Goal: Task Accomplishment & Management: Manage account settings

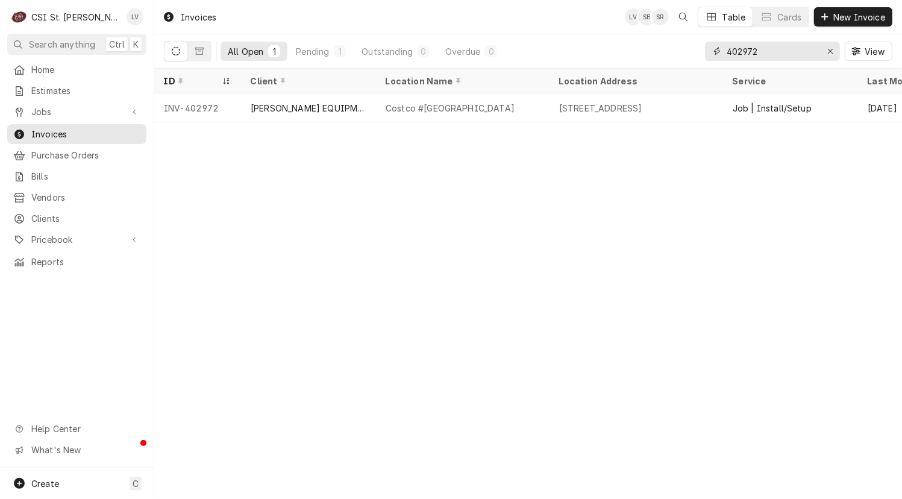
click at [768, 54] on input "402972" at bounding box center [772, 51] width 90 height 19
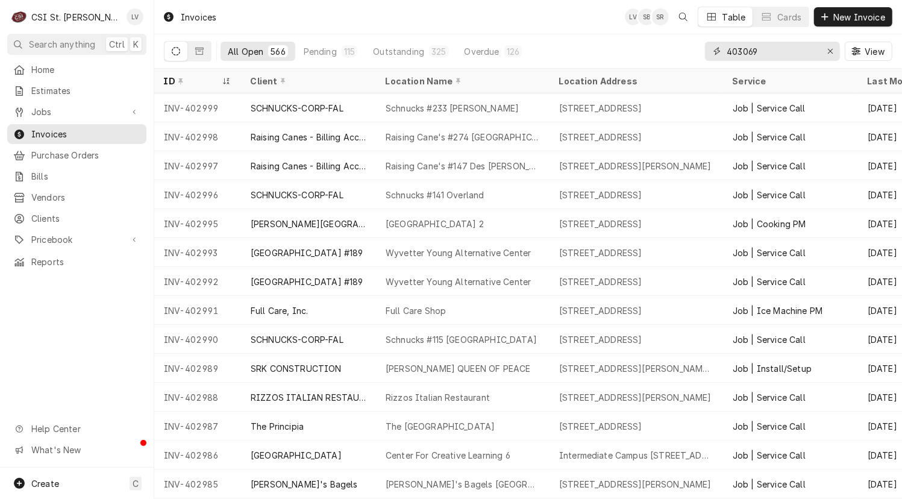
type input "403069"
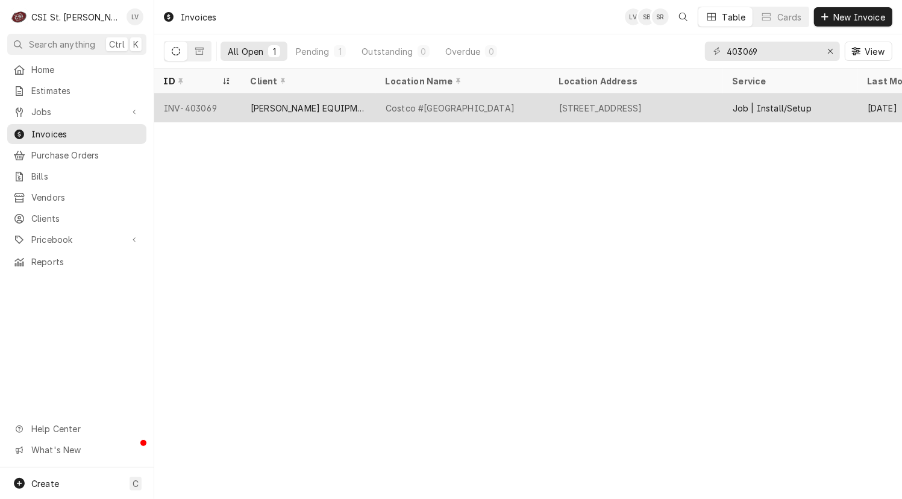
click at [309, 106] on div "[PERSON_NAME] EQUIPMENT MANUFACTURING" at bounding box center [309, 108] width 116 height 13
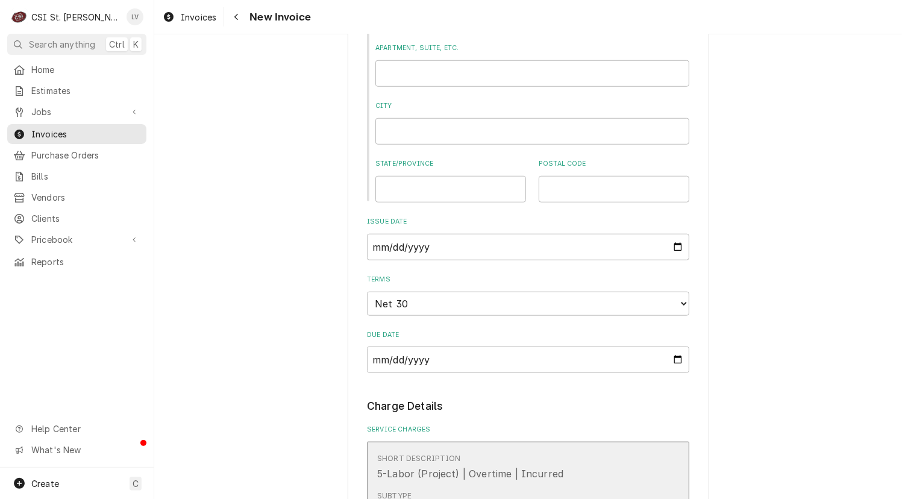
scroll to position [904, 0]
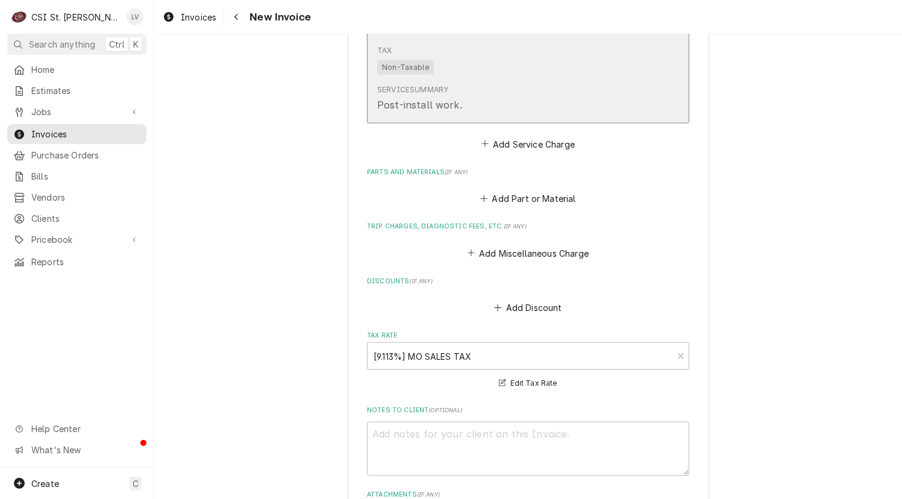
click at [481, 82] on div "Service Summary Post-install work." at bounding box center [515, 98] width 277 height 37
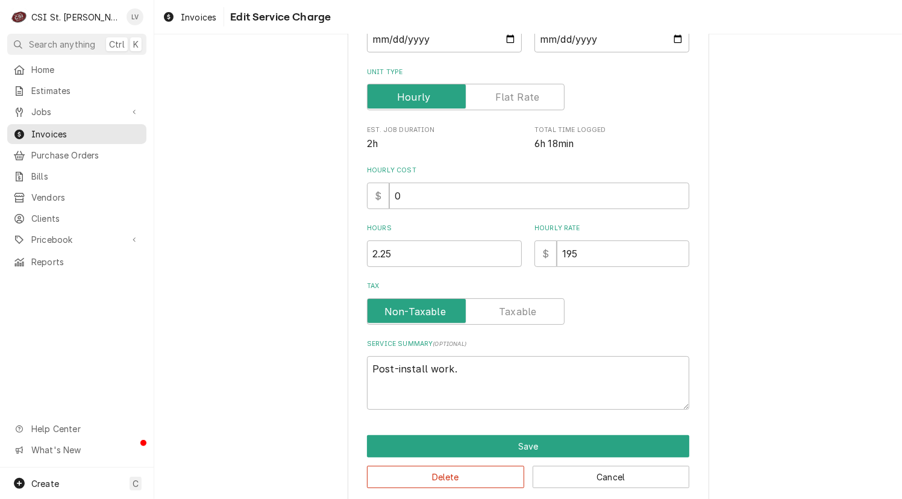
scroll to position [199, 0]
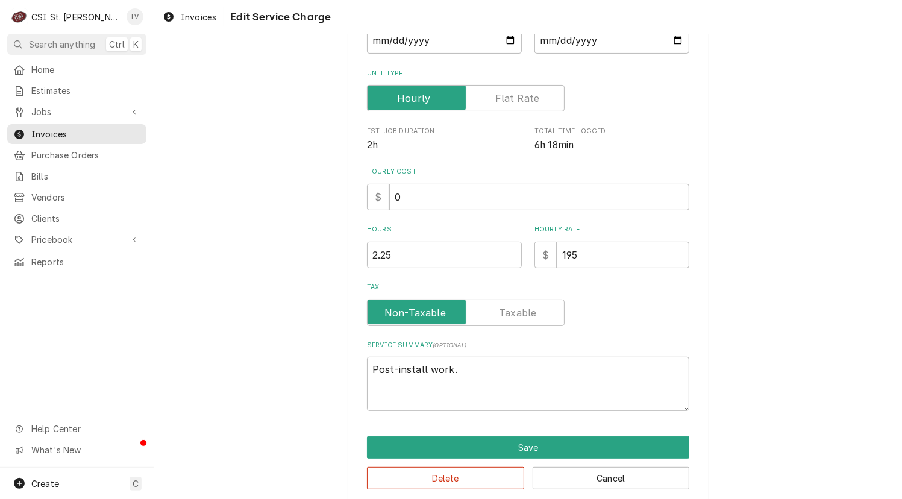
type textarea "x"
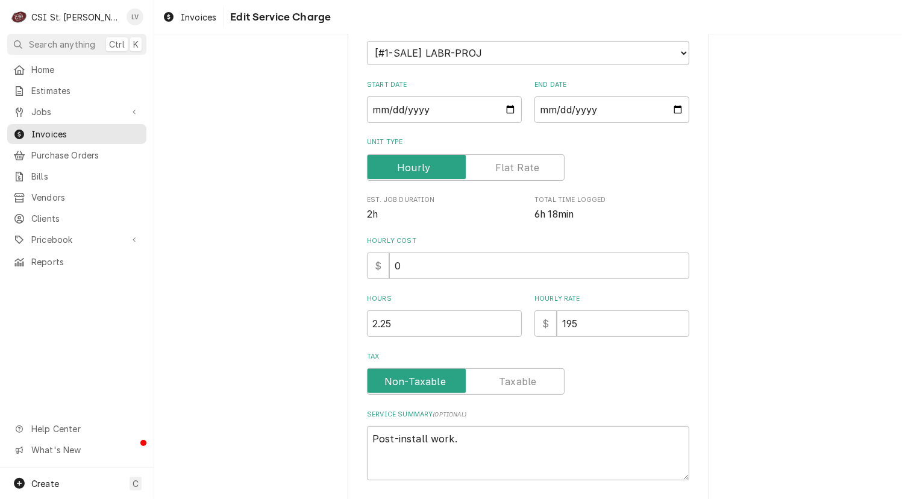
scroll to position [181, 0]
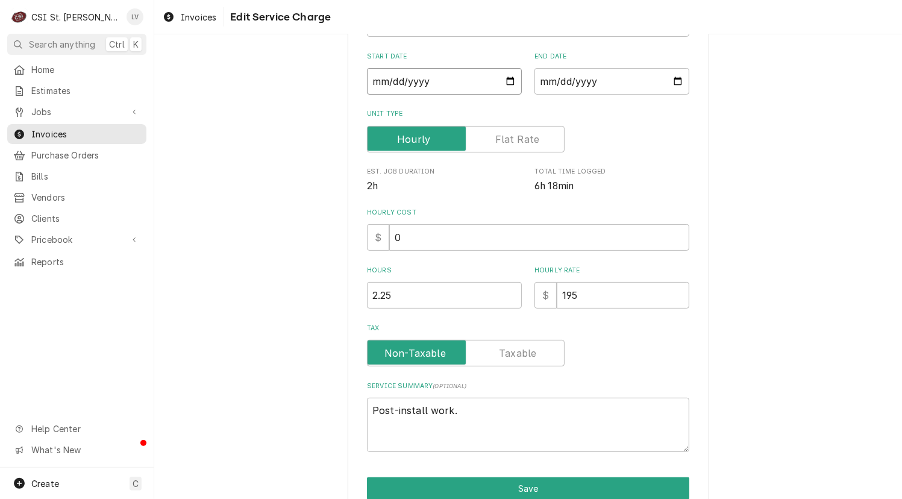
click at [388, 78] on input "2025-07-15" at bounding box center [444, 81] width 155 height 27
type input "2025-07-01"
type textarea "x"
type input "2025-07-16"
click at [460, 408] on textarea "Post-install work." at bounding box center [528, 425] width 322 height 54
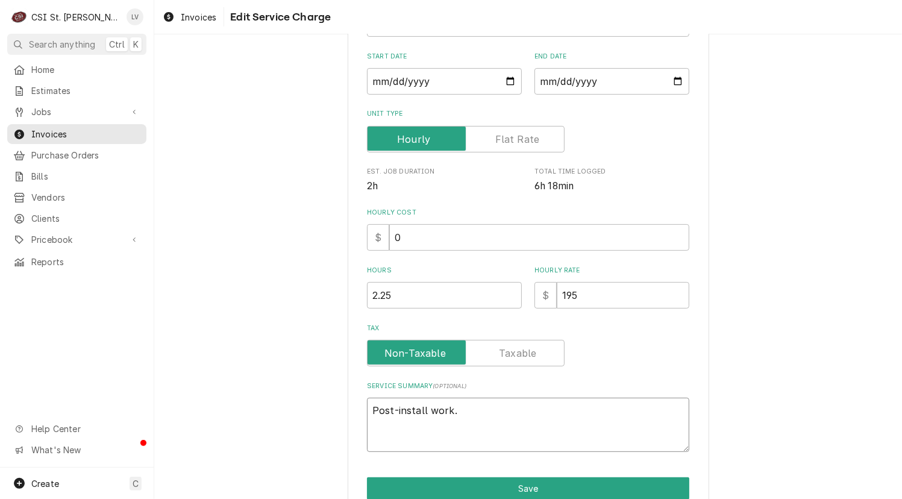
type textarea "x"
type textarea "Post-install work"
type textarea "x"
type textarea "Post-install work"
type textarea "x"
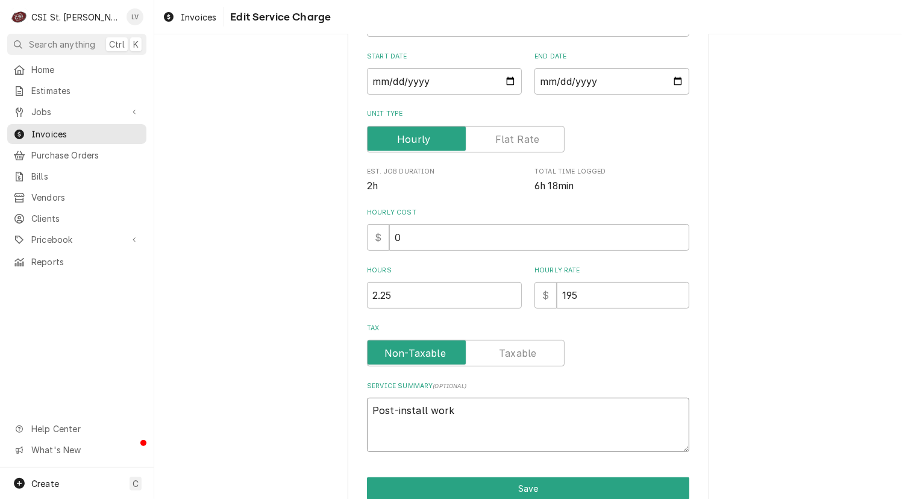
type textarea "Post-install work f"
type textarea "x"
type textarea "Post-install work fr"
type textarea "x"
type textarea "Post-install work fro"
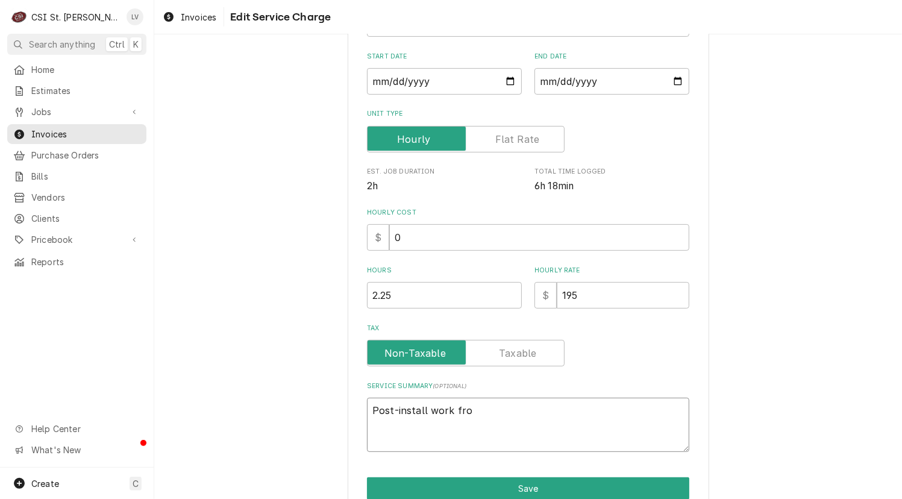
type textarea "x"
type textarea "Post-install work from"
type textarea "x"
type textarea "Post-install work from"
type textarea "x"
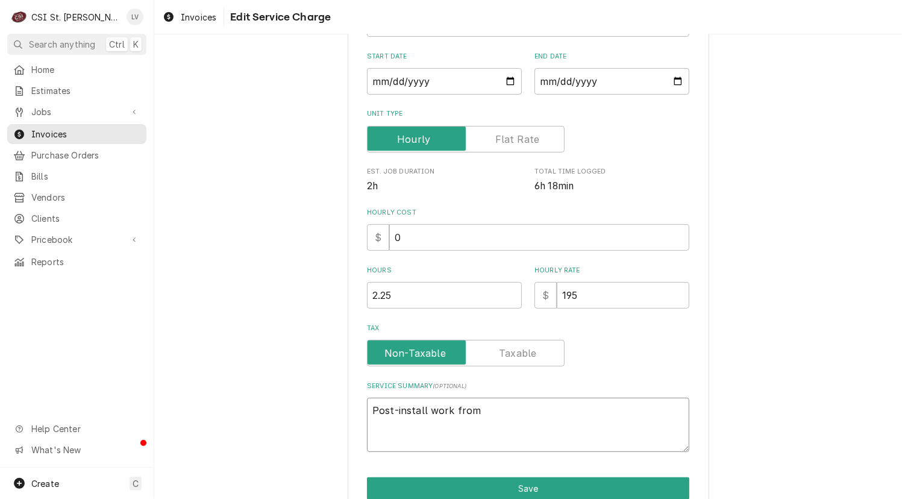
type textarea "Post-install work from i"
type textarea "x"
type textarea "Post-install work from in"
type textarea "x"
type textarea "Post-install work from ins"
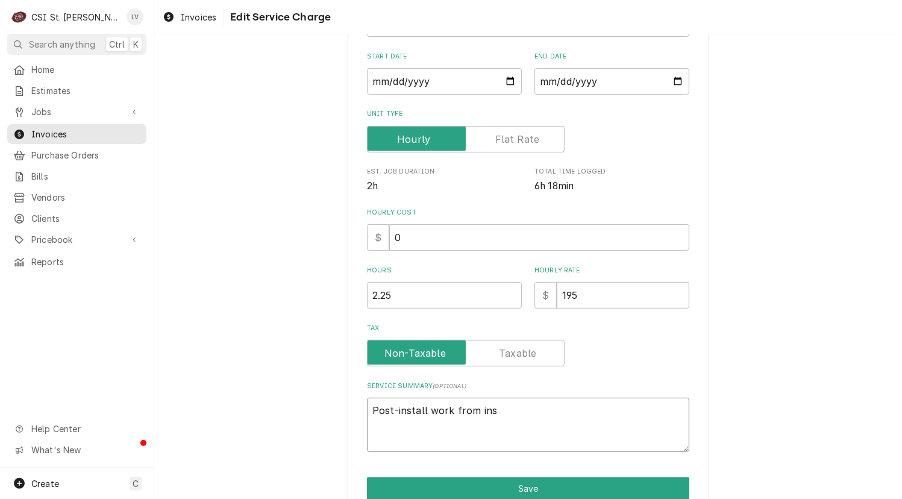
type textarea "x"
type textarea "Post-install work from inst"
type textarea "x"
type textarea "Post-install work from insta"
type textarea "x"
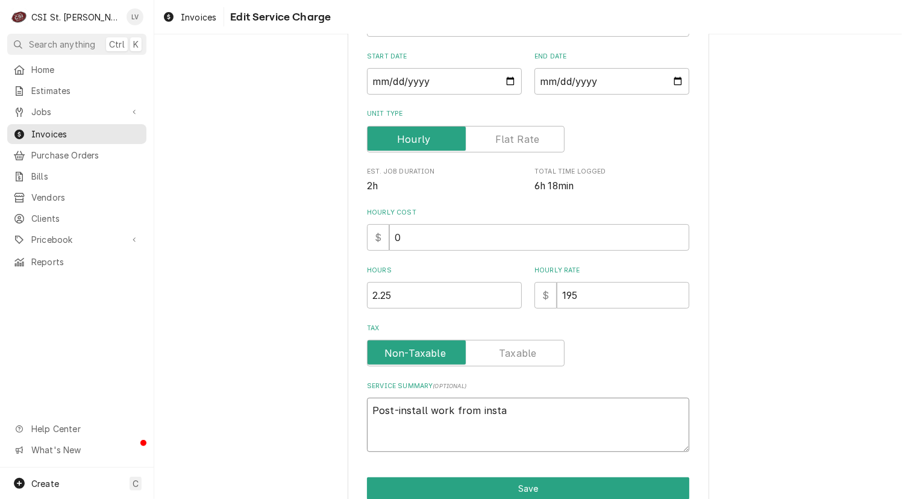
type textarea "Post-install work from instal"
type textarea "x"
type textarea "Post-install work from install"
type textarea "x"
type textarea "Post-install work from instal"
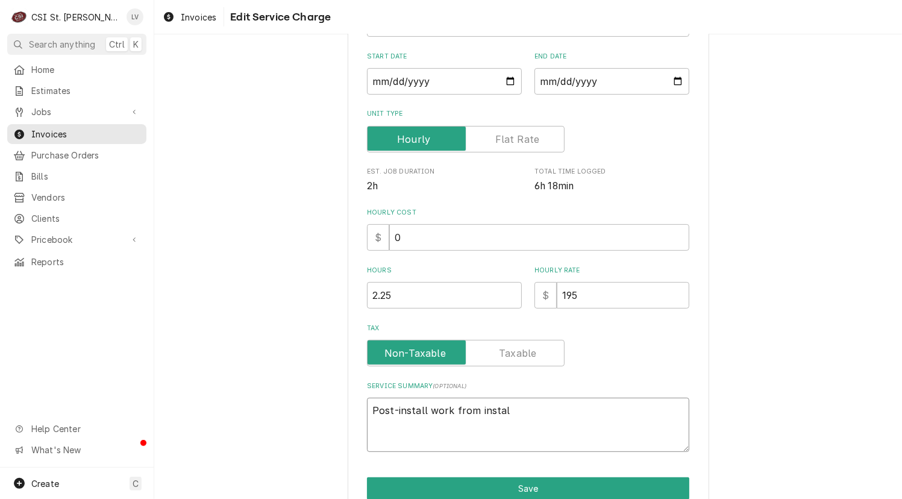
type textarea "x"
type textarea "Post-install work from insta"
type textarea "x"
type textarea "Post-install work from inst"
type textarea "x"
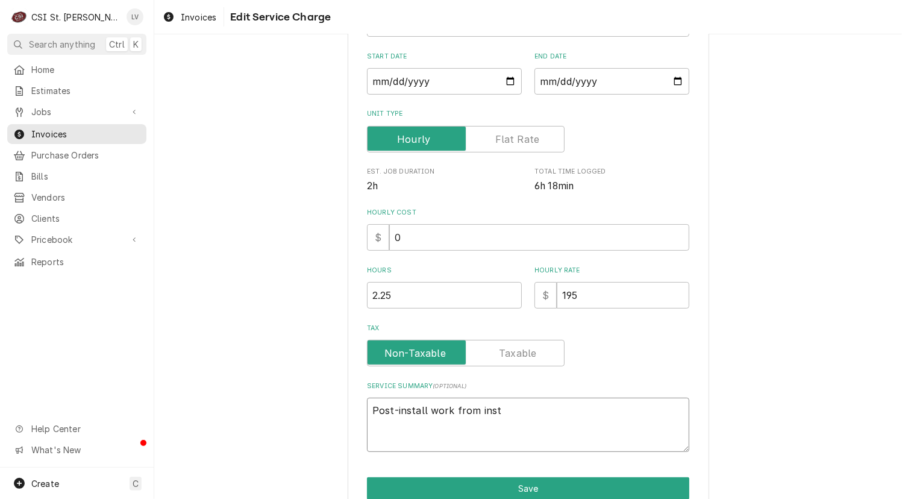
type textarea "Post-install work from insta"
type textarea "x"
type textarea "Post-install work from instal"
type textarea "x"
type textarea "Post-install work from install"
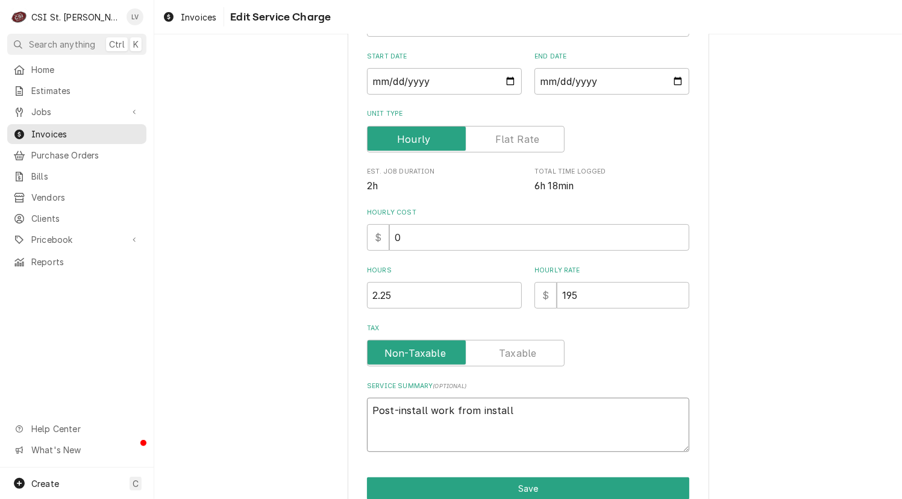
type textarea "x"
type textarea "Post-install work from installa"
type textarea "x"
type textarea "Post-install work from installan"
type textarea "x"
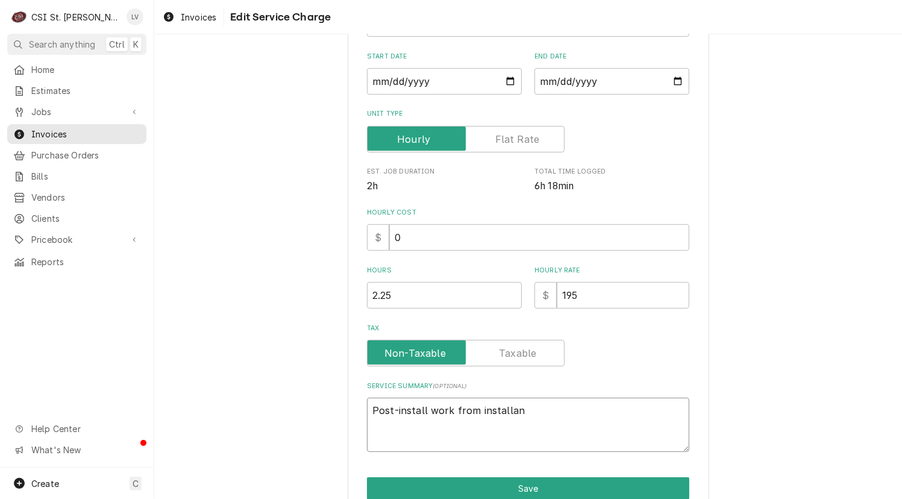
type textarea "Post-install work from installa"
type textarea "x"
type textarea "Post-install work from installat"
type textarea "x"
type textarea "Post-install work from installati"
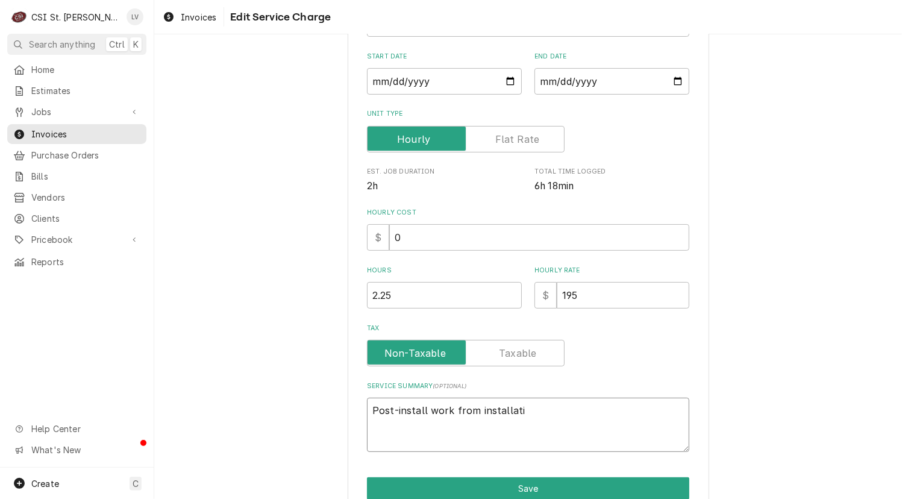
type textarea "x"
type textarea "Post-install work from installatio"
type textarea "x"
type textarea "Post-install work from installation"
type textarea "x"
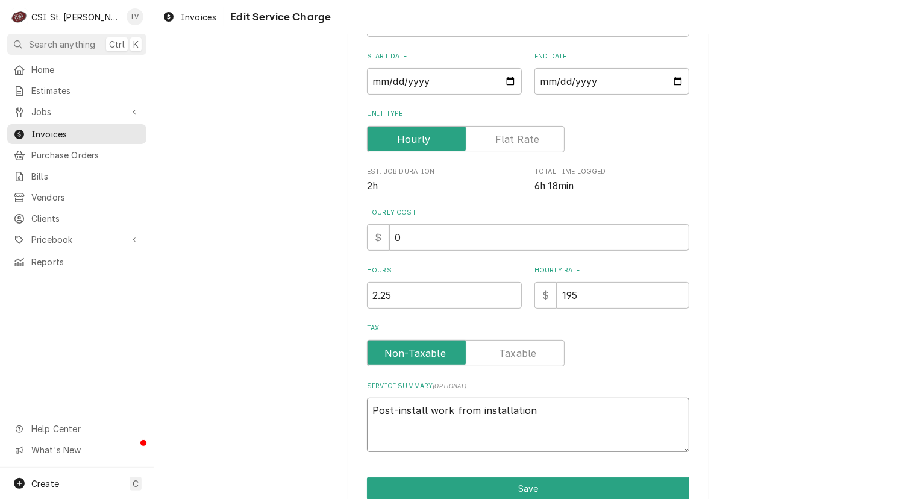
type textarea "Post-install work from installation"
type textarea "x"
type textarea "Post-install work from installation o"
type textarea "x"
type textarea "Post-install work from installation of"
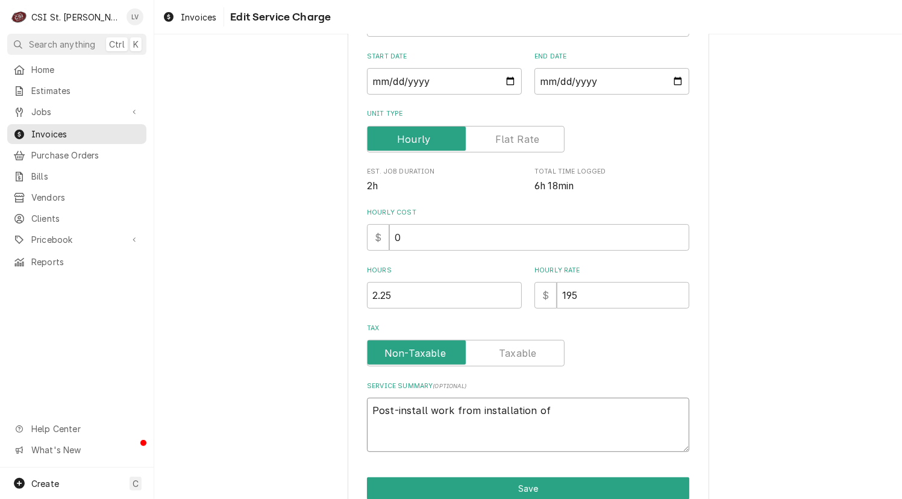
type textarea "x"
type textarea "Post-install work from installation of"
paste textarea "Installed new Hardt rotisserie oven. Stacked existing oven on top of new."
type textarea "x"
type textarea "Post-install work from installation of Installed new Hardt rotisserie oven. Sta…"
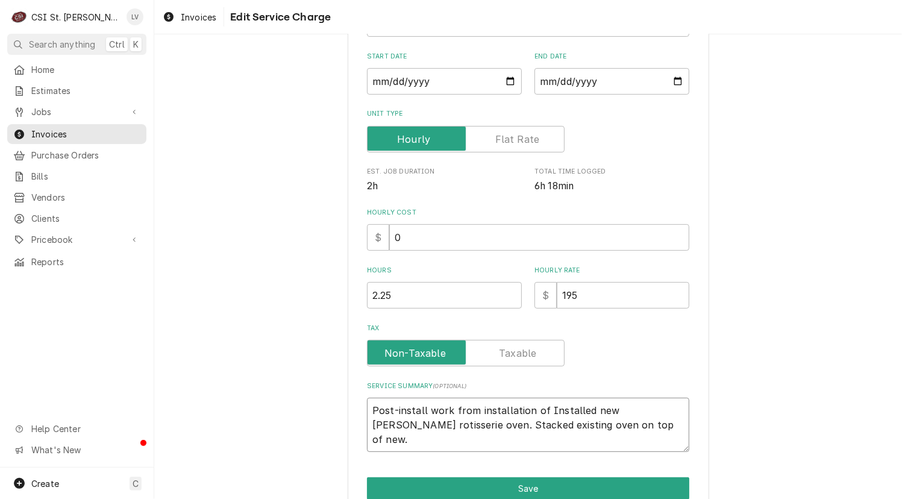
drag, startPoint x: 540, startPoint y: 407, endPoint x: 584, endPoint y: 409, distance: 43.4
click at [584, 409] on textarea "Post-install work from installation of Installed new Hardt rotisserie oven. Sta…" at bounding box center [528, 425] width 322 height 54
type textarea "x"
type textarea "Post-install work from installation of new Hardt rotisserie oven. Stacked exist…"
drag, startPoint x: 371, startPoint y: 425, endPoint x: 557, endPoint y: 425, distance: 186.8
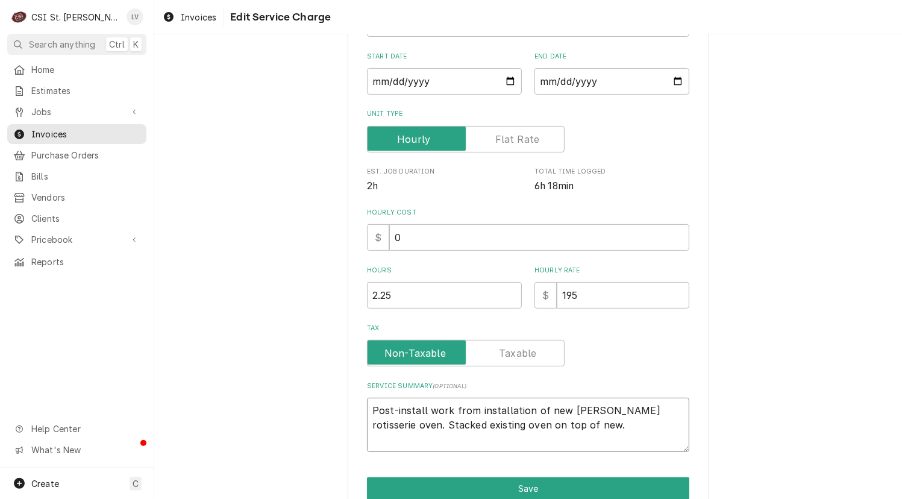
click at [557, 425] on textarea "Post-install work from installation of new Hardt rotisserie oven. Stacked exist…" at bounding box center [528, 425] width 322 height 54
type textarea "x"
drag, startPoint x: 669, startPoint y: 408, endPoint x: 352, endPoint y: 399, distance: 316.4
click at [352, 399] on div "Use the fields below to edit this service charge Short Description 5-Labor (Pro…" at bounding box center [528, 211] width 361 height 669
type textarea "Post-install work from installation of new Hardt rotisserie oven."
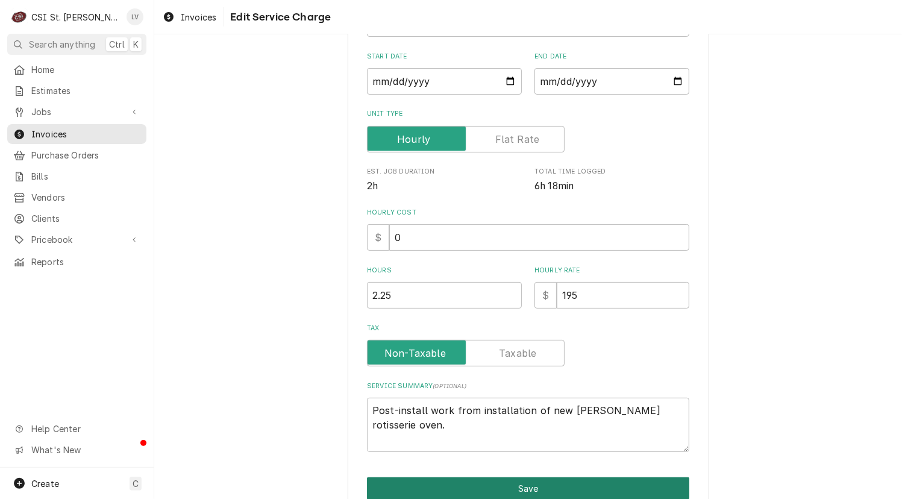
click at [516, 479] on button "Save" at bounding box center [528, 488] width 322 height 22
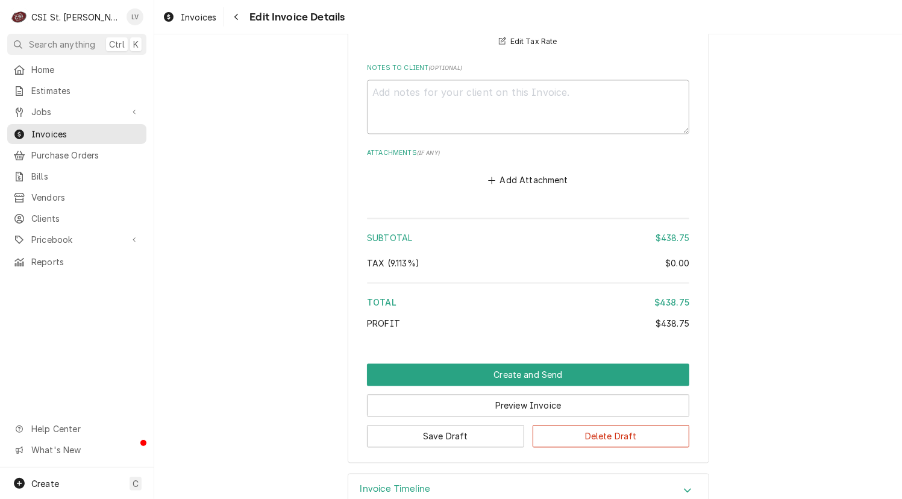
scroll to position [1650, 0]
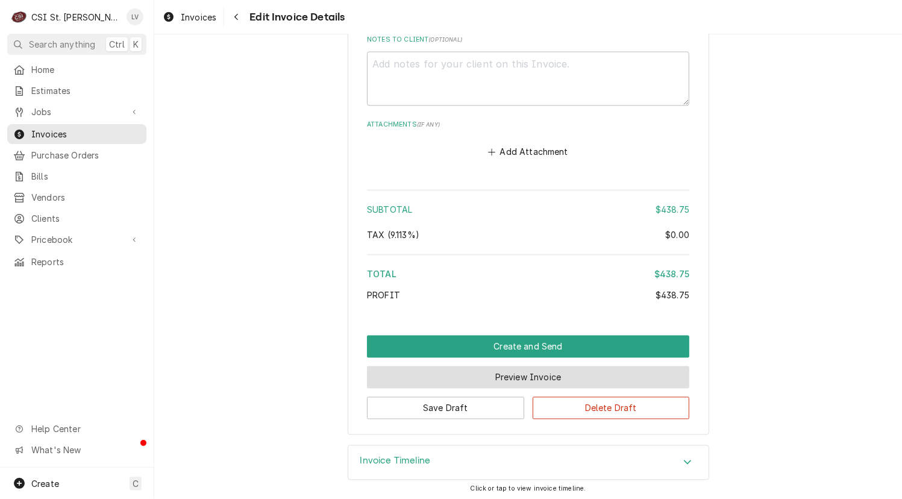
click at [519, 372] on button "Preview Invoice" at bounding box center [528, 377] width 322 height 22
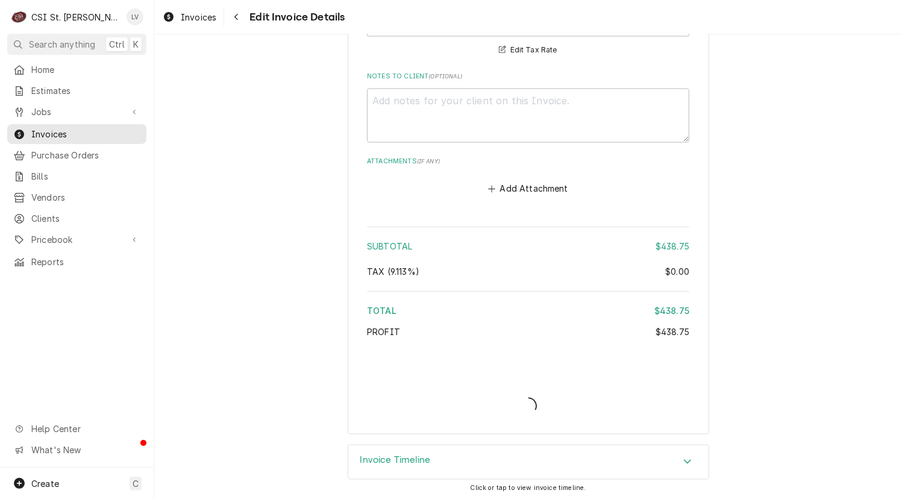
type textarea "x"
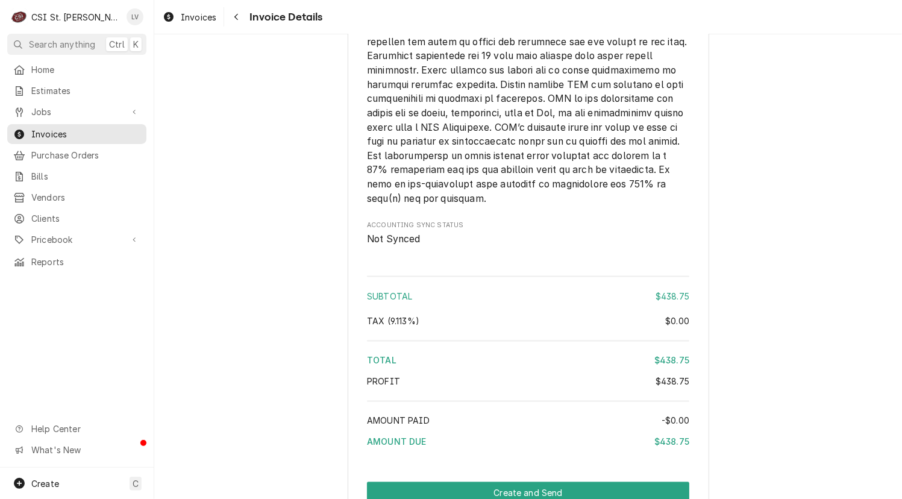
scroll to position [1519, 0]
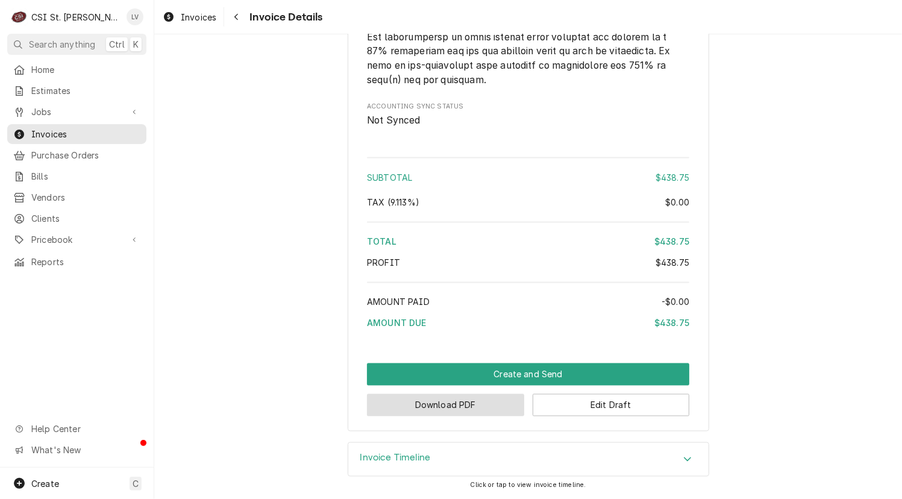
click at [430, 408] on button "Download PDF" at bounding box center [445, 405] width 157 height 22
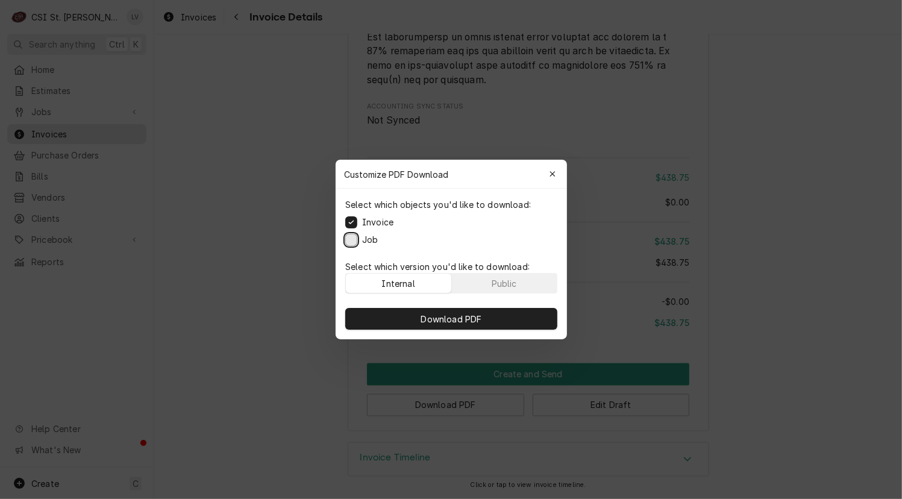
click at [353, 237] on button "Job" at bounding box center [351, 240] width 12 height 12
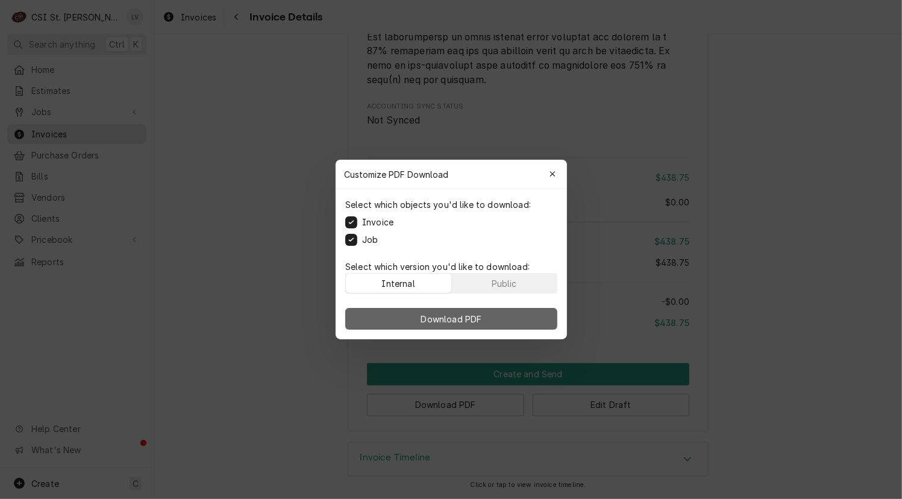
click at [435, 316] on span "Download PDF" at bounding box center [451, 319] width 66 height 13
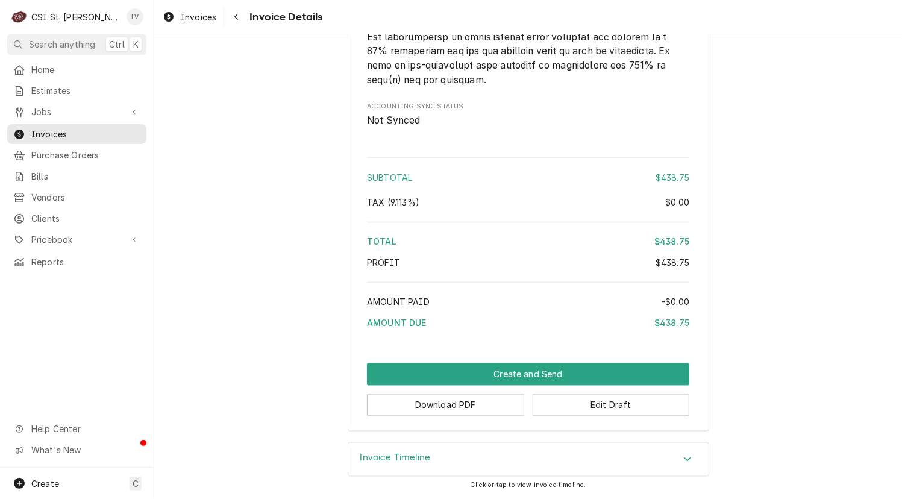
drag, startPoint x: 39, startPoint y: 324, endPoint x: 154, endPoint y: 310, distance: 116.4
click at [39, 324] on div "Home Estimates Jobs Jobs Job Series Invoices Purchase Orders Bills Vendors Clie…" at bounding box center [77, 264] width 154 height 408
click at [190, 19] on span "Invoices" at bounding box center [199, 17] width 36 height 13
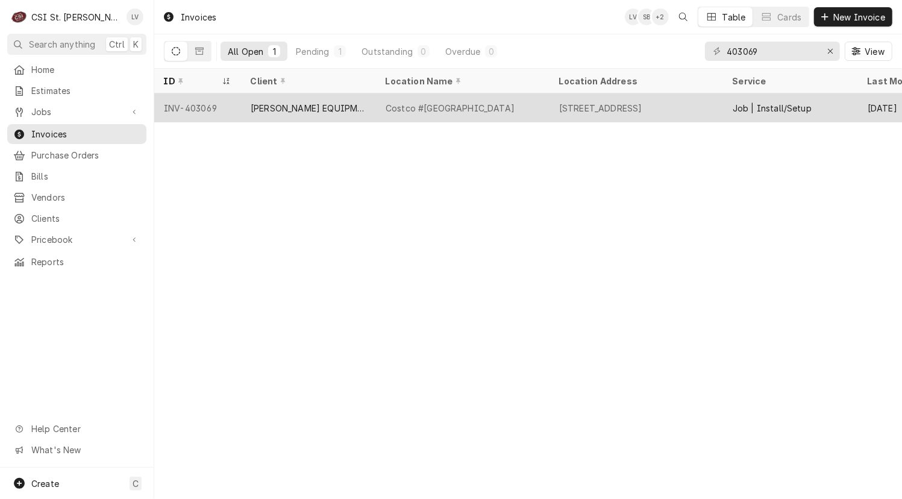
click at [458, 102] on div "Costco #1488 University City" at bounding box center [450, 108] width 129 height 13
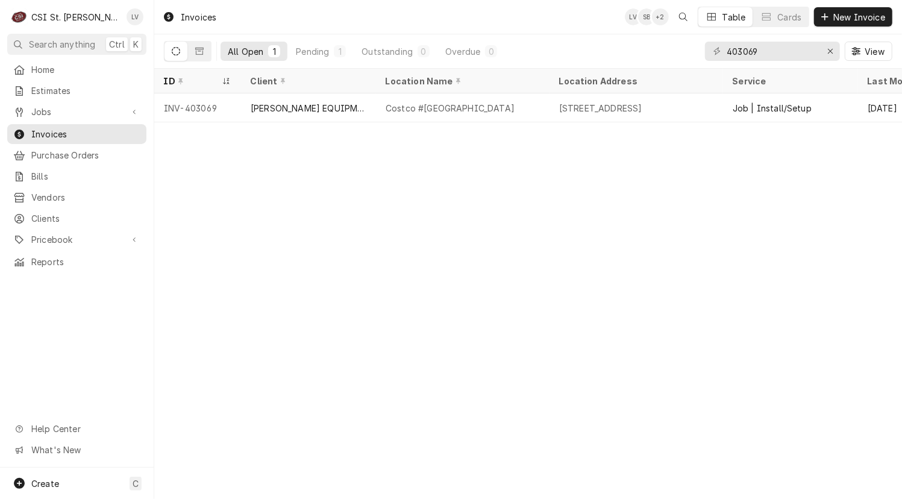
click at [663, 266] on div "Invoices LV SB + 2 Table Cards New Invoice All Open 1 Pending 1 Outstanding 0 O…" at bounding box center [528, 249] width 748 height 499
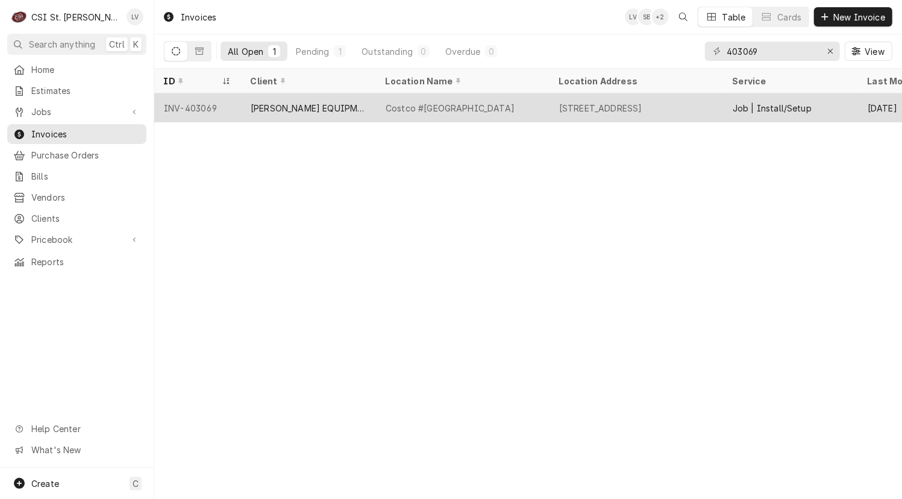
click at [580, 108] on div "8685 Olive Blvd, St Louis, MO 63132" at bounding box center [600, 108] width 83 height 13
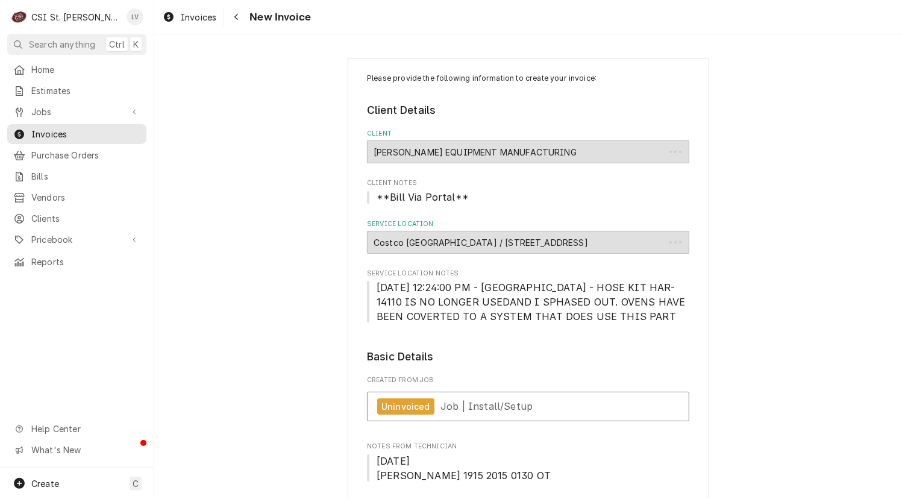
type textarea "x"
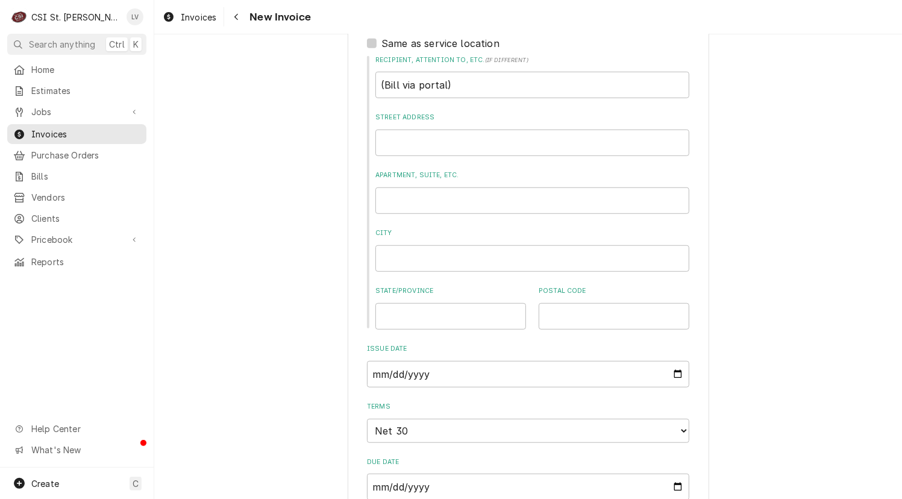
scroll to position [422, 0]
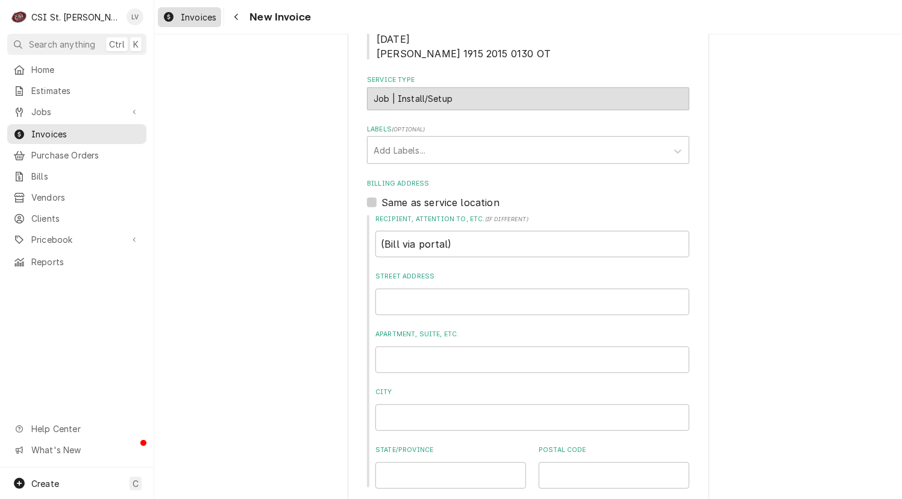
click at [202, 18] on span "Invoices" at bounding box center [199, 17] width 36 height 13
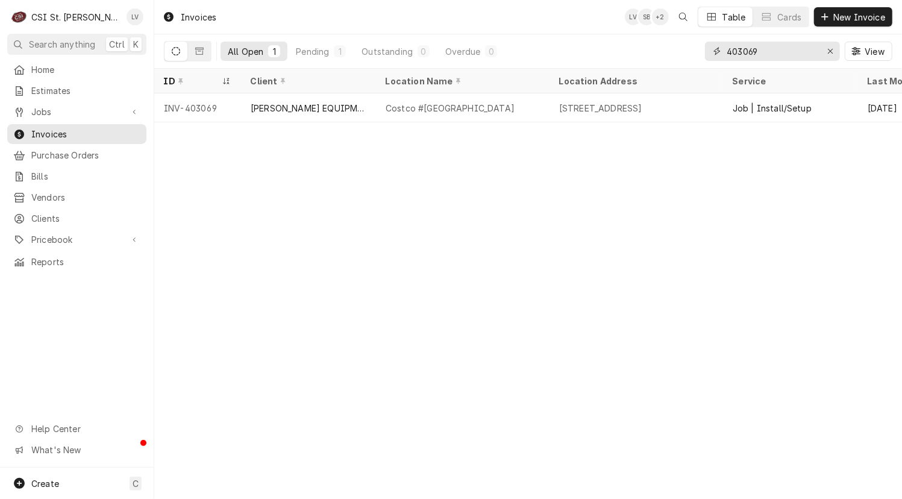
drag, startPoint x: 740, startPoint y: 48, endPoint x: 781, endPoint y: 55, distance: 41.5
click at [781, 55] on input "403069" at bounding box center [772, 51] width 90 height 19
drag, startPoint x: 743, startPoint y: 50, endPoint x: 784, endPoint y: 49, distance: 41.6
click at [784, 49] on input "402792" at bounding box center [772, 51] width 90 height 19
type input "402972"
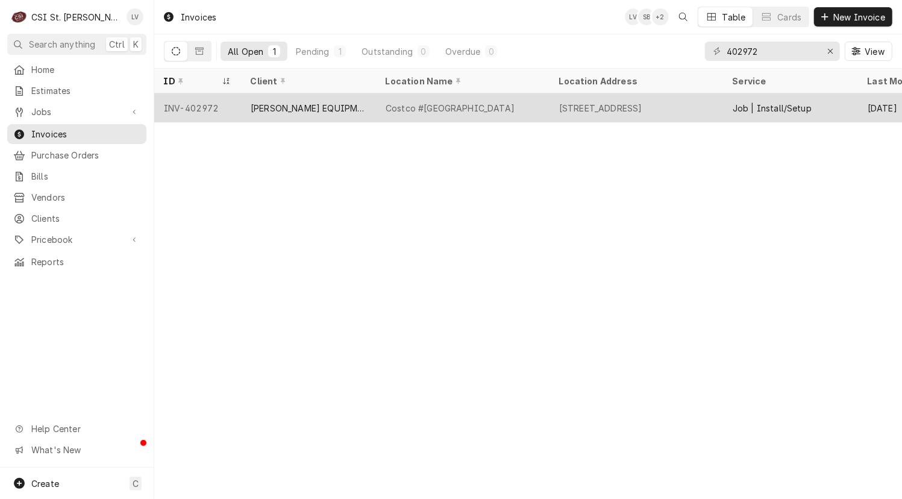
click at [325, 102] on div "[PERSON_NAME] EQUIPMENT MANUFACTURING" at bounding box center [309, 108] width 116 height 13
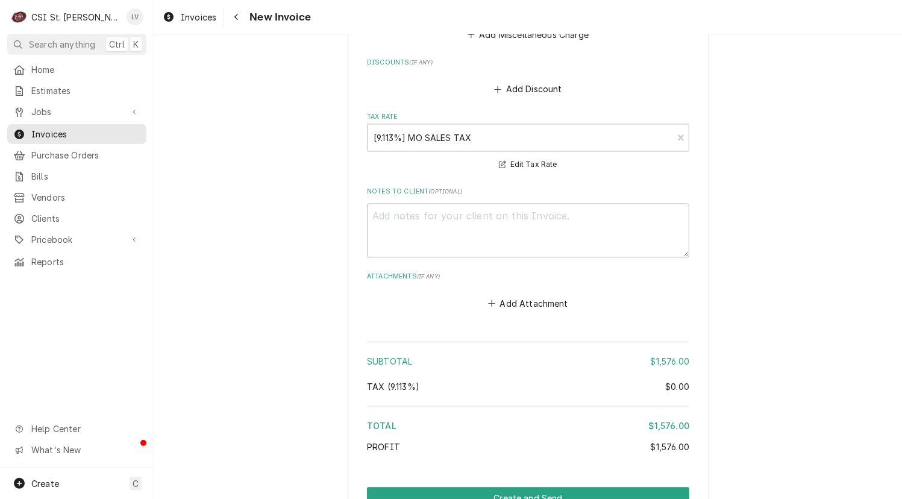
scroll to position [1958, 0]
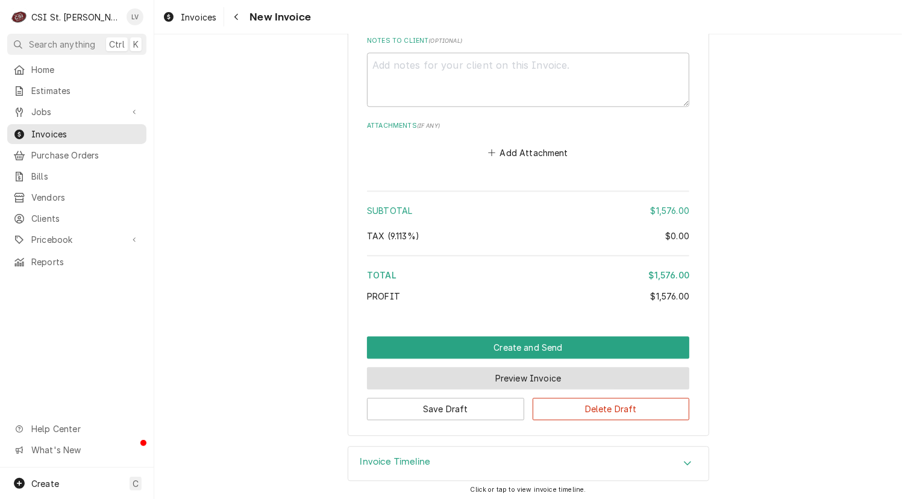
click at [500, 374] on button "Preview Invoice" at bounding box center [528, 378] width 322 height 22
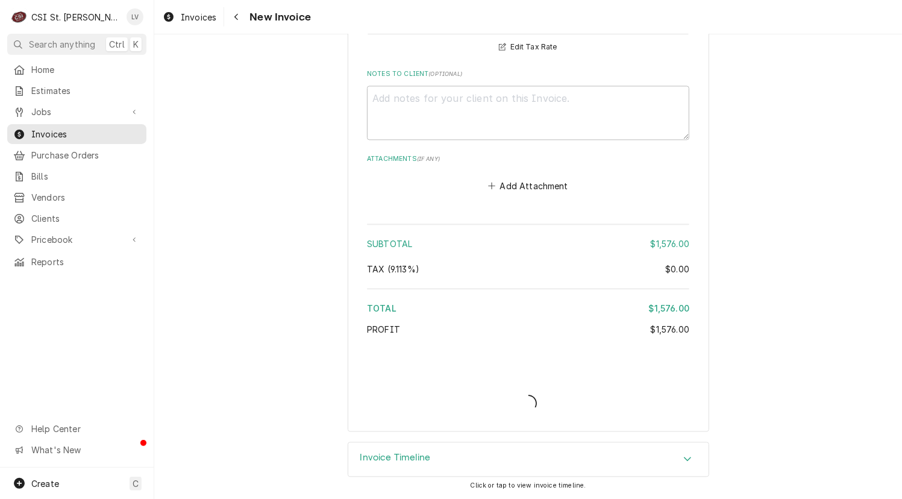
scroll to position [1921, 0]
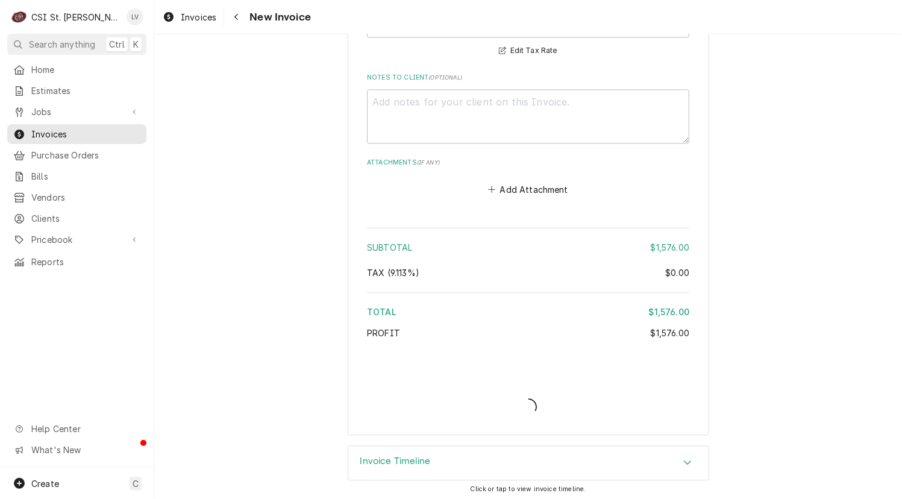
type textarea "x"
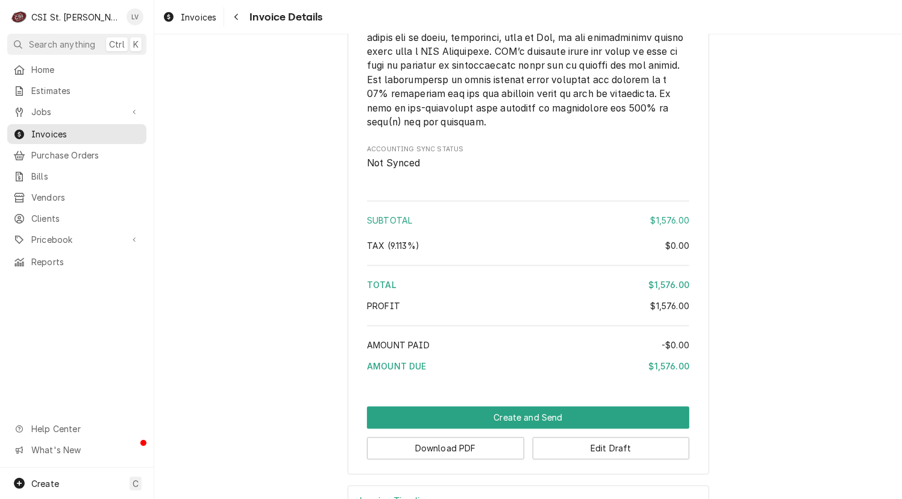
scroll to position [1688, 0]
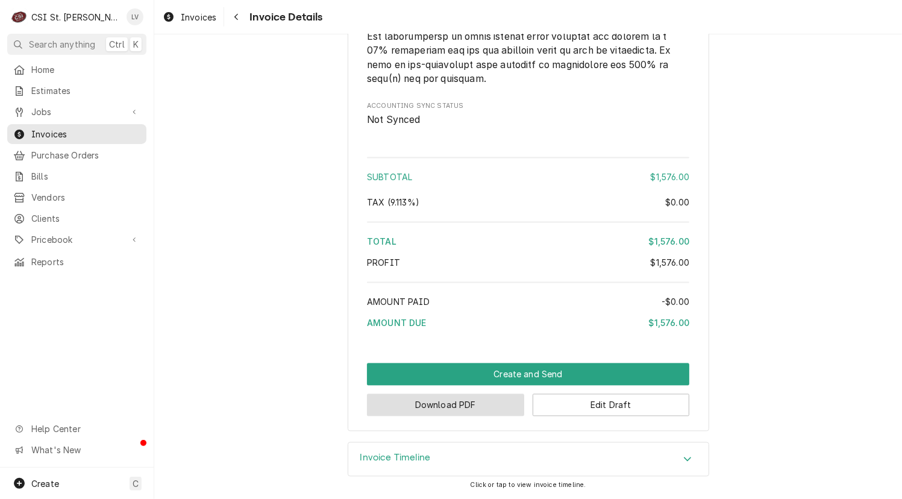
click at [428, 408] on button "Download PDF" at bounding box center [445, 405] width 157 height 22
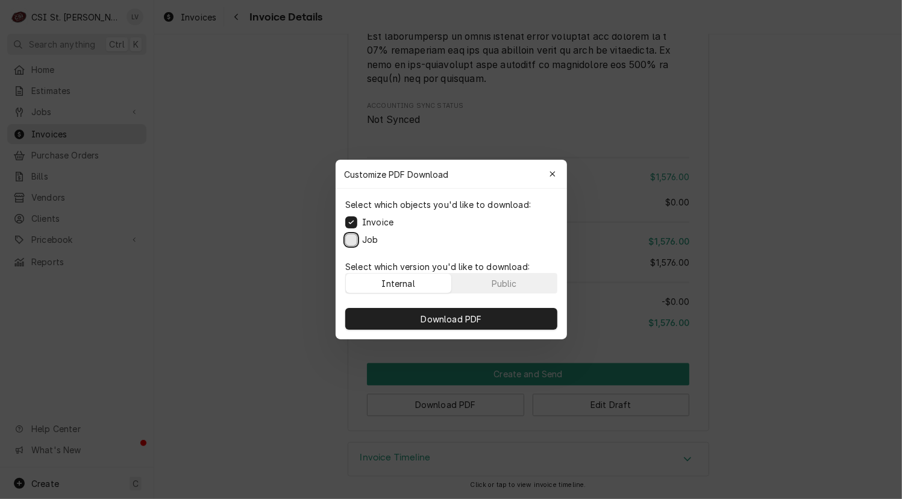
click at [348, 239] on button "Job" at bounding box center [351, 240] width 12 height 12
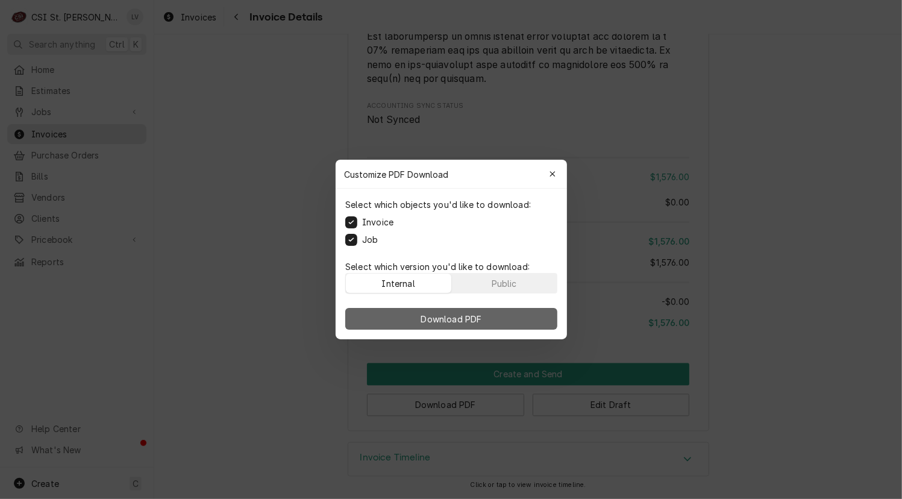
click at [439, 319] on span "Download PDF" at bounding box center [451, 319] width 66 height 13
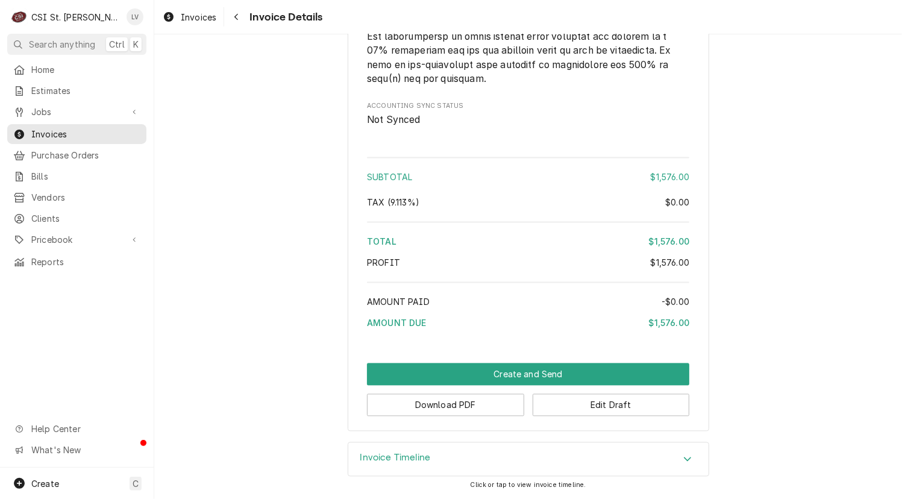
click at [56, 326] on div "Home Estimates Jobs Jobs Job Series Invoices Purchase Orders Bills Vendors Clie…" at bounding box center [77, 264] width 154 height 408
click at [183, 17] on span "Invoices" at bounding box center [199, 17] width 36 height 13
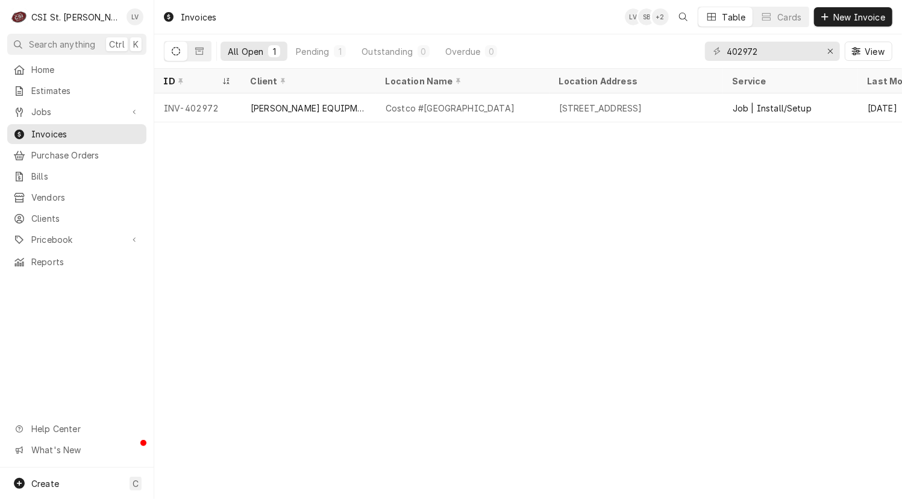
drag, startPoint x: 83, startPoint y: 363, endPoint x: 124, endPoint y: 342, distance: 46.1
click at [83, 364] on div "Home Estimates Jobs Jobs Job Series Invoices Purchase Orders Bills Vendors Clie…" at bounding box center [77, 264] width 154 height 408
drag, startPoint x: 743, startPoint y: 53, endPoint x: 792, endPoint y: 55, distance: 48.8
click at [792, 55] on input "402972" at bounding box center [772, 51] width 90 height 19
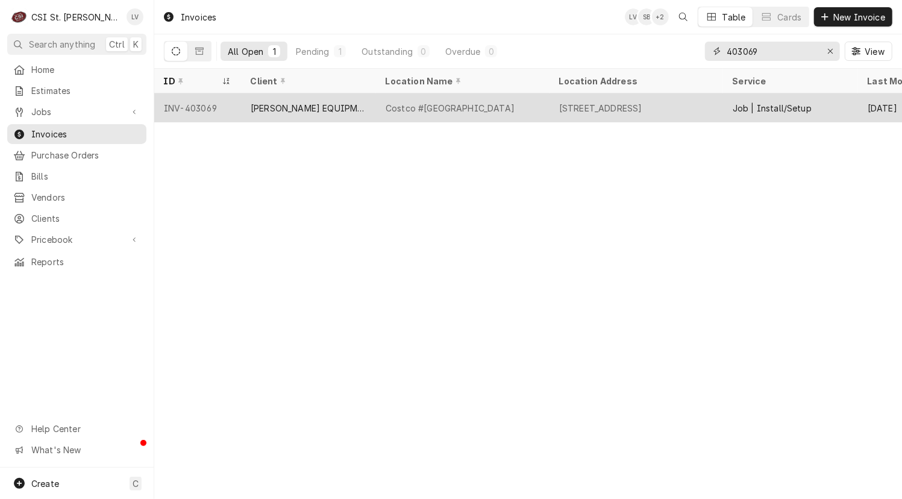
type input "403069"
click at [376, 107] on div "Costco #1488 University City" at bounding box center [463, 107] width 174 height 29
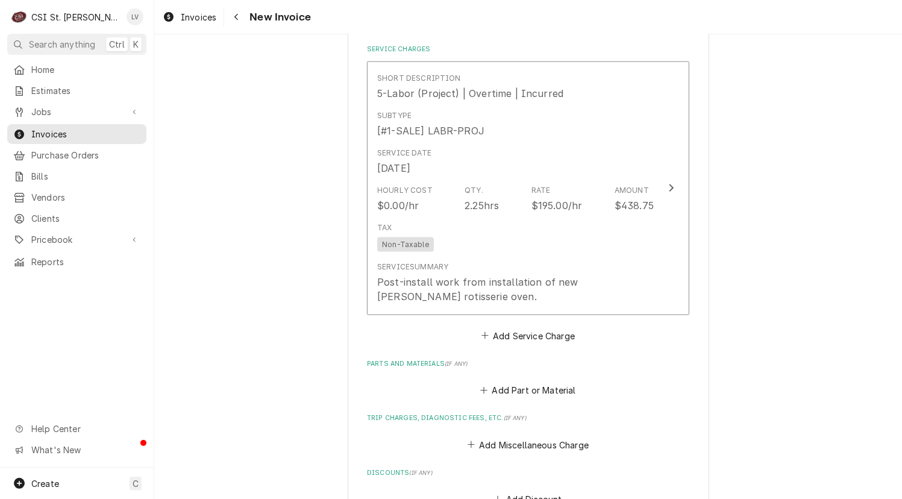
scroll to position [1145, 0]
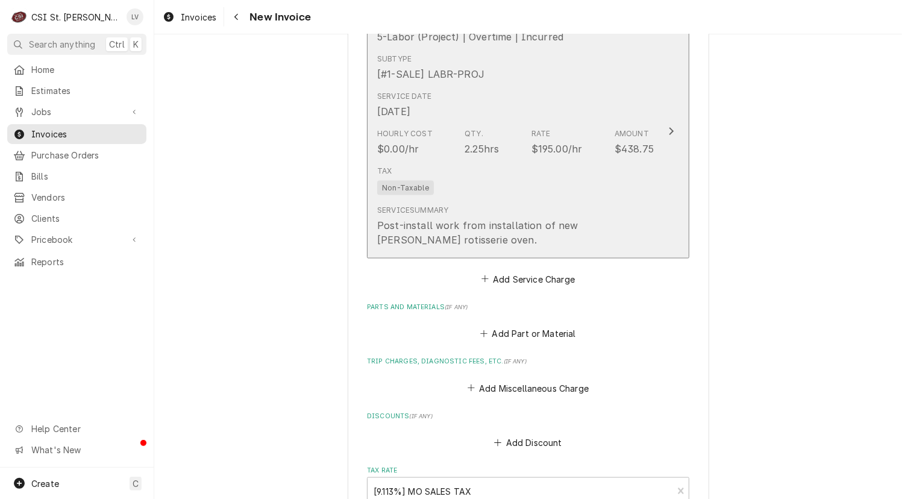
click at [505, 213] on div "Service Summary Post-install work from installation of new Hardt rotisserie ove…" at bounding box center [515, 226] width 277 height 42
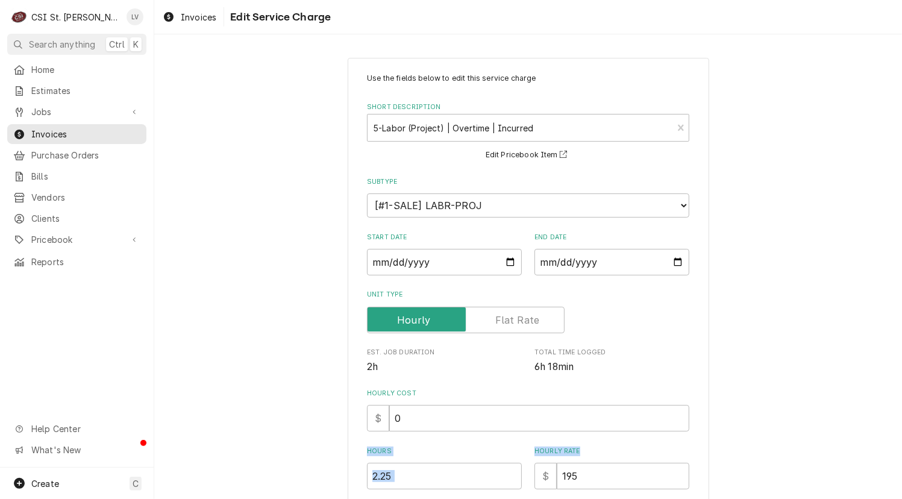
drag, startPoint x: 367, startPoint y: 366, endPoint x: 711, endPoint y: 459, distance: 356.3
click at [765, 404] on div "Use the fields below to edit this service charge Short Description 5-Labor (Pro…" at bounding box center [528, 392] width 748 height 690
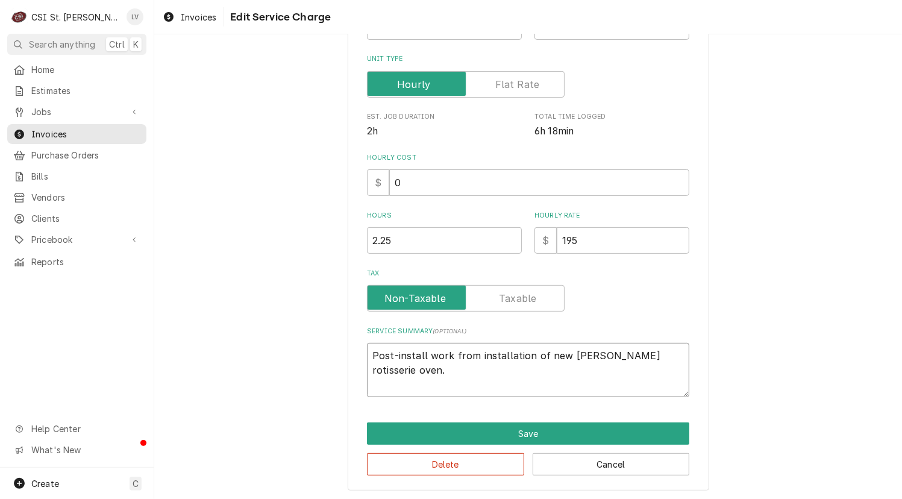
drag, startPoint x: 665, startPoint y: 359, endPoint x: 367, endPoint y: 358, distance: 298.2
click at [367, 358] on textarea "Post-install work from installation of new Hardt rotisserie oven." at bounding box center [528, 370] width 322 height 54
type textarea "x"
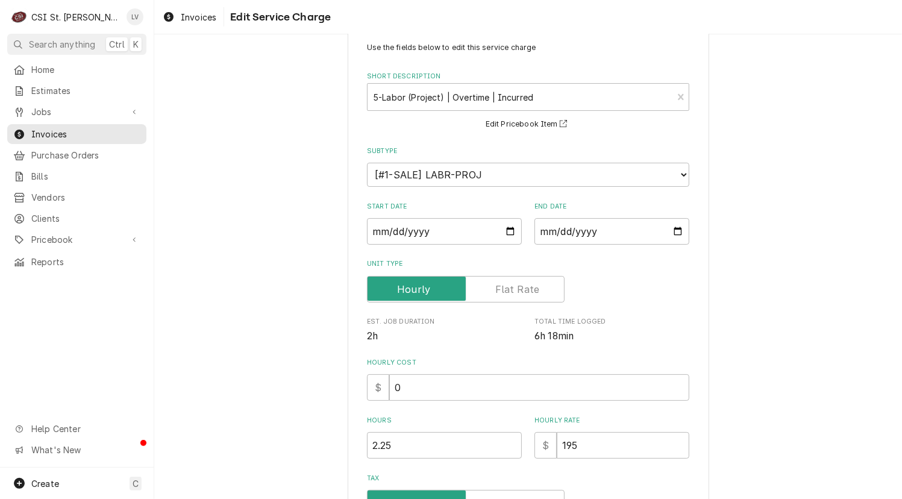
scroll to position [0, 0]
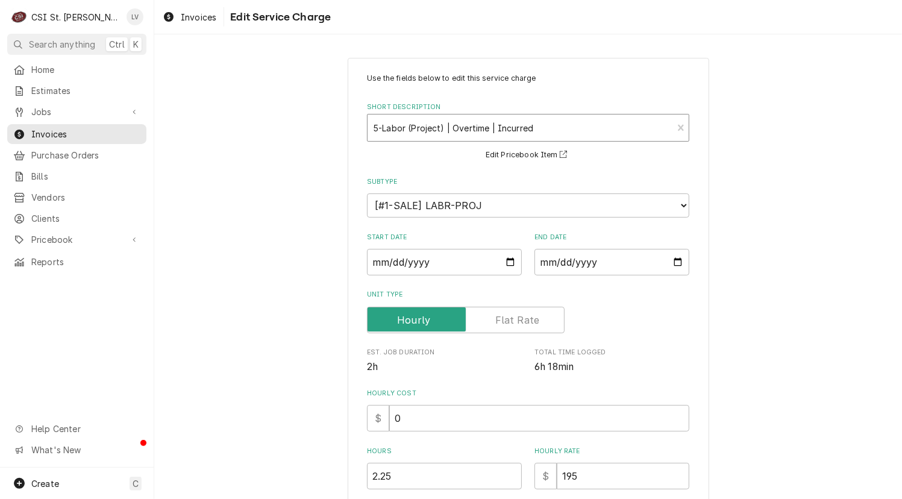
click at [412, 124] on div "Short Description" at bounding box center [520, 128] width 293 height 22
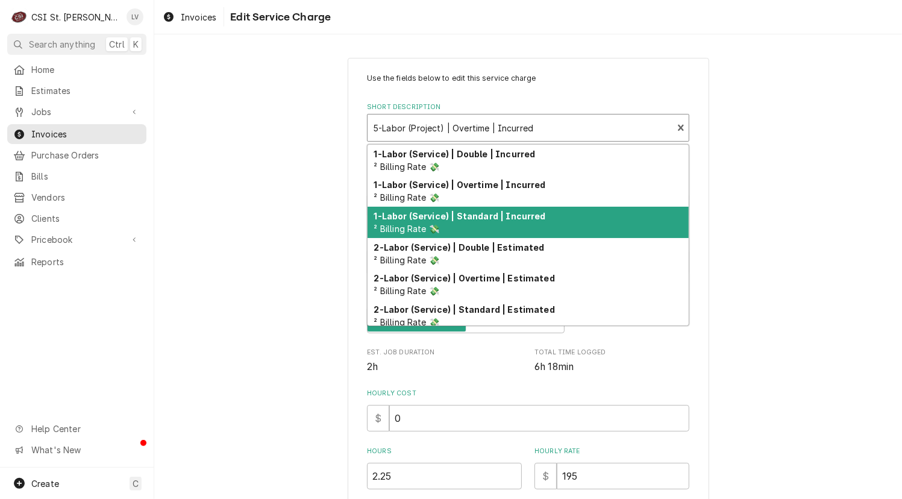
click at [401, 218] on strong "1-Labor (Service) | Standard | Incurred" at bounding box center [460, 216] width 172 height 10
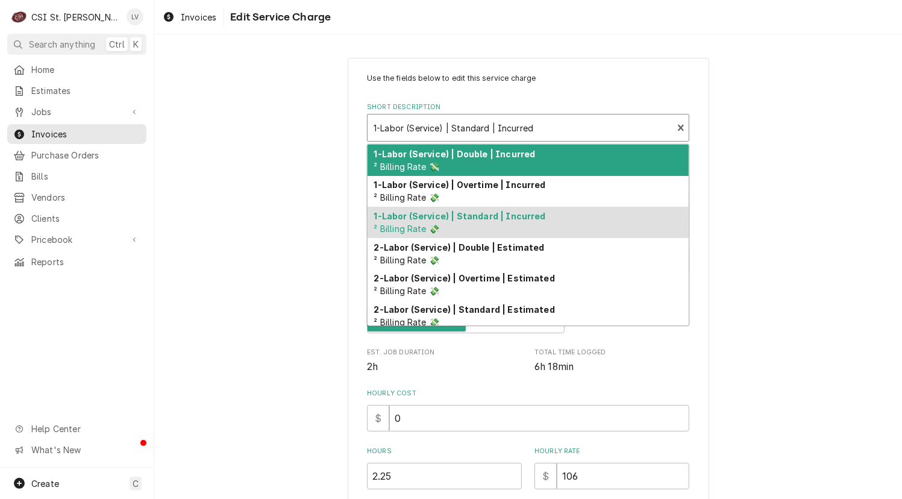
click at [415, 121] on div "Short Description" at bounding box center [520, 128] width 293 height 22
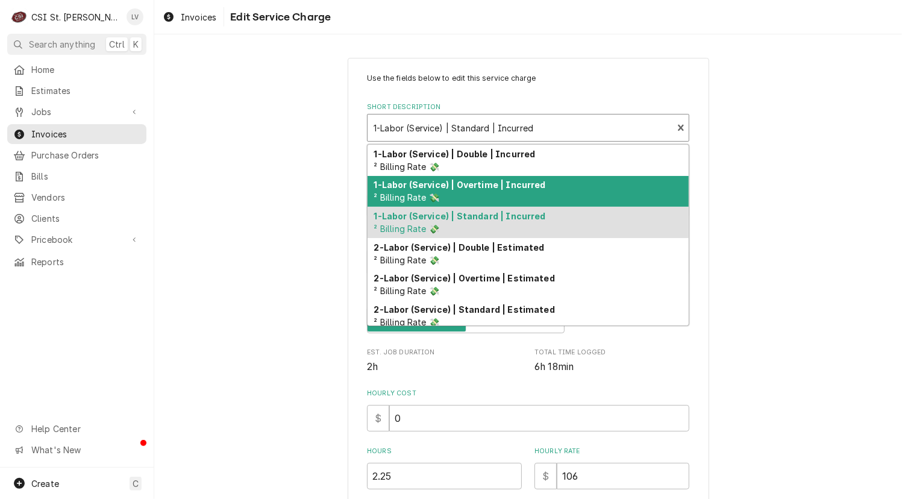
click at [410, 190] on div "1-Labor (Service) | Overtime | Incurred ² Billing Rate 💸" at bounding box center [528, 191] width 321 height 31
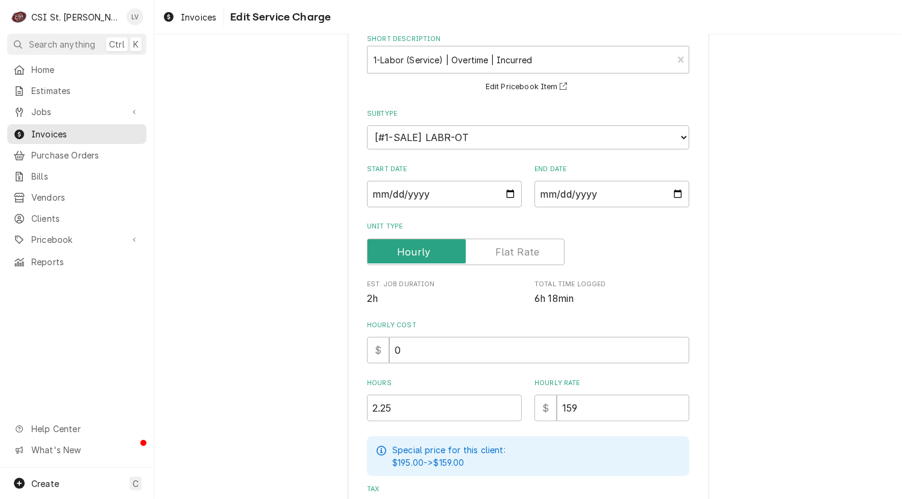
scroll to position [181, 0]
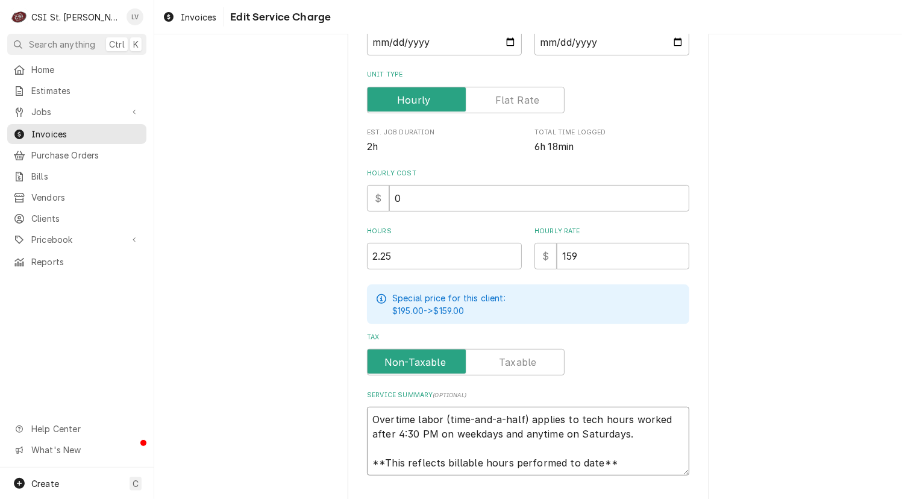
drag, startPoint x: 364, startPoint y: 456, endPoint x: 656, endPoint y: 481, distance: 292.6
click at [657, 490] on div "Use the fields below to edit this service charge Short Description 1-Labor (Ser…" at bounding box center [528, 203] width 361 height 731
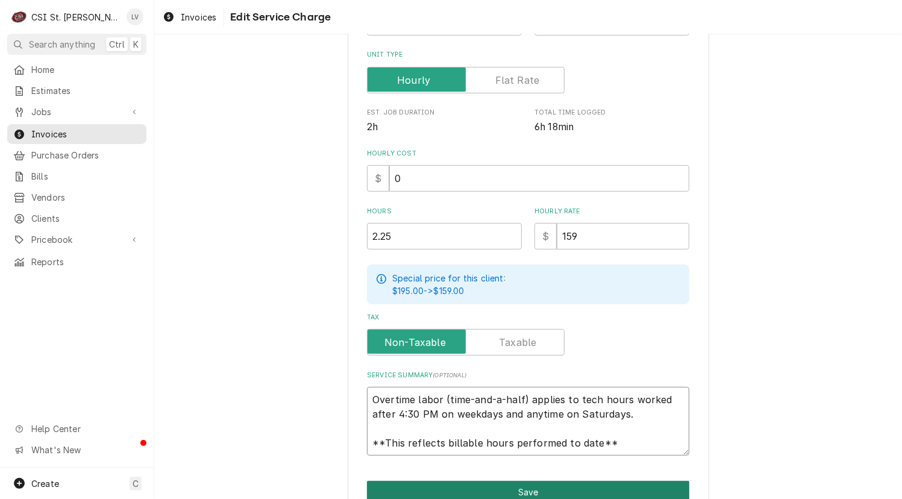
paste textarea "Post-install work from installation of new Hardt rotisserie oven."
type textarea "x"
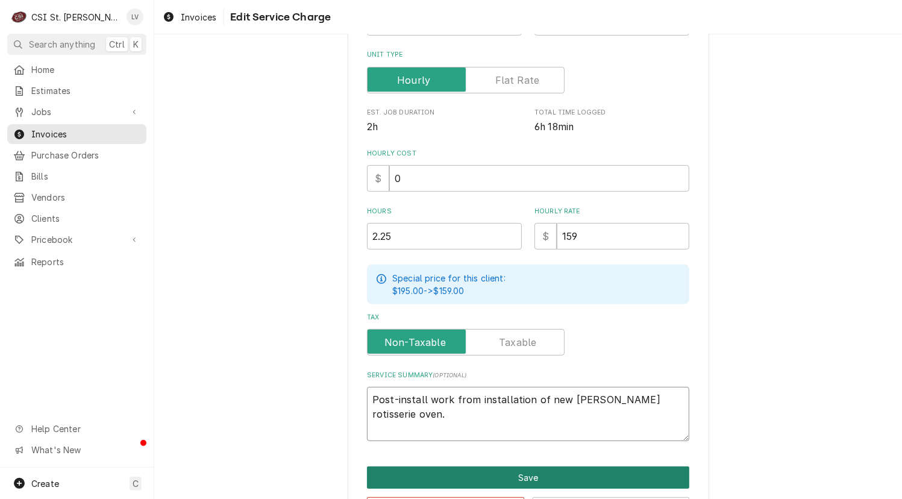
type textarea "Post-install work from installation of new Hardt rotisserie oven."
click at [539, 471] on button "Save" at bounding box center [528, 477] width 322 height 22
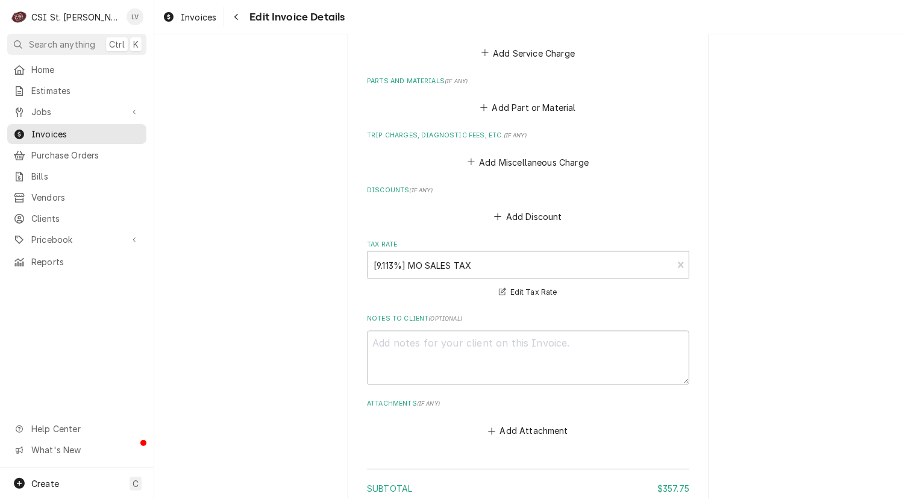
scroll to position [1650, 0]
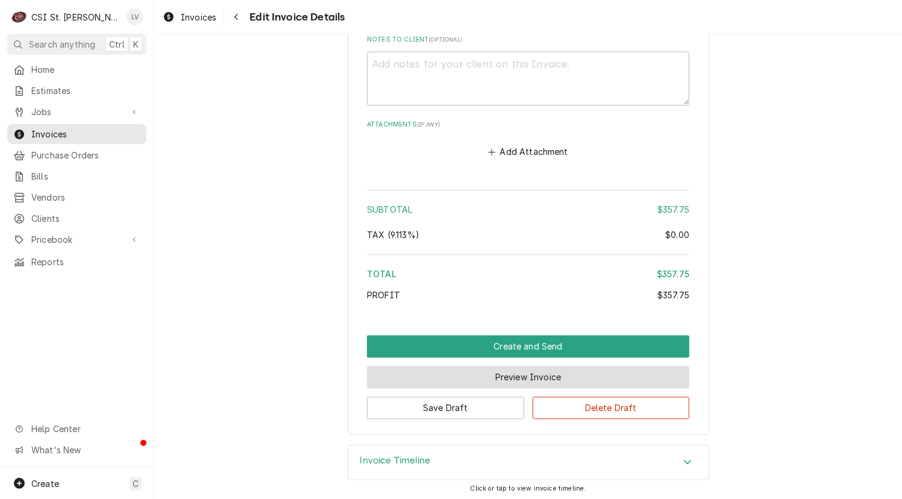
click at [504, 374] on button "Preview Invoice" at bounding box center [528, 377] width 322 height 22
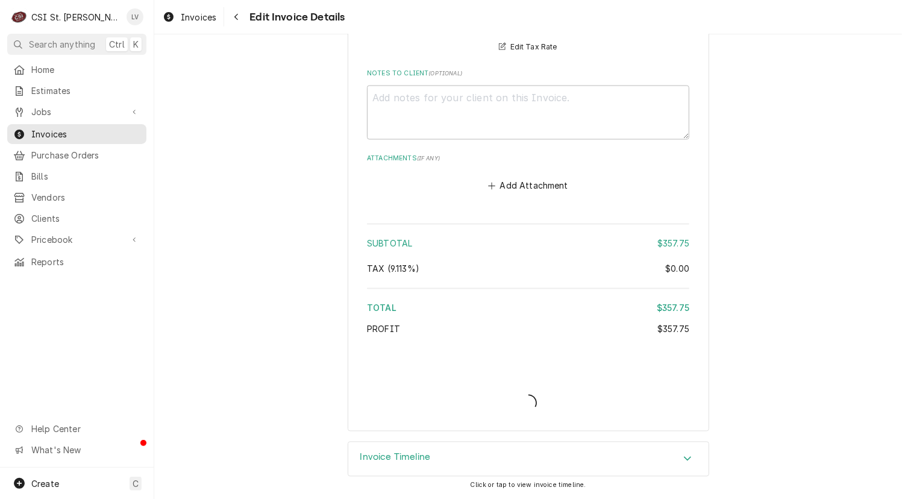
scroll to position [1613, 0]
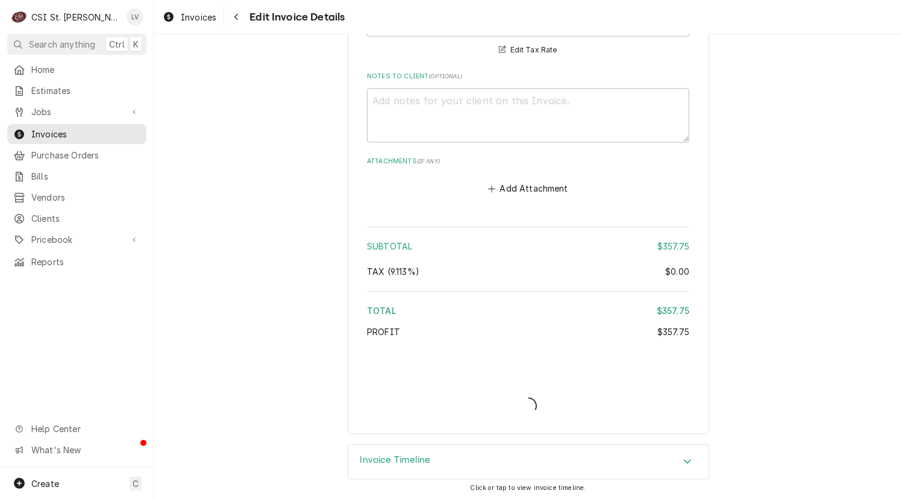
type textarea "x"
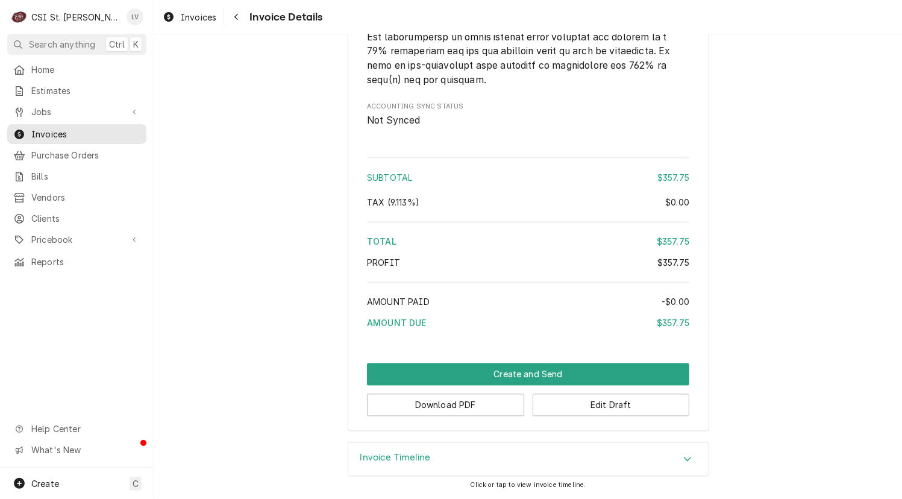
scroll to position [1519, 0]
click at [487, 407] on button "Download PDF" at bounding box center [445, 405] width 157 height 22
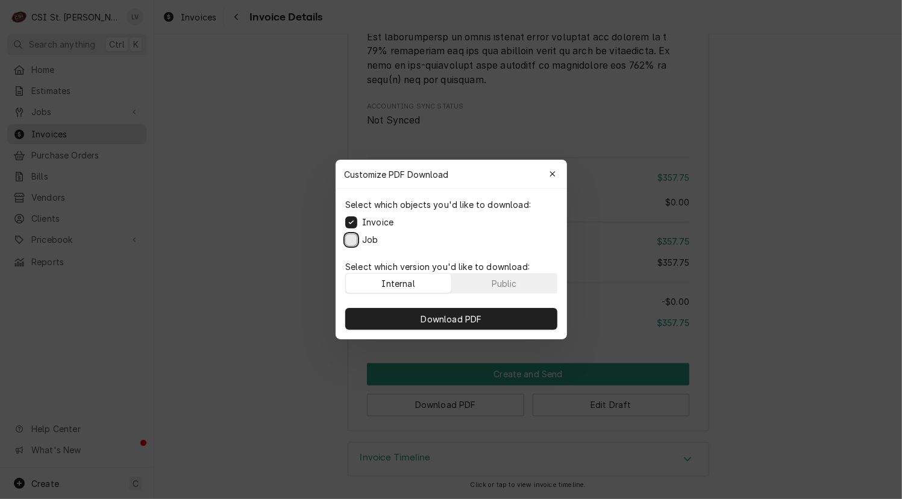
click at [349, 239] on button "Job" at bounding box center [351, 240] width 12 height 12
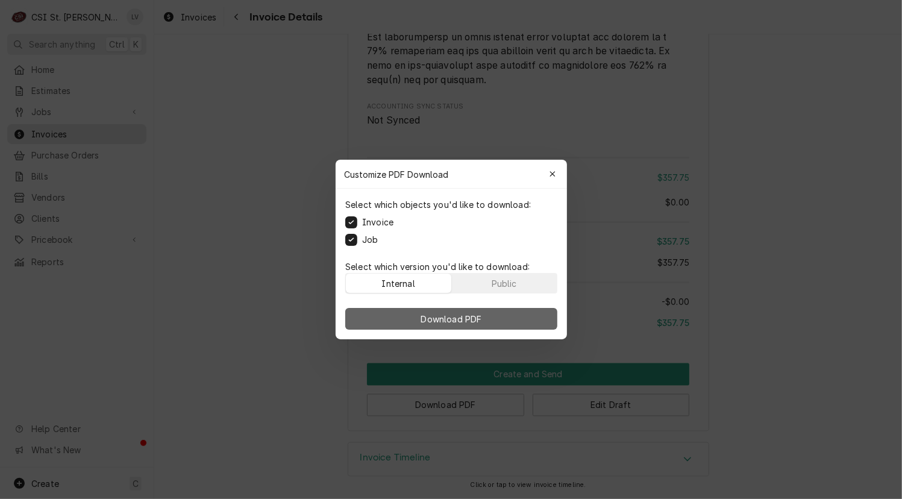
click at [443, 318] on span "Download PDF" at bounding box center [451, 319] width 66 height 13
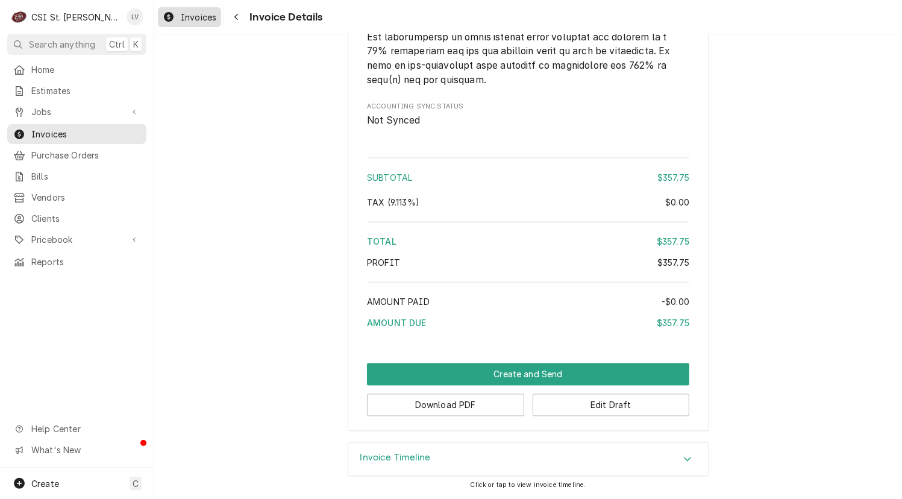
click at [181, 18] on span "Invoices" at bounding box center [199, 17] width 36 height 13
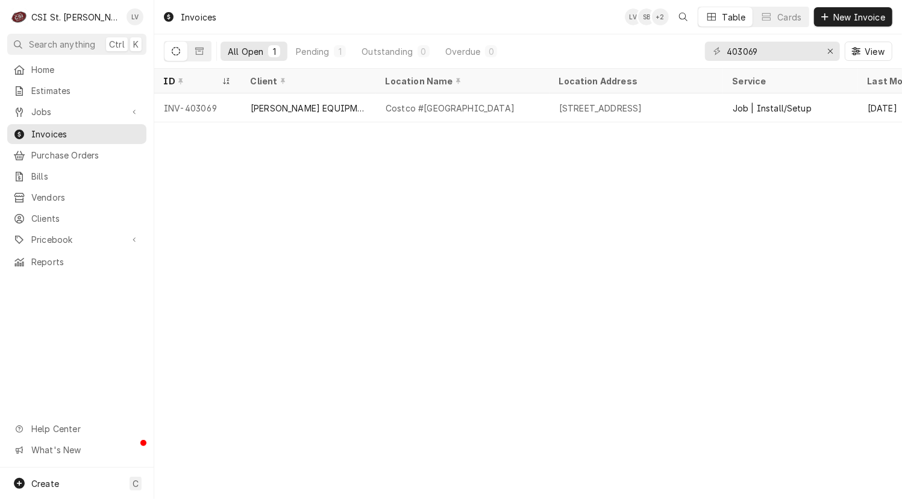
click at [201, 193] on div "Invoices LV SB + 2 Table Cards New Invoice All Open 1 Pending 1 Outstanding 0 O…" at bounding box center [528, 249] width 748 height 499
drag, startPoint x: 739, startPoint y: 49, endPoint x: 806, endPoint y: 43, distance: 67.1
click at [806, 43] on input "403069" at bounding box center [772, 51] width 90 height 19
type input "401967"
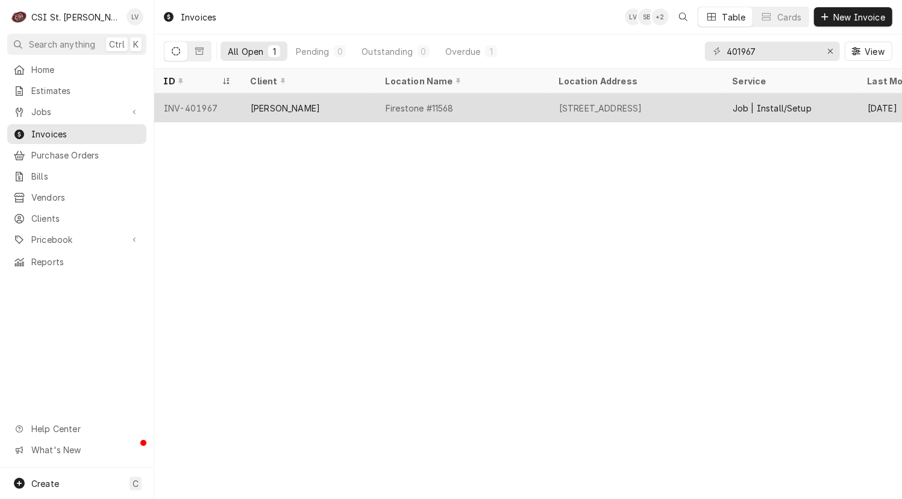
click at [289, 106] on div "Lane Valente" at bounding box center [285, 108] width 69 height 13
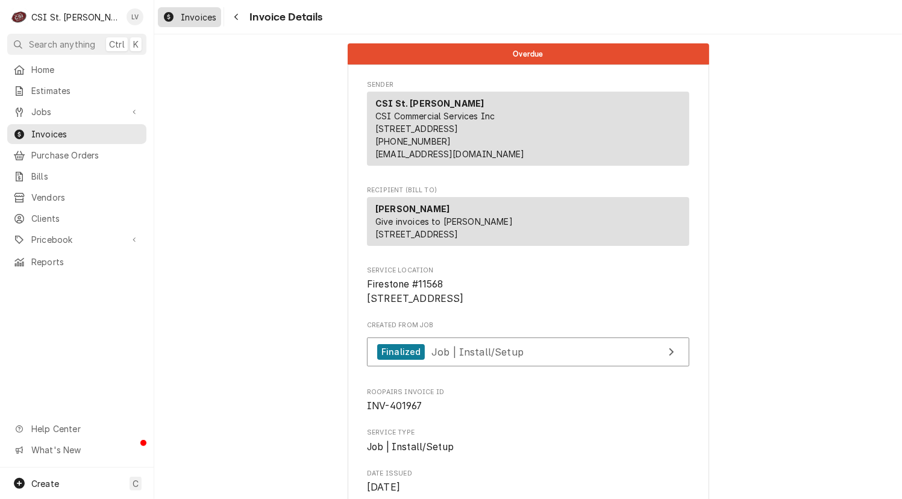
click at [181, 16] on span "Invoices" at bounding box center [199, 17] width 36 height 13
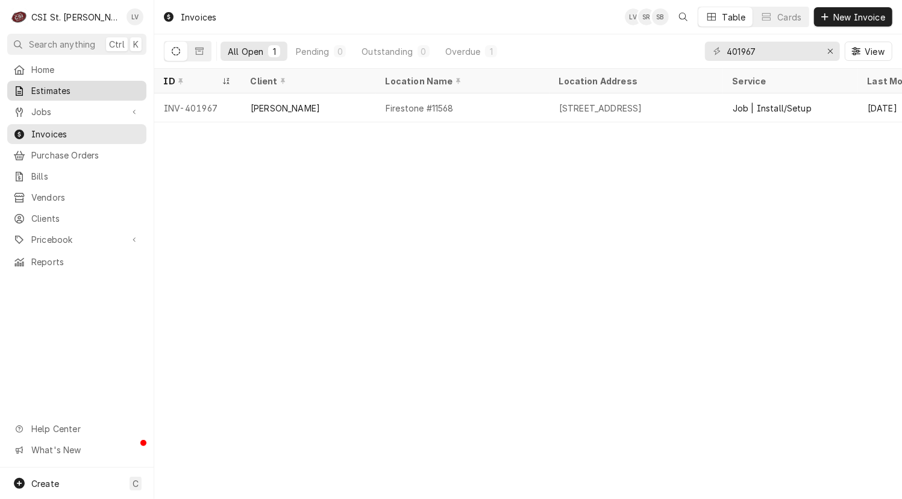
click at [44, 87] on span "Estimates" at bounding box center [85, 90] width 109 height 13
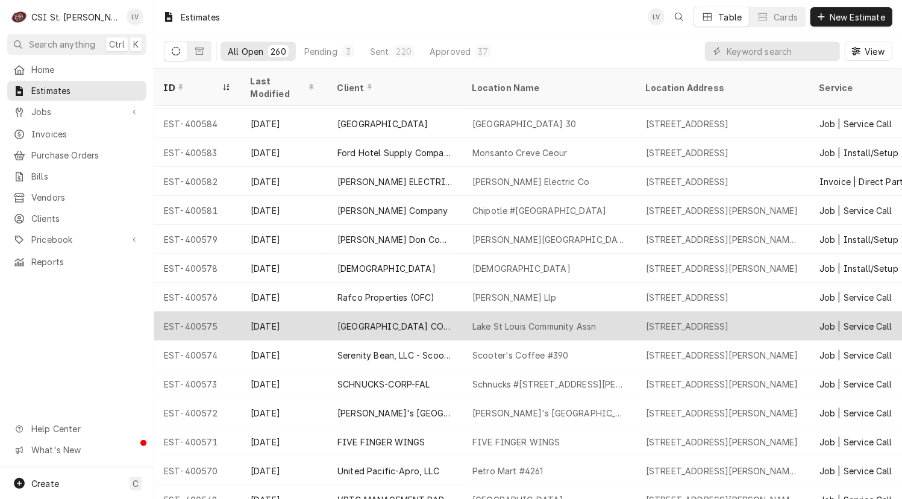
scroll to position [120, 0]
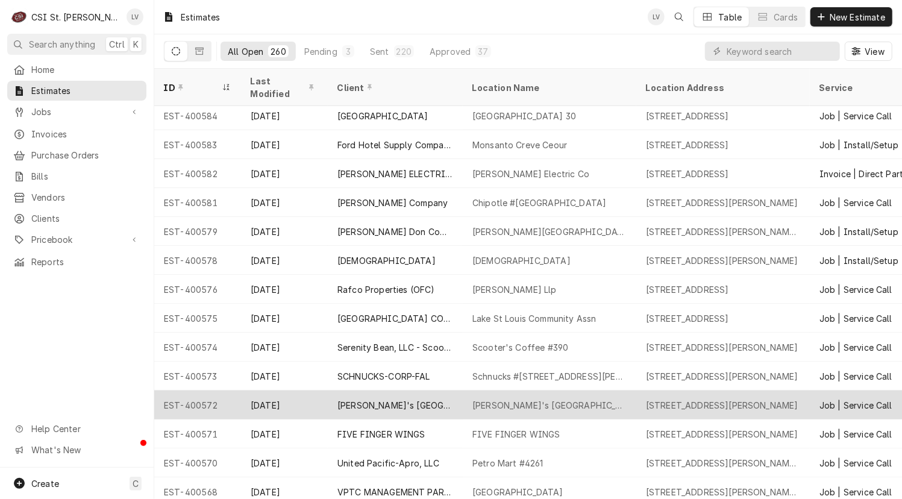
click at [386, 399] on div "[PERSON_NAME]'s [GEOGRAPHIC_DATA][PERSON_NAME]" at bounding box center [395, 405] width 116 height 13
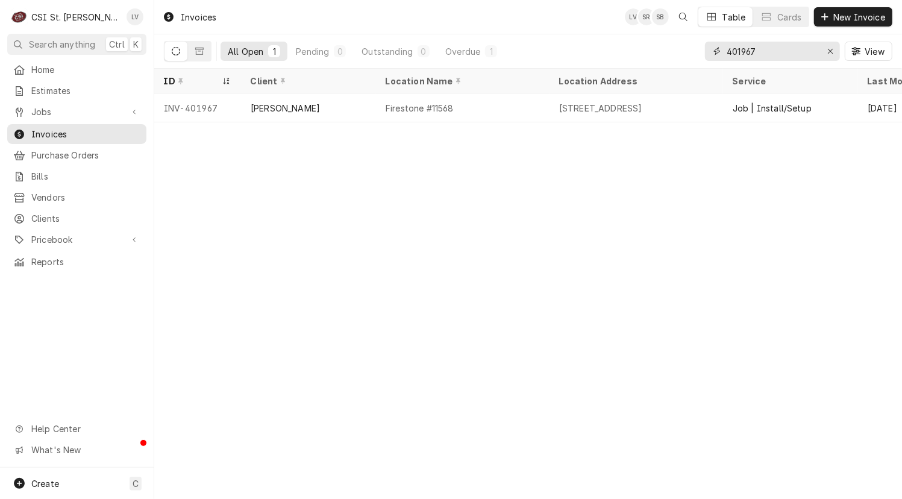
click at [761, 49] on input "401967" at bounding box center [772, 51] width 90 height 19
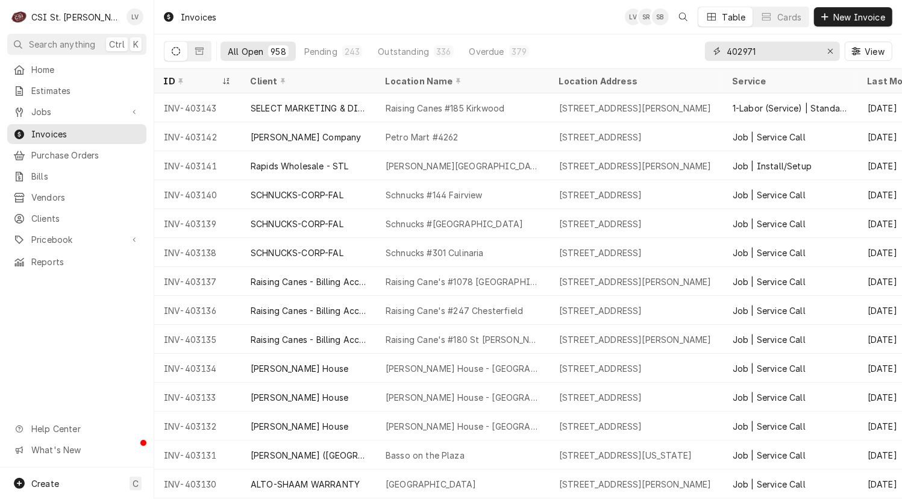
type input "402971"
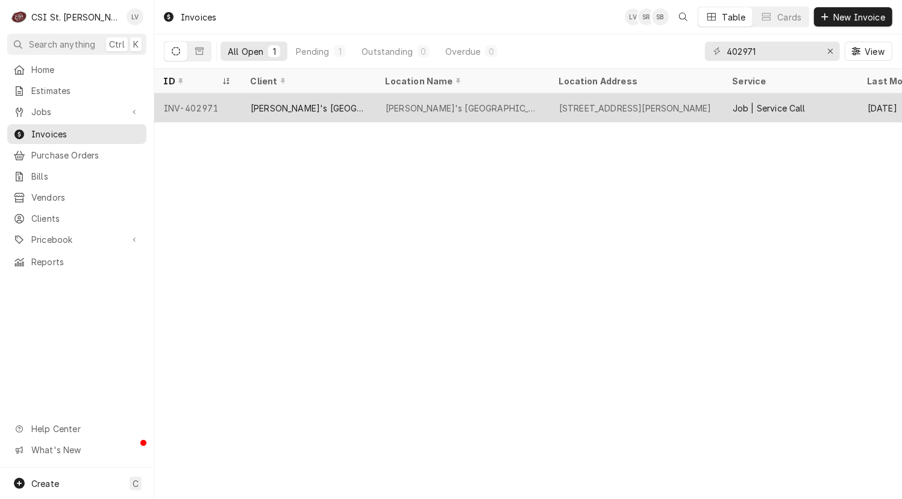
click at [269, 114] on div "[PERSON_NAME]'s [GEOGRAPHIC_DATA][PERSON_NAME]" at bounding box center [308, 107] width 135 height 29
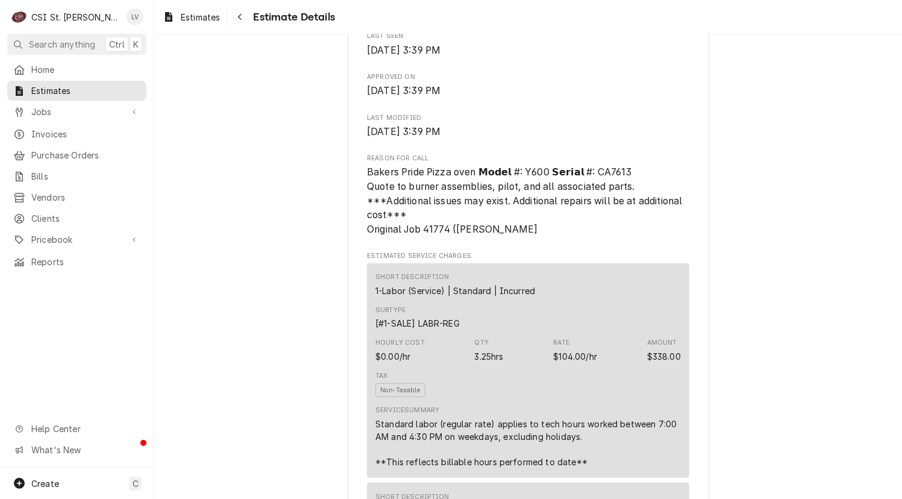
scroll to position [723, 0]
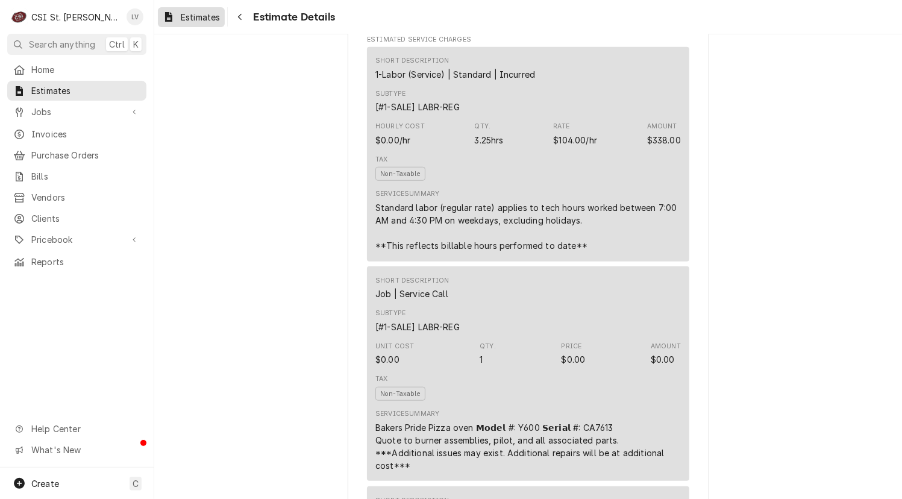
click at [187, 16] on span "Estimates" at bounding box center [200, 17] width 39 height 13
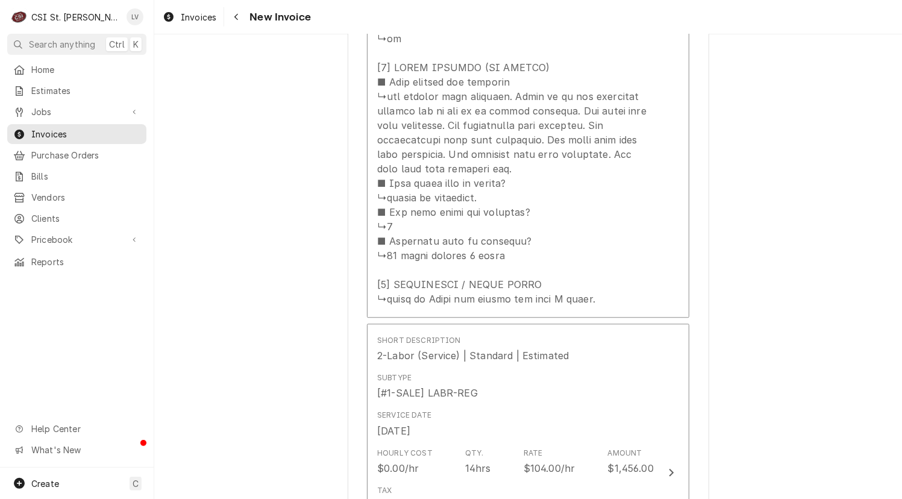
scroll to position [2229, 0]
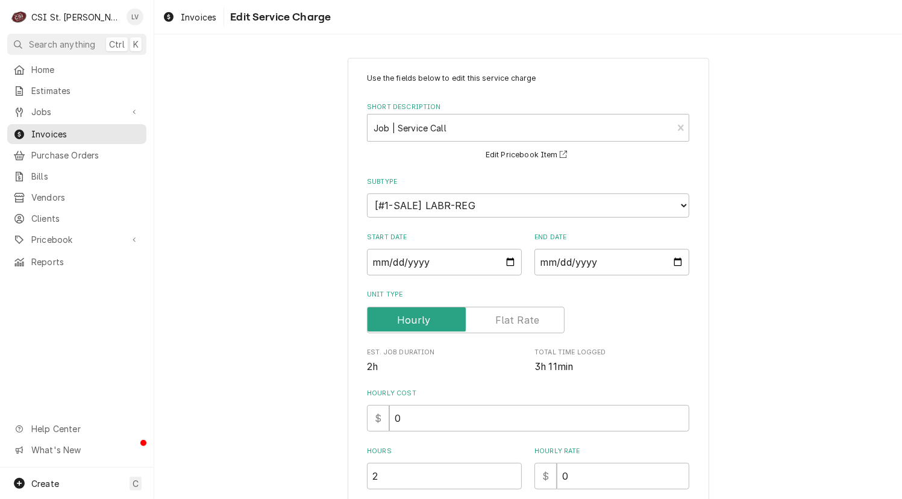
scroll to position [482, 0]
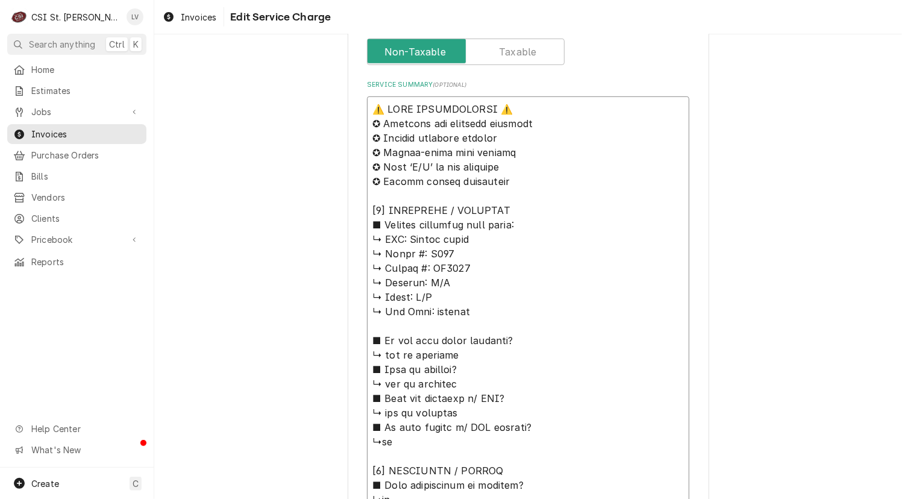
drag, startPoint x: 405, startPoint y: 236, endPoint x: 361, endPoint y: 111, distance: 132.0
type textarea "x"
type textarea "Loremi dolor ↳ Sitam #: C179 ↳ Adipis #: EL1735 ↳ Seddoei: T/I ↳ Utlab: E/D ↳ M…"
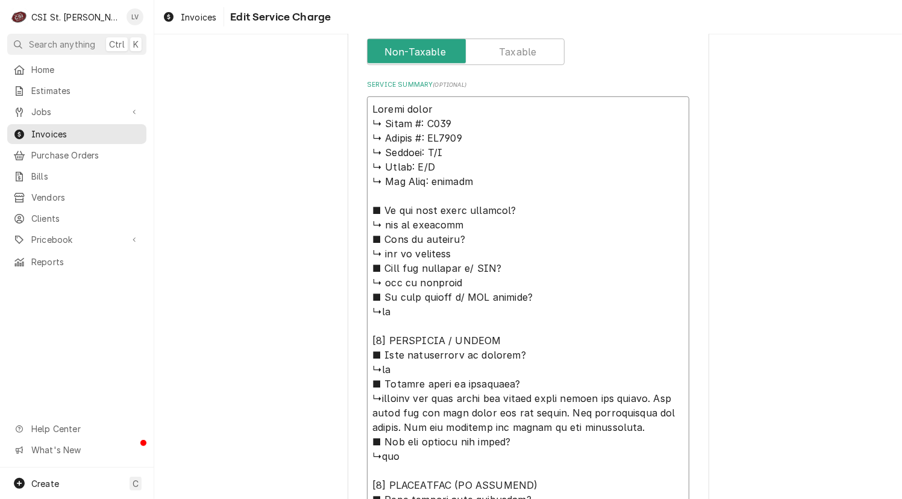
click at [395, 108] on textarea "Service Summary ( optional )" at bounding box center [528, 477] width 322 height 763
type textarea "x"
type textarea "Lorem'i dolor ↳ Sitam #: C582 ↳ Adipis #: EL8486 ↳ Seddoei: T/I ↳ Utlab: E/D ↳ …"
click at [409, 106] on textarea "Service Summary ( optional )" at bounding box center [528, 477] width 322 height 763
type textarea "x"
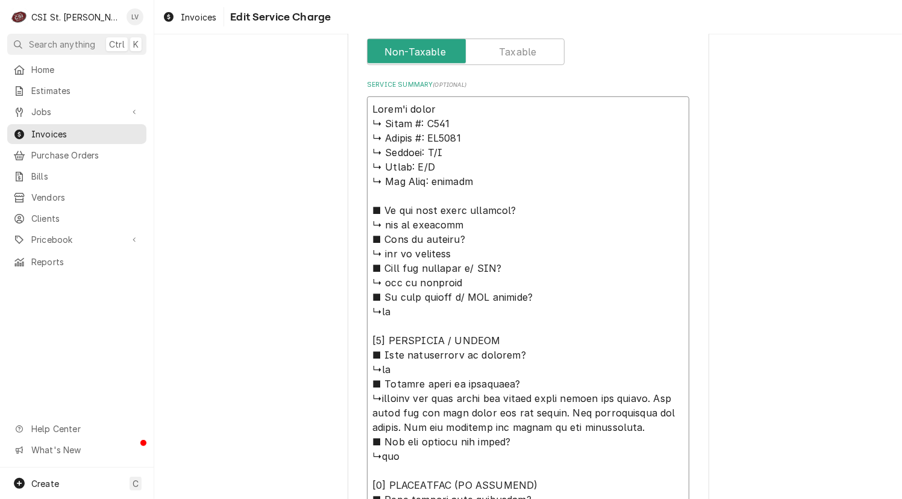
type textarea "Lorem'i dolo ↳ Sitam #: C179 ↳ Adipis #: EL2835 ↳ Seddoei: T/I ↳ Utlab: E/D ↳ M…"
type textarea "x"
type textarea "Lorem'i Dolor ↳ Sitam #: C886 ↳ Adipis #: EL5615 ↳ Seddoei: T/I ↳ Utlab: E/D ↳ …"
type textarea "x"
type textarea "Lorem'i Dolor ↳ Sitam #: C474 ↳ Adipis #: EL1049 ↳ Seddoei: T/I ↳ Utlab: E/D ↳ …"
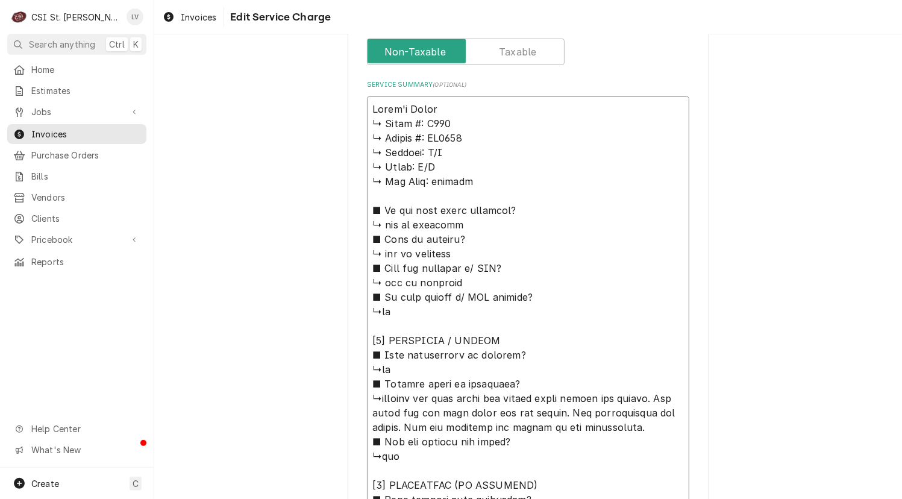
type textarea "x"
type textarea "Lorem'i Dolor / ↳ Sitam #: C304 ↳ Adipis #: EL6780 ↳ Seddoei: T/I ↳ Utlab: E/D …"
type textarea "x"
type textarea "Lorem'i Dolor / ↳ Sitam #: C328 ↳ Adipis #: EL7460 ↳ Seddoei: T/I ↳ Utlab: E/D …"
type textarea "x"
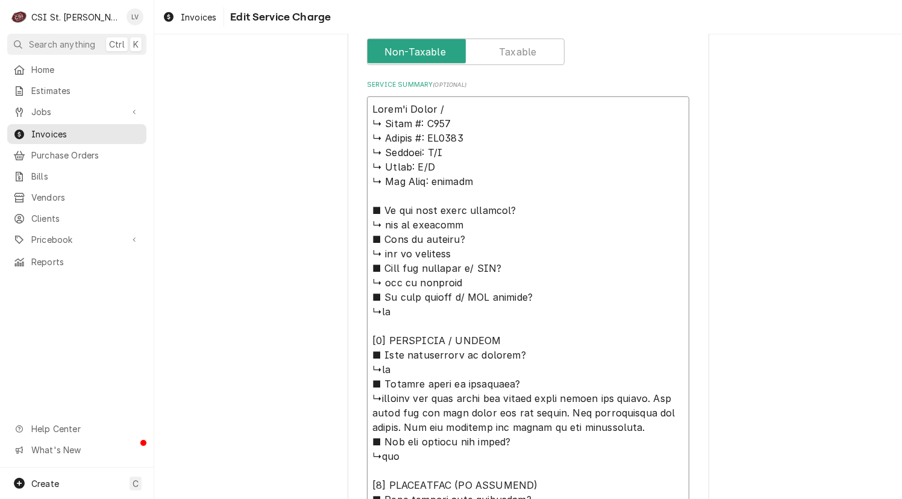
type textarea "Lorem'i Dolor / S ↳ Ametc #: A391 ↳ Elitse #: DO4334 ↳ Eiusmod: T/I ↳ Utlab: E/…"
type textarea "x"
type textarea "Lorem'i Dolor / Si ↳ Ametc #: A134 ↳ Elitse #: DO3778 ↳ Eiusmod: T/I ↳ Utlab: E…"
type textarea "x"
type textarea "Lorem'i Dolor / Sit ↳ Ametc #: A806 ↳ Elitse #: DO7651 ↳ Eiusmod: T/I ↳ Utlab: …"
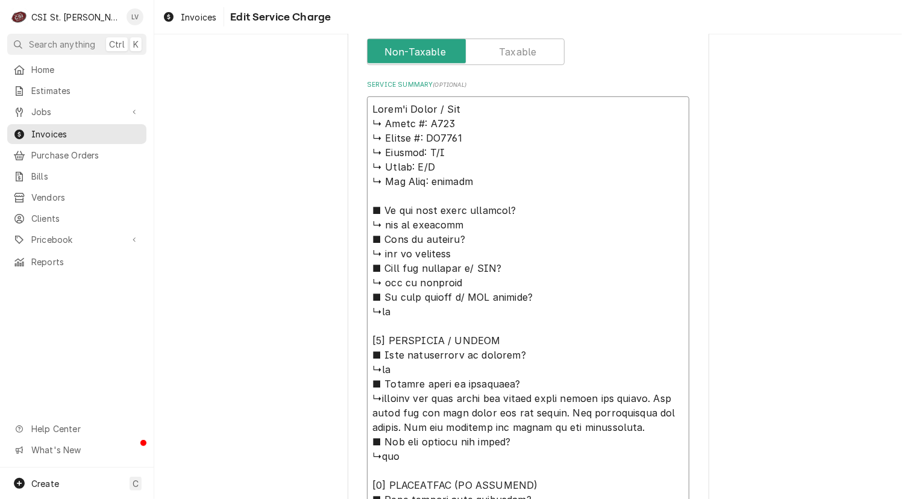
type textarea "x"
type textarea "Lorem'i Dolor / Sita ↳ Conse #: A335 ↳ Elitse #: DO1744 ↳ Eiusmod: T/I ↳ Utlab:…"
type textarea "x"
type textarea "Lorem'i Dolor / Sitam ↳ Conse #: A123 ↳ Elitse #: DO7799 ↳ Eiusmod: T/I ↳ Utlab…"
type textarea "x"
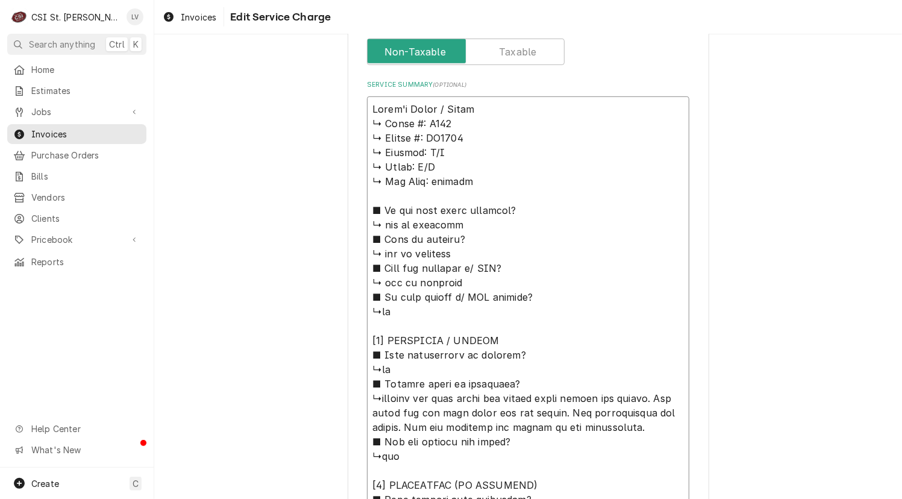
type textarea "Lorem'i Dolor / Sitam: ↳ Conse #: A013 ↳ Elitse #: DO9711 ↳ Eiusmod: T/I ↳ Utla…"
type textarea "x"
type textarea "Lorem'i Dolor / Sitam: ↳ Conse #: A651 ↳ Elitse #: DO3456 ↳ Eiusmod: T/I ↳ Utla…"
type textarea "x"
type textarea "Lorem'i Dolor / Sitam: ↳ Conse #: A913 ↳ Elitse #: DO4794 ↳ Eiusmod: T/I ↳ Utla…"
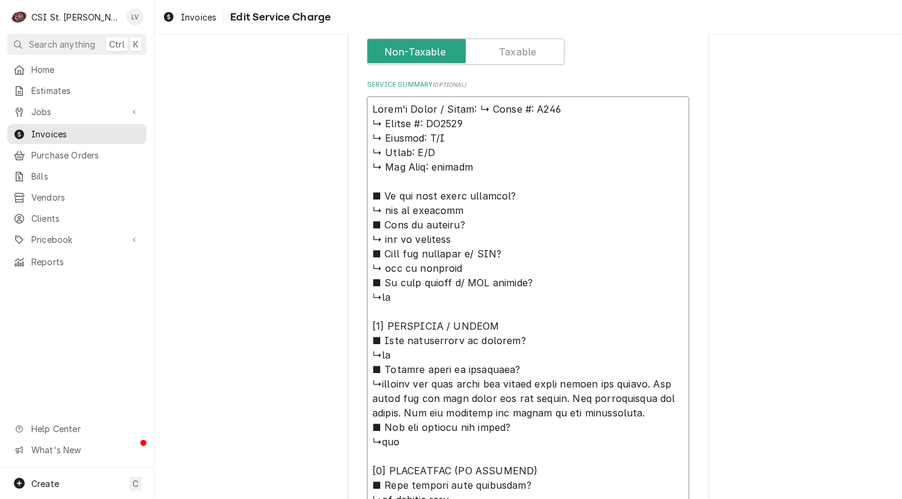
type textarea "x"
type textarea "Lorem'i Dolor / Sitam: Conse #: A362 ↳ Elitse #: DO0233 ↳ Eiusmod: T/I ↳ Utlab:…"
type textarea "x"
type textarea "Lorem'i Dolor / Sitam: Conse #: A976 ↳ Elitse #: DO8639 ↳ Eiusmod: T/I ↳ Utlab:…"
type textarea "x"
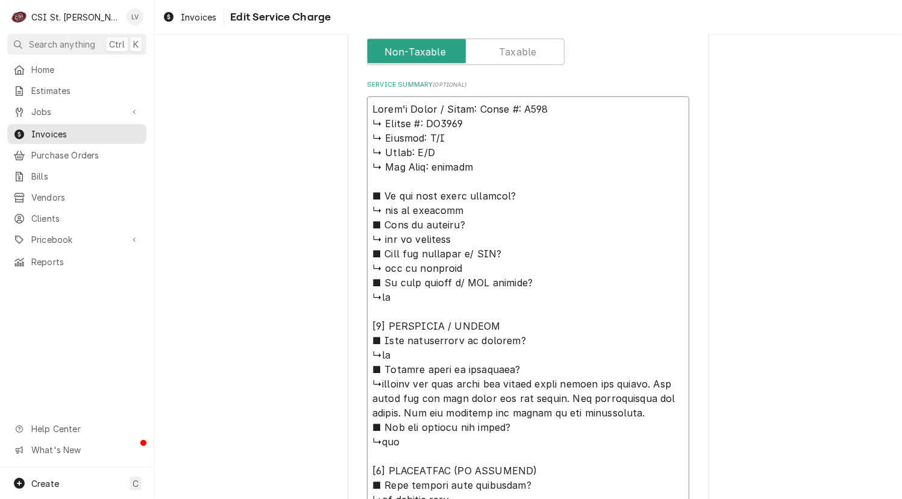
type textarea "Lorem'i Dolor / Sitam: cons #: A731 ↳ Elitse #: DO5175 ↳ Eiusmod: T/I ↳ Utlab: …"
type textarea "x"
type textarea "Lorem'i Dolor / Sitam: con #: A117 ↳ Elitse #: DO0008 ↳ Eiusmod: T/I ↳ Utlab: E…"
type textarea "x"
type textarea "Lorem'i Dolor / Sitam: co #: A628 ↳ Elitse #: DO0628 ↳ Eiusmod: T/I ↳ Utlab: E/…"
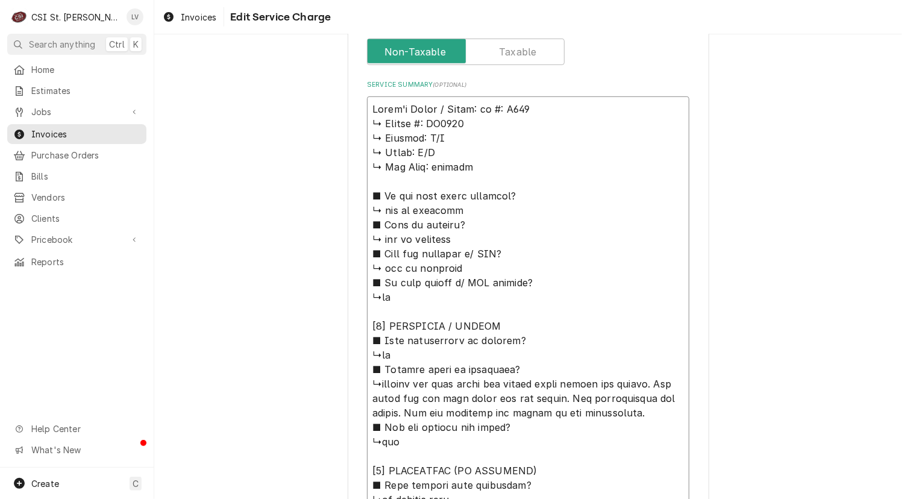
type textarea "x"
type textarea "Lorem'i Dolor / Sitam: c #: A831 ↳ Elitse #: DO0188 ↳ Eiusmod: T/I ↳ Utlab: E/D…"
type textarea "x"
type textarea "Lorem'i Dolor / Sitam: #: C126 ↳ Adipis #: EL8134 ↳ Seddoei: T/I ↳ Utlab: E/D ↳…"
type textarea "x"
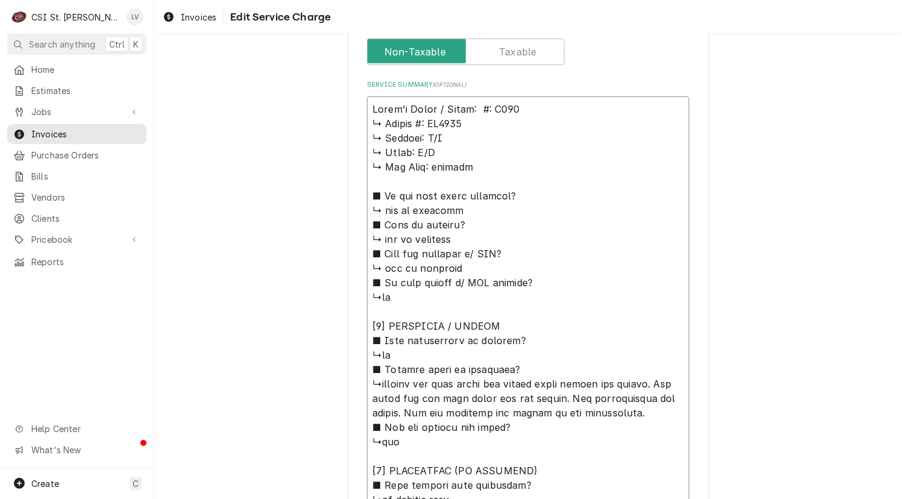
type textarea "Lorem'i Dolor / Sitam: #: C471 ↳ Adipis #: EL0960 ↳ Seddoei: T/I ↳ Utlab: E/D ↳…"
type textarea "x"
type textarea "Lorem'i Dolor / Sitam: : C611 ↳ Adipis #: EL1637 ↳ Seddoei: T/I ↳ Utlab: E/D ↳ …"
type textarea "x"
type textarea "Baker's Pride / Model: Y600 ↳ 𝗦𝗲𝗿𝗶𝗮𝗹 #: CA7613 ↳ 𝗩𝗼𝗹𝘁𝗮𝗴𝗲: N/A ↳ 𝗣𝗵𝗮𝘀𝗲: N/A ↳ 𝗚𝗮…"
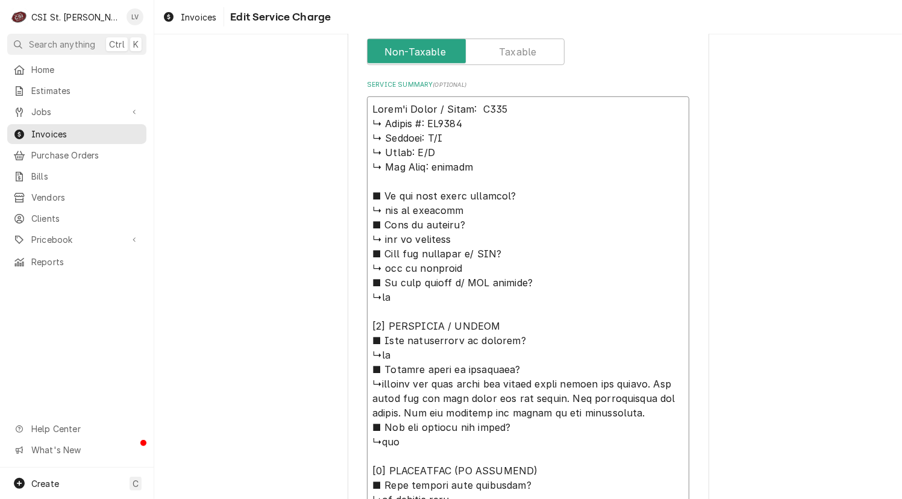
type textarea "x"
type textarea "Baker's Pride / Model: Y600 ↳ 𝗦𝗲𝗿𝗶𝗮𝗹 #: CA7613 ↳ 𝗩𝗼𝗹𝘁𝗮𝗴𝗲: N/A ↳ 𝗣𝗵𝗮𝘀𝗲: N/A ↳ 𝗚𝗮…"
click at [516, 109] on textarea "Service Summary ( optional )" at bounding box center [528, 470] width 322 height 748
type textarea "x"
type textarea "Baker's Pride / Model: Y600 ↳ 𝗦𝗲𝗿𝗶𝗮𝗹 #: CA7613 ↳ 𝗩𝗼𝗹𝘁𝗮𝗴𝗲: N/A ↳ 𝗣𝗵𝗮𝘀𝗲: N/A ↳ 𝗚𝗮…"
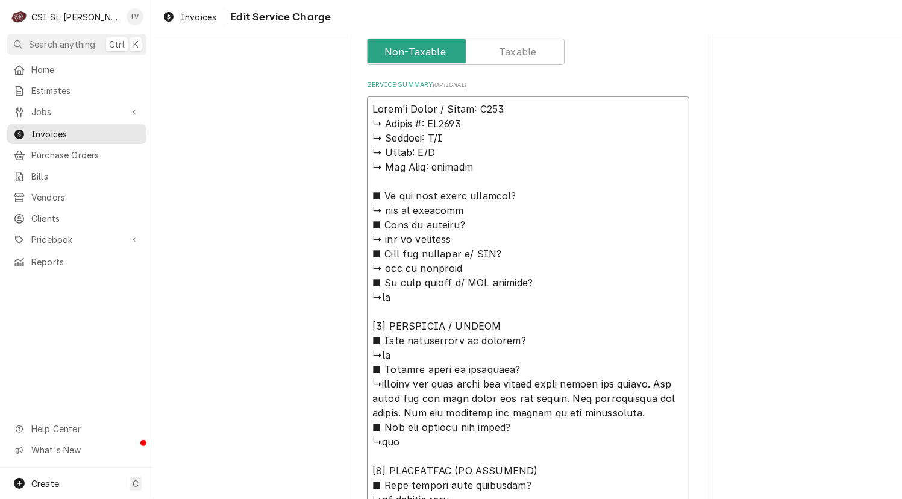
type textarea "x"
type textarea "Baker's Pride / Model: Y600 / ↳ 𝗦𝗲𝗿𝗶𝗮𝗹 #: CA7613 ↳ 𝗩𝗼𝗹𝘁𝗮𝗴𝗲: N/A ↳ 𝗣𝗵𝗮𝘀𝗲: N/A ↳ …"
type textarea "x"
type textarea "Baker's Pride / Model: Y600 / ↳ 𝗦𝗲𝗿𝗶𝗮𝗹 #: CA7613 ↳ 𝗩𝗼𝗹𝘁𝗮𝗴𝗲: N/A ↳ 𝗣𝗵𝗮𝘀𝗲: N/A ↳ …"
type textarea "x"
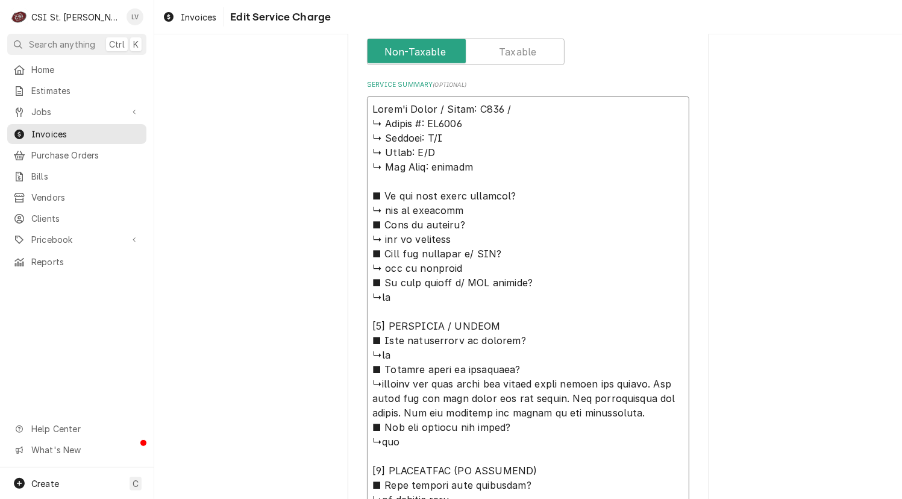
type textarea "Baker's Pride / Model: Y600 / S ↳ 𝗦𝗲𝗿𝗶𝗮𝗹 #: CA7613 ↳ 𝗩𝗼𝗹𝘁𝗮𝗴𝗲: N/A ↳ 𝗣𝗵𝗮𝘀𝗲: N/A …"
type textarea "x"
type textarea "Baker's Pride / Model: Y600 / Se ↳ 𝗦𝗲𝗿𝗶𝗮𝗹 #: CA7613 ↳ 𝗩𝗼𝗹𝘁𝗮𝗴𝗲: N/A ↳ 𝗣𝗵𝗮𝘀𝗲: N/A…"
type textarea "x"
type textarea "Baker's Pride / Model: Y600 / Ser ↳ 𝗦𝗲𝗿𝗶𝗮𝗹 #: CA7613 ↳ 𝗩𝗼𝗹𝘁𝗮𝗴𝗲: N/A ↳ 𝗣𝗵𝗮𝘀𝗲: N/…"
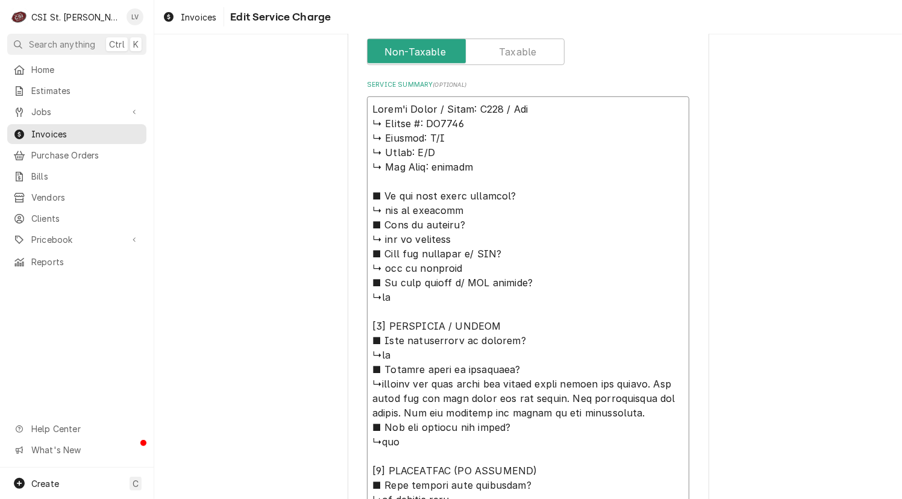
type textarea "x"
type textarea "Baker's Pride / Model: Y600 / Seri ↳ 𝗦𝗲𝗿𝗶𝗮𝗹 #: CA7613 ↳ 𝗩𝗼𝗹𝘁𝗮𝗴𝗲: N/A ↳ 𝗣𝗵𝗮𝘀𝗲: N…"
type textarea "x"
type textarea "Baker's Pride / Model: Y600 / Serial ↳ 𝗦𝗲𝗿𝗶𝗮𝗹 #: CA7613 ↳ 𝗩𝗼𝗹𝘁𝗮𝗴𝗲: N/A ↳ 𝗣𝗵𝗮𝘀𝗲:…"
type textarea "x"
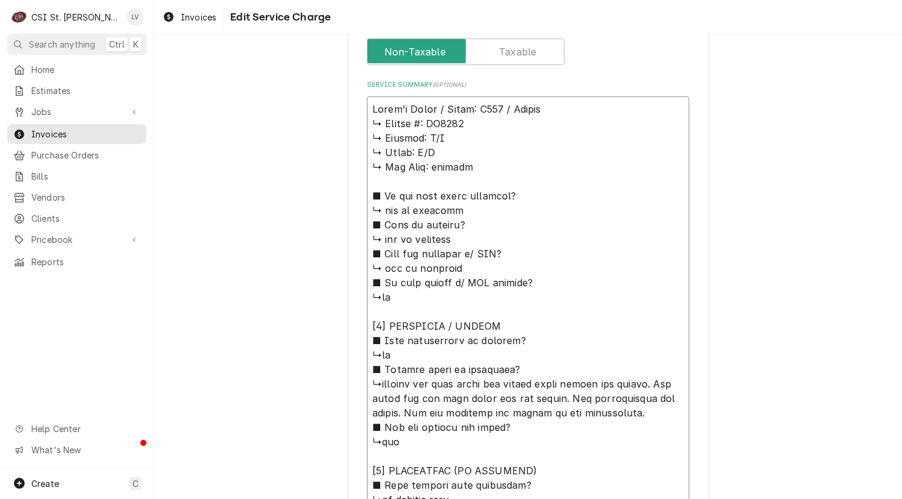
type textarea "Baker's Pride / Model: Y600 / Serial: ↳ 𝗦𝗲𝗿𝗶𝗮𝗹 #: CA7613 ↳ 𝗩𝗼𝗹𝘁𝗮𝗴𝗲: N/A ↳ 𝗣𝗵𝗮𝘀𝗲…"
type textarea "x"
type textarea "Baker's Pride / Model: Y600 / Serial: ↳ 𝗦𝗲𝗿𝗶𝗮𝗹 #: CA7613 ↳ 𝗩𝗼𝗹𝘁𝗮𝗴𝗲: N/A ↳ 𝗣𝗵𝗮𝘀𝗲…"
type textarea "x"
type textarea "Baker's Pride / Model: Y600 / Serial: ↳ 𝗦𝗲𝗿𝗶𝗮𝗹 #: CA7613 ↳ 𝗩𝗼𝗹𝘁𝗮𝗴𝗲: N/A ↳ 𝗣𝗵𝗮𝘀𝗲…"
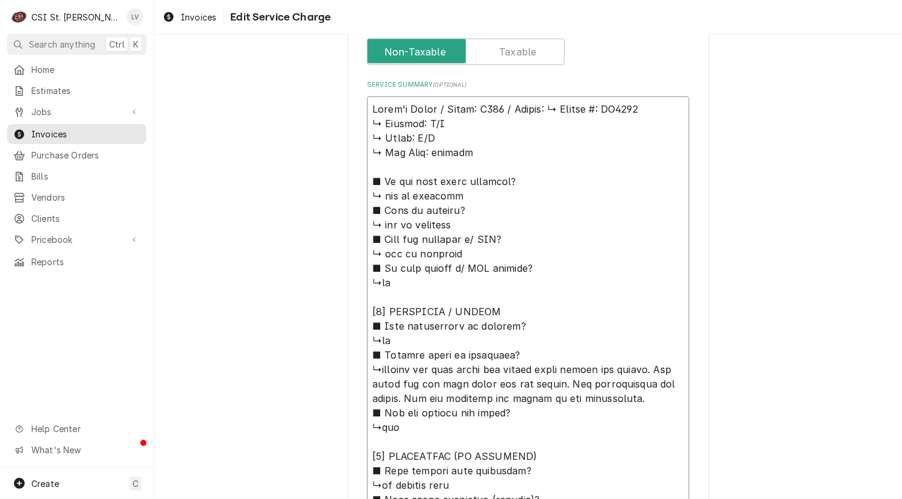
type textarea "x"
type textarea "Baker's Pride / Model: Y600 / Serial: 𝗦𝗲𝗿𝗶𝗮𝗹 #: CA7613 ↳ 𝗩𝗼𝗹𝘁𝗮𝗴𝗲: N/A ↳ 𝗣𝗵𝗮𝘀𝗲: …"
type textarea "x"
type textarea "Baker's Pride / Model: Y600 / Serial: 𝗦𝗲𝗿𝗶𝗮𝗹 #: CA7613 ↳ 𝗩𝗼𝗹𝘁𝗮𝗴𝗲: N/A ↳ 𝗣𝗵𝗮𝘀𝗲: …"
type textarea "x"
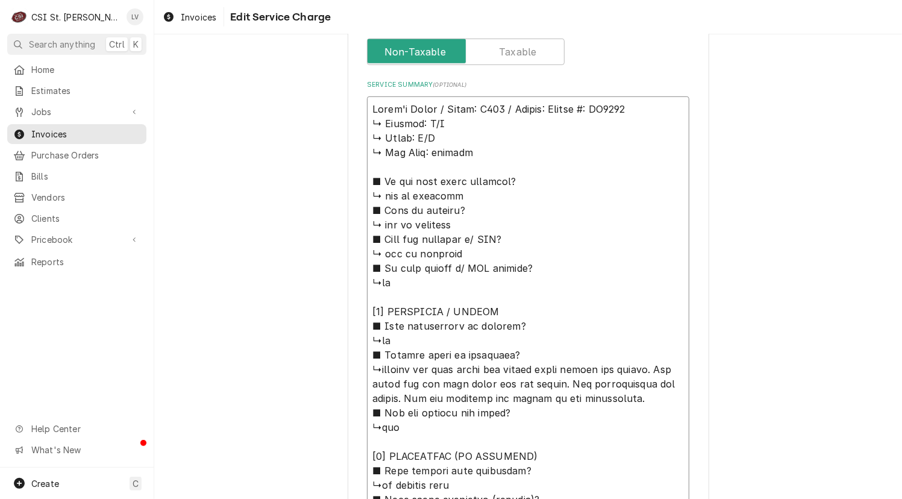
type textarea "Baker's Pride / Model: Y600 / Serial: 𝗲𝗿𝗶𝗮𝗹 #: CA7613 ↳ 𝗩𝗼𝗹𝘁𝗮𝗴𝗲: N/A ↳ 𝗣𝗵𝗮𝘀𝗲: N…"
type textarea "x"
type textarea "Baker's Pride / Model: Y600 / Serial: 𝗿𝗶𝗮𝗹 #: CA7613 ↳ 𝗩𝗼𝗹𝘁𝗮𝗴𝗲: N/A ↳ 𝗣𝗵𝗮𝘀𝗲: N/…"
type textarea "x"
type textarea "Baker's Pride / Model: Y600 / Serial: 𝗶𝗮𝗹 #: CA7613 ↳ 𝗩𝗼𝗹𝘁𝗮𝗴𝗲: N/A ↳ 𝗣𝗵𝗮𝘀𝗲: N/A…"
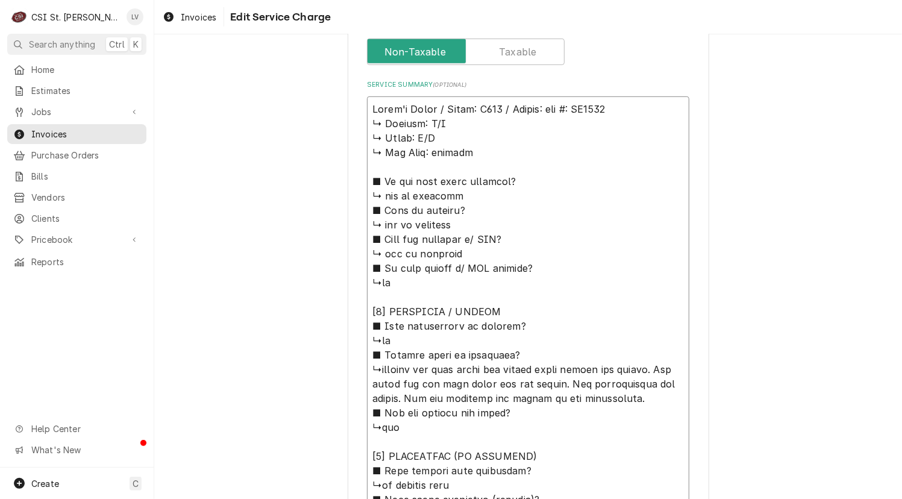
type textarea "x"
type textarea "Baker's Pride / Model: Y600 / Serial: 𝗮𝗹 #: CA7613 ↳ 𝗩𝗼𝗹𝘁𝗮𝗴𝗲: N/A ↳ 𝗣𝗵𝗮𝘀𝗲: N/A …"
type textarea "x"
type textarea "Baker's Pride / Model: Y600 / Serial: 𝗹 #: CA7613 ↳ 𝗩𝗼𝗹𝘁𝗮𝗴𝗲: N/A ↳ 𝗣𝗵𝗮𝘀𝗲: N/A ↳…"
type textarea "x"
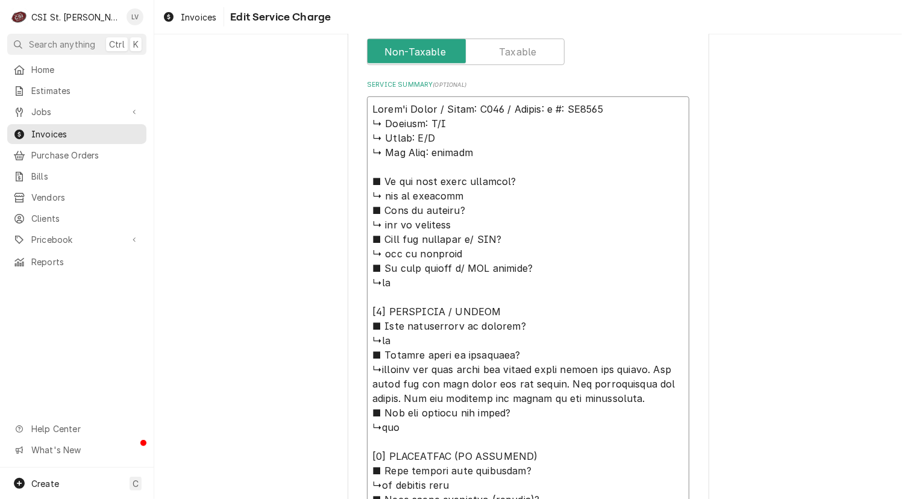
type textarea "Baker's Pride / Model: Y600 / Serial: #: CA7613 ↳ 𝗩𝗼𝗹𝘁𝗮𝗴𝗲: N/A ↳ 𝗣𝗵𝗮𝘀𝗲: N/A ↳ 𝗚…"
type textarea "x"
type textarea "Baker's Pride / Model: Y600 / Serial: #: CA7613 ↳ 𝗩𝗼𝗹𝘁𝗮𝗴𝗲: N/A ↳ 𝗣𝗵𝗮𝘀𝗲: N/A ↳ 𝗚…"
type textarea "x"
type textarea "Baker's Pride / Model: Y600 / Serial: : CA7613 ↳ 𝗩𝗼𝗹𝘁𝗮𝗴𝗲: N/A ↳ 𝗣𝗵𝗮𝘀𝗲: N/A ↳ 𝗚𝗮…"
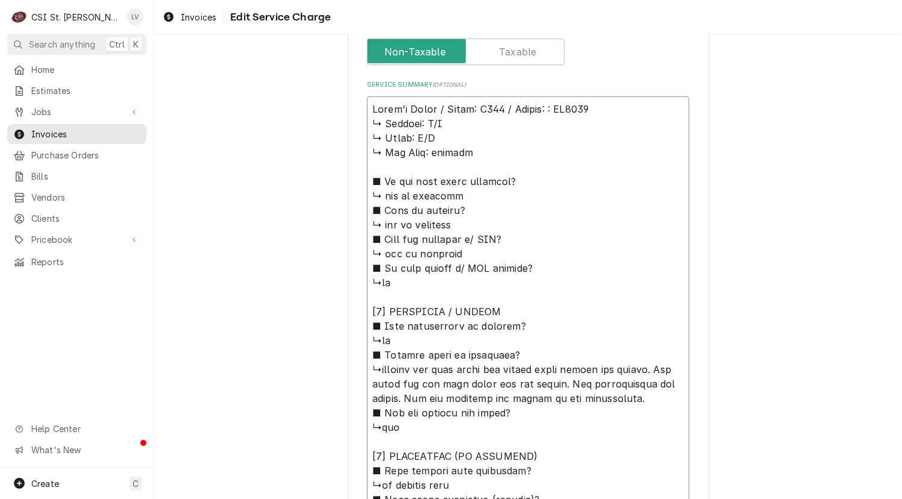
type textarea "x"
type textarea "Baker's Pride / Model: Y600 / Serial: CA7613 ↳ 𝗩𝗼𝗹𝘁𝗮𝗴𝗲: N/A ↳ 𝗣𝗵𝗮𝘀𝗲: N/A ↳ 𝗚𝗮𝘀 …"
type textarea "x"
type textarea "Baker's Pride / Model: Y600 / Serial: CA7613 ↳ 𝗩𝗼𝗹𝘁𝗮𝗴𝗲: N/A ↳ 𝗣𝗵𝗮𝘀𝗲: N/A ↳ 𝗚𝗮𝘀 …"
drag, startPoint x: 366, startPoint y: 122, endPoint x: 524, endPoint y: 351, distance: 277.6
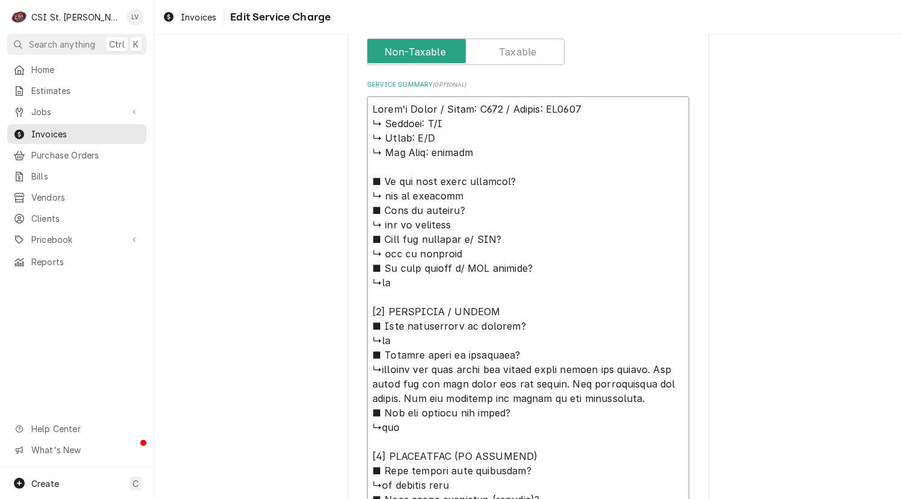
click at [524, 351] on textarea "Service Summary ( optional )" at bounding box center [528, 463] width 322 height 734
type textarea "x"
type textarea "Baker's Pride / Model: Y600 / Serial: CA7613 ↳checked out oven found the burner…"
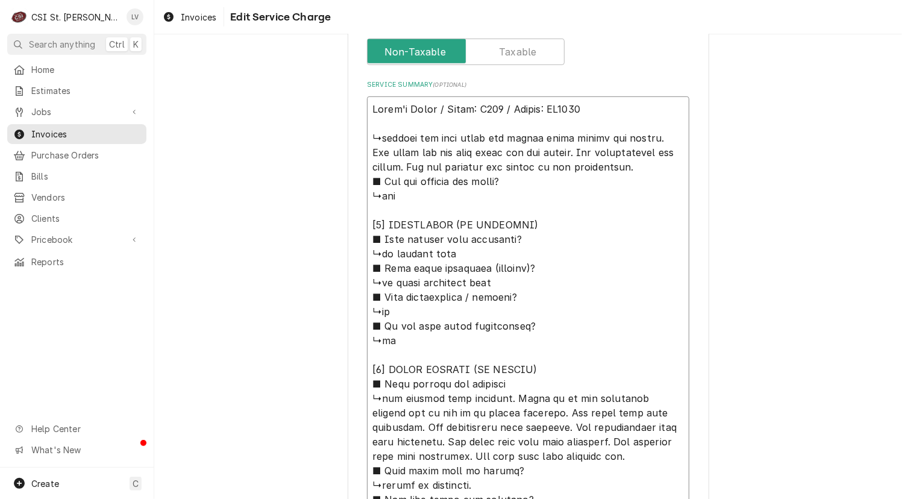
drag, startPoint x: 458, startPoint y: 138, endPoint x: 360, endPoint y: 141, distance: 98.9
click at [361, 139] on div "Use the fields below to edit this service charge Short Description Job | Servic…" at bounding box center [528, 134] width 361 height 1117
type textarea "x"
type textarea "Baker's Pride / Model: Y600 / Serial: CA7613 F found the burner tubes rusted an…"
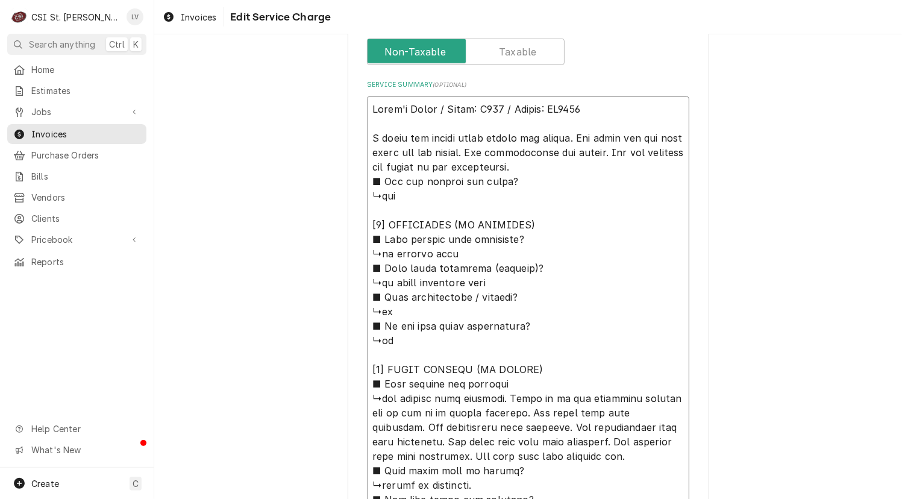
type textarea "x"
type textarea "Baker's Pride / Model: Y600 / Serial: CA7613 Fo found the burner tubes rusted a…"
type textarea "x"
type textarea "Baker's Pride / Model: Y600 / Serial: CA7613 Fou found the burner tubes rusted …"
type textarea "x"
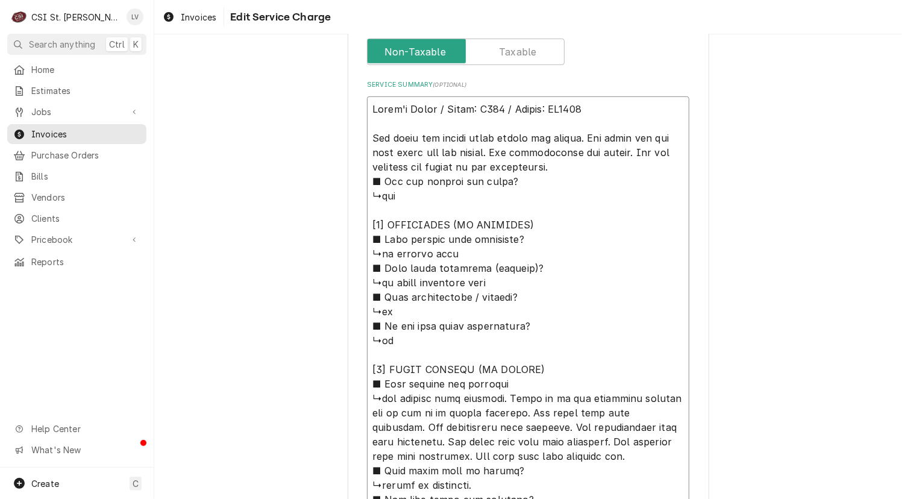
type textarea "Baker's Pride / Model: Y600 / Serial: CA7613 Foun found the burner tubes rusted…"
type textarea "x"
type textarea "Baker's Pride / Model: Y600 / Serial: CA7613 Found found the burner tubes ruste…"
type textarea "x"
type textarea "Baker's Pride / Model: Y600 / Serial: CA7613 Found found the burner tubes ruste…"
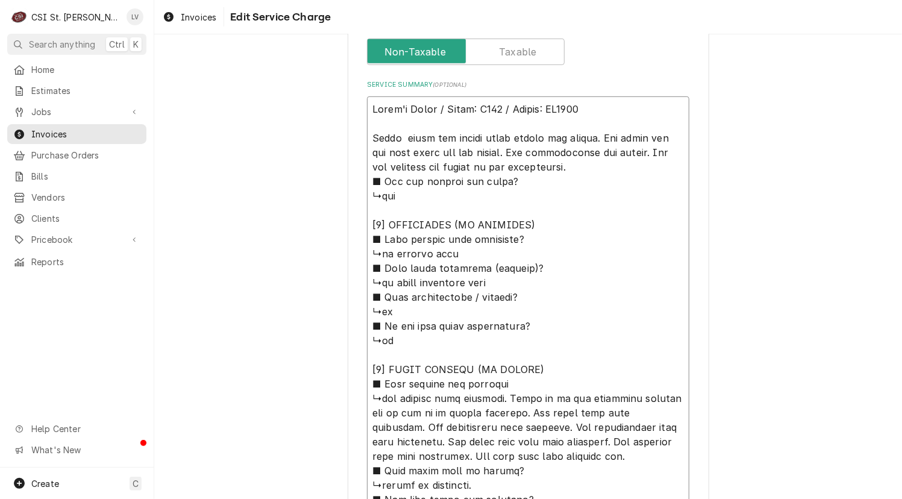
type textarea "x"
type textarea "Baker's Pride / Model: Y600 / Serial: CA7613 Found found the burner tubes ruste…"
type textarea "x"
type textarea "Baker's Pride / Model: Y600 / Serial: CA7613 Found ound the burner tubes rusted…"
type textarea "x"
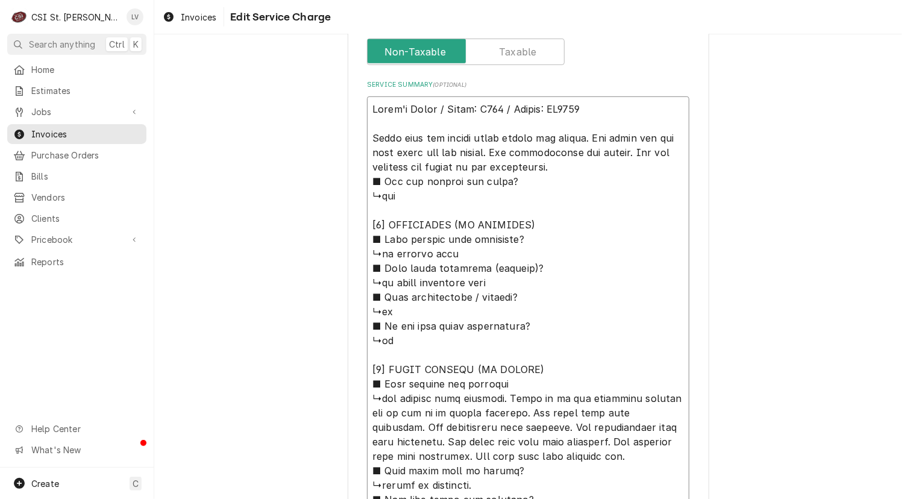
type textarea "Baker's Pride / Model: Y600 / Serial: CA7613 Found und the burner tubes rusted …"
type textarea "x"
type textarea "Baker's Pride / Model: Y600 / Serial: CA7613 Found nd the burner tubes rusted a…"
type textarea "x"
type textarea "Baker's Pride / Model: Y600 / Serial: CA7613 Found d the burner tubes rusted an…"
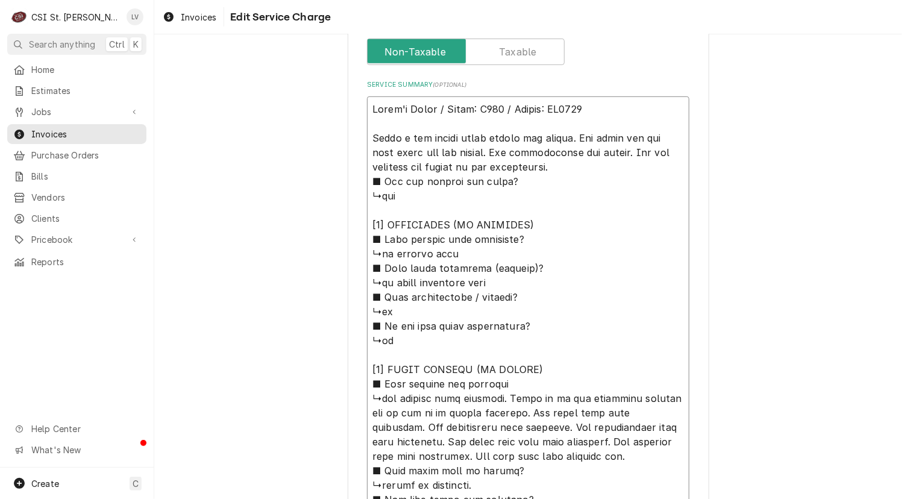
type textarea "x"
type textarea "Baker's Pride / Model: Y600 / Serial: CA7613 Found the burner tubes rusted and …"
type textarea "x"
type textarea "Baker's Pride / Model: Y600 / Serial: CA7613 Found the burner tubes rusted and …"
type textarea "x"
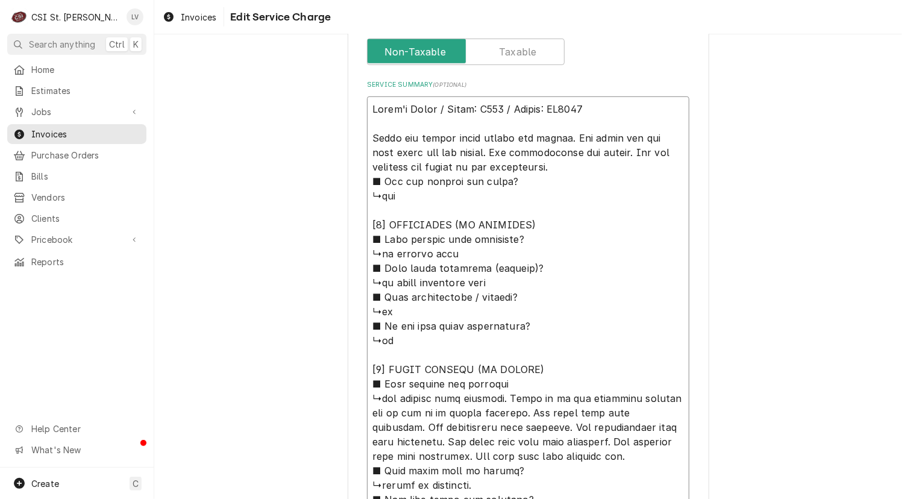
type textarea "Baker's Pride / Model: Y600 / Serial: CA7613 Found he burner tubes rusted and w…"
type textarea "x"
type textarea "Baker's Pride / Model: Y600 / Serial: CA7613 Found e burner tubes rusted and wa…"
type textarea "x"
type textarea "Baker's Pride / Model: Y600 / Serial: CA7613 Found burner tubes rusted and warp…"
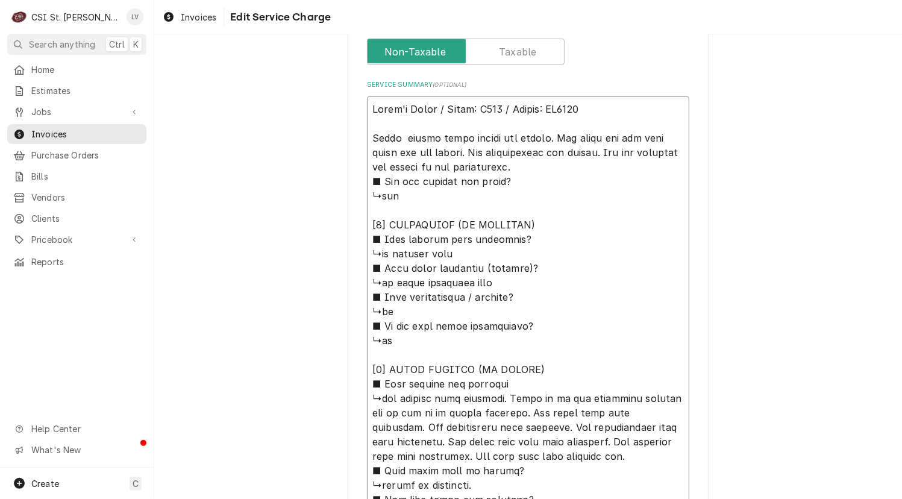
type textarea "x"
type textarea "Baker's Pride / Model: Y600 / Serial: CA7613 Found burner tubes rusted and warp…"
click at [553, 133] on textarea "Service Summary ( optional )" at bounding box center [528, 347] width 322 height 502
drag, startPoint x: 555, startPoint y: 134, endPoint x: 607, endPoint y: 164, distance: 59.6
click at [607, 164] on textarea "Service Summary ( optional )" at bounding box center [528, 347] width 322 height 502
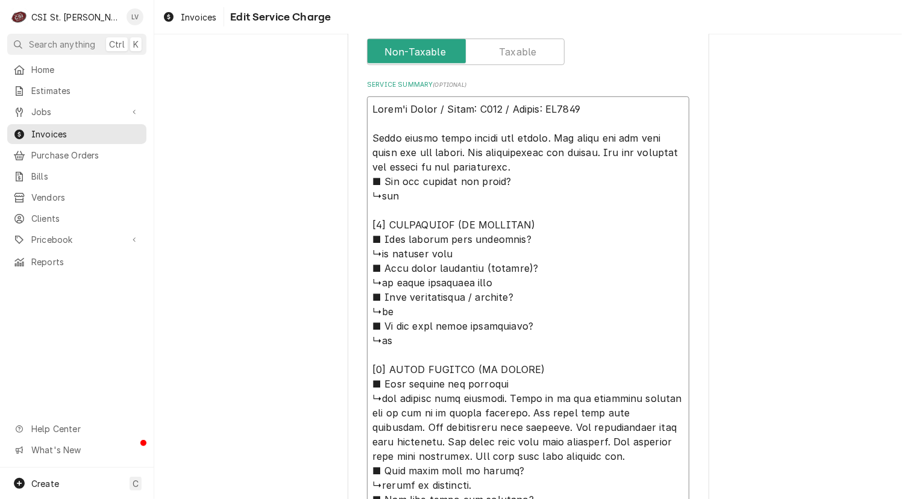
type textarea "x"
type textarea "Baker's Pride / Model: Y600 / Serial: CA7613 Found burner tubes rusted and warp…"
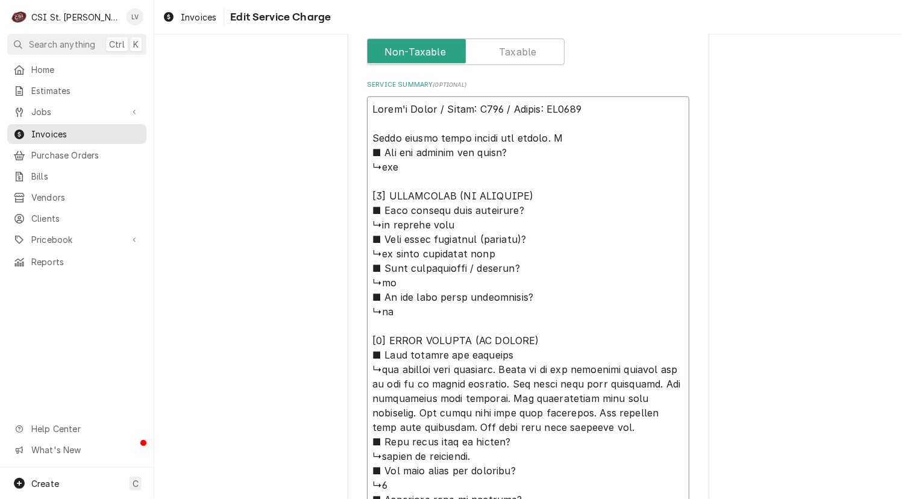
type textarea "x"
type textarea "Baker's Pride / Model: Y600 / Serial: CA7613 Found burner tubes rusted and warp…"
type textarea "x"
type textarea "Baker's Pride / Model: Y600 / Serial: CA7613 Found burner tubes rusted and warp…"
type textarea "x"
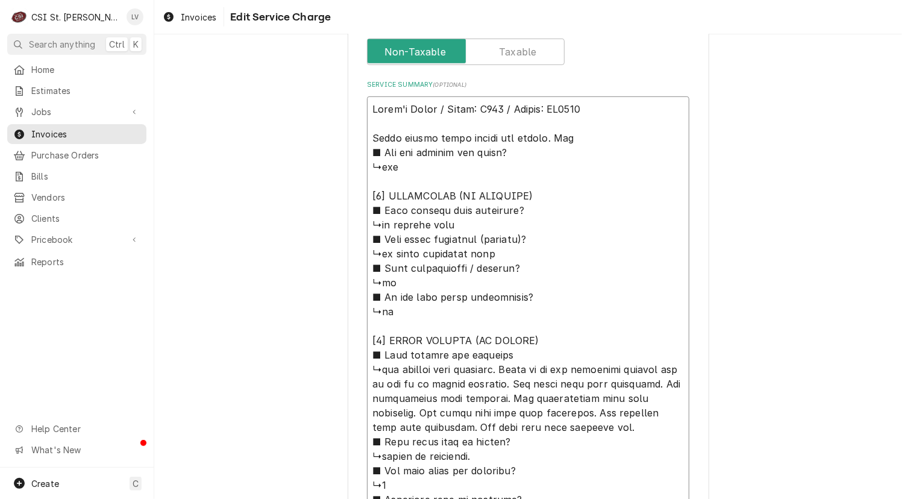
type textarea "Baker's Pride / Model: Y600 / Serial: CA7613 Found burner tubes rusted and warp…"
type textarea "x"
type textarea "Baker's Pride / Model: Y600 / Serial: CA7613 Found burner tubes rusted and warp…"
type textarea "x"
type textarea "Baker's Pride / Model: Y600 / Serial: CA7613 Found burner tubes rusted and warp…"
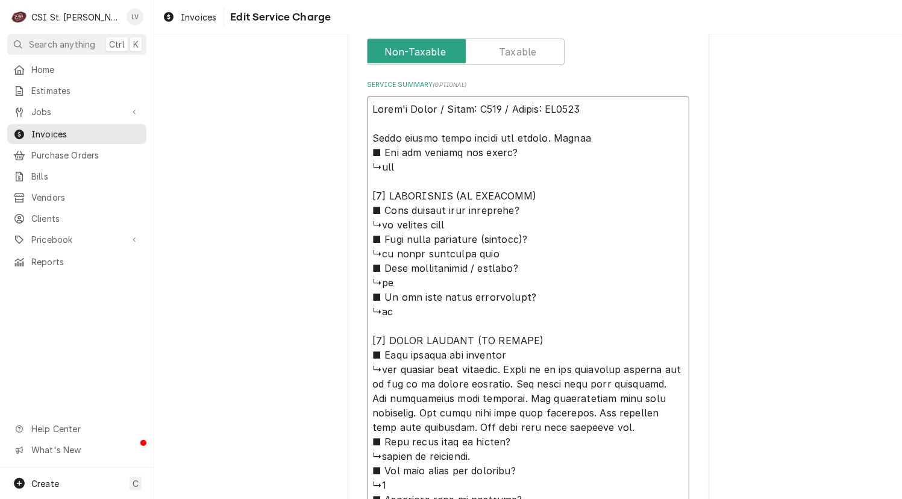
type textarea "x"
type textarea "Baker's Pride / Model: Y600 / Serial: CA7613 Found burner tubes rusted and warp…"
type textarea "x"
type textarea "Baker's Pride / Model: Y600 / Serial: CA7613 Found burner tubes rusted and warp…"
type textarea "x"
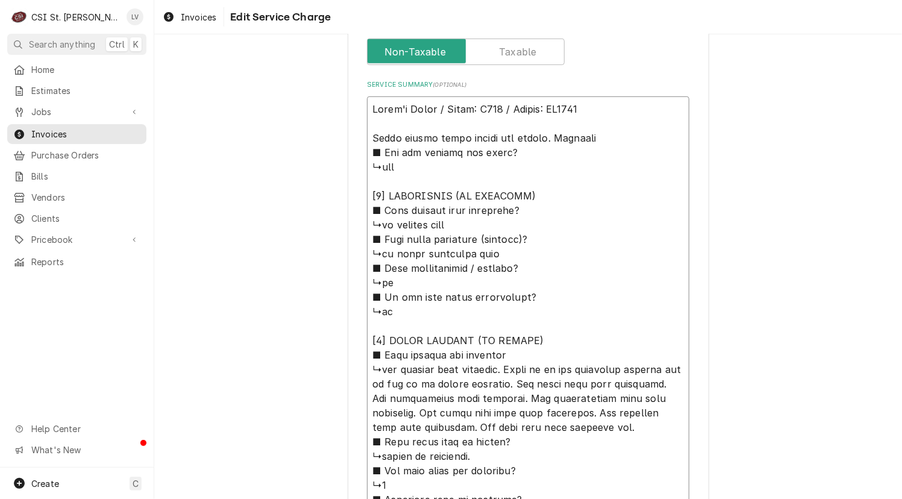
type textarea "Baker's Pride / Model: Y600 / Serial: CA7613 Found burner tubes rusted and warp…"
type textarea "x"
type textarea "Baker's Pride / Model: Y600 / Serial: CA7613 Found burner tubes rusted and warp…"
type textarea "x"
type textarea "Baker's Pride / Model: Y600 / Serial: CA7613 Found burner tubes rusted and warp…"
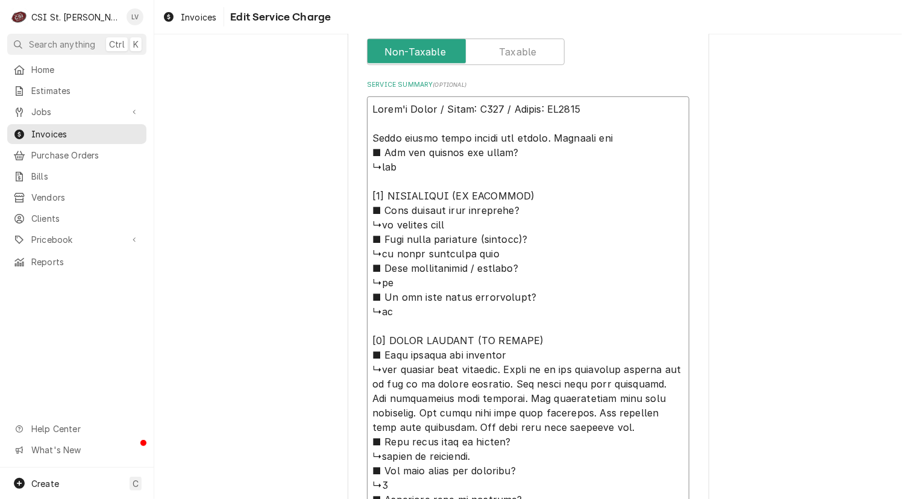
type textarea "x"
type textarea "Baker's Pride / Model: Y600 / Serial: CA7613 Found burner tubes rusted and warp…"
type textarea "x"
type textarea "Baker's Pride / Model: Y600 / Serial: CA7613 Found burner tubes rusted and warp…"
type textarea "x"
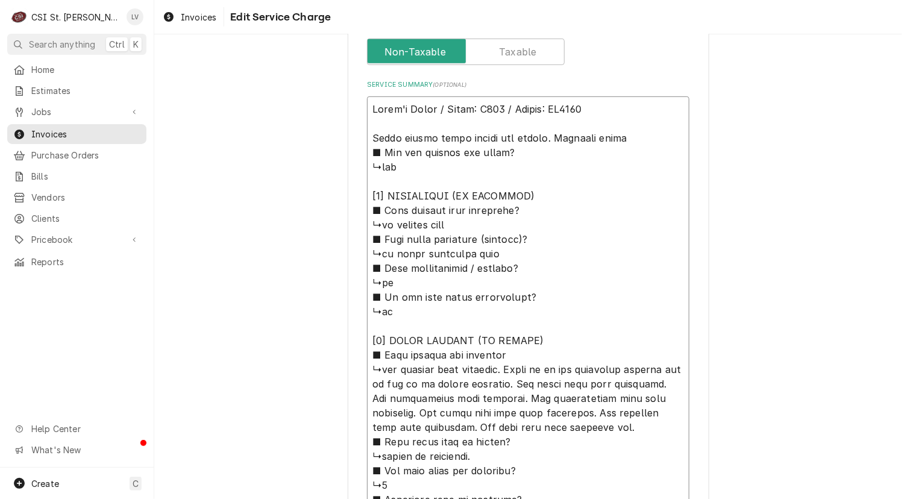
type textarea "Baker's Pride / Model: Y600 / Serial: CA7613 Found burner tubes rusted and warp…"
type textarea "x"
type textarea "Baker's Pride / Model: Y600 / Serial: CA7613 Found burner tubes rusted and warp…"
type textarea "x"
type textarea "Baker's Pride / Model: Y600 / Serial: CA7613 Found burner tubes rusted and warp…"
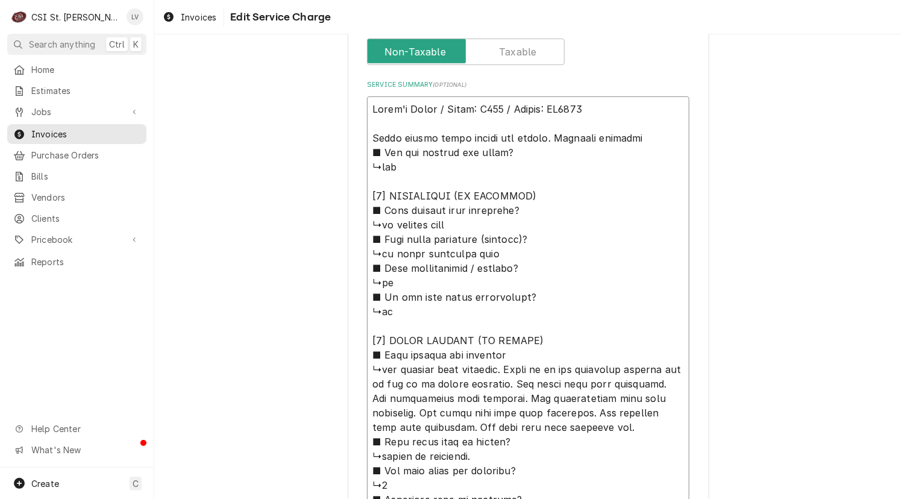
type textarea "x"
type textarea "Baker's Pride / Model: Y600 / Serial: CA7613 Found burner tubes rusted and warp…"
type textarea "x"
type textarea "Baker's Pride / Model: Y600 / Serial: CA7613 Found burner tubes rusted and warp…"
type textarea "x"
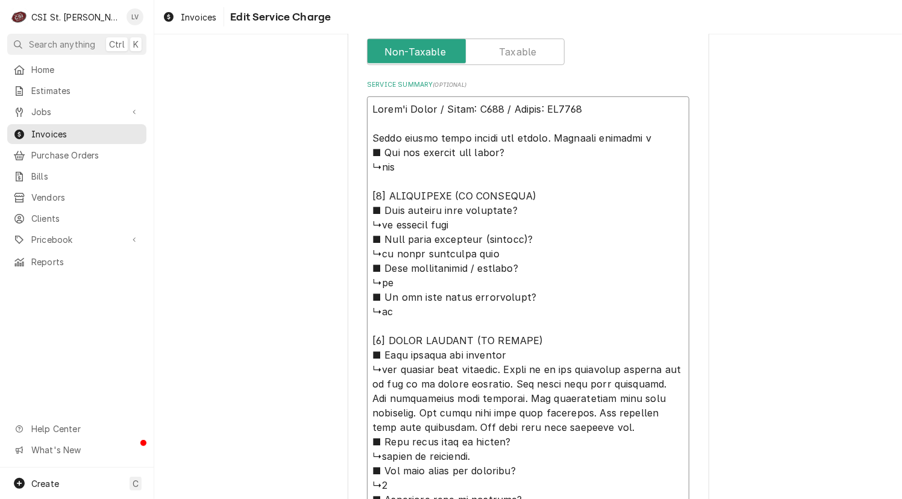
type textarea "Baker's Pride / Model: Y600 / Serial: CA7613 Found burner tubes rusted and warp…"
type textarea "x"
type textarea "Baker's Pride / Model: Y600 / Serial: CA7613 Found burner tubes rusted and warp…"
type textarea "x"
type textarea "Baker's Pride / Model: Y600 / Serial: CA7613 Found burner tubes rusted and warp…"
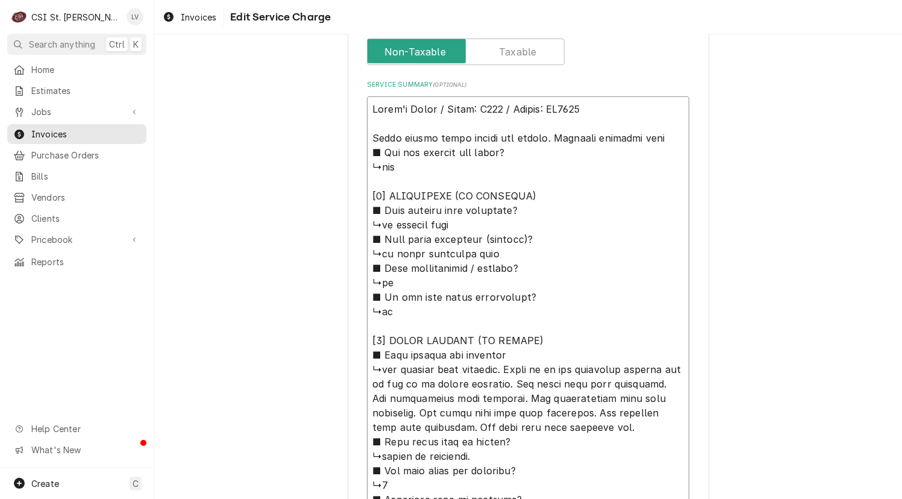
type textarea "x"
type textarea "Baker's Pride / Model: Y600 / Serial: CA7613 Found burner tubes rusted and warp…"
type textarea "x"
type textarea "Baker's Pride / Model: Y600 / Serial: CA7613 Found burner tubes rusted and warp…"
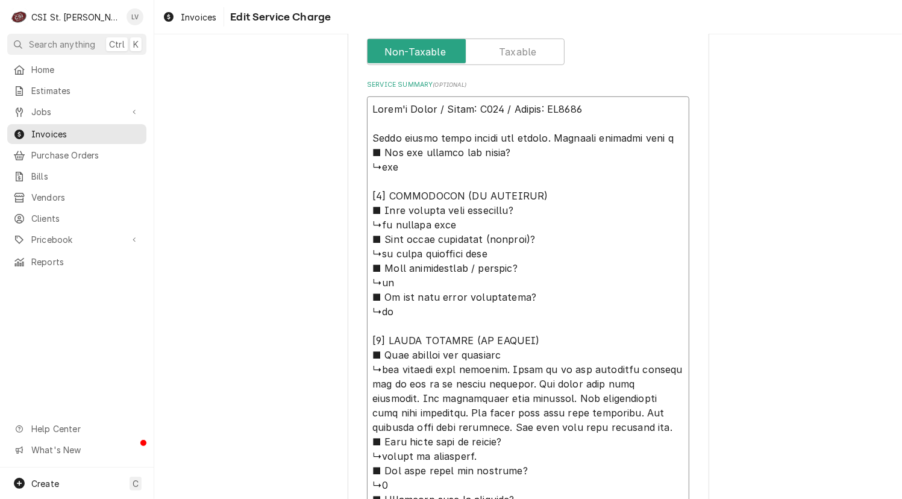
type textarea "x"
type textarea "Baker's Pride / Model: Y600 / Serial: CA7613 Found burner tubes rusted and warp…"
type textarea "x"
type textarea "Baker's Pride / Model: Y600 / Serial: CA7613 Found burner tubes rusted and warp…"
type textarea "x"
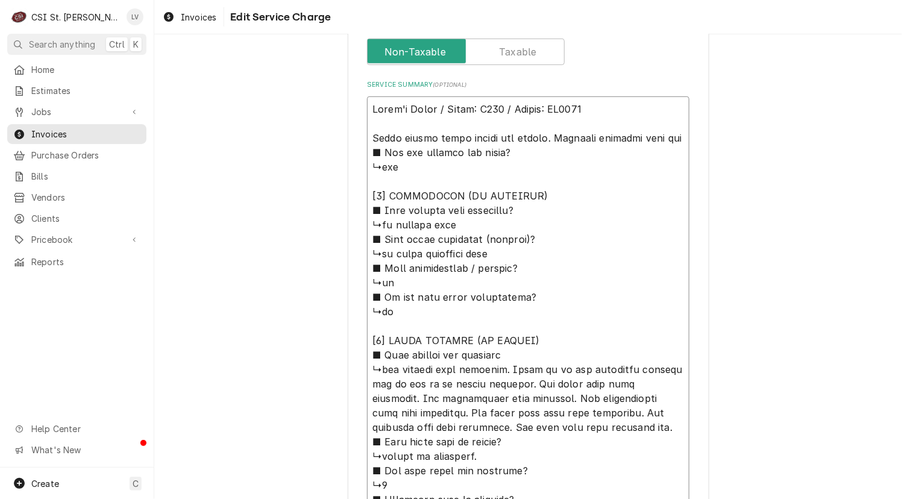
type textarea "Baker's Pride / Model: Y600 / Serial: CA7613 Found burner tubes rusted and warp…"
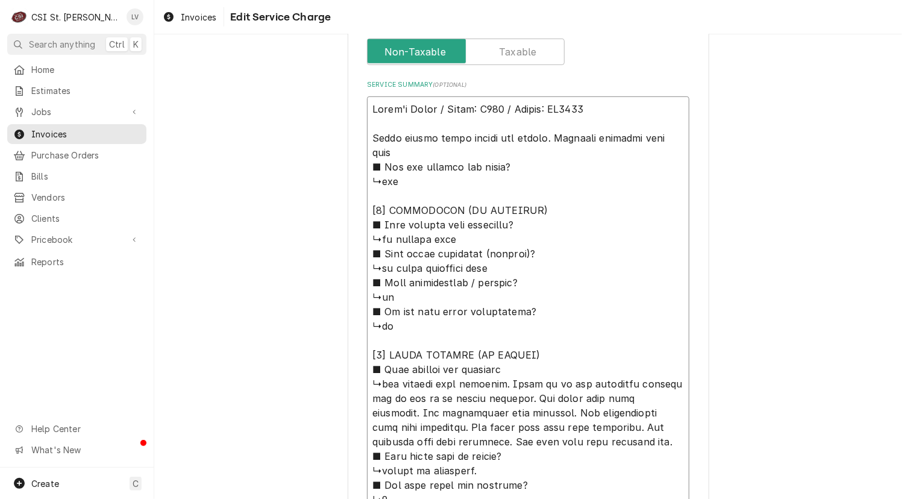
type textarea "x"
type textarea "Baker's Pride / Model: Y600 / Serial: CA7613 Found burner tubes rusted and warp…"
type textarea "x"
type textarea "Baker's Pride / Model: Y600 / Serial: CA7613 Found burner tubes rusted and warp…"
type textarea "x"
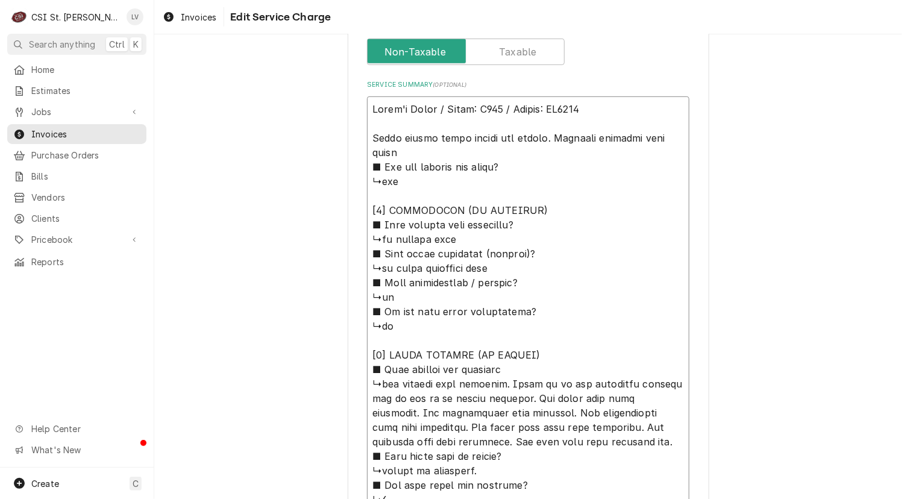
type textarea "Baker's Pride / Model: Y600 / Serial: CA7613 Found burner tubes rusted and warp…"
type textarea "x"
type textarea "Baker's Pride / Model: Y600 / Serial: CA7613 Found burner tubes rusted and warp…"
type textarea "x"
type textarea "Baker's Pride / Model: Y600 / Serial: CA7613 Found burner tubes rusted and warp…"
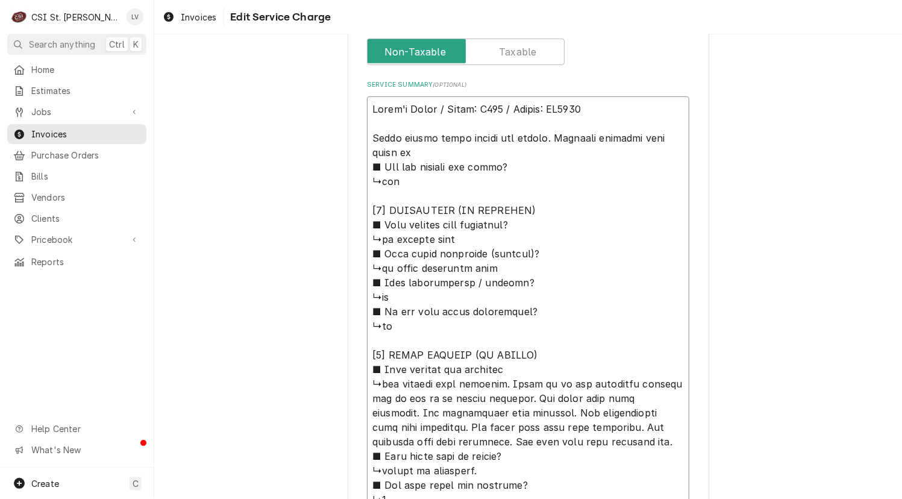
type textarea "x"
type textarea "Baker's Pride / Model: Y600 / Serial: CA7613 Found burner tubes rusted and warp…"
type textarea "x"
type textarea "Baker's Pride / Model: Y600 / Serial: CA7613 Found burner tubes rusted and warp…"
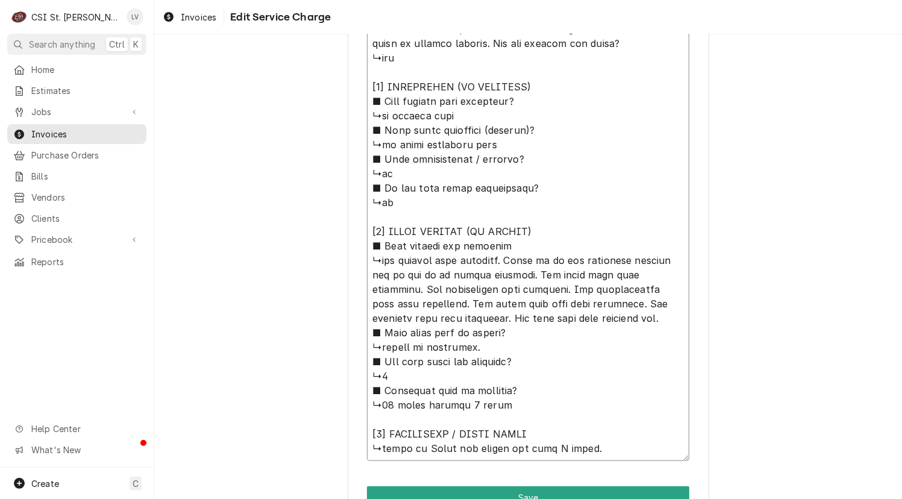
scroll to position [655, 0]
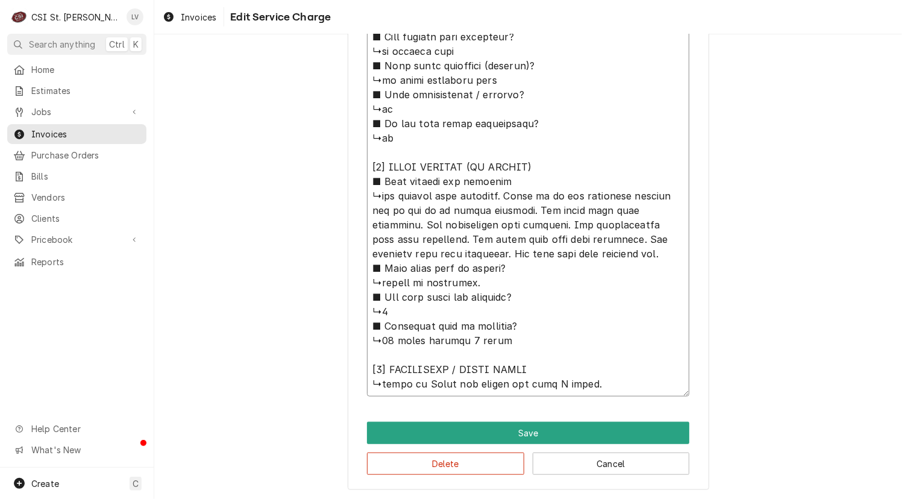
drag, startPoint x: 490, startPoint y: 151, endPoint x: 593, endPoint y: 501, distance: 364.1
click at [593, 498] on html "C CSI St. Louis LV Search anything Ctrl K Home Estimates Jobs Jobs Job Series I…" at bounding box center [451, 249] width 902 height 499
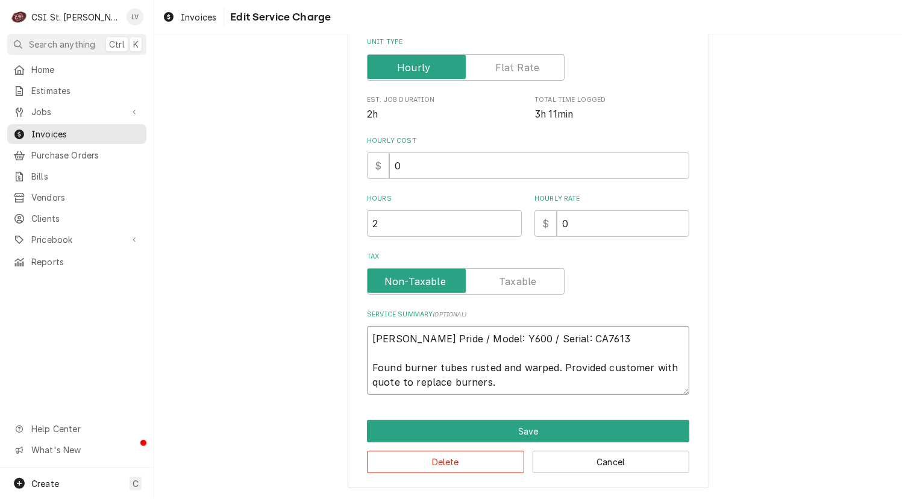
scroll to position [251, 0]
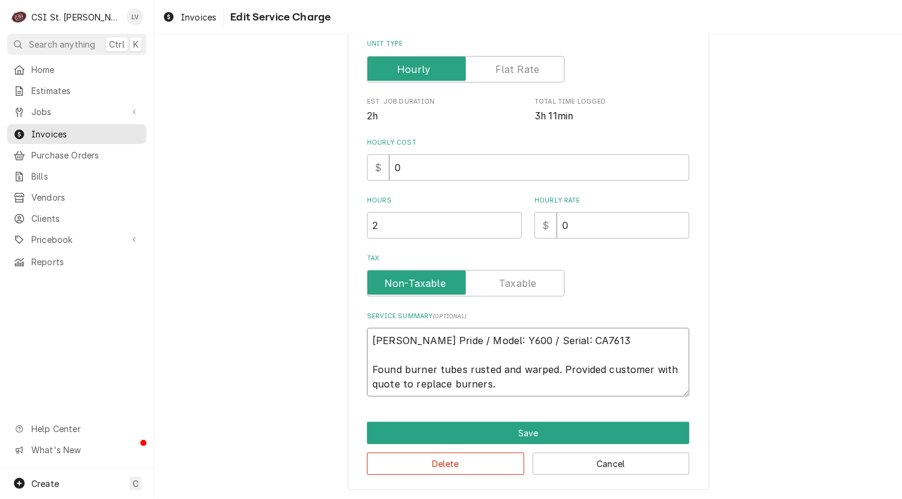
drag, startPoint x: 488, startPoint y: 384, endPoint x: 358, endPoint y: 341, distance: 137.2
click at [358, 341] on div "Use the fields below to edit this service charge Short Description Job | Servic…" at bounding box center [528, 148] width 361 height 683
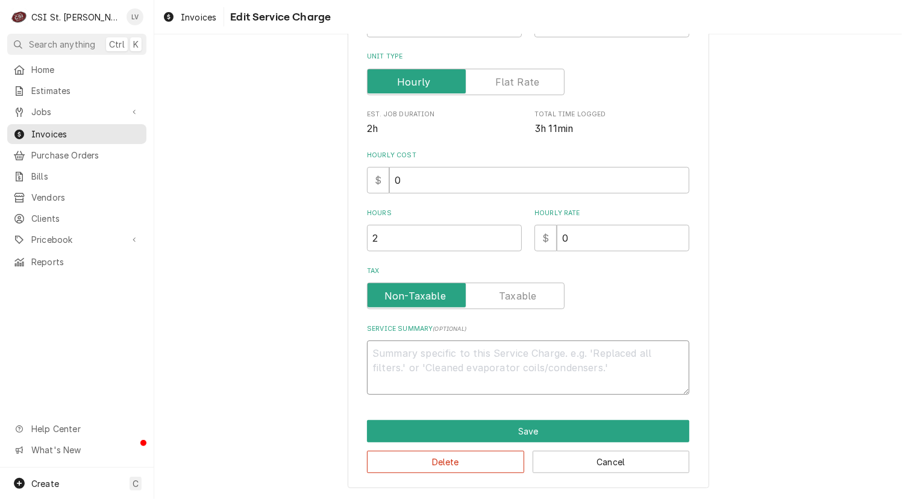
scroll to position [236, 0]
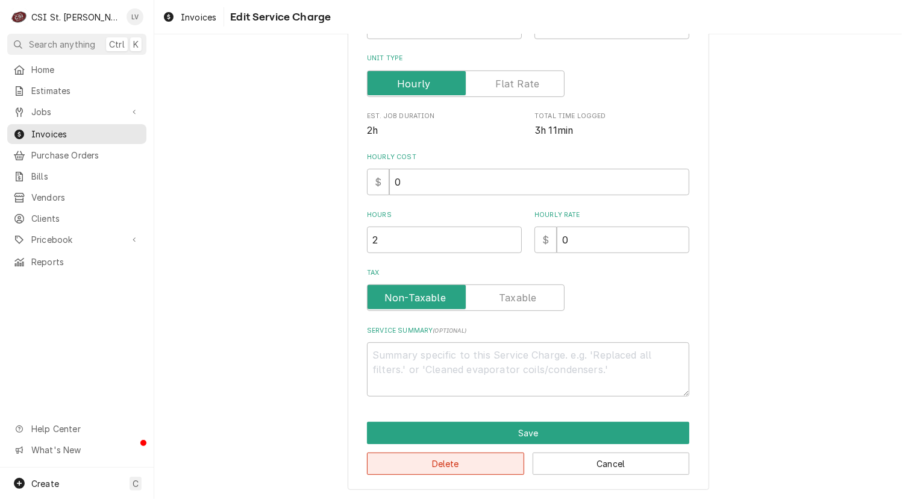
click at [440, 456] on button "Delete" at bounding box center [445, 463] width 157 height 22
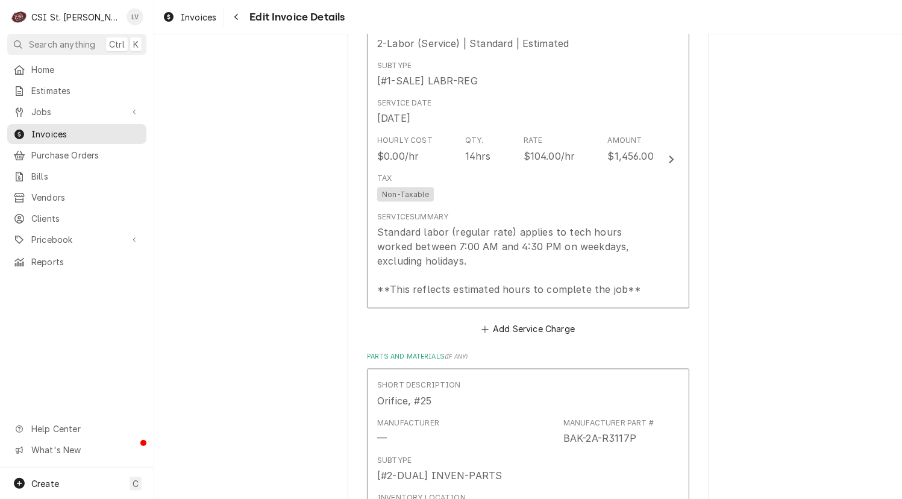
scroll to position [1039, 0]
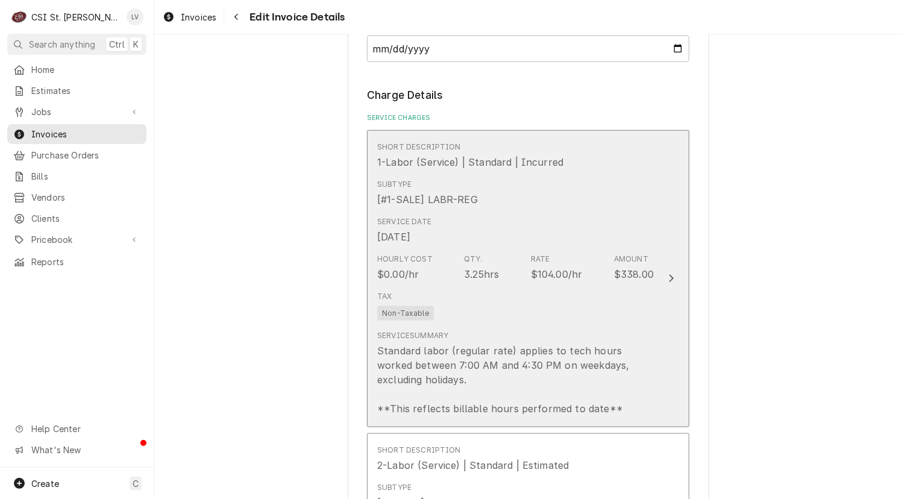
click at [558, 267] on div "$104.00/hr" at bounding box center [557, 274] width 52 height 14
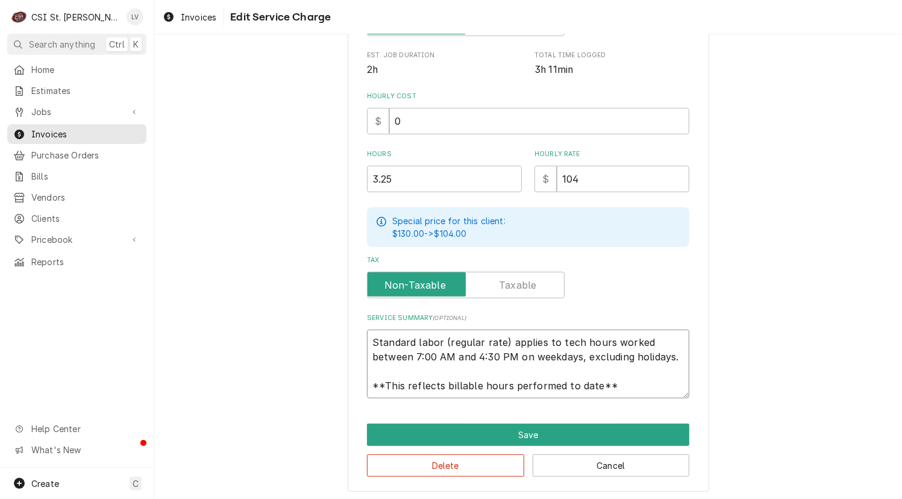
scroll to position [14, 0]
drag, startPoint x: 365, startPoint y: 340, endPoint x: 675, endPoint y: 387, distance: 313.2
click at [675, 387] on textarea "Standard labor (regular rate) applies to tech hours worked between 7:00 AM and …" at bounding box center [528, 364] width 322 height 69
paste textarea "Baker's Pride / Model: Y600 / Serial: CA7613 Found burner tubes rusted and warp…"
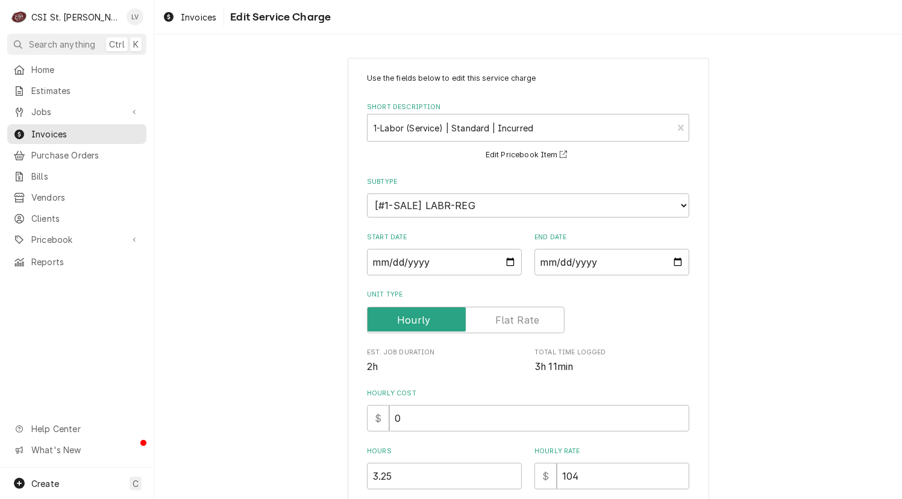
scroll to position [297, 0]
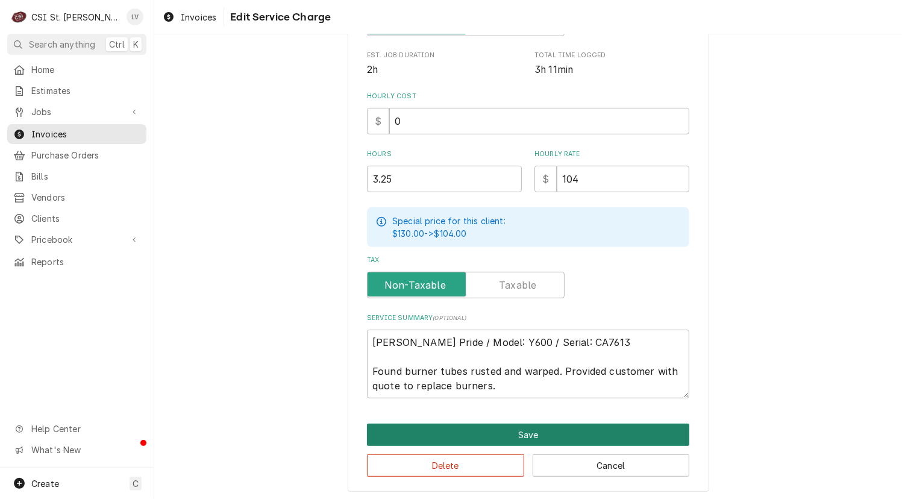
click at [548, 431] on button "Save" at bounding box center [528, 435] width 322 height 22
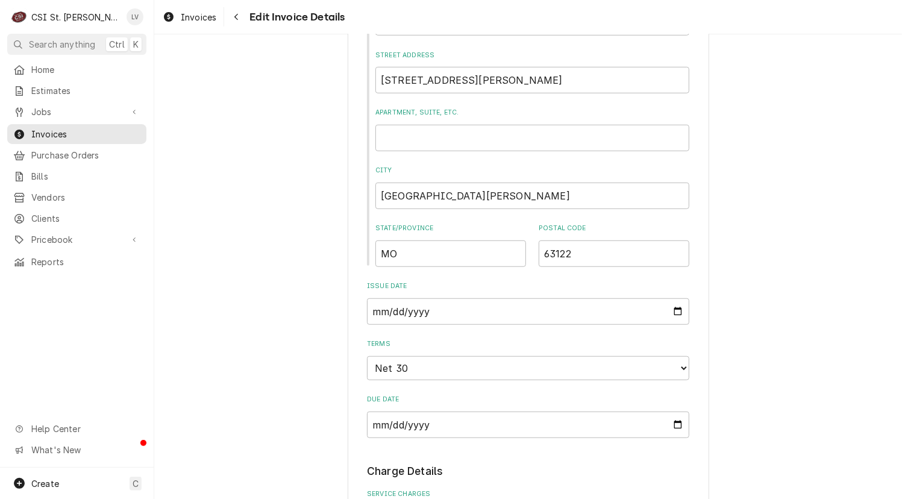
scroll to position [181, 0]
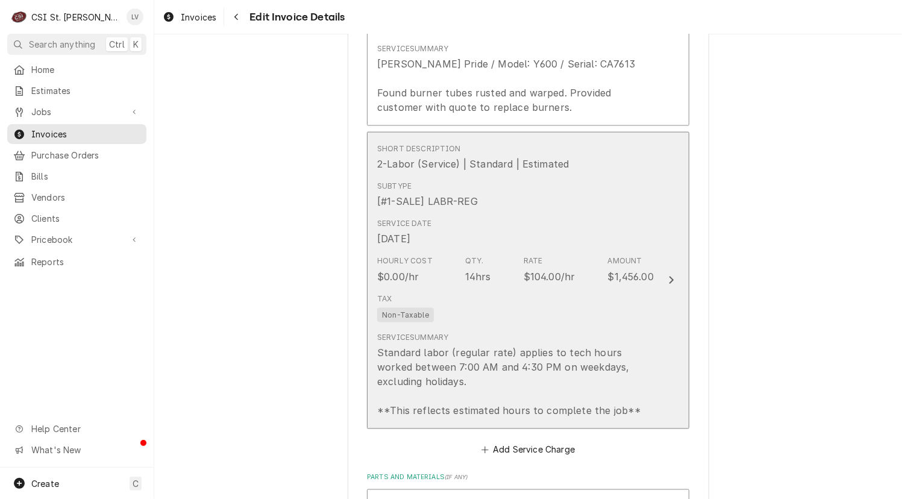
click at [492, 340] on div "Service Summary Standard labor (regular rate) applies to tech hours worked betw…" at bounding box center [515, 375] width 277 height 86
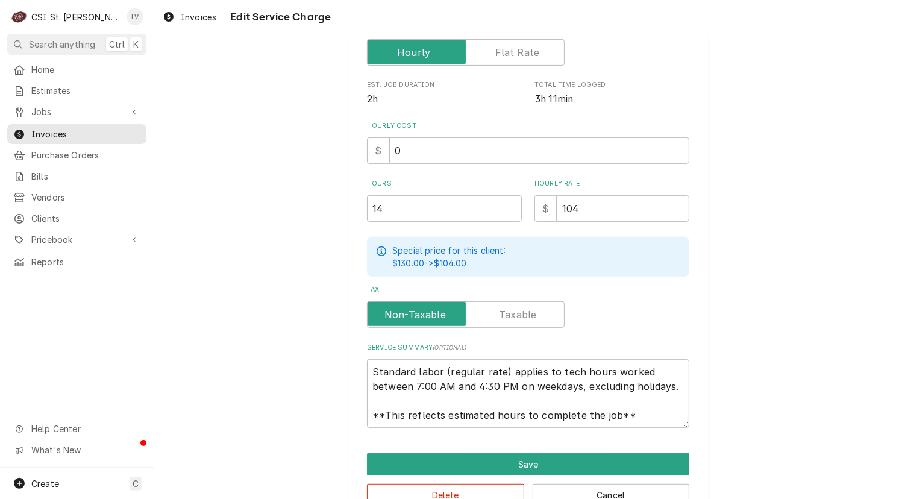
scroll to position [297, 0]
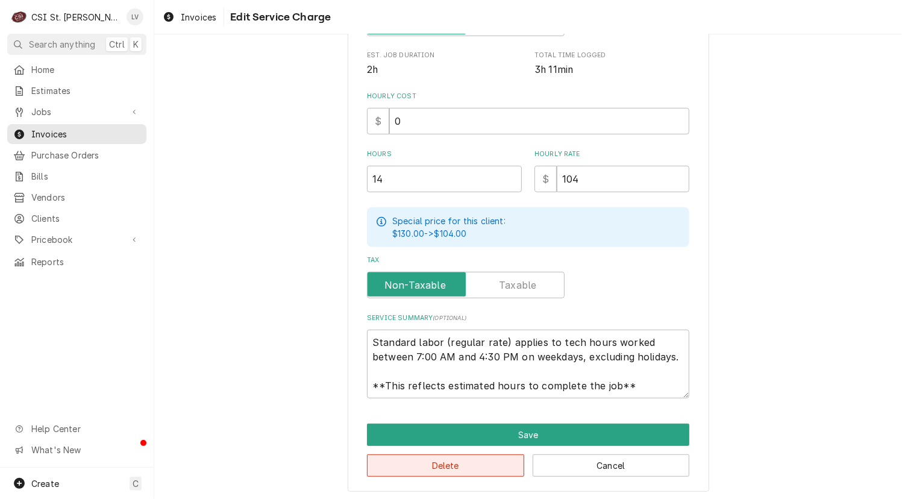
click at [474, 468] on button "Delete" at bounding box center [445, 465] width 157 height 22
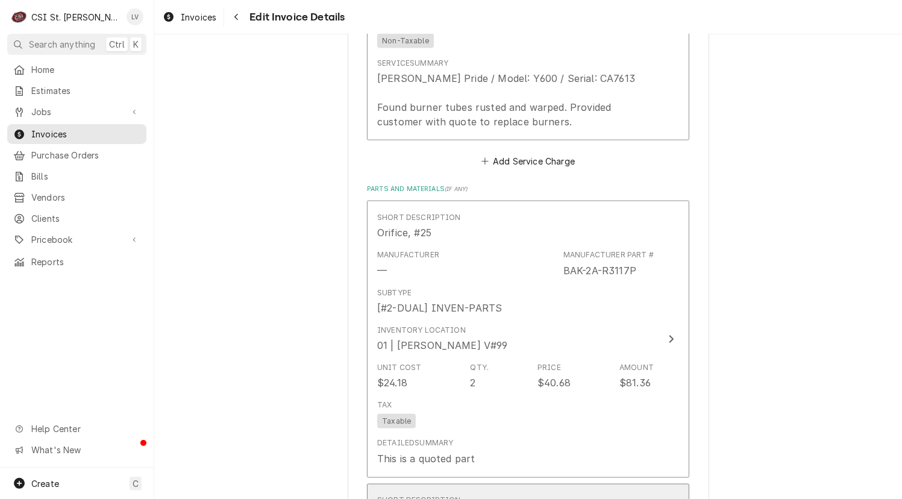
scroll to position [1288, 0]
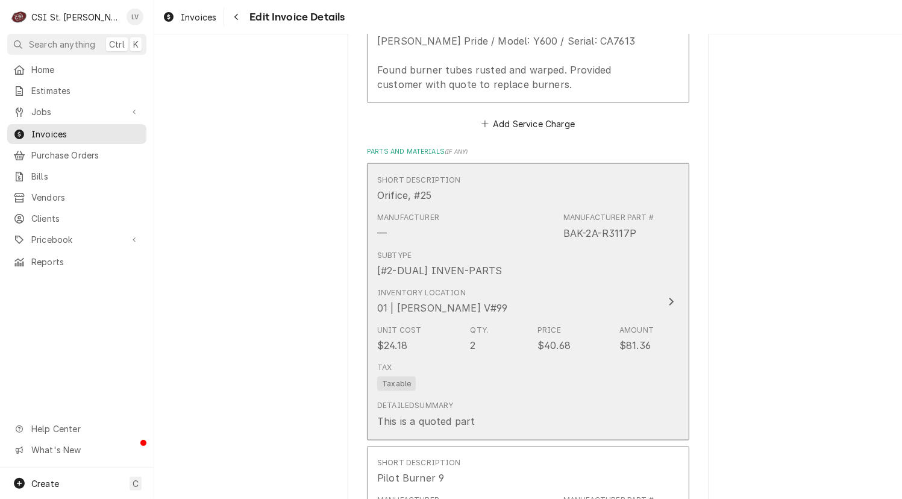
click at [528, 373] on div "Tax Taxable" at bounding box center [515, 376] width 277 height 39
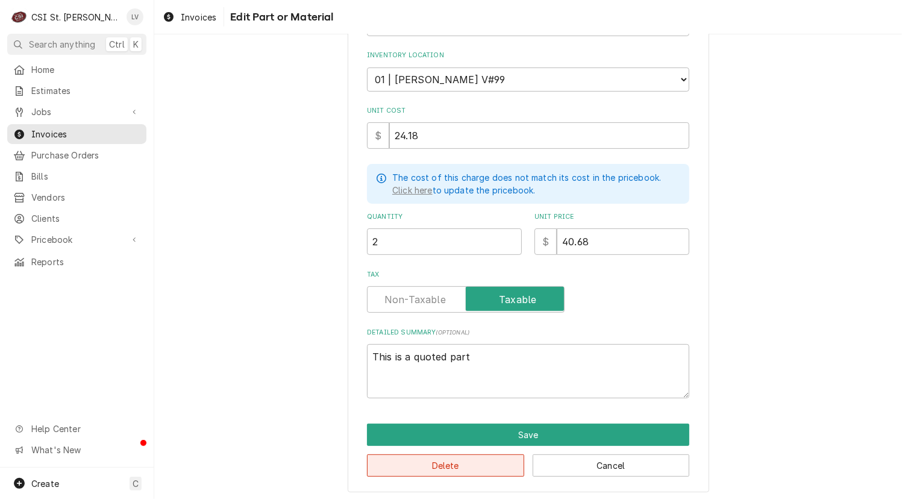
click at [432, 468] on button "Delete" at bounding box center [445, 465] width 157 height 22
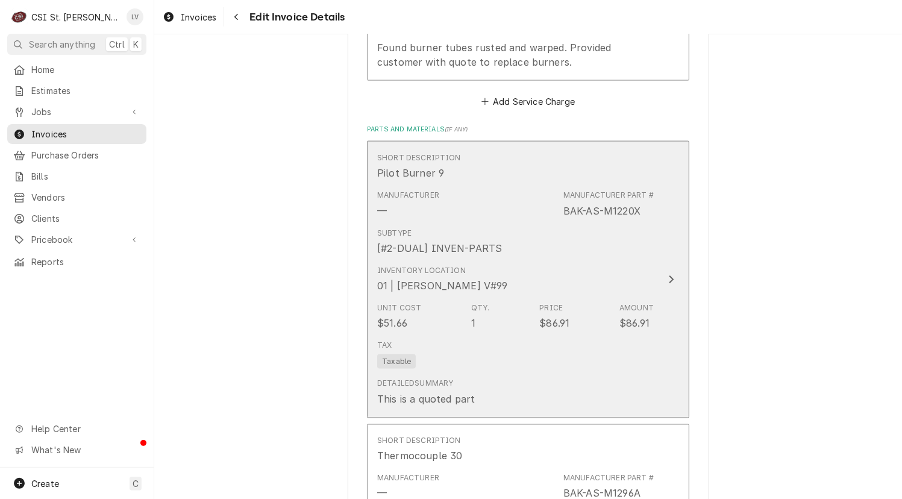
click at [462, 378] on div "Detailed Summary This is a quoted part" at bounding box center [426, 392] width 98 height 28
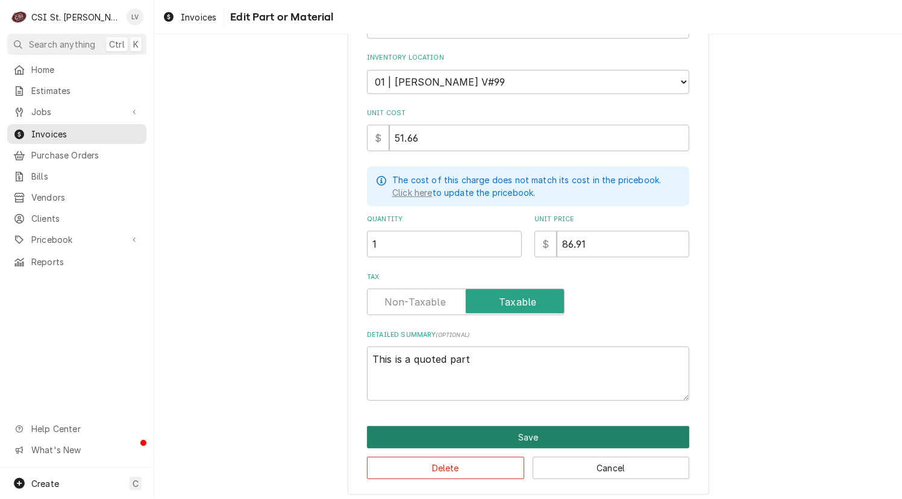
scroll to position [222, 0]
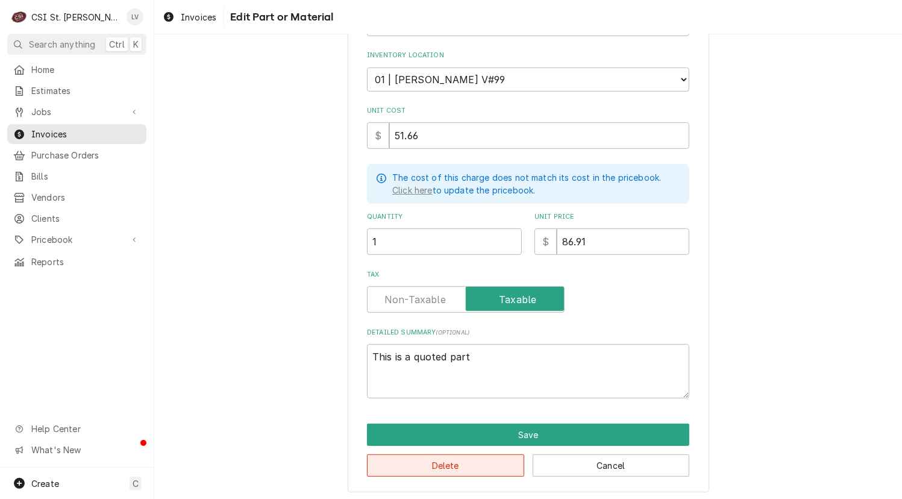
click at [455, 460] on button "Delete" at bounding box center [445, 465] width 157 height 22
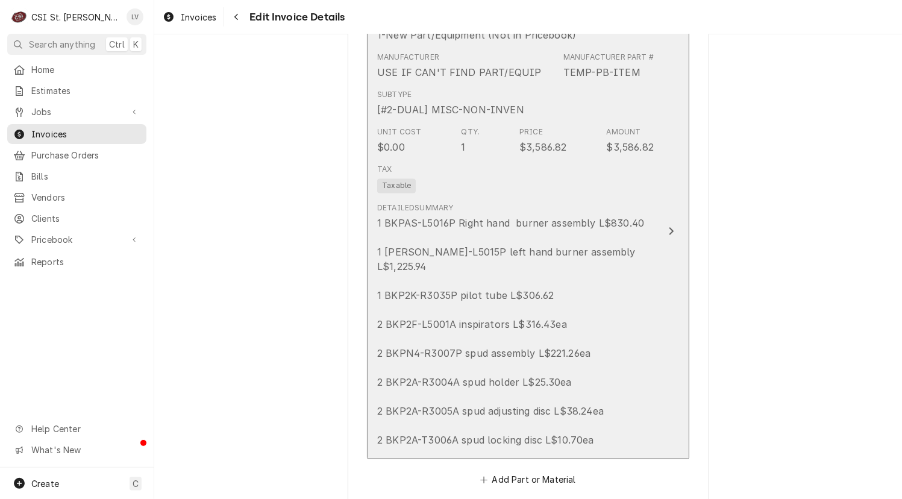
click at [492, 410] on div "1 BKPAS-L5016P Right hand burner assembly L$830.40 1 STAAS-L5015P left hand bur…" at bounding box center [515, 331] width 277 height 231
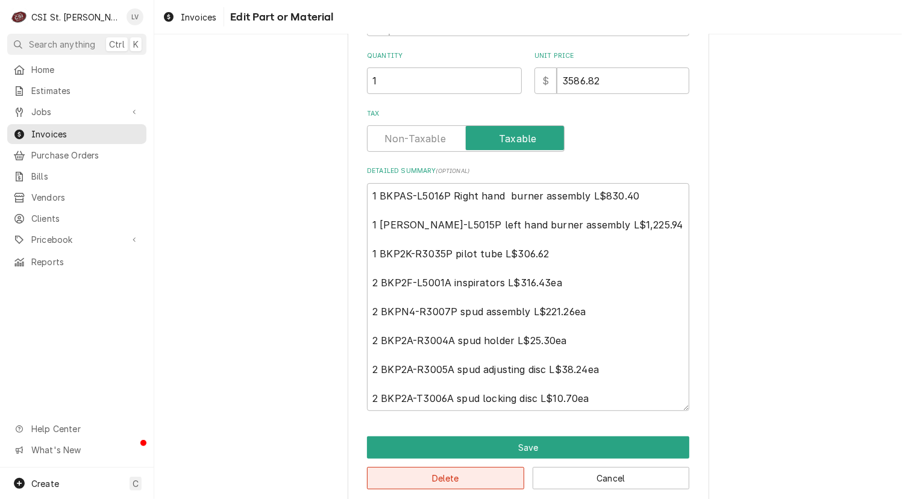
click at [445, 467] on button "Delete" at bounding box center [445, 478] width 157 height 22
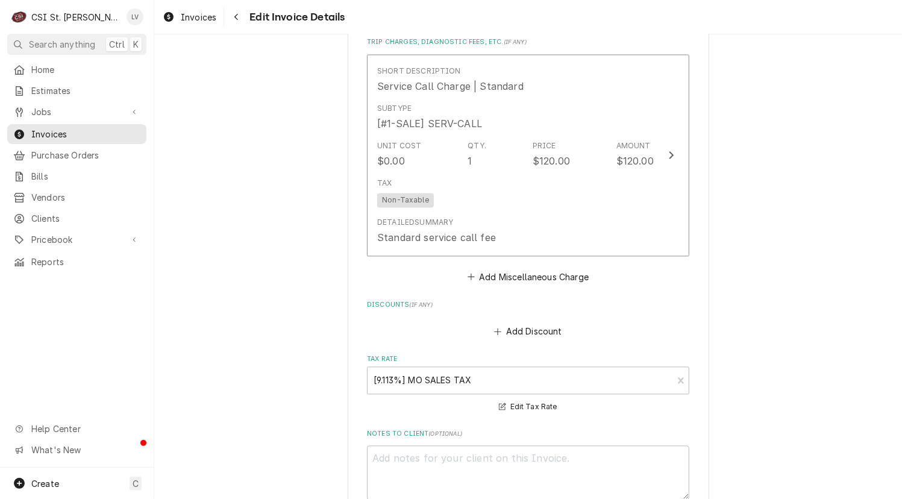
scroll to position [1574, 0]
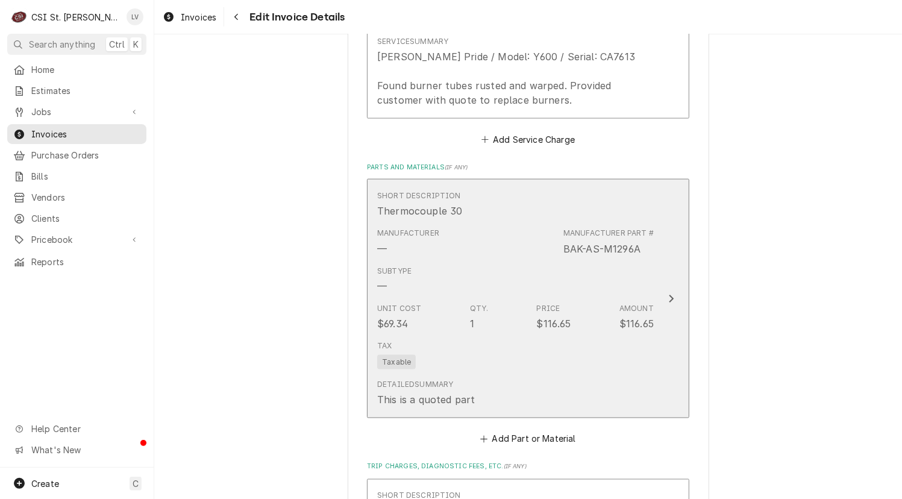
click at [501, 331] on div "Unit Cost $69.34 Qty. 1 Price $116.65 Amount $116.65" at bounding box center [515, 316] width 277 height 37
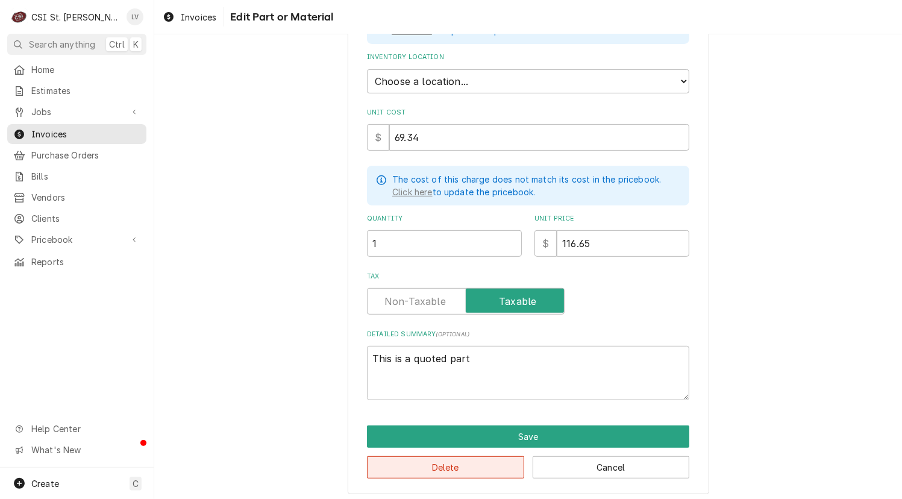
click at [438, 467] on button "Delete" at bounding box center [445, 467] width 157 height 22
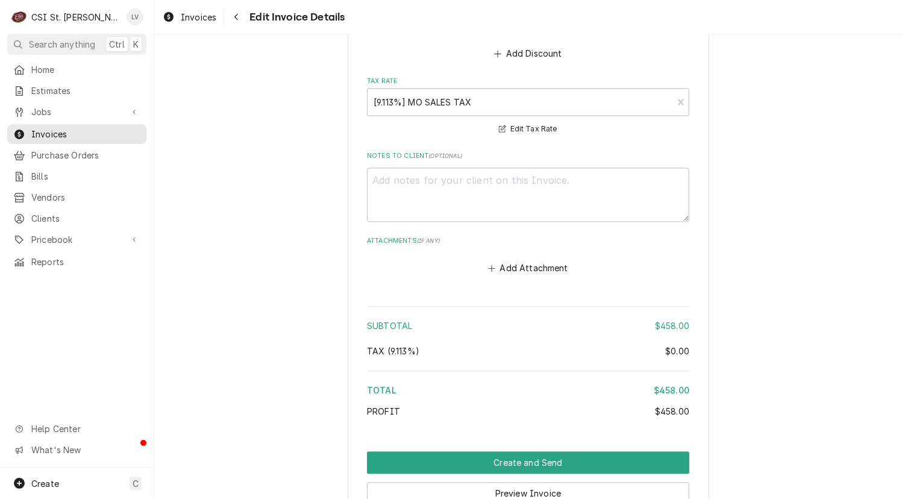
scroll to position [1845, 0]
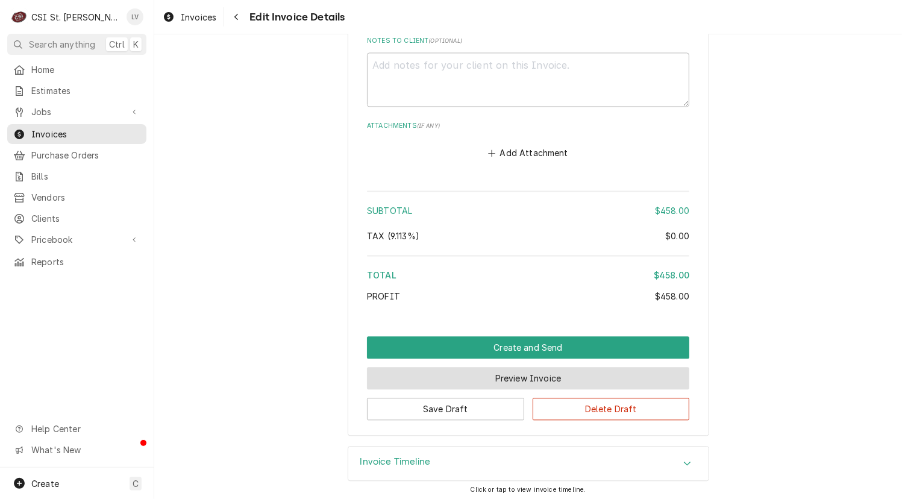
click at [506, 374] on button "Preview Invoice" at bounding box center [528, 378] width 322 height 22
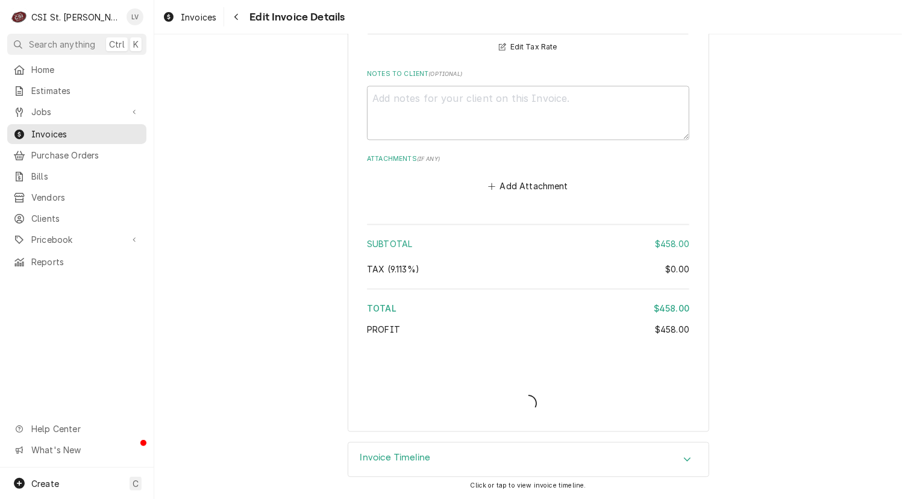
scroll to position [1807, 0]
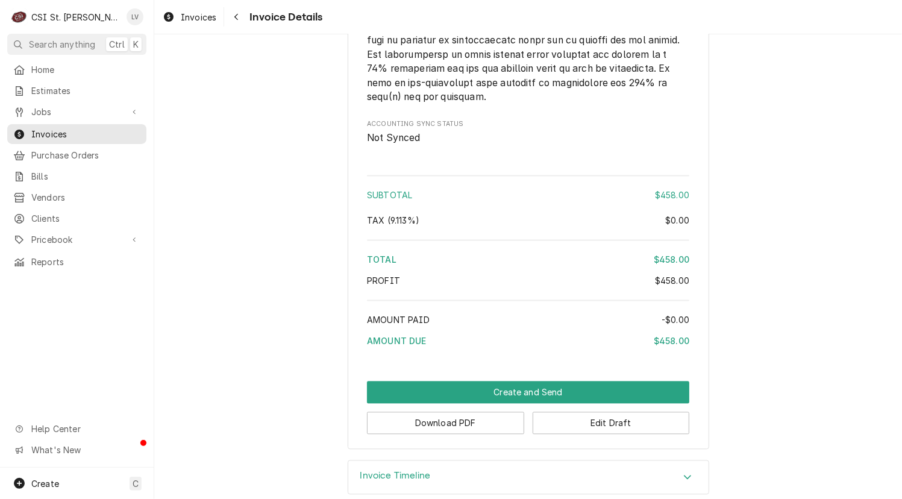
scroll to position [1739, 0]
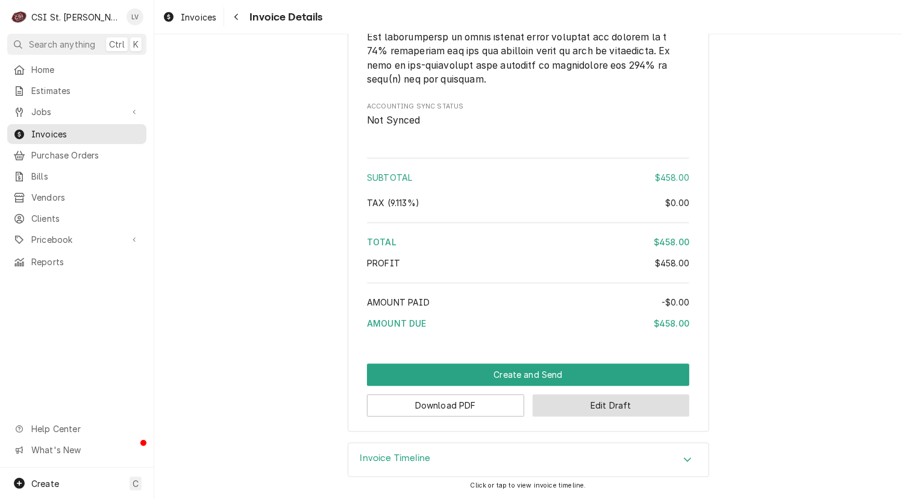
click at [608, 402] on button "Edit Draft" at bounding box center [611, 405] width 157 height 22
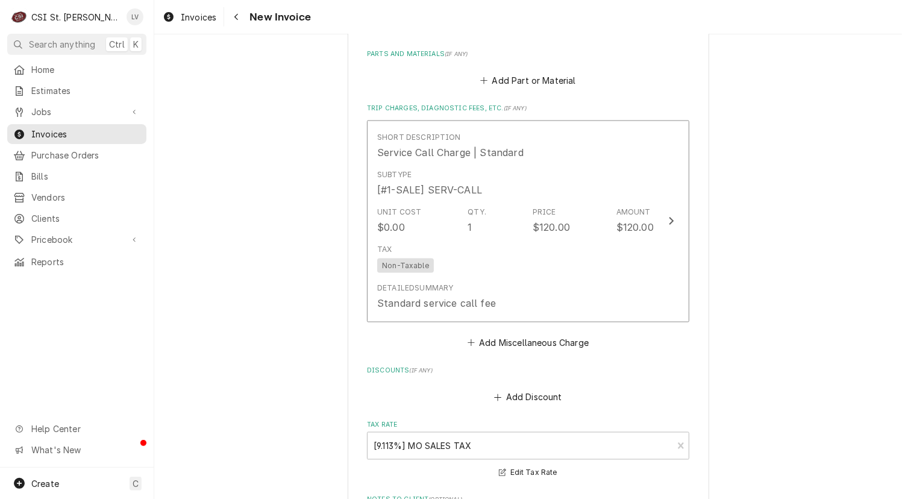
scroll to position [1845, 0]
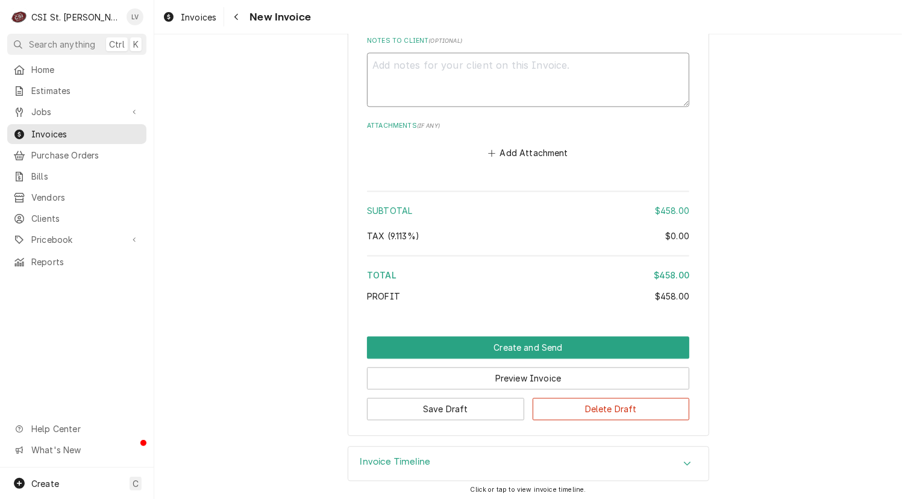
click at [398, 63] on textarea "Notes to Client ( optional )" at bounding box center [528, 79] width 322 height 54
type textarea "x"
type textarea "Q"
type textarea "x"
type textarea "Qu"
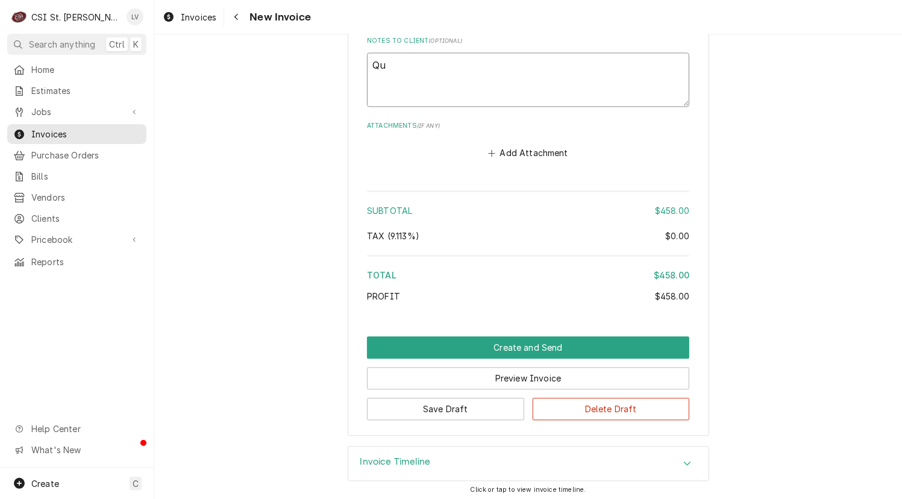
type textarea "x"
type textarea "Quo"
type textarea "x"
type textarea "Quot"
type textarea "x"
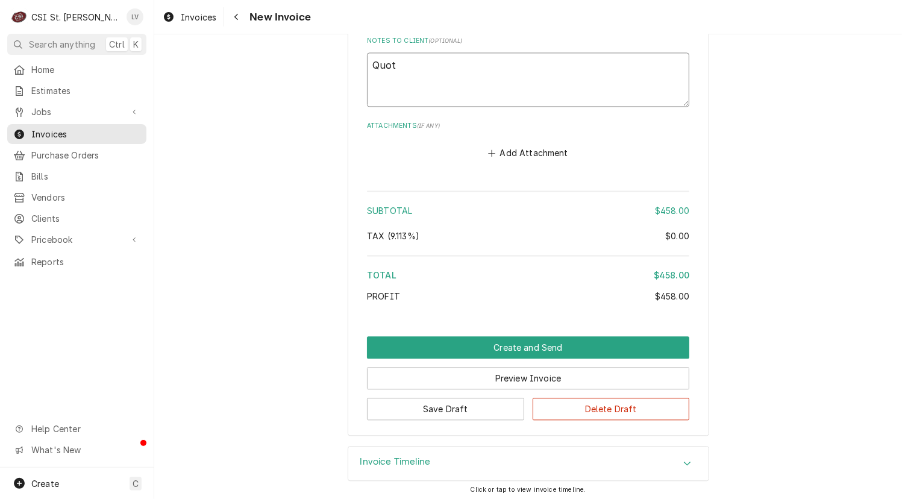
type textarea "Quote"
type textarea "x"
type textarea "Quoted"
type textarea "x"
type textarea "Quoted"
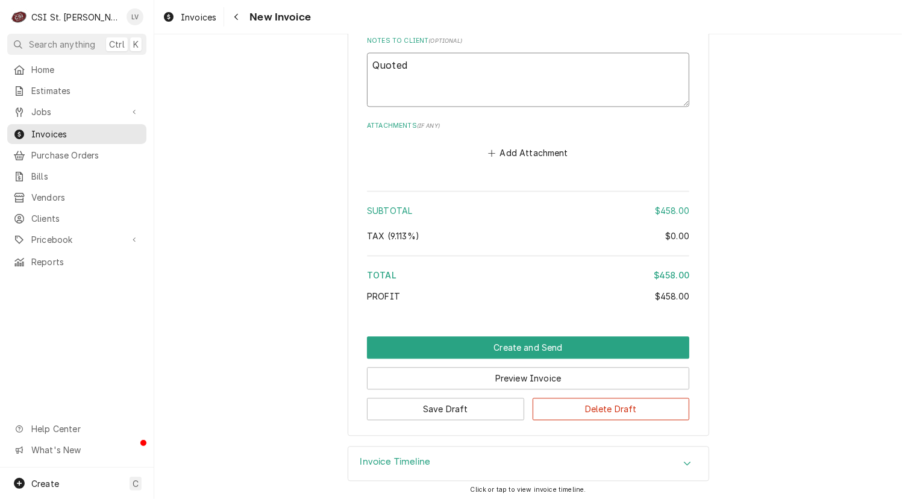
type textarea "x"
type textarea "Quoted o"
type textarea "x"
type textarea "Quoted on"
type textarea "x"
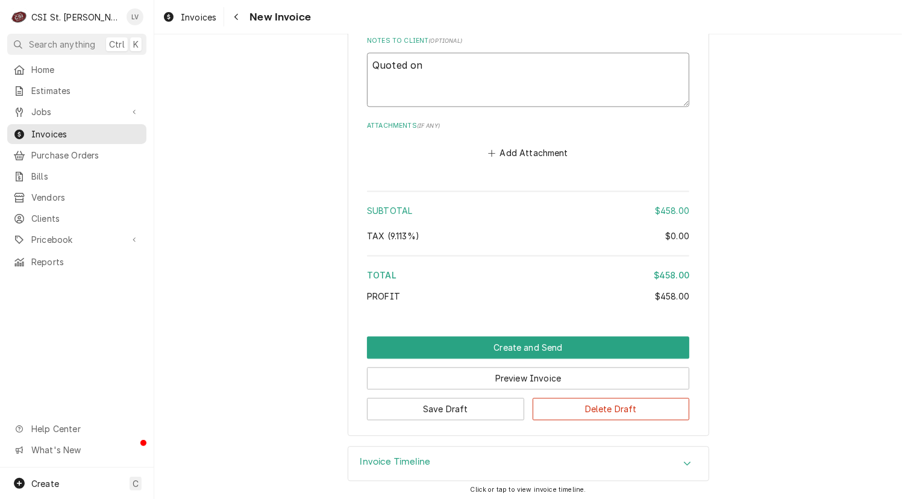
type textarea "Quoted on"
type textarea "x"
type textarea "Quoted on E"
type textarea "x"
type textarea "Quoted on ES"
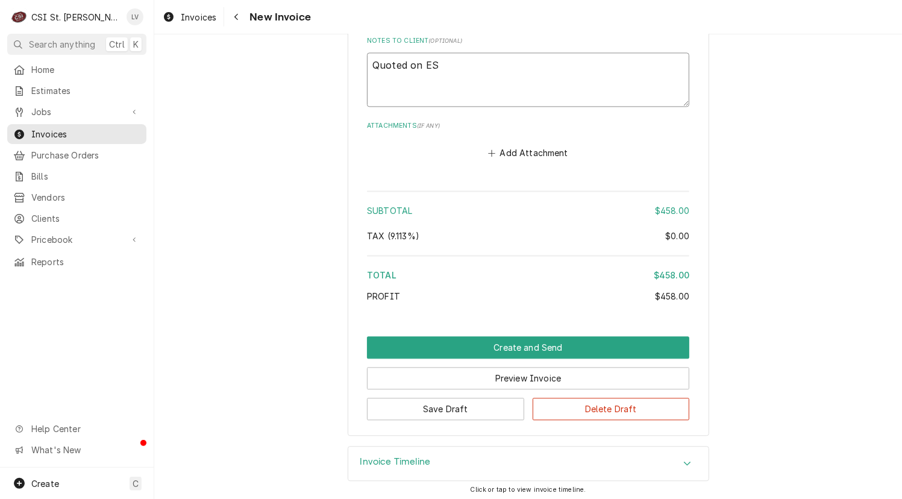
type textarea "x"
type textarea "Quoted on EST"
type textarea "x"
type textarea "Quoted on EST-"
type textarea "x"
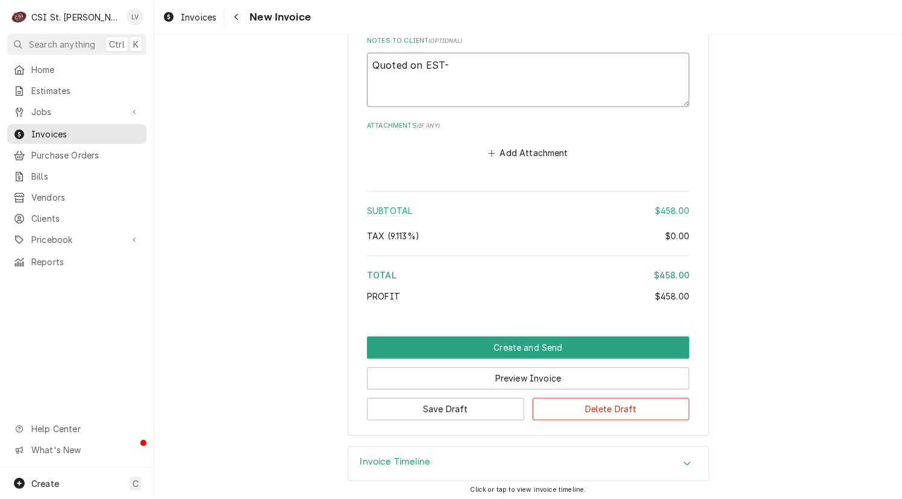
type textarea "Quoted on EST-4"
type textarea "x"
type textarea "Quoted on EST-40"
type textarea "x"
type textarea "Quoted on EST-400"
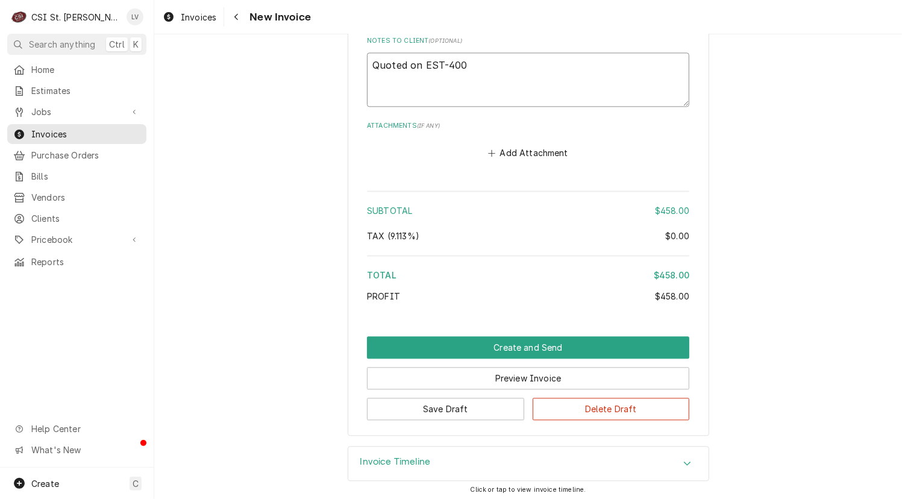
type textarea "x"
type textarea "Quoted on EST-4005"
type textarea "x"
type textarea "Quoted on EST-40057"
type textarea "x"
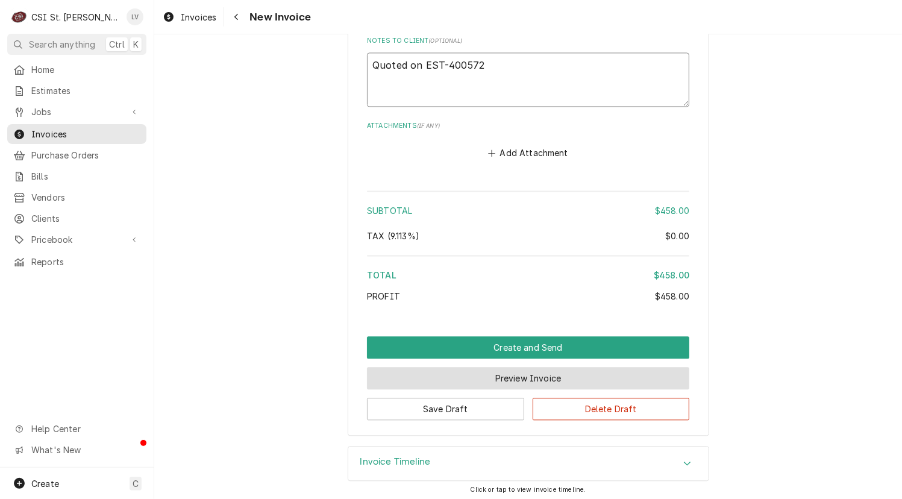
type textarea "Quoted on EST-400572"
click at [510, 372] on button "Preview Invoice" at bounding box center [528, 378] width 322 height 22
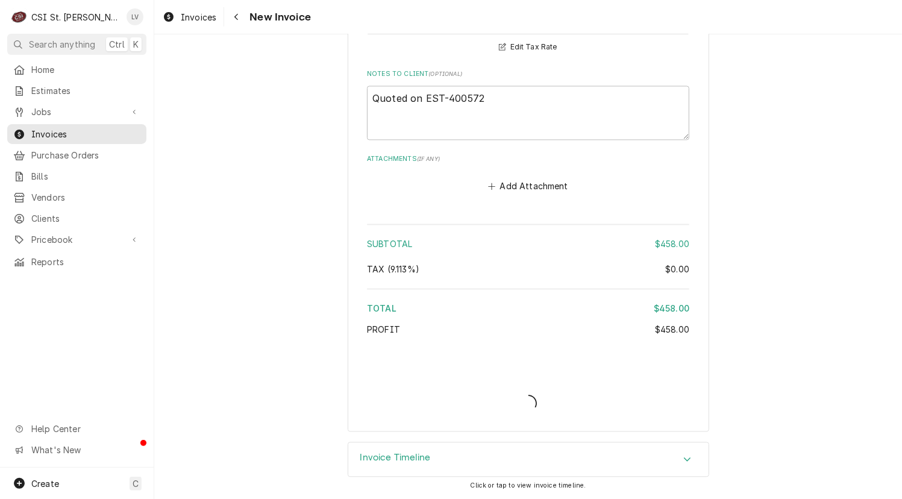
scroll to position [1807, 0]
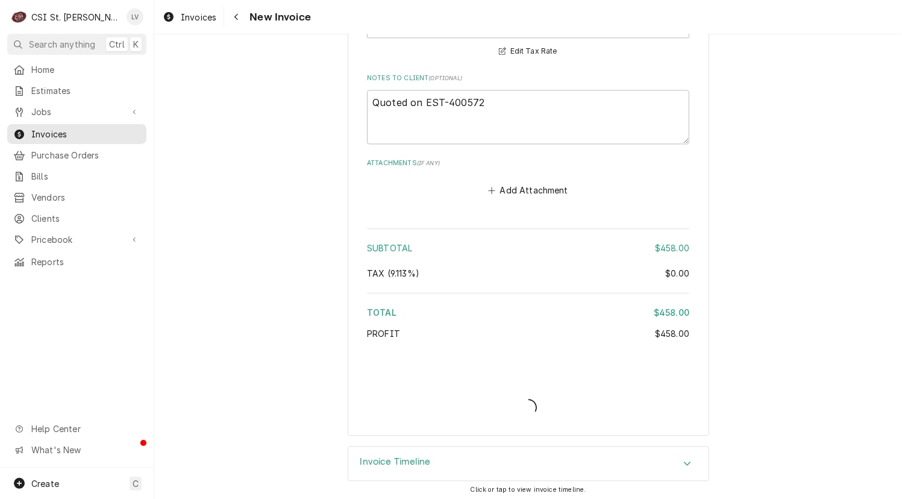
type textarea "x"
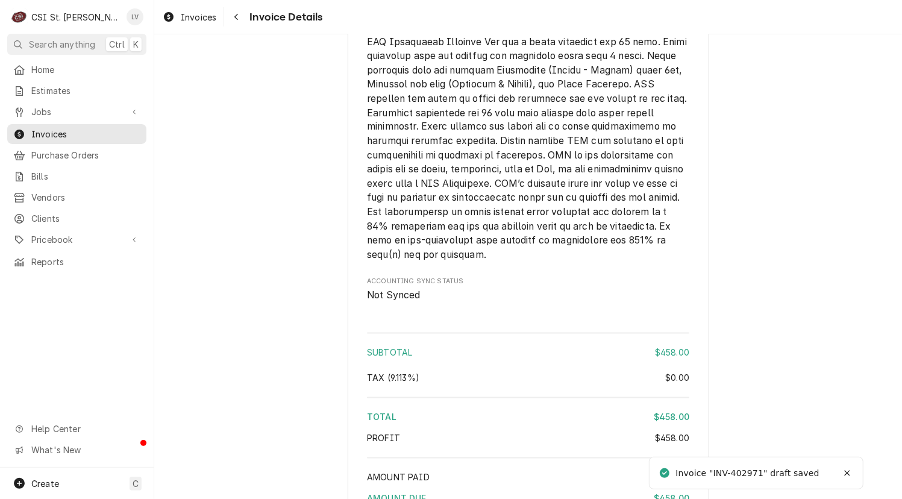
scroll to position [1779, 0]
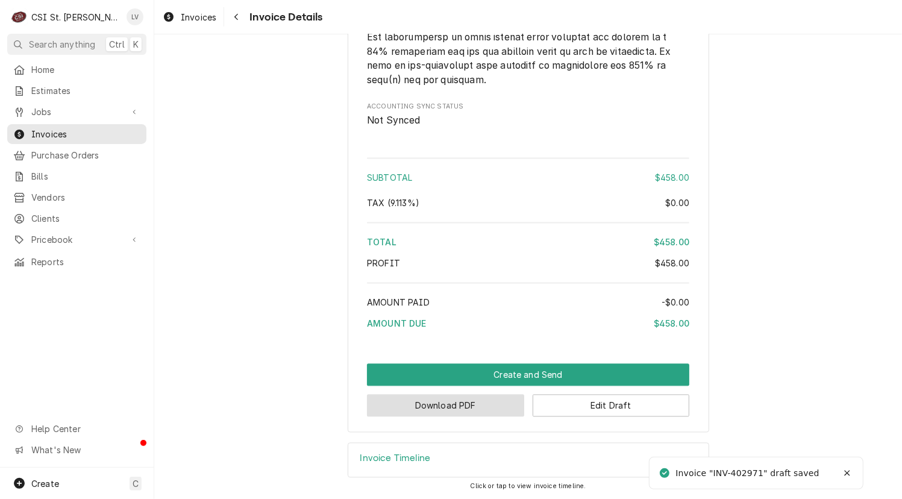
click at [463, 410] on button "Download PDF" at bounding box center [445, 405] width 157 height 22
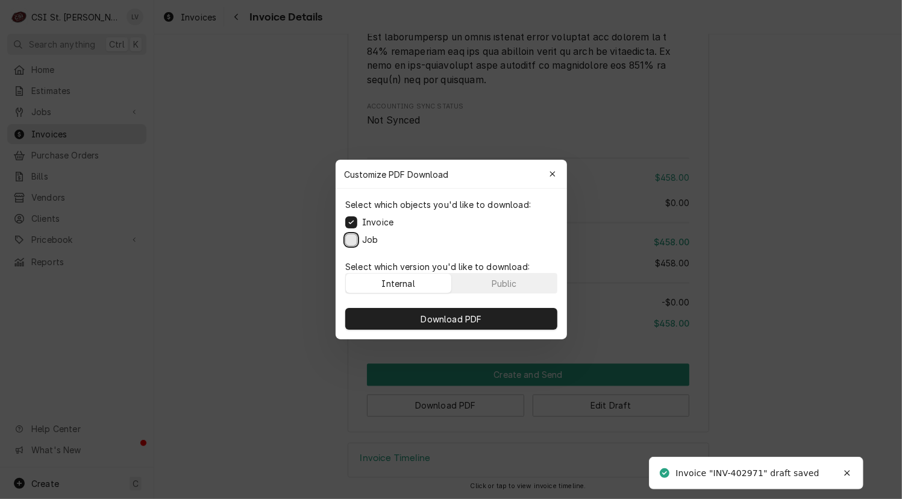
drag, startPoint x: 346, startPoint y: 239, endPoint x: 380, endPoint y: 271, distance: 46.4
click at [348, 238] on button "Job" at bounding box center [351, 240] width 12 height 12
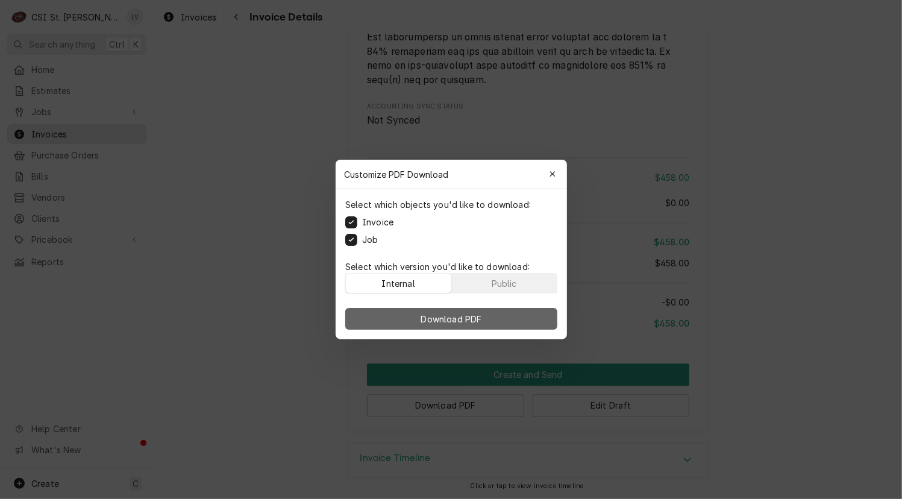
click at [441, 319] on span "Download PDF" at bounding box center [451, 319] width 66 height 13
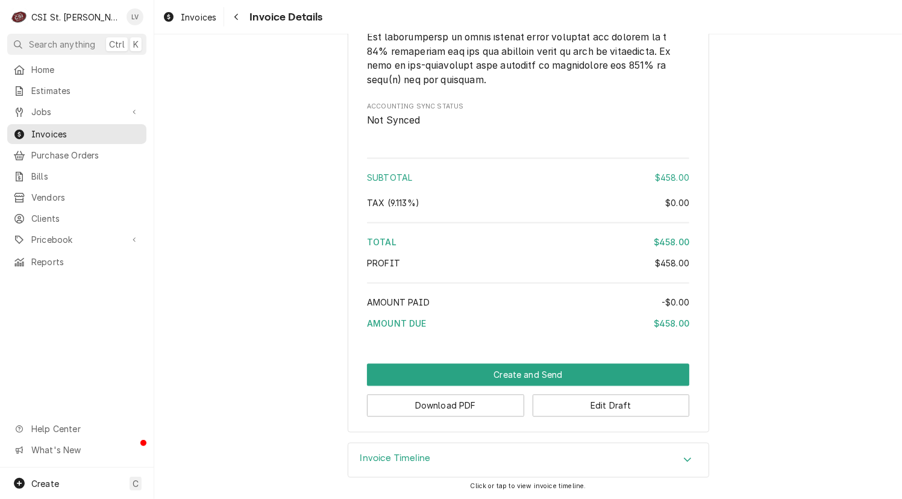
click at [175, 19] on div "Invoices" at bounding box center [189, 17] width 58 height 15
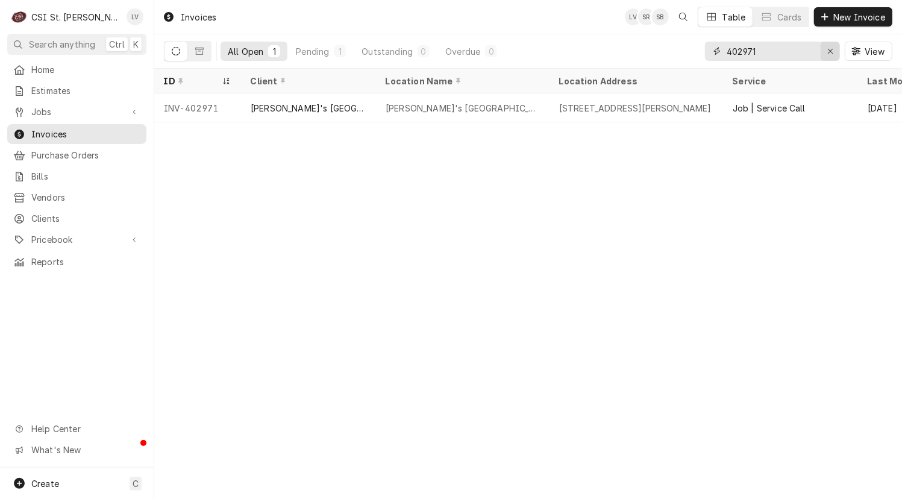
click at [831, 48] on icon "Erase input" at bounding box center [830, 51] width 7 height 8
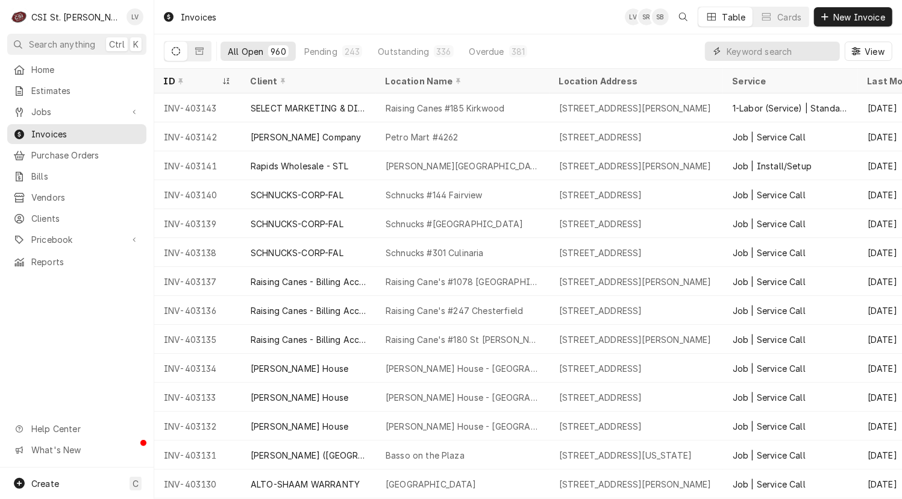
click at [738, 53] on input "Dynamic Content Wrapper" at bounding box center [780, 51] width 107 height 19
type input "402955"
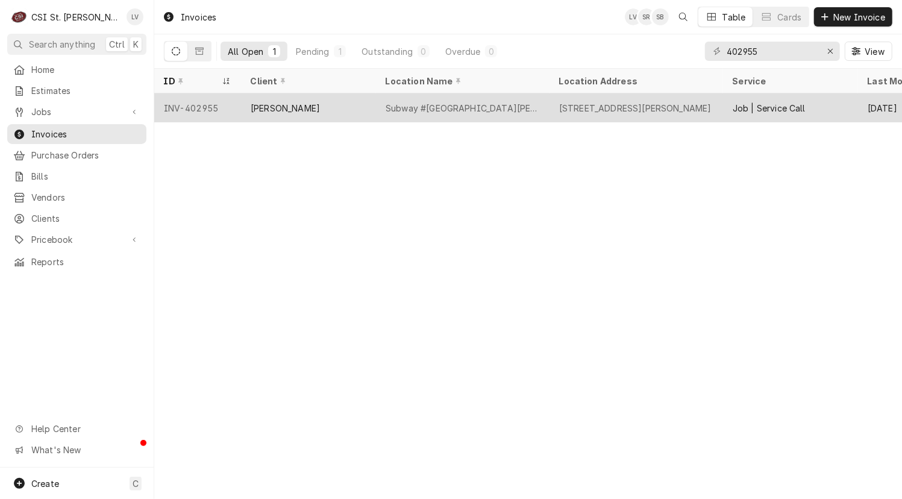
click at [271, 104] on div "[PERSON_NAME]" at bounding box center [285, 108] width 69 height 13
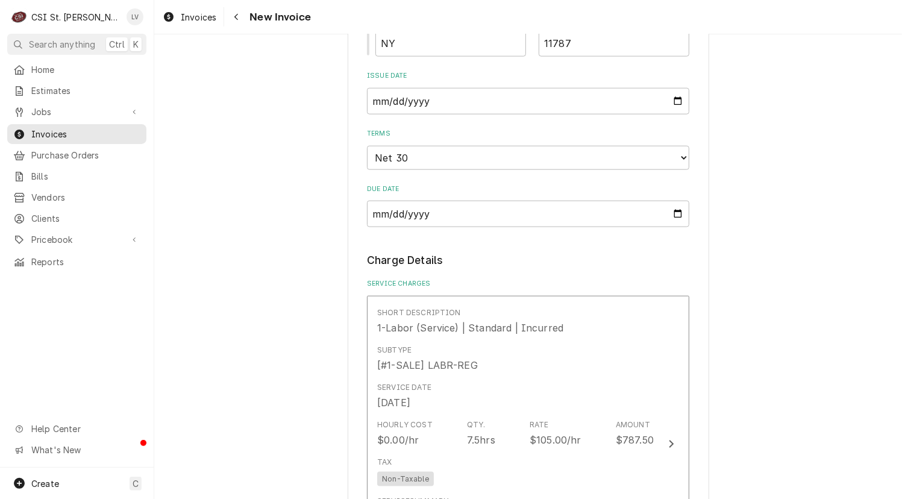
scroll to position [1205, 0]
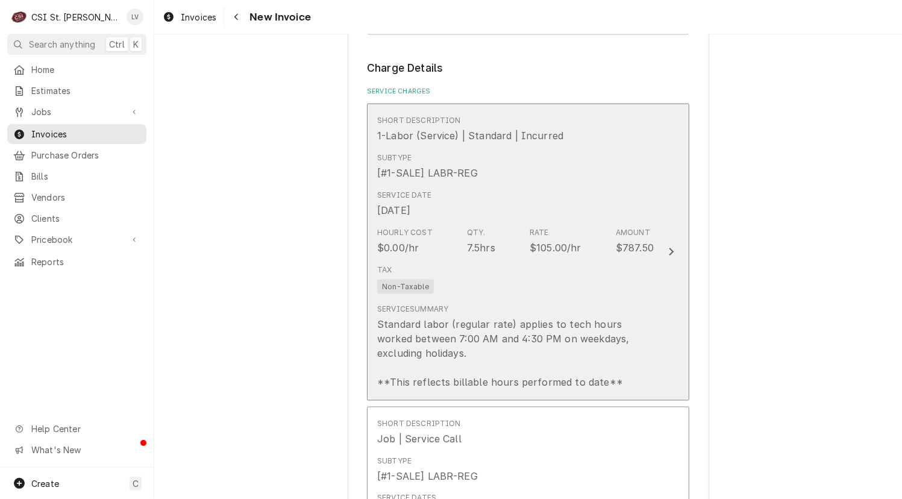
click at [516, 278] on div "Tax Non-Taxable" at bounding box center [515, 279] width 277 height 39
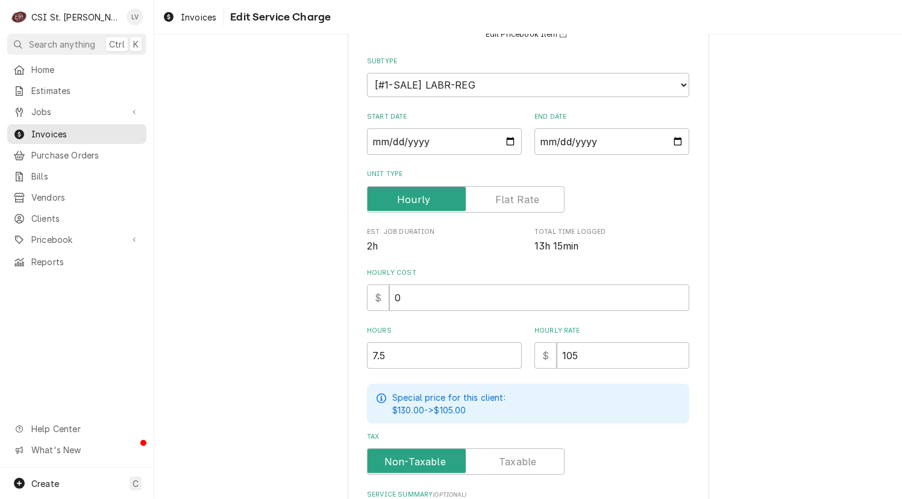
scroll to position [241, 0]
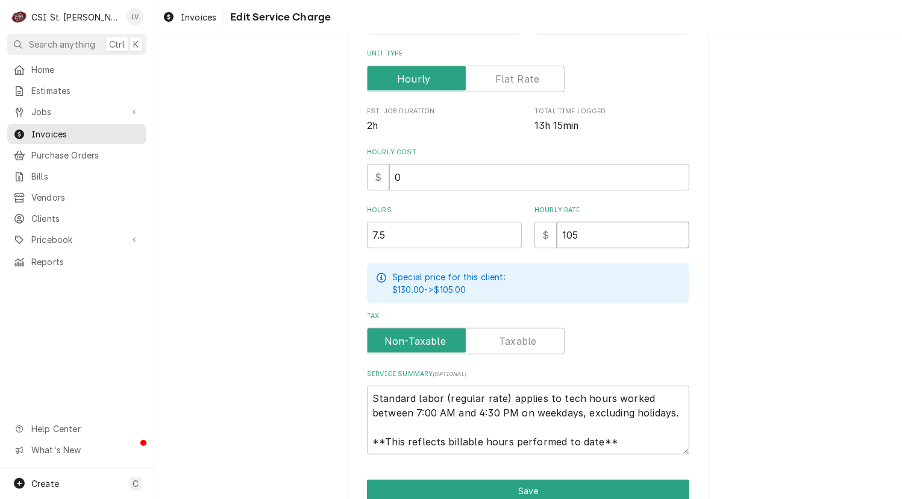
drag, startPoint x: 587, startPoint y: 233, endPoint x: 531, endPoint y: 246, distance: 58.2
click at [534, 246] on div "$ 105" at bounding box center [611, 235] width 155 height 27
type textarea "x"
type input "0"
click at [512, 482] on button "Save" at bounding box center [528, 491] width 322 height 22
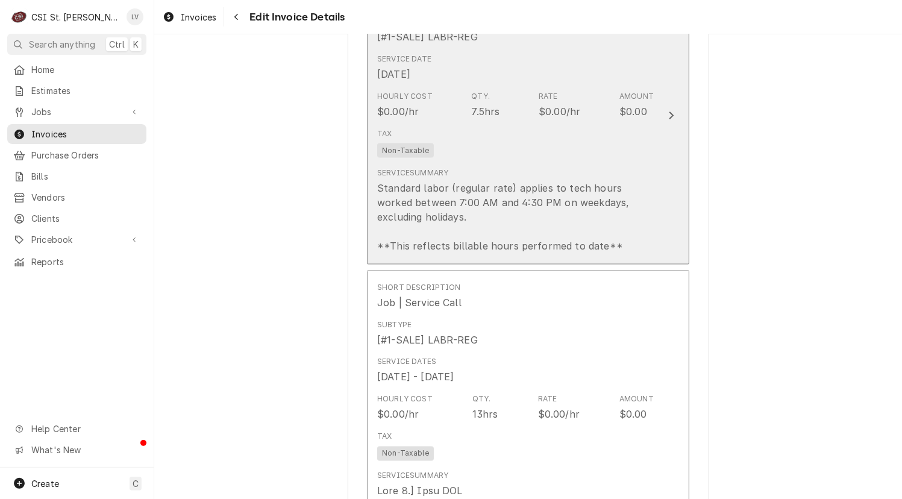
scroll to position [1492, 0]
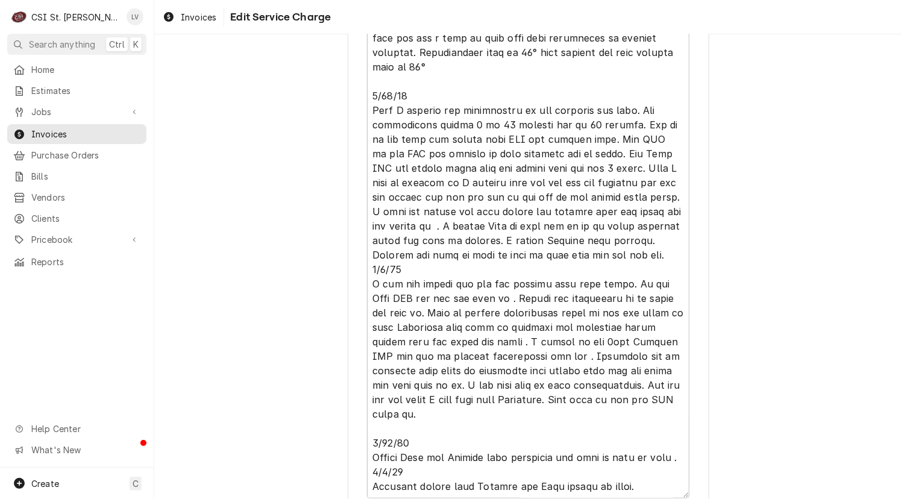
scroll to position [1017, 0]
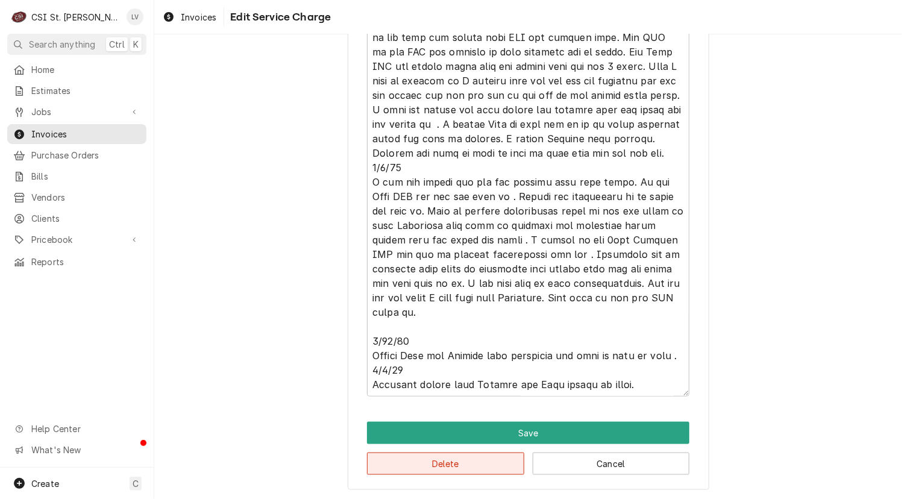
click at [449, 461] on button "Delete" at bounding box center [445, 463] width 157 height 22
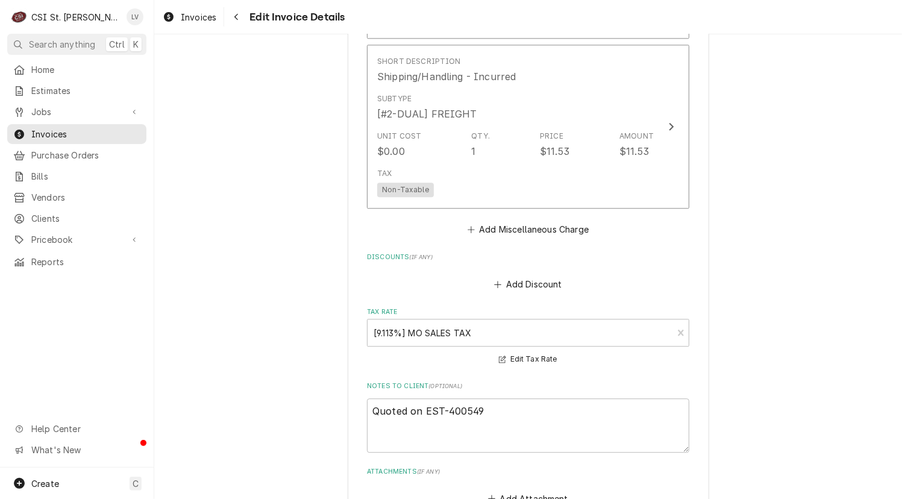
scroll to position [2229, 0]
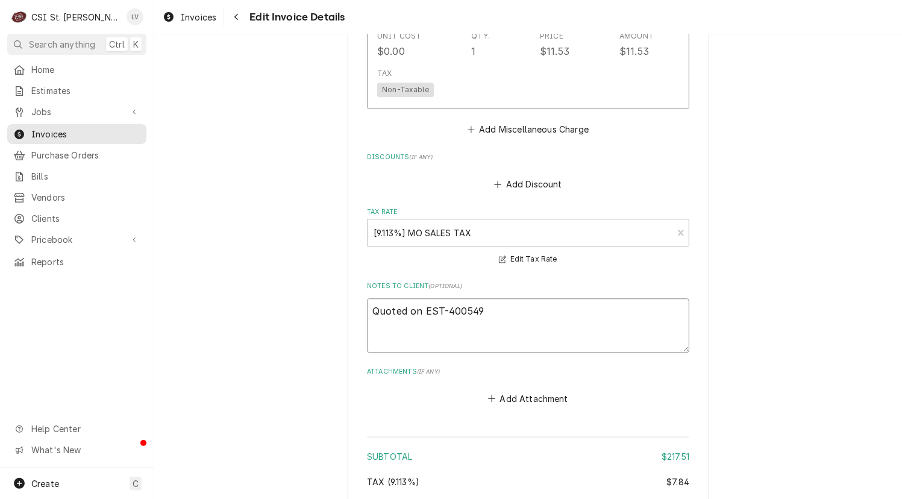
click at [480, 303] on textarea "Quoted on EST-400549" at bounding box center [528, 325] width 322 height 54
type textarea "x"
type textarea "Quoted on EST-400549."
type textarea "x"
type textarea "Quoted on EST-400549."
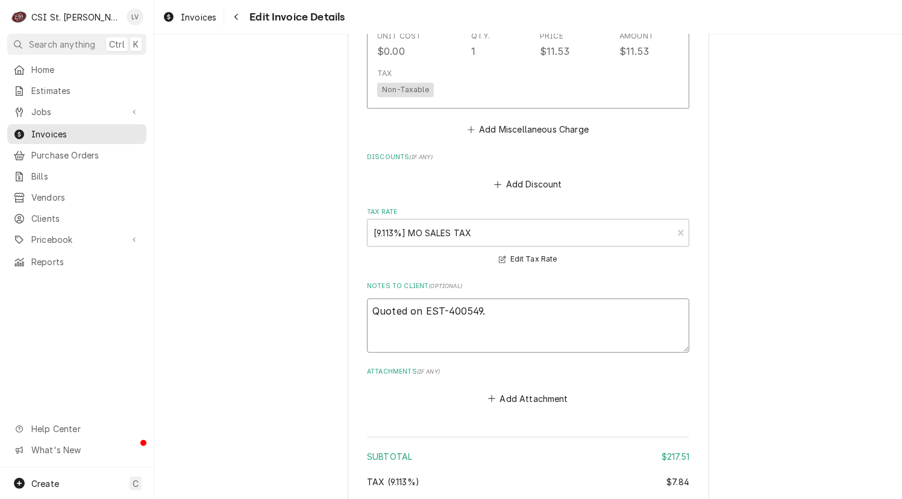
type textarea "x"
type textarea "Quoted on EST-400549. Q"
type textarea "x"
type textarea "Quoted on EST-400549. Qu"
type textarea "x"
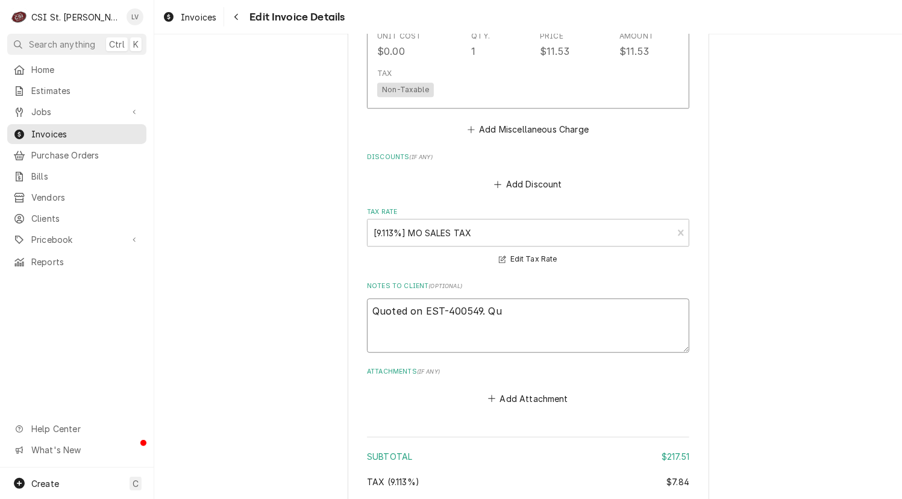
type textarea "Quoted on EST-400549. Quo"
type textarea "x"
type textarea "Quoted on EST-400549. Quot"
type textarea "x"
type textarea "Quoted on EST-400549. Quote"
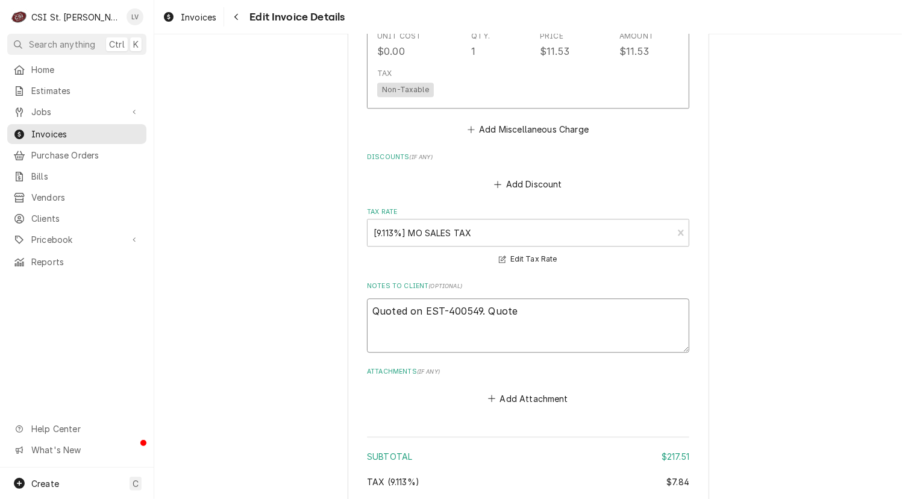
type textarea "x"
type textarea "Quoted on EST-400549. Quote a"
type textarea "x"
type textarea "Quoted on EST-400549. Quote ac"
type textarea "x"
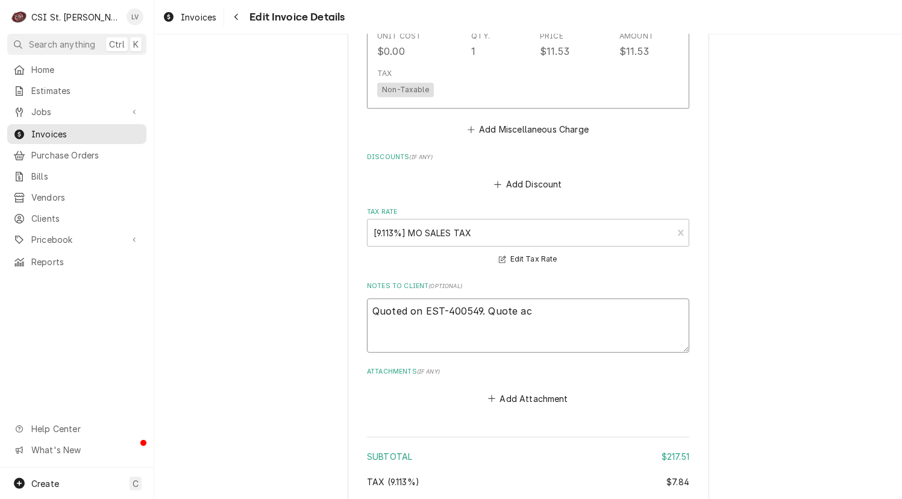
type textarea "Quoted on EST-400549. Quote acc"
type textarea "x"
type textarea "Quoted on EST-400549. Quote acce"
type textarea "x"
type textarea "Quoted on EST-400549. Quote accep"
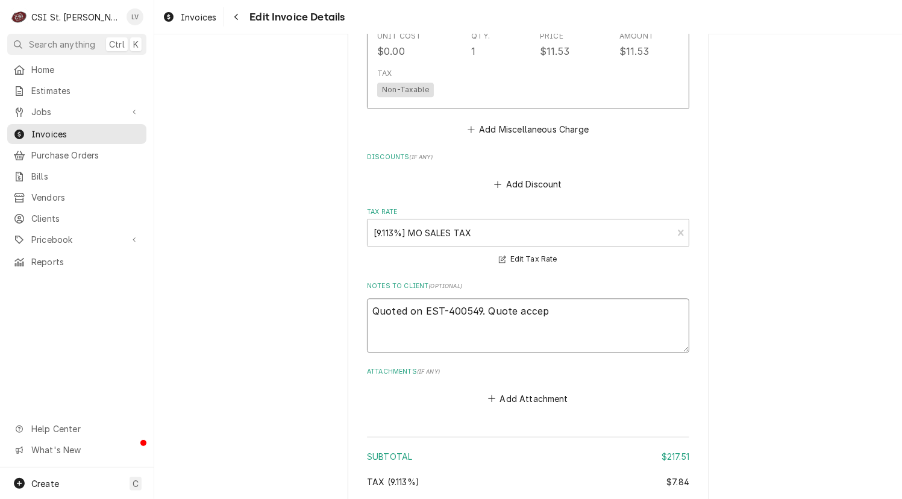
type textarea "x"
type textarea "Quoted on EST-400549. Quote accept"
type textarea "x"
type textarea "Quoted on EST-400549. Quote accepte"
type textarea "x"
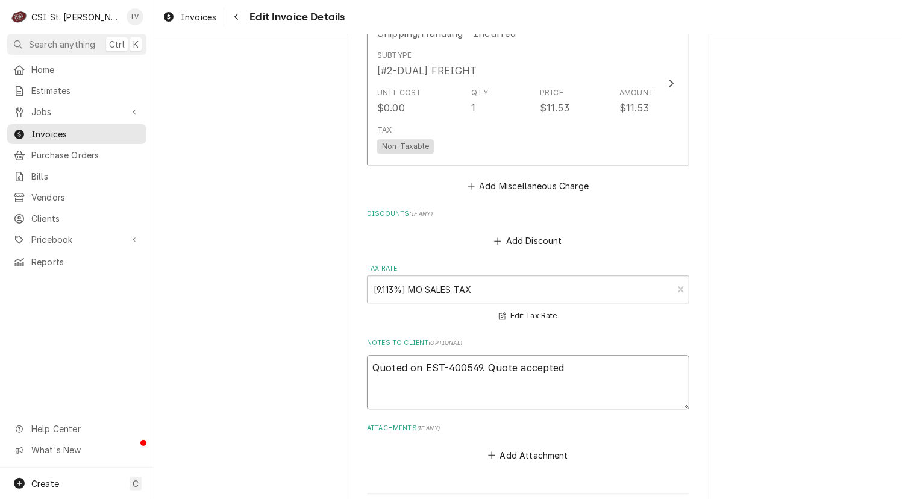
scroll to position [2052, 0]
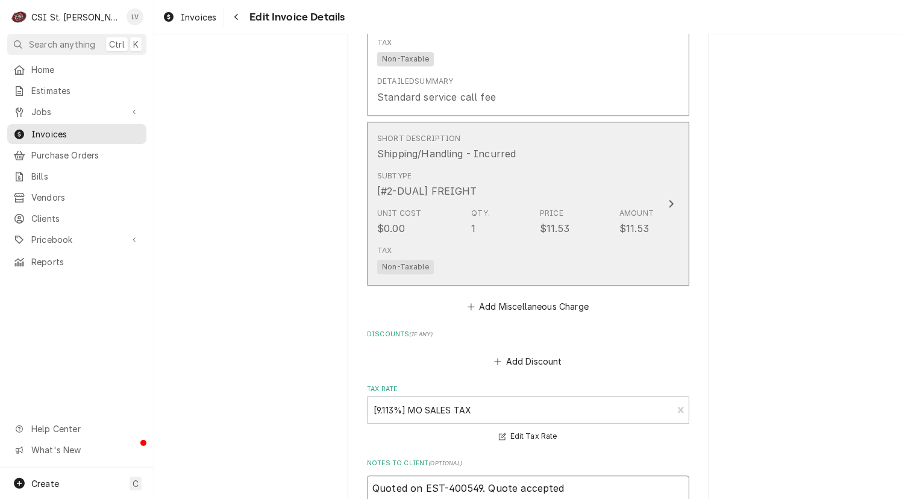
type textarea "Quoted on EST-400549. Quote accepted"
click at [533, 240] on div "Tax Non-Taxable" at bounding box center [515, 259] width 277 height 39
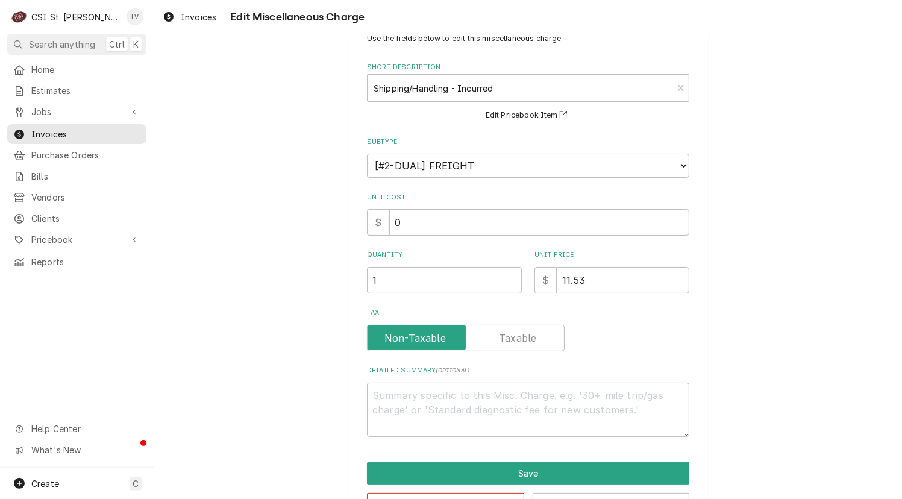
scroll to position [80, 0]
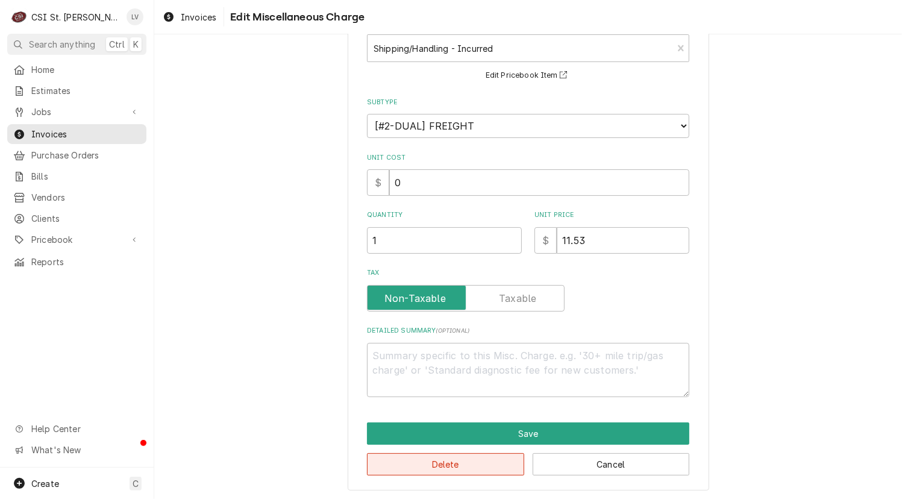
click at [451, 465] on button "Delete" at bounding box center [445, 464] width 157 height 22
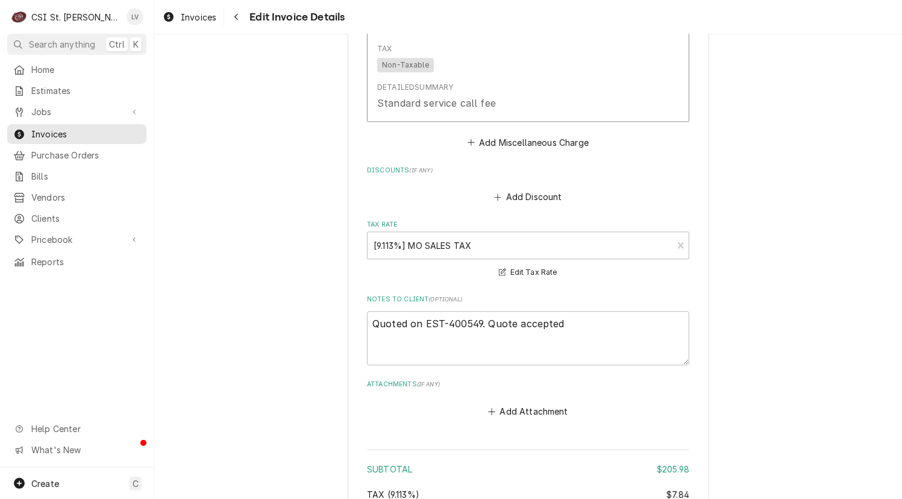
scroll to position [1848, 0]
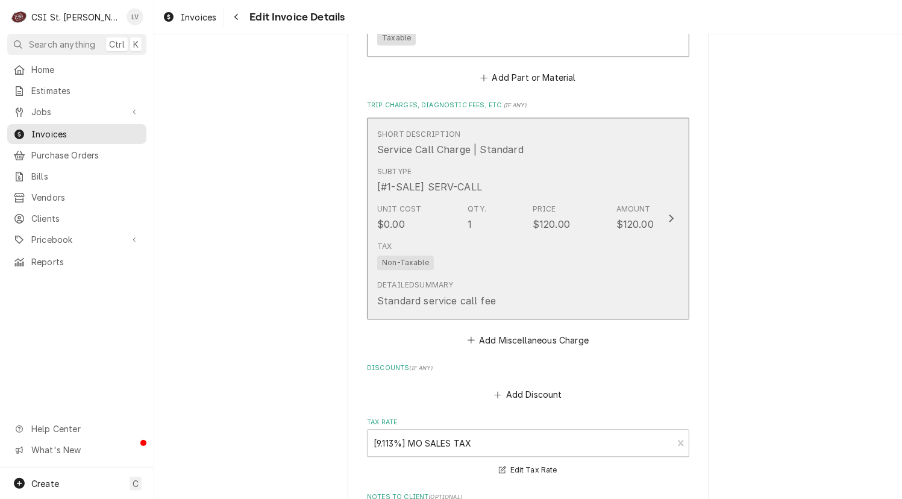
click at [570, 261] on div "Tax Non-Taxable" at bounding box center [515, 255] width 277 height 39
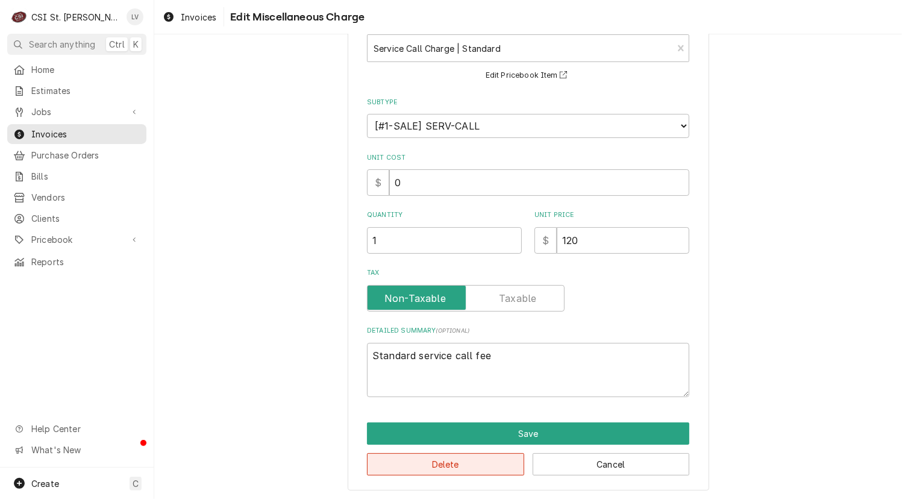
click at [472, 457] on button "Delete" at bounding box center [445, 464] width 157 height 22
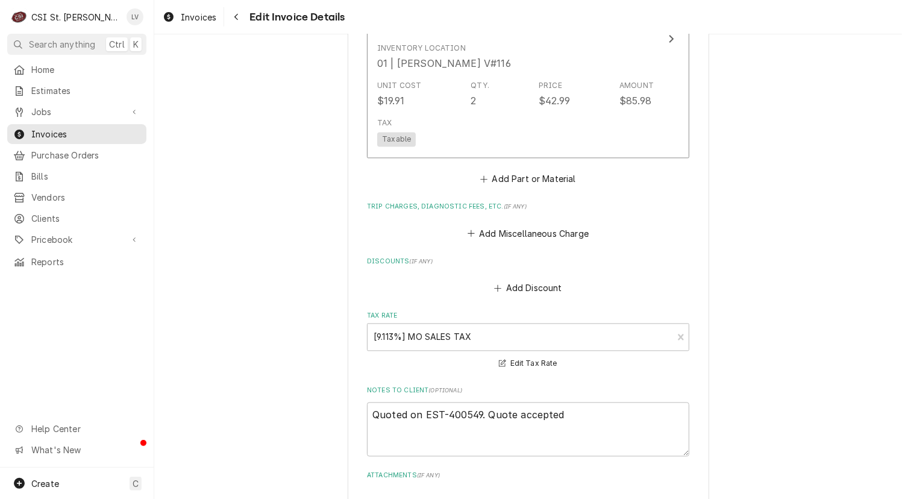
scroll to position [1607, 0]
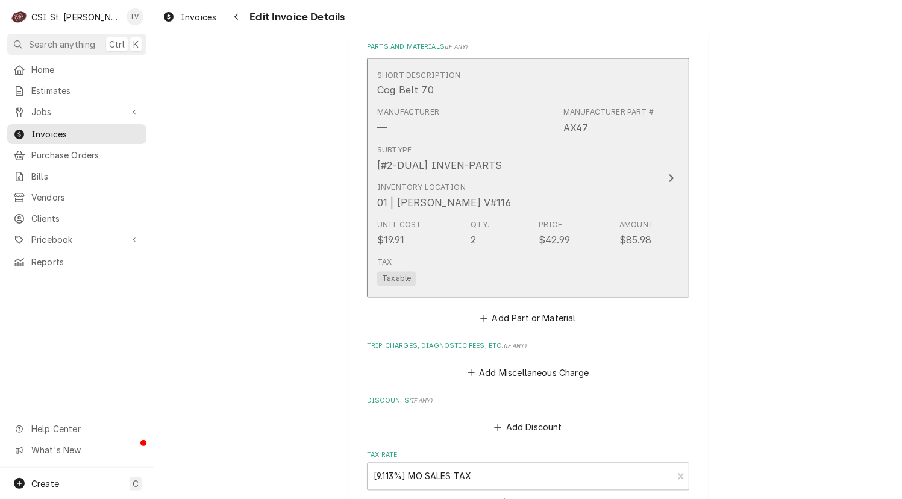
click at [565, 215] on div "Unit Cost $19.91 Qty. 2 Price $42.99 Amount $85.98" at bounding box center [515, 233] width 277 height 37
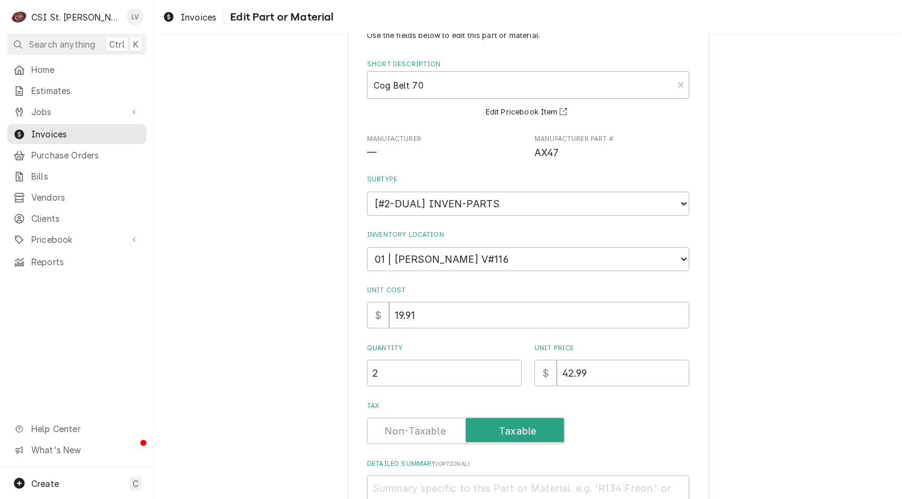
scroll to position [175, 0]
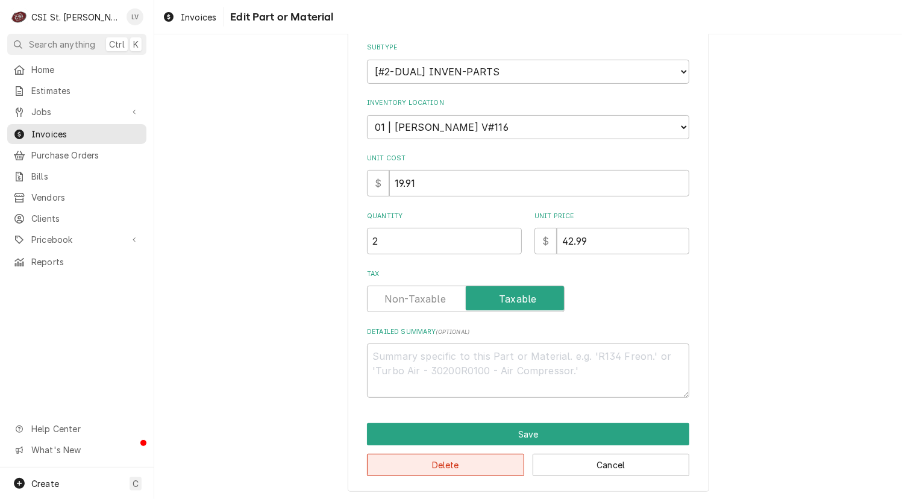
click at [428, 463] on button "Delete" at bounding box center [445, 465] width 157 height 22
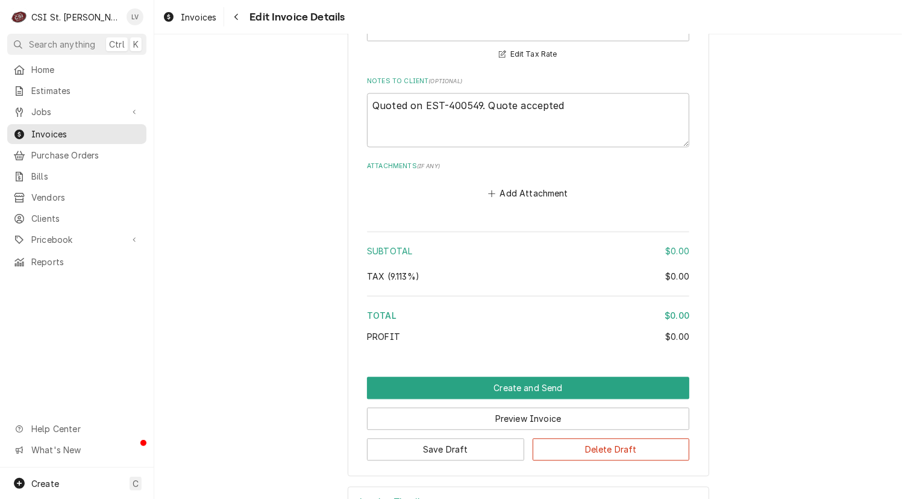
scroll to position [1851, 0]
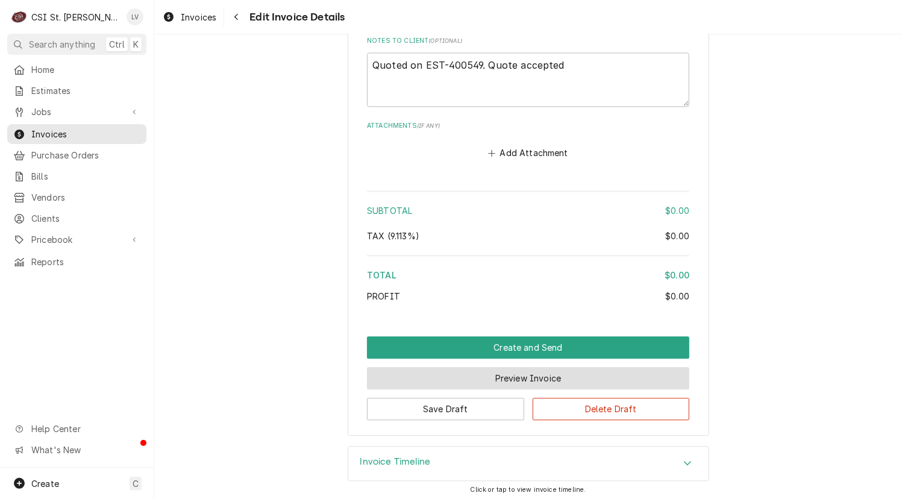
click at [524, 375] on button "Preview Invoice" at bounding box center [528, 378] width 322 height 22
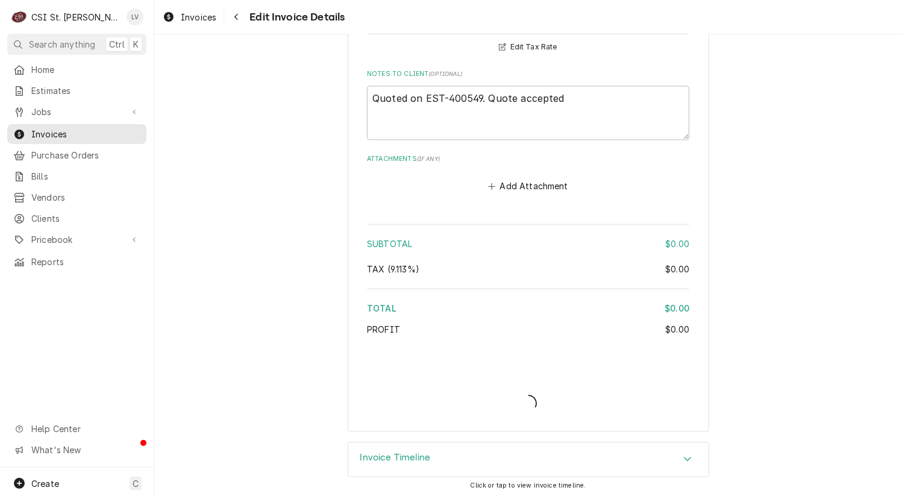
scroll to position [1815, 0]
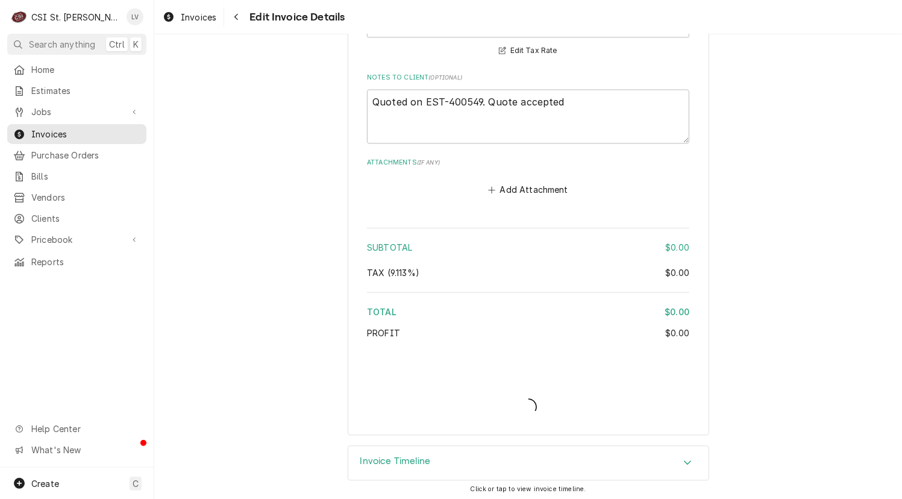
type textarea "x"
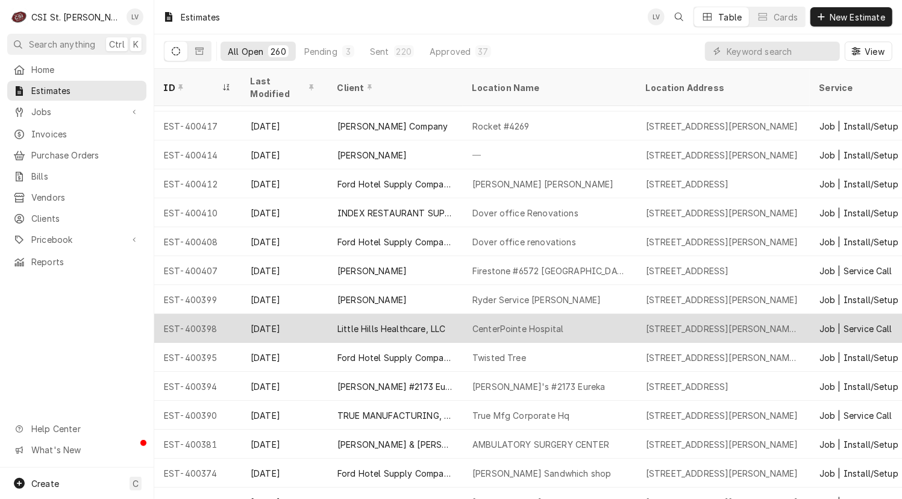
scroll to position [2956, 0]
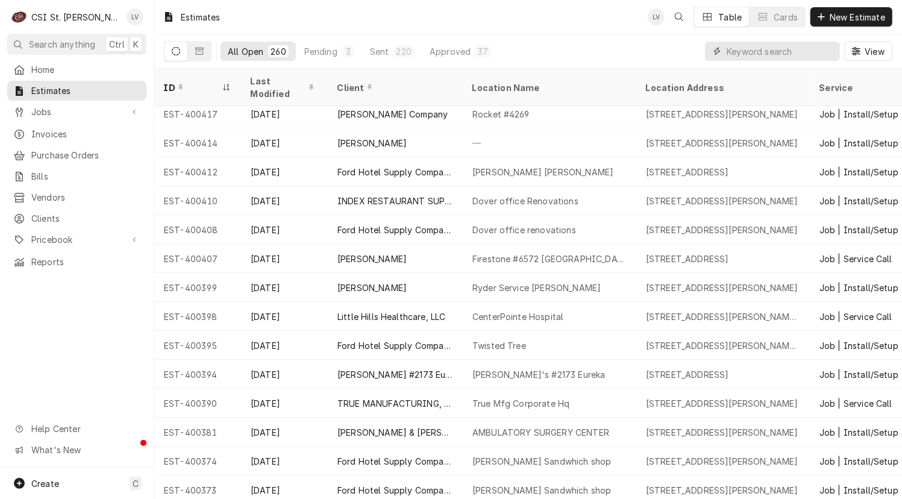
click at [745, 52] on input "Dynamic Content Wrapper" at bounding box center [780, 51] width 107 height 19
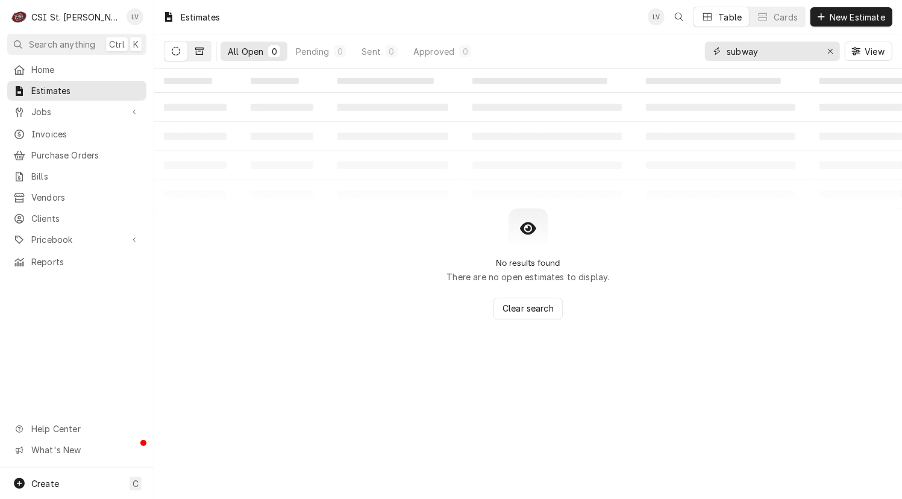
type input "subway"
click at [198, 52] on icon "Dynamic Content Wrapper" at bounding box center [199, 51] width 8 height 8
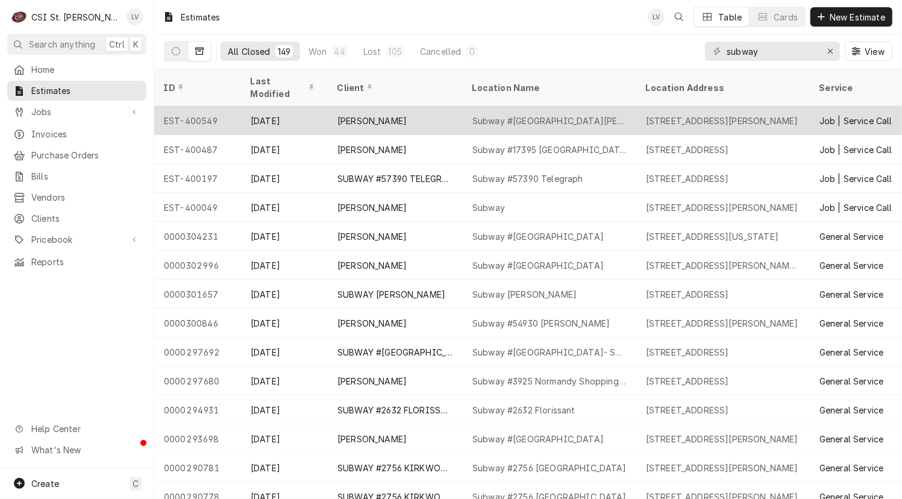
click at [360, 114] on div "Lane Valente" at bounding box center [371, 120] width 69 height 13
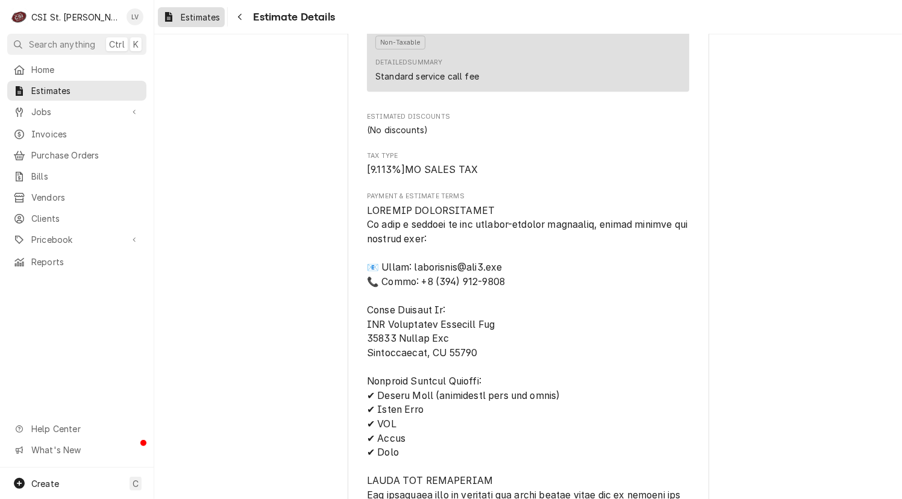
scroll to position [2771, 0]
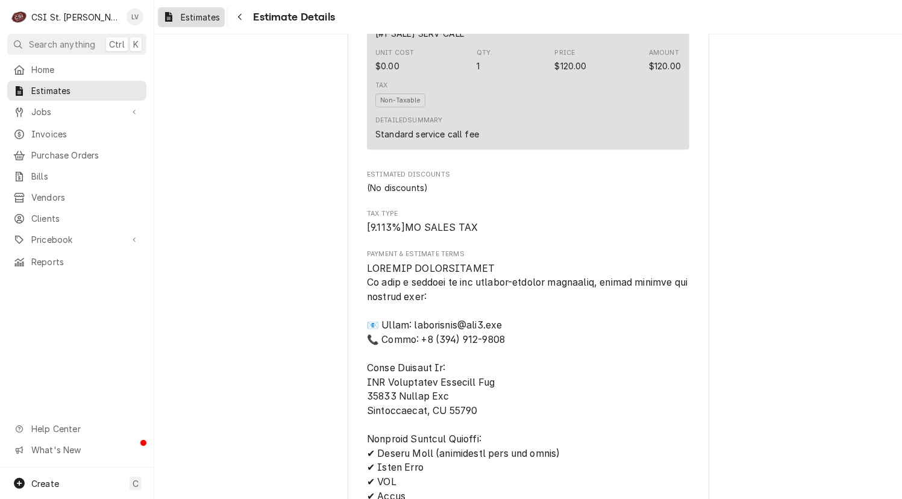
click at [177, 15] on div "Estimates" at bounding box center [191, 17] width 62 height 15
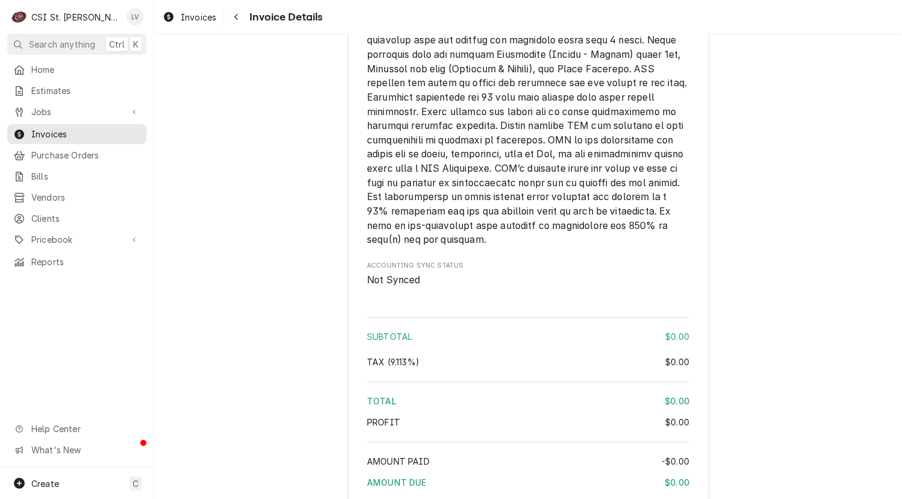
scroll to position [1623, 0]
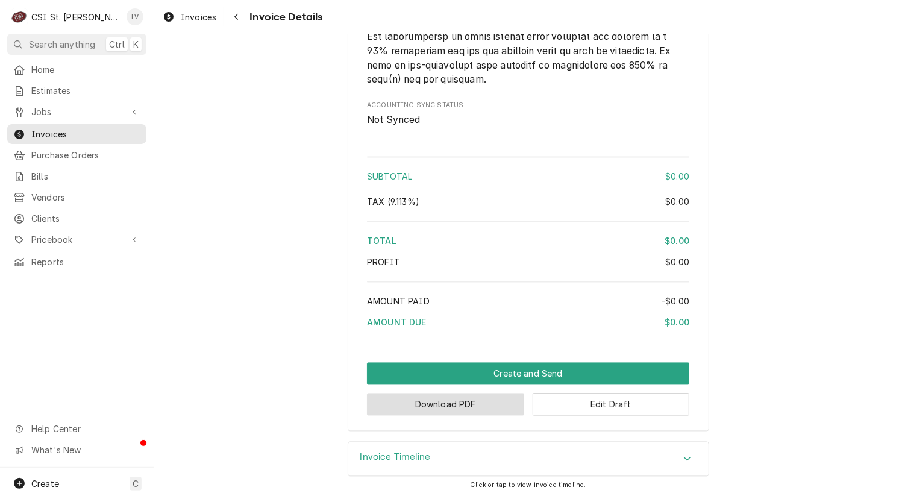
click at [438, 403] on button "Download PDF" at bounding box center [445, 404] width 157 height 22
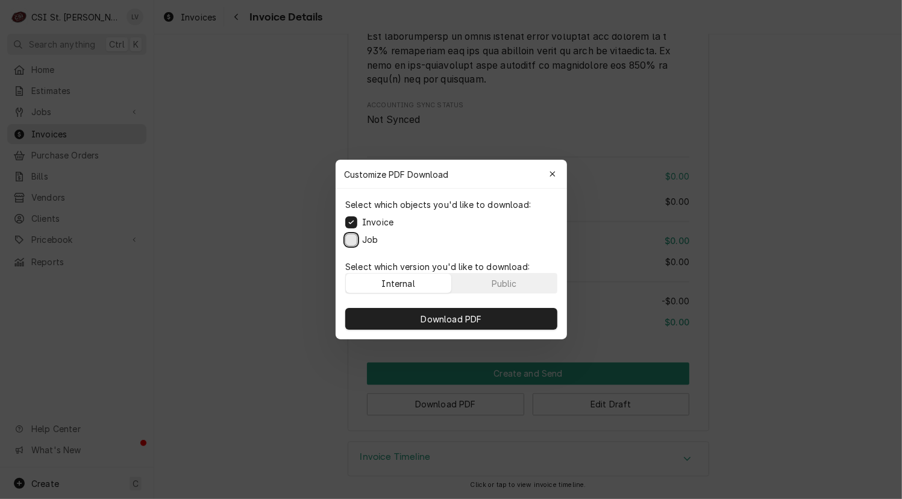
click at [349, 240] on button "Job" at bounding box center [351, 240] width 12 height 12
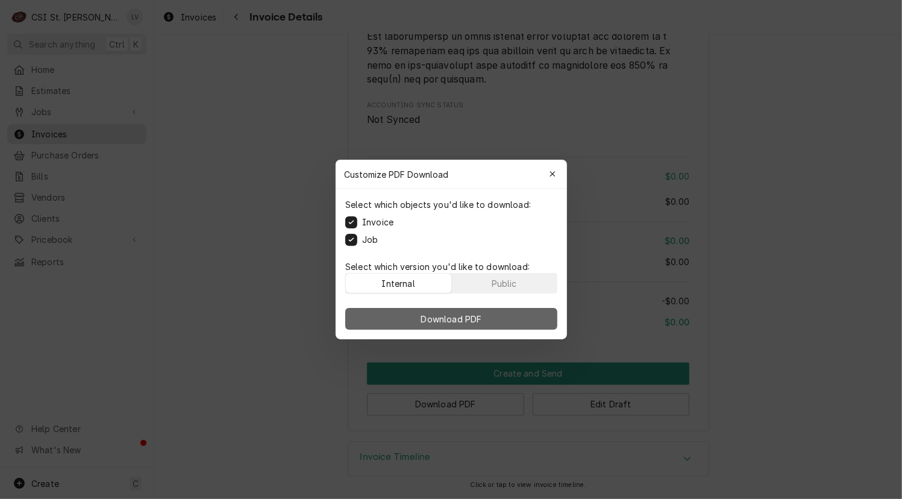
click at [448, 316] on span "Download PDF" at bounding box center [451, 319] width 66 height 13
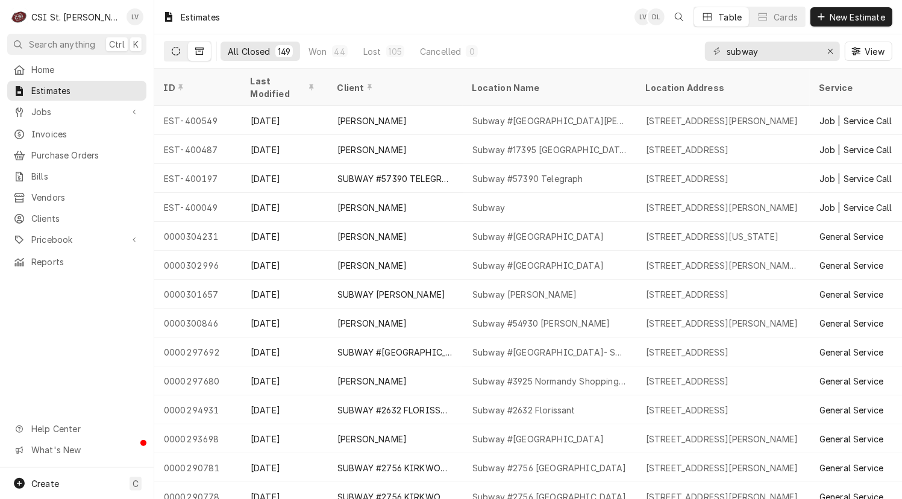
click at [175, 48] on icon "Dynamic Content Wrapper" at bounding box center [176, 51] width 8 height 8
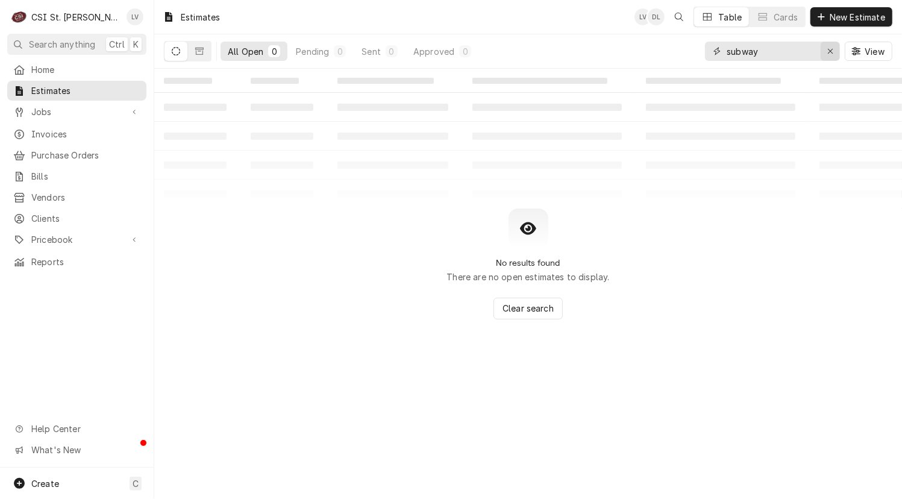
click at [832, 48] on icon "Erase input" at bounding box center [830, 51] width 7 height 8
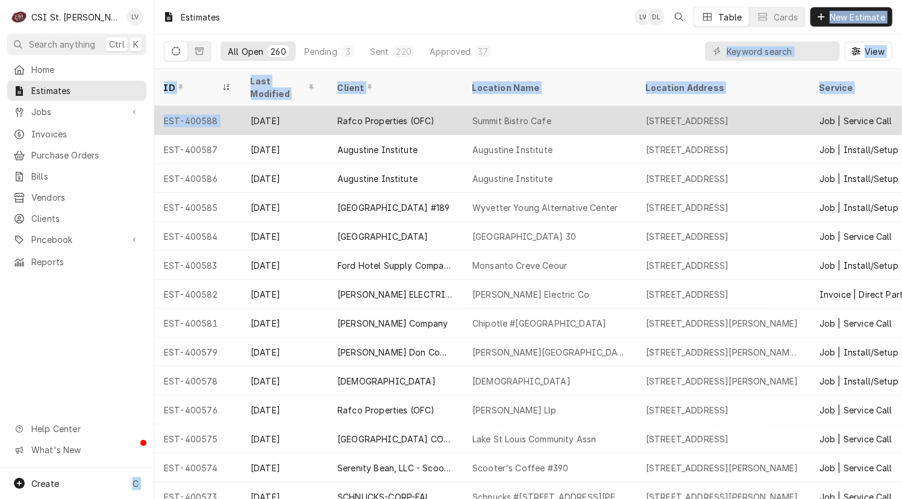
drag, startPoint x: 153, startPoint y: 103, endPoint x: 408, endPoint y: 105, distance: 255.5
click at [286, 99] on div "C CSI St. Louis LV Search anything Ctrl K Home Estimates Jobs Jobs Job Series I…" at bounding box center [451, 249] width 902 height 499
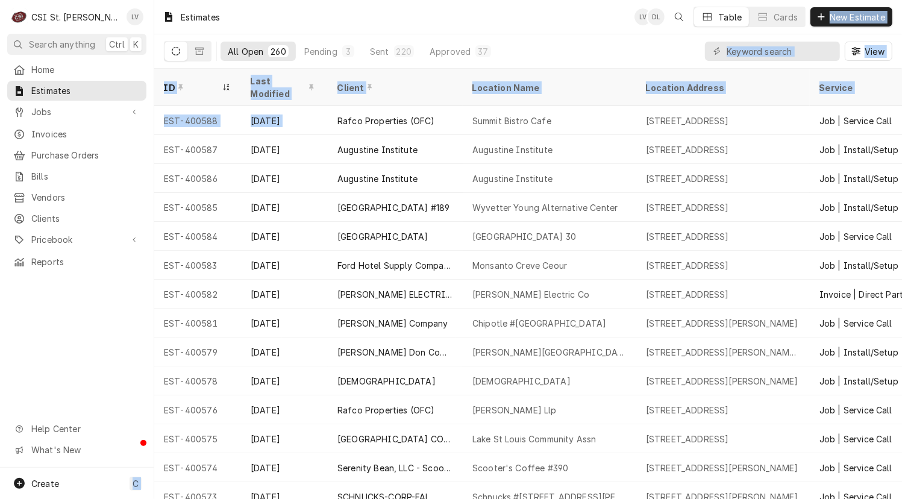
drag, startPoint x: 408, startPoint y: 105, endPoint x: 49, endPoint y: 352, distance: 436.2
click at [52, 355] on div "C CSI St. Louis LV Search anything Ctrl K Home Estimates Jobs Jobs Job Series I…" at bounding box center [451, 249] width 902 height 499
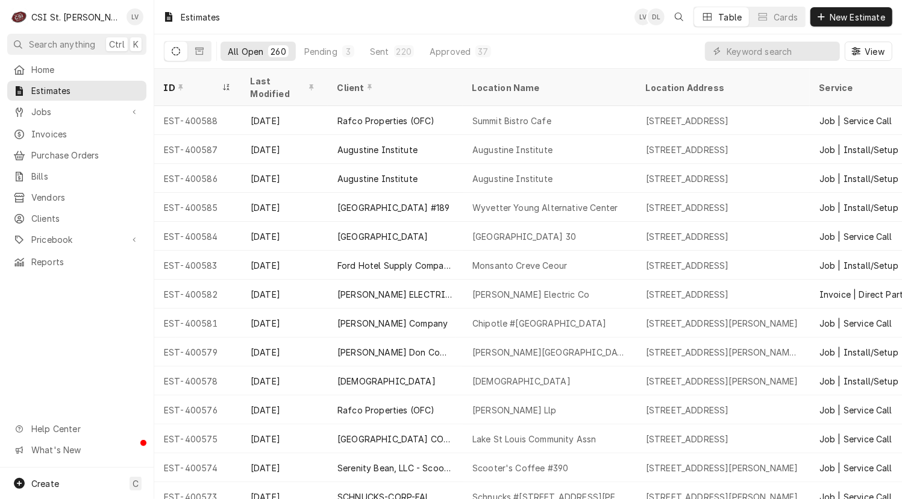
click at [49, 353] on div "Home Estimates Jobs Jobs Job Series Invoices Purchase Orders Bills Vendors Clie…" at bounding box center [77, 264] width 154 height 408
drag, startPoint x: 161, startPoint y: 103, endPoint x: 64, endPoint y: 357, distance: 272.1
click at [82, 364] on div "C CSI St. Louis LV Search anything Ctrl K Home Estimates Jobs Jobs Job Series I…" at bounding box center [451, 249] width 902 height 499
drag, startPoint x: 64, startPoint y: 357, endPoint x: 85, endPoint y: 325, distance: 38.8
click at [66, 357] on div "Home Estimates Jobs Jobs Job Series Invoices Purchase Orders Bills Vendors Clie…" at bounding box center [77, 264] width 154 height 408
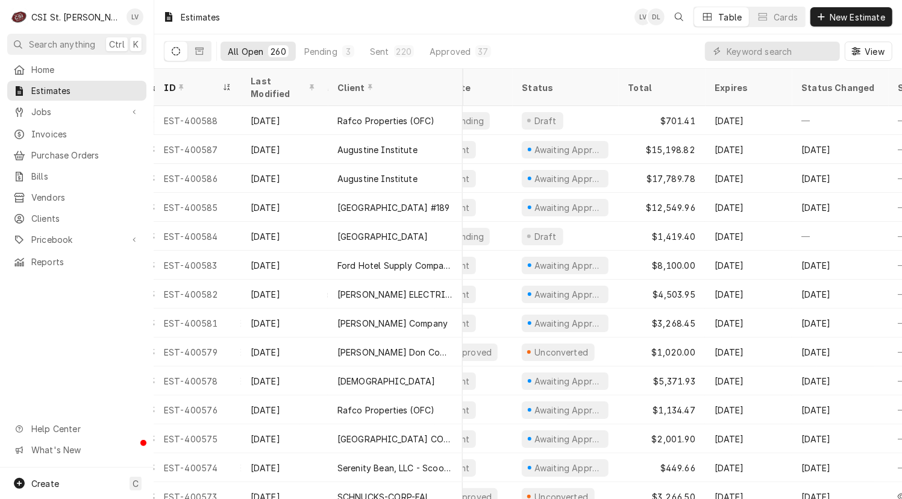
scroll to position [0, 563]
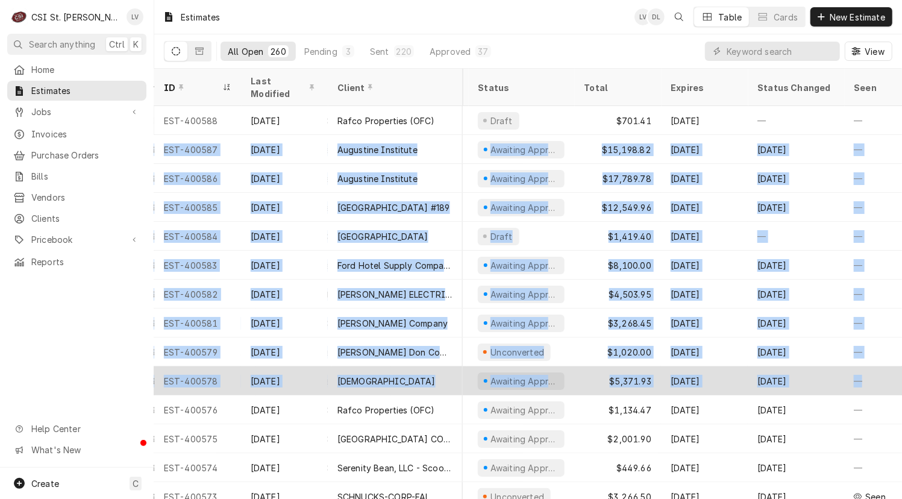
drag, startPoint x: 161, startPoint y: 104, endPoint x: 871, endPoint y: 362, distance: 754.7
copy tbody "— EST-400587 Aug 12 Augustine Institute Augustine Institute 16805 New Halls Fer…"
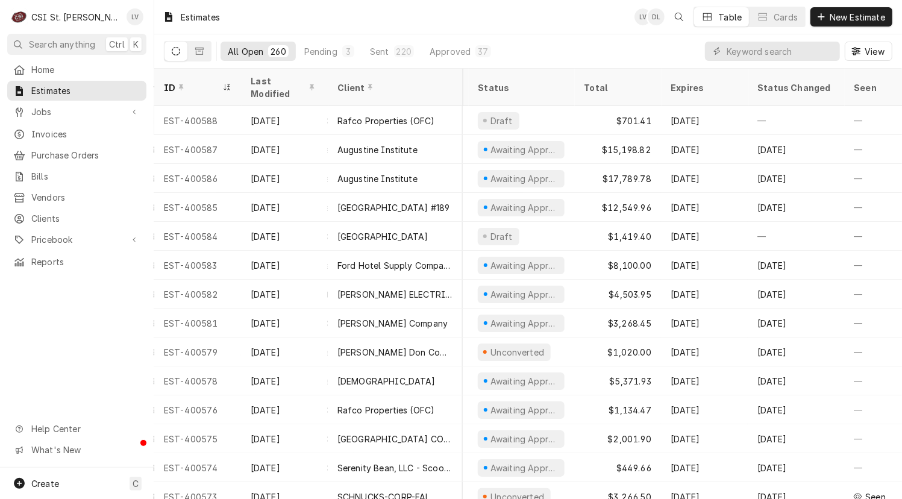
click at [54, 331] on div "Home Estimates Jobs Jobs Job Series Invoices Purchase Orders Bills Vendors Clie…" at bounding box center [77, 264] width 154 height 408
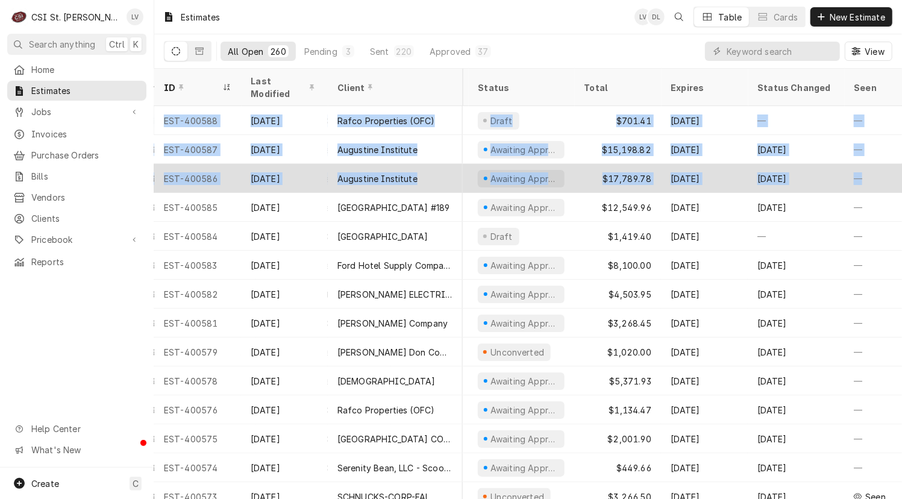
drag, startPoint x: 170, startPoint y: 103, endPoint x: 864, endPoint y: 170, distance: 696.7
copy tbody "EST-400588 Aug 12 Rafco Properties (OFC) Summit Bistro Cafe 7700 Forsyth Blvd S…"
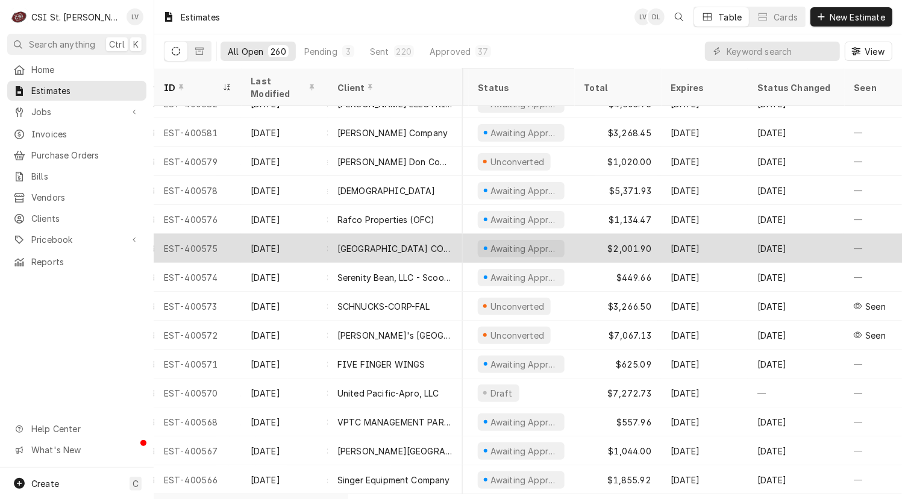
scroll to position [209, 563]
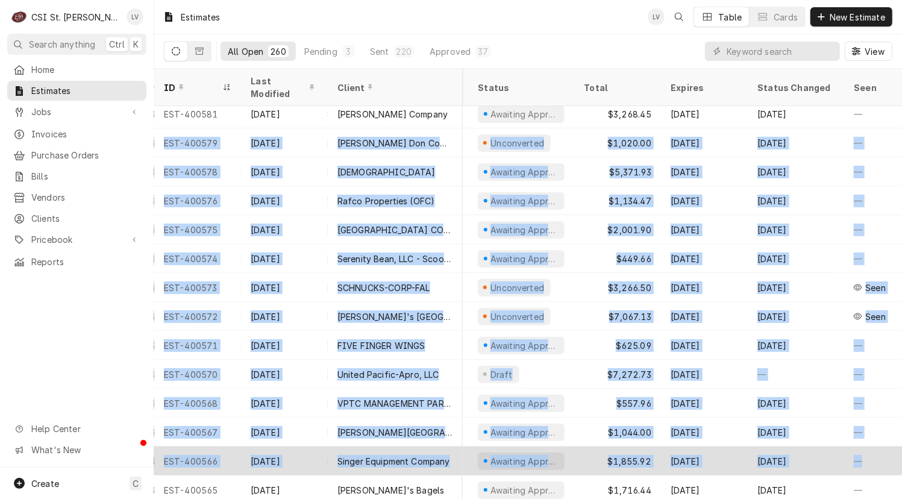
drag, startPoint x: 158, startPoint y: 127, endPoint x: 873, endPoint y: 449, distance: 784.7
copy tbody "EST-400579 Aug 8 Edward Don Company Henderson Elementary 2501 Hackmann Rd, St C…"
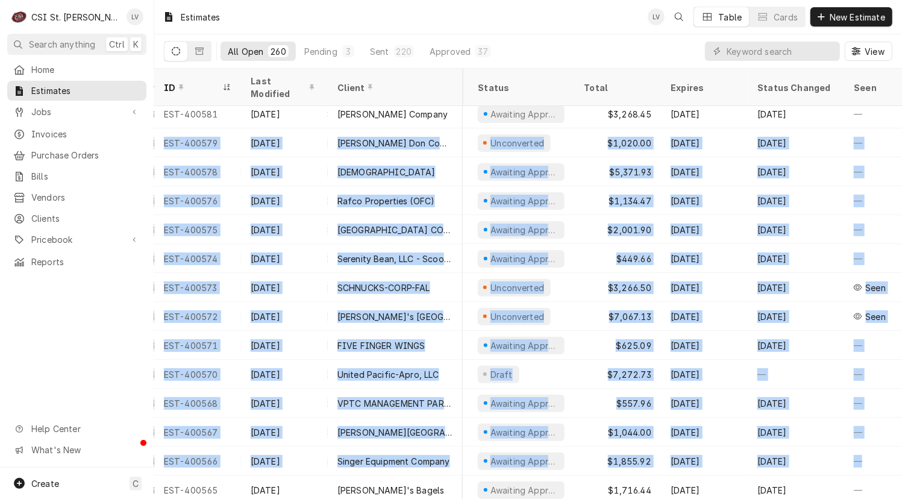
click at [80, 327] on div "Home Estimates Jobs Jobs Job Series Invoices Purchase Orders Bills Vendors Clie…" at bounding box center [77, 264] width 154 height 408
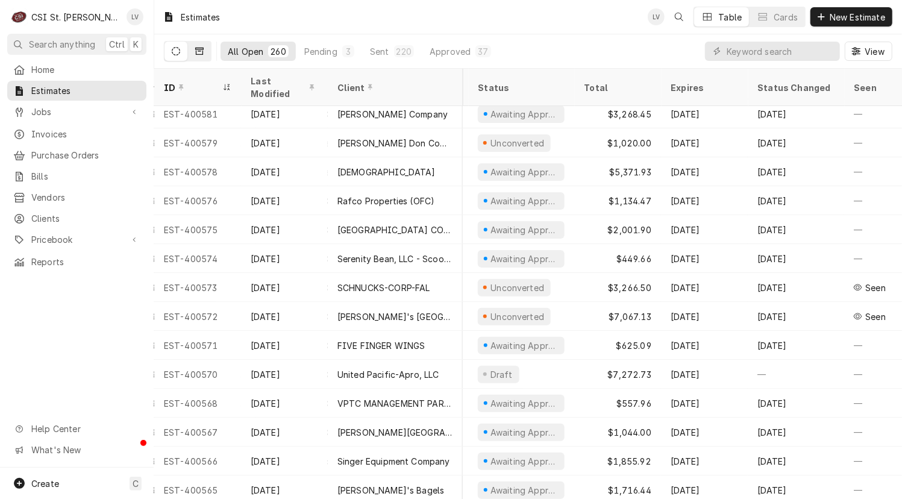
click at [198, 48] on icon "Dynamic Content Wrapper" at bounding box center [199, 51] width 8 height 8
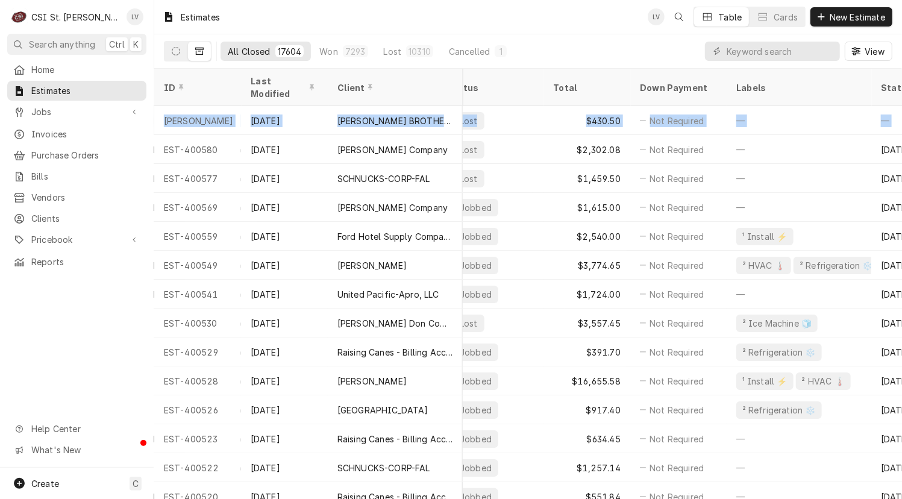
scroll to position [0, 717]
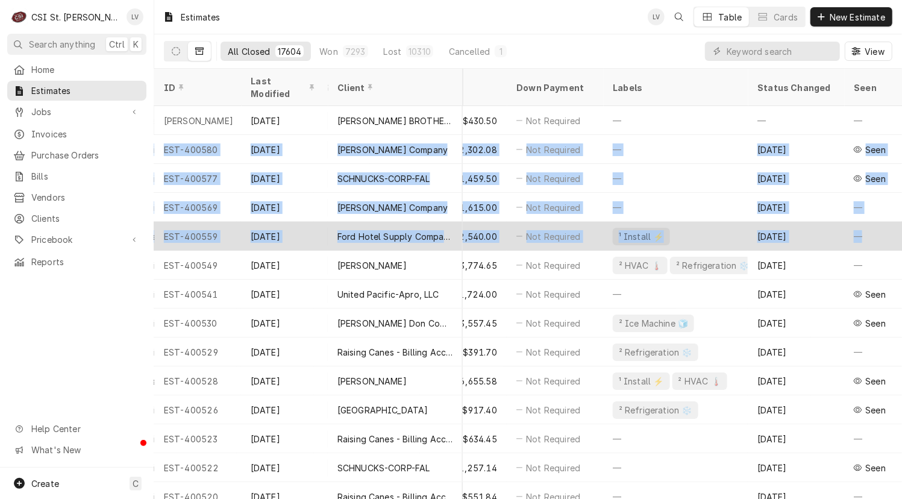
drag, startPoint x: 157, startPoint y: 130, endPoint x: 883, endPoint y: 207, distance: 730.7
copy tbody "EST-400580 Aug 11 Vivian Company ROCKET #4229 Fenton 222 Schneider Dr, Fenton, …"
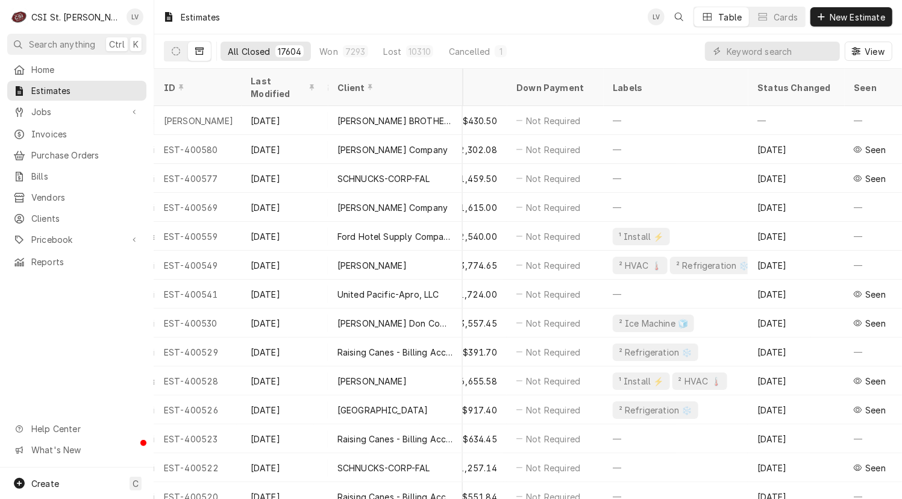
click at [76, 349] on div "Home Estimates Jobs Jobs Job Series Invoices Purchase Orders Bills Vendors Clie…" at bounding box center [77, 264] width 154 height 408
click at [174, 49] on icon "Dynamic Content Wrapper" at bounding box center [176, 51] width 8 height 8
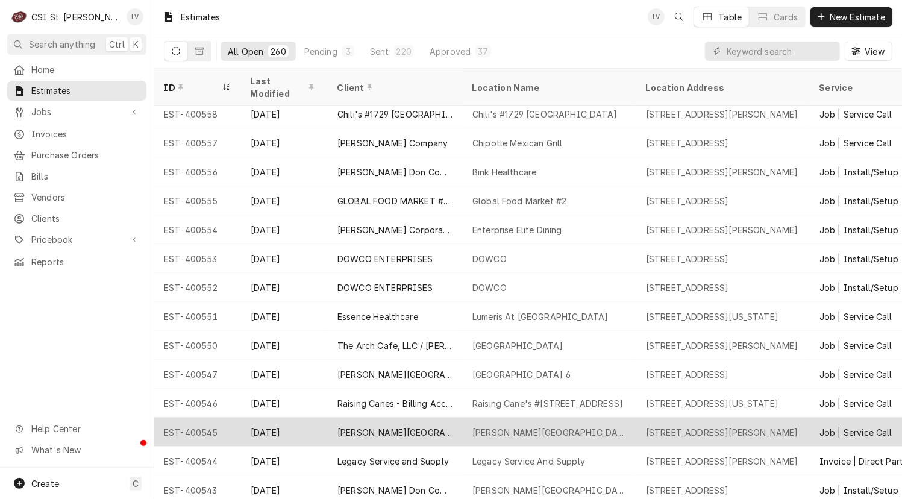
scroll to position [787, 0]
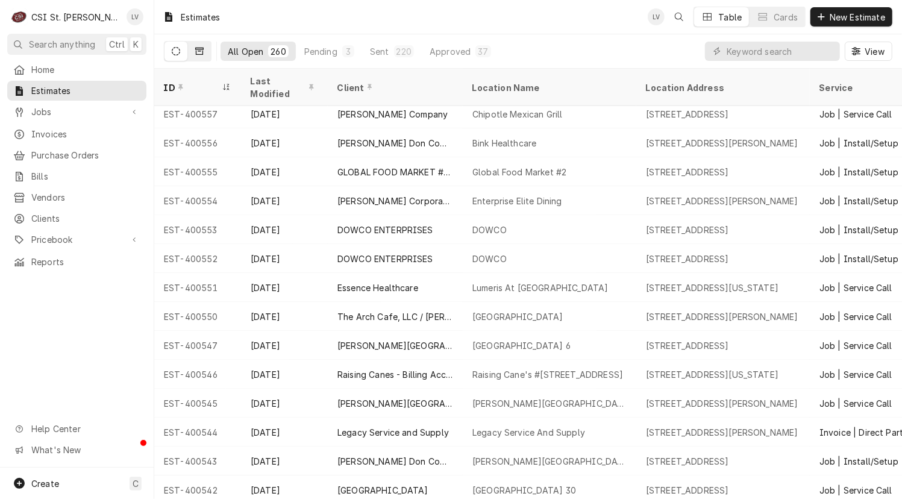
click at [198, 51] on icon "Dynamic Content Wrapper" at bounding box center [199, 51] width 8 height 8
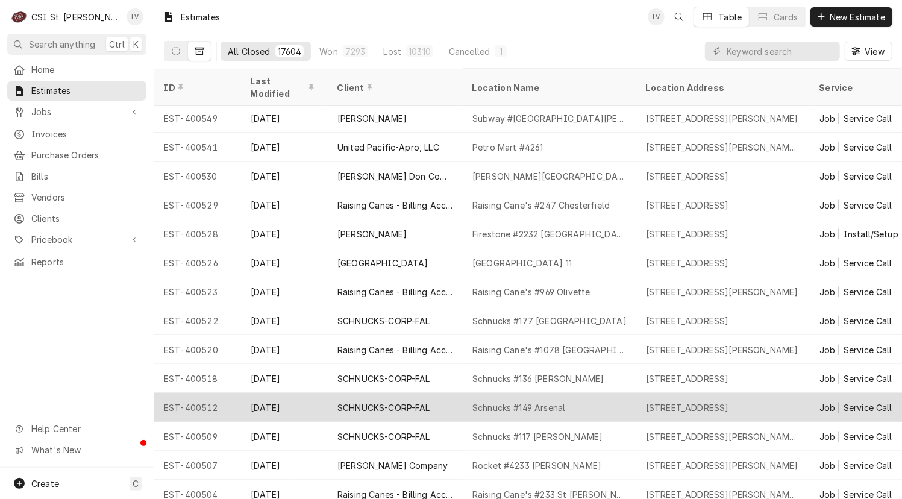
scroll to position [87, 0]
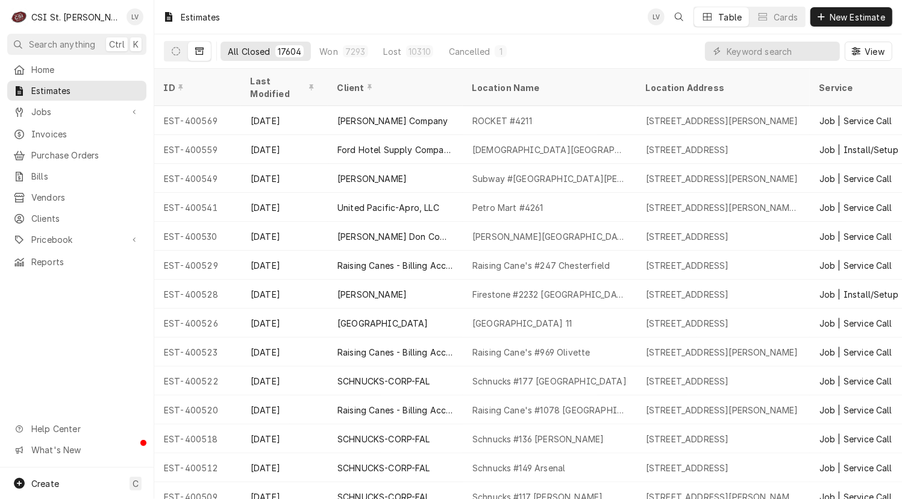
click at [55, 346] on div "Home Estimates Jobs Jobs Job Series Invoices Purchase Orders Bills Vendors Clie…" at bounding box center [77, 264] width 154 height 408
click at [170, 49] on button "Dynamic Content Wrapper" at bounding box center [175, 51] width 23 height 19
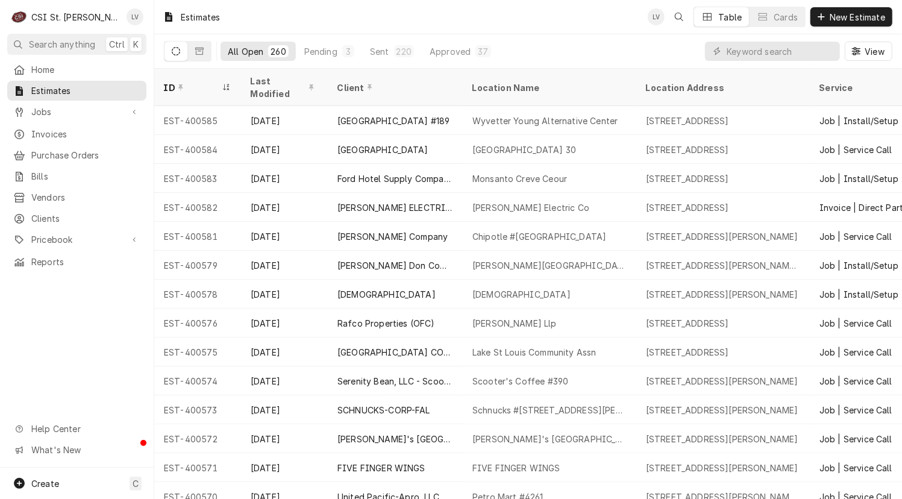
click at [70, 337] on div "Home Estimates Jobs Jobs Job Series Invoices Purchase Orders Bills Vendors Clie…" at bounding box center [77, 264] width 154 height 408
click at [46, 336] on div "Home Estimates Jobs Jobs Job Series Invoices Purchase Orders Bills Vendors Clie…" at bounding box center [77, 264] width 154 height 408
click at [31, 130] on span "Invoices" at bounding box center [85, 134] width 109 height 13
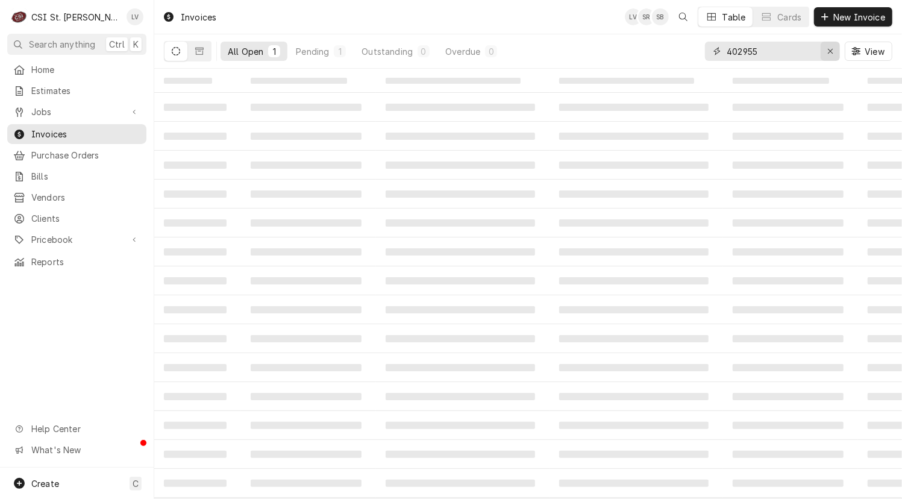
click at [834, 52] on div "Erase input" at bounding box center [830, 51] width 12 height 12
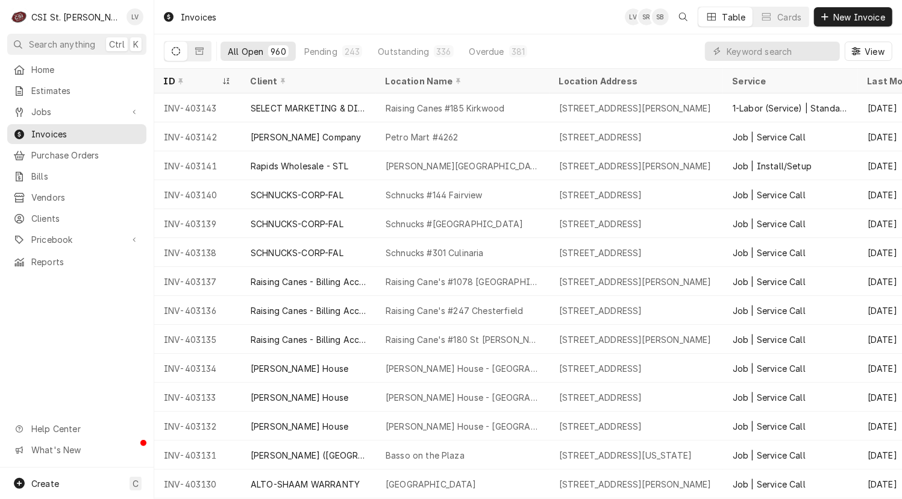
drag, startPoint x: 159, startPoint y: 104, endPoint x: 97, endPoint y: 325, distance: 229.1
click at [97, 325] on div "C CSI St. Louis LV Search anything Ctrl K Home Estimates Jobs Jobs Job Series I…" at bounding box center [451, 249] width 902 height 499
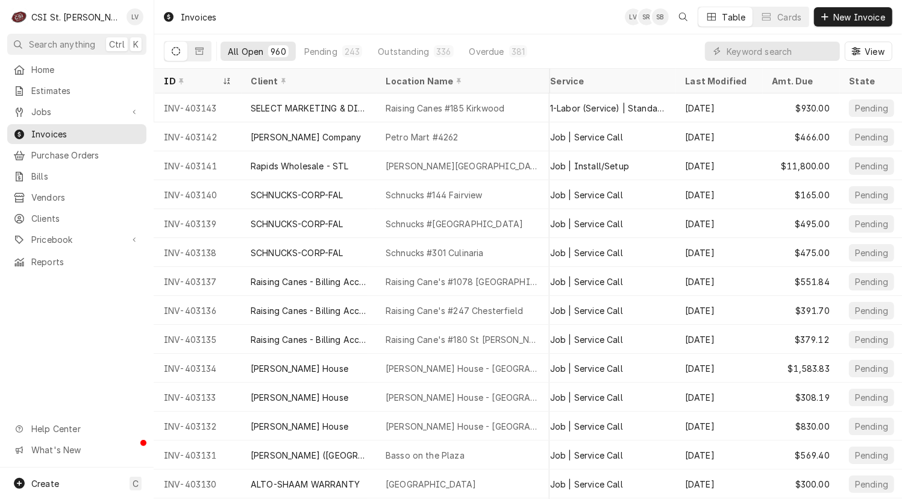
scroll to position [0, 206]
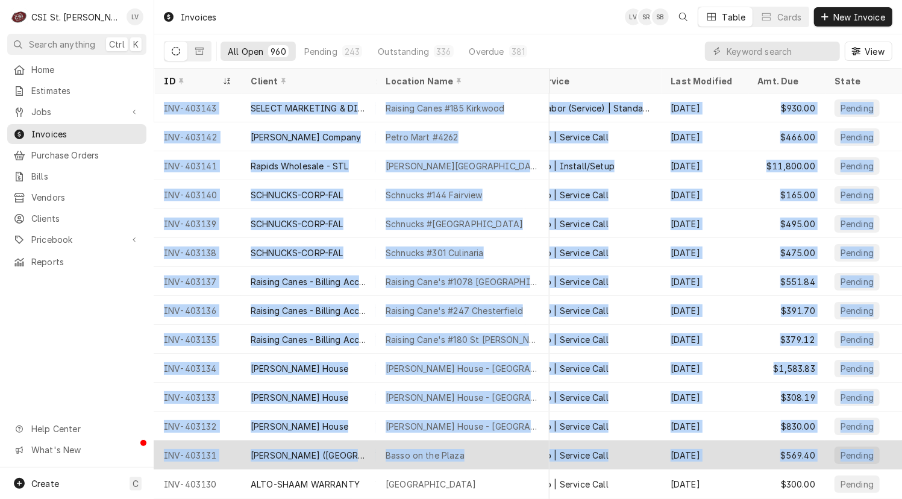
drag, startPoint x: 157, startPoint y: 104, endPoint x: 868, endPoint y: 452, distance: 791.9
click at [705, 452] on tbody "INV-403143 SELECT MARKETING & DISTRIBUTING Raising Canes #185 Kirkwood 1034 S K…" at bounding box center [331, 295] width 748 height 405
copy tbody "INV-403143 SELECT MARKETING & DISTRIBUTING Raising Canes #185 Kirkwood 1034 S K…"
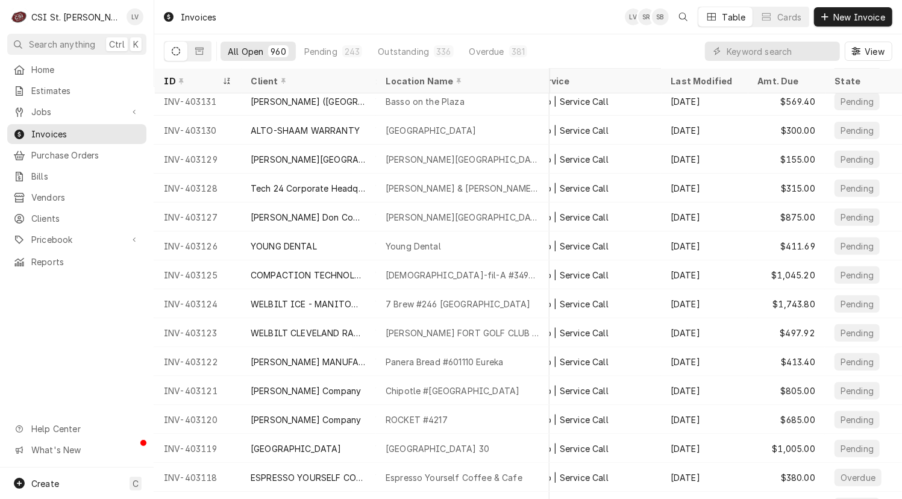
scroll to position [354, 0]
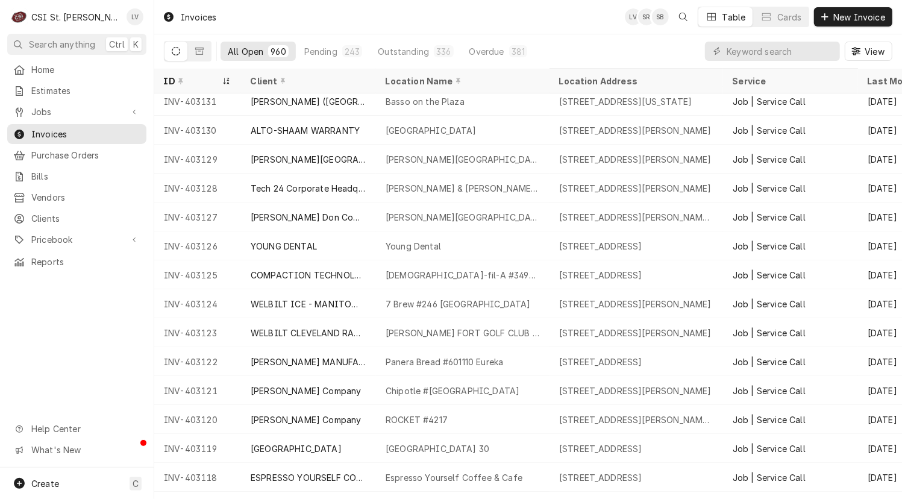
drag, startPoint x: 160, startPoint y: 126, endPoint x: 80, endPoint y: 330, distance: 219.2
click at [80, 330] on div "C CSI St. Louis LV Search anything Ctrl K Home Estimates Jobs Jobs Job Series I…" at bounding box center [451, 249] width 902 height 499
drag, startPoint x: 197, startPoint y: 124, endPoint x: 53, endPoint y: 358, distance: 275.1
click at [58, 363] on div "C CSI St. Louis LV Search anything Ctrl K Home Estimates Jobs Jobs Job Series I…" at bounding box center [451, 249] width 902 height 499
drag, startPoint x: 161, startPoint y: 126, endPoint x: 89, endPoint y: 316, distance: 203.1
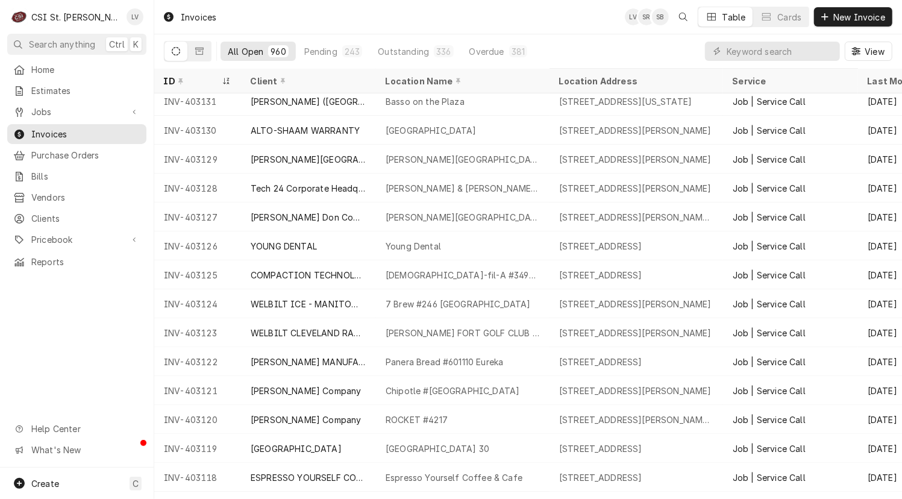
click at [89, 316] on div "C CSI St. Louis LV Search anything Ctrl K Home Estimates Jobs Jobs Job Series I…" at bounding box center [451, 249] width 902 height 499
drag, startPoint x: 158, startPoint y: 124, endPoint x: 45, endPoint y: 309, distance: 216.6
click at [45, 309] on div "C CSI St. Louis LV Search anything Ctrl K Home Estimates Jobs Jobs Job Series I…" at bounding box center [451, 249] width 902 height 499
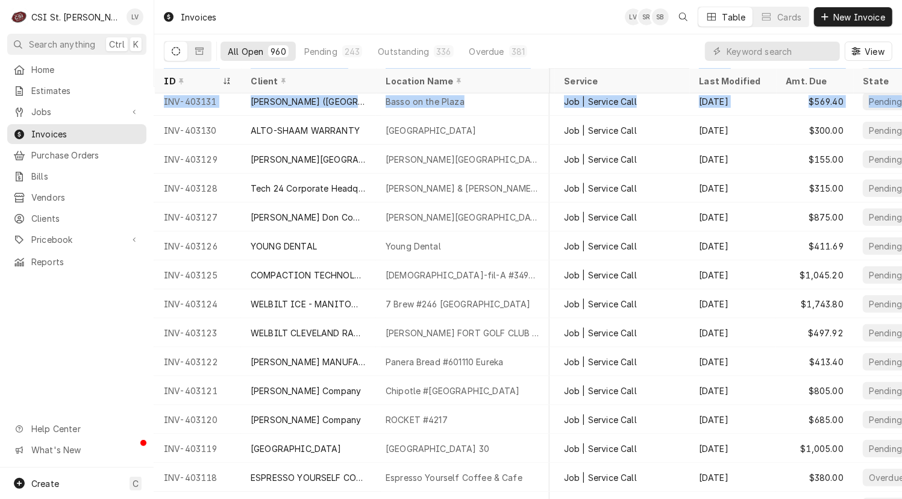
scroll to position [354, 206]
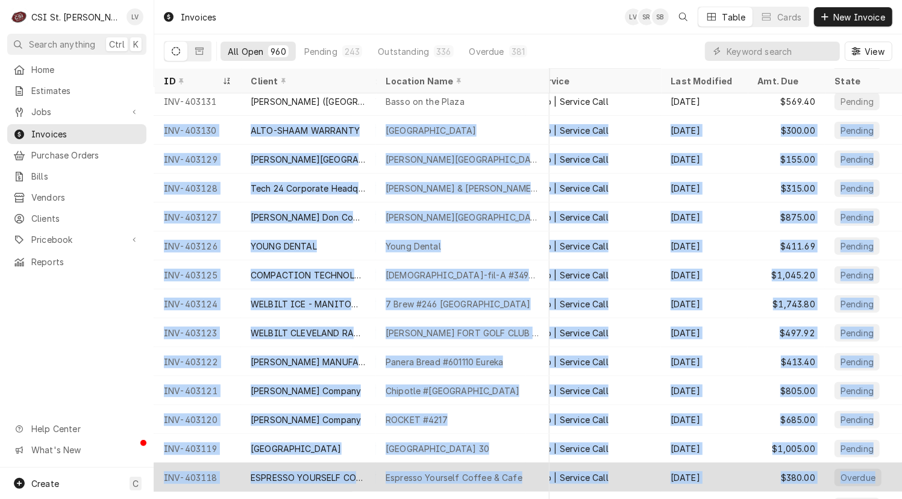
drag, startPoint x: 158, startPoint y: 125, endPoint x: 890, endPoint y: 469, distance: 808.8
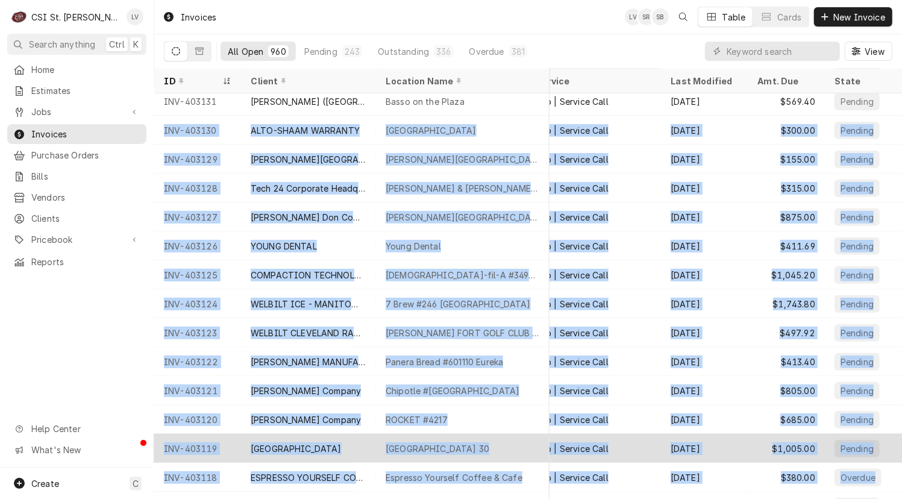
copy tbody "INV-403130 ALTO-SHAAM WARRANTY West Lane Elementary 338 N West Ln, Jackson, MO …"
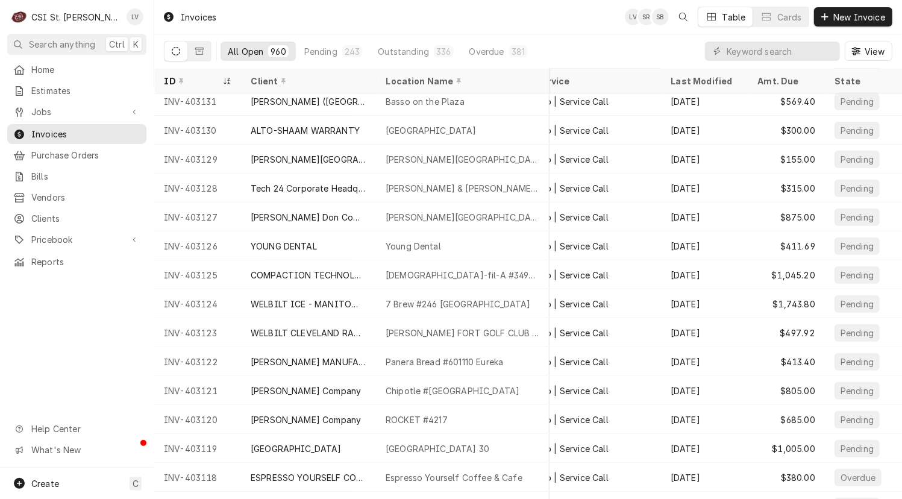
click at [57, 322] on div "Home Estimates Jobs Jobs Job Series Invoices Purchase Orders Bills Vendors Clie…" at bounding box center [77, 264] width 154 height 408
click at [196, 51] on icon "Dynamic Content Wrapper" at bounding box center [199, 51] width 8 height 8
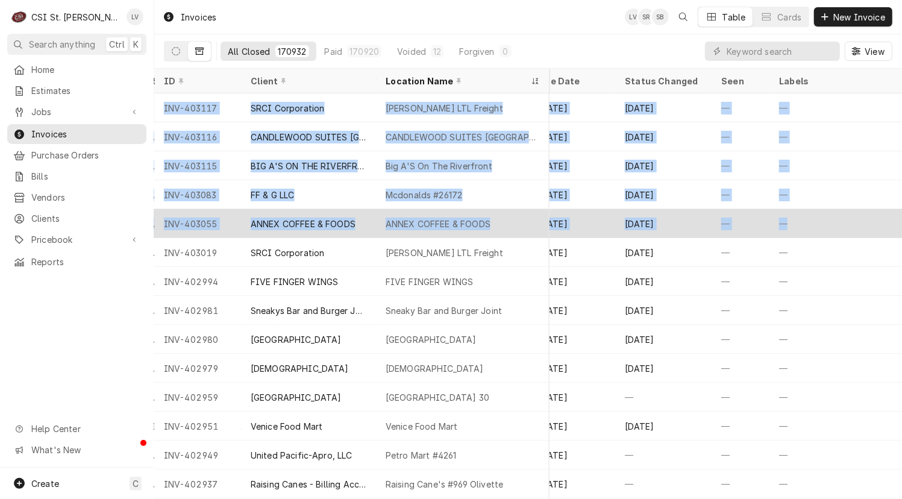
scroll to position [0, 601]
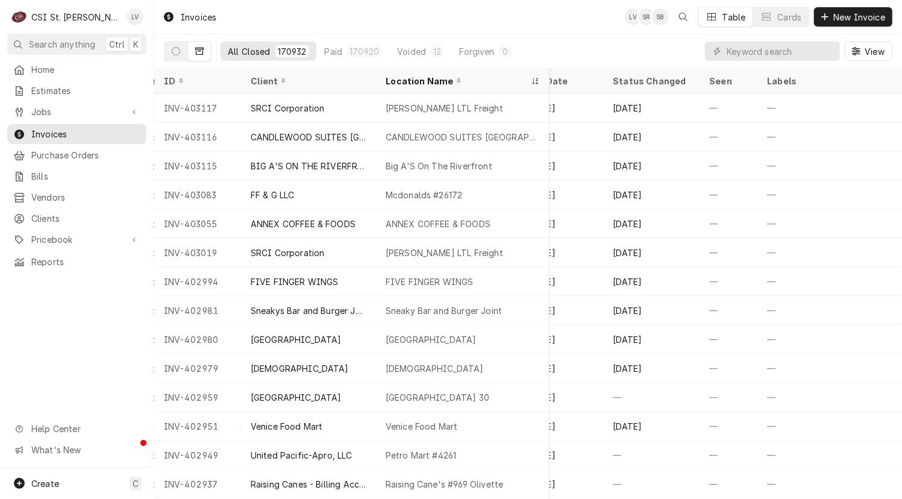
drag, startPoint x: 158, startPoint y: 103, endPoint x: 896, endPoint y: 211, distance: 745.9
click at [896, 218] on table "ID Client Location Name Location Address Service Last Modified Total State Due …" at bounding box center [528, 284] width 748 height 430
copy div "Dynamic Content Wrapper"
click at [60, 366] on div "Home Estimates Jobs Jobs Job Series Invoices Purchase Orders Bills Vendors Clie…" at bounding box center [77, 264] width 154 height 408
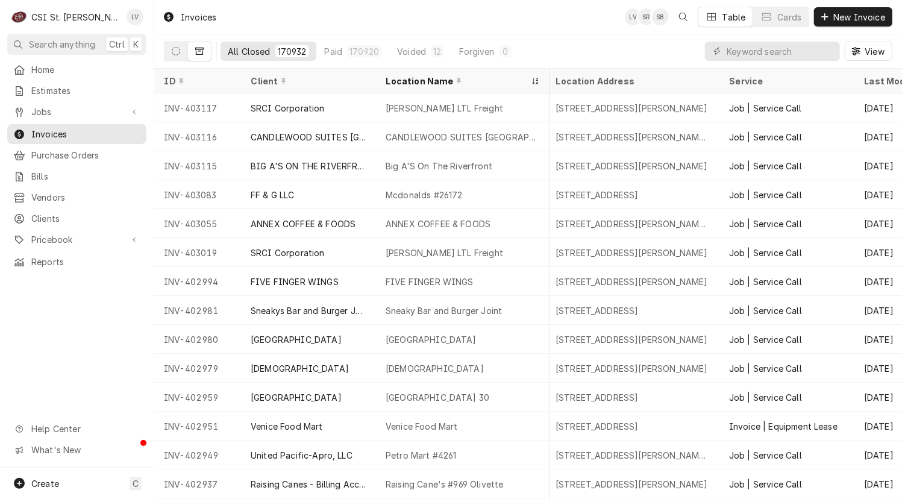
scroll to position [0, 0]
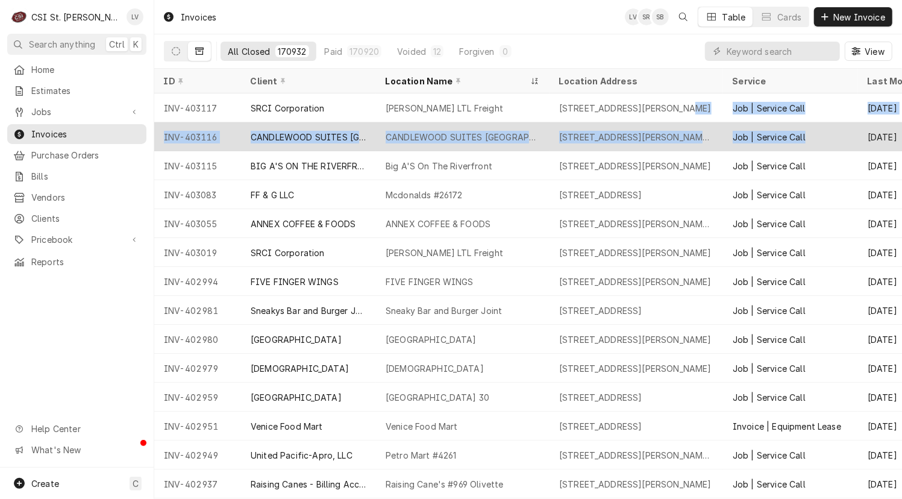
drag, startPoint x: 160, startPoint y: 104, endPoint x: 668, endPoint y: 138, distance: 509.0
click at [729, 130] on tbody "INV-403117 SRCI Corporation Saia LTL Freight 5001 Premier Pkwy, St Peters, MO 6…" at bounding box center [528, 295] width 748 height 405
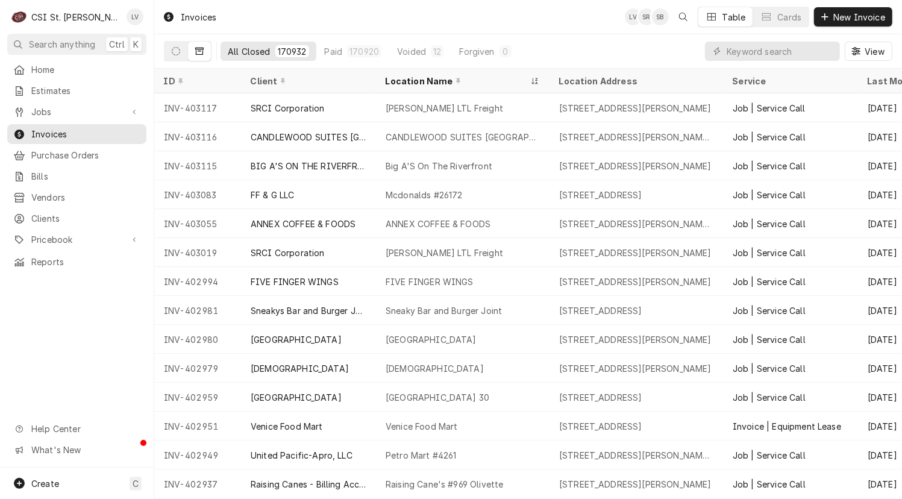
drag, startPoint x: 13, startPoint y: 343, endPoint x: 67, endPoint y: 337, distance: 54.0
click at [13, 343] on div "Home Estimates Jobs Jobs Job Series Invoices Purchase Orders Bills Vendors Clie…" at bounding box center [77, 264] width 154 height 408
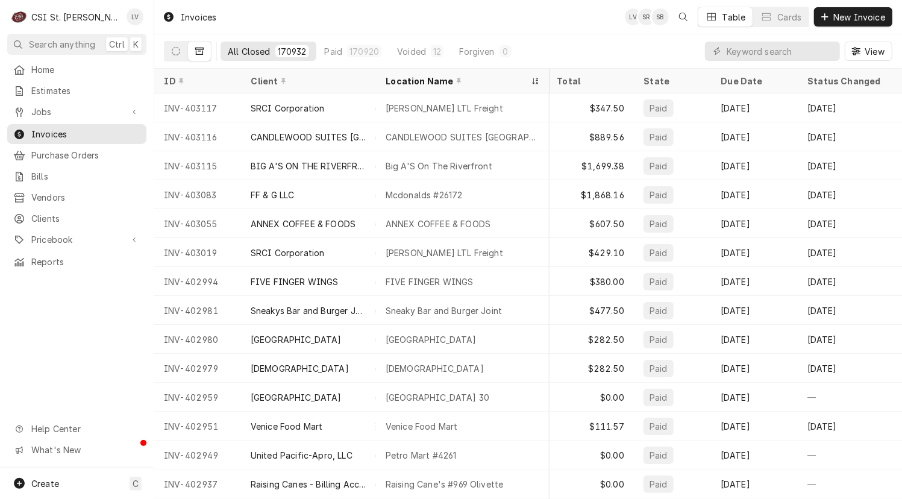
scroll to position [0, 601]
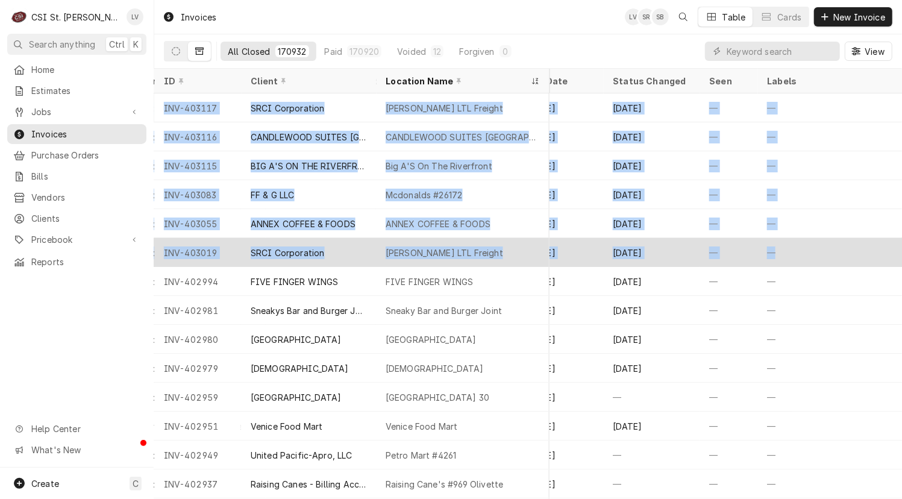
drag, startPoint x: 158, startPoint y: 103, endPoint x: 788, endPoint y: 236, distance: 644.0
copy tbody "INV-403117 SRCI Corporation Saia LTL Freight 5001 Premier Pkwy, St Peters, MO 6…"
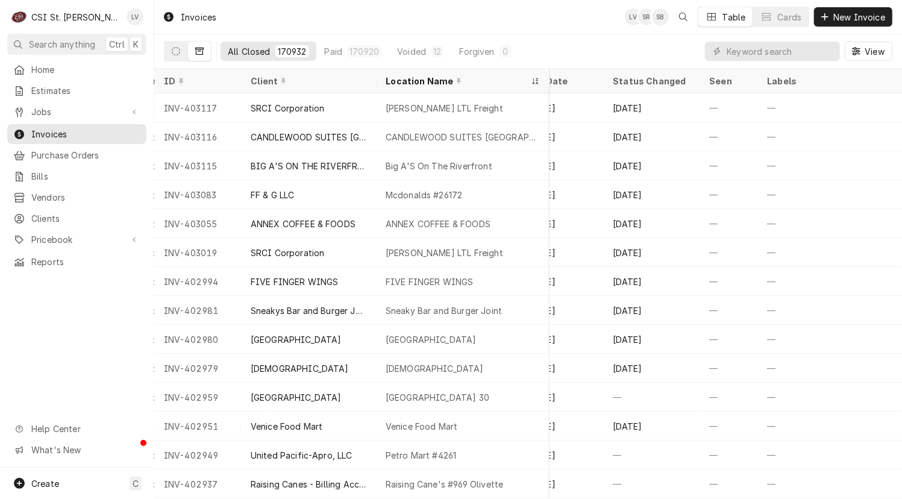
click at [64, 354] on div "Home Estimates Jobs Jobs Job Series Invoices Purchase Orders Bills Vendors Clie…" at bounding box center [77, 264] width 154 height 408
click at [169, 49] on button "Dynamic Content Wrapper" at bounding box center [175, 51] width 23 height 19
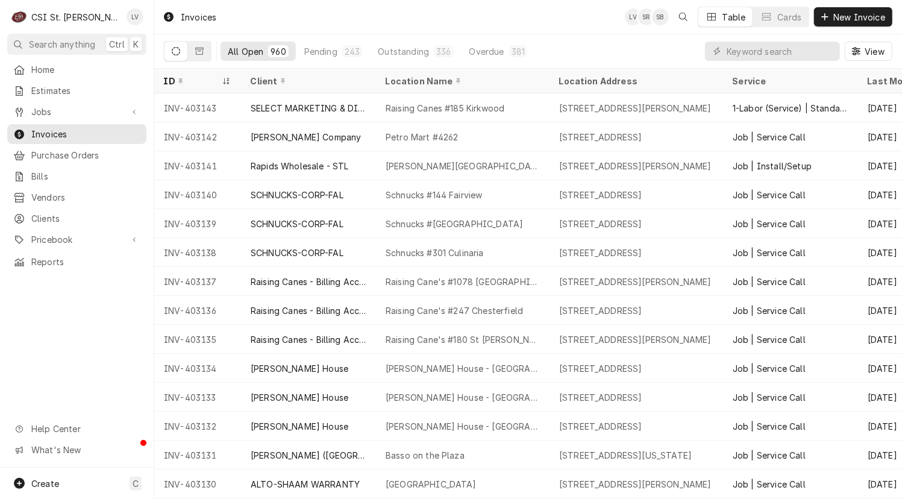
click at [54, 336] on div "Home Estimates Jobs Jobs Job Series Invoices Purchase Orders Bills Vendors Clie…" at bounding box center [77, 264] width 154 height 408
click at [746, 52] on input "Dynamic Content Wrapper" at bounding box center [780, 51] width 107 height 19
type input "403134"
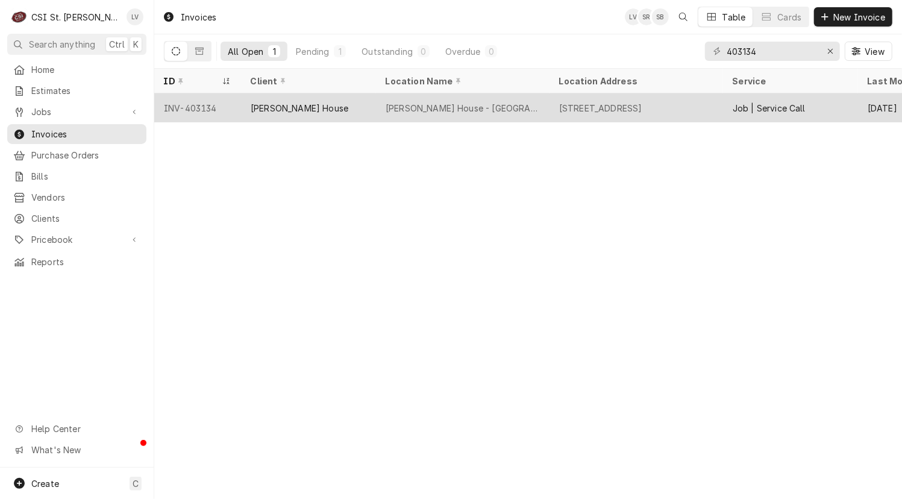
click at [295, 109] on div "[PERSON_NAME] House" at bounding box center [300, 108] width 98 height 13
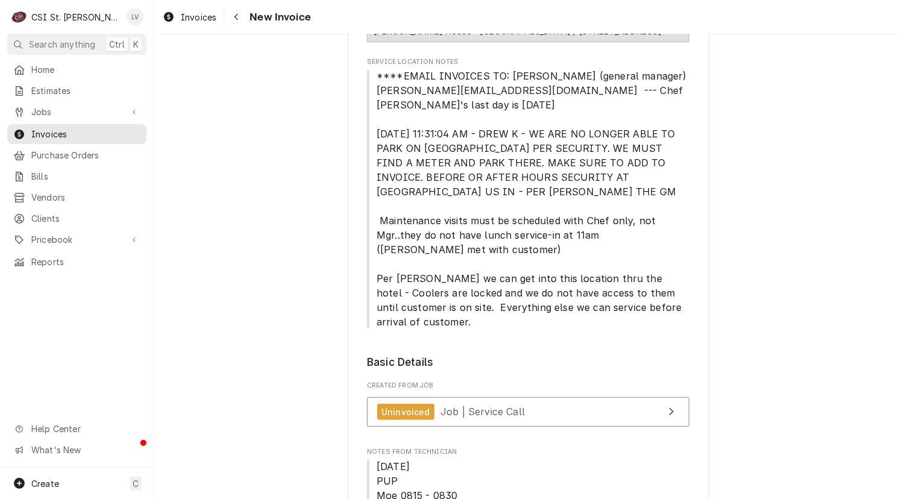
scroll to position [301, 0]
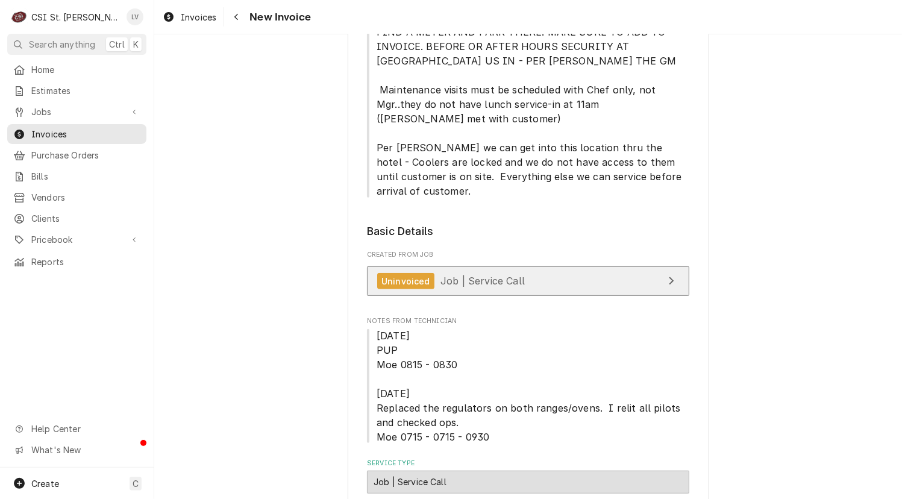
click at [494, 275] on span "Job | Service Call" at bounding box center [482, 281] width 84 height 12
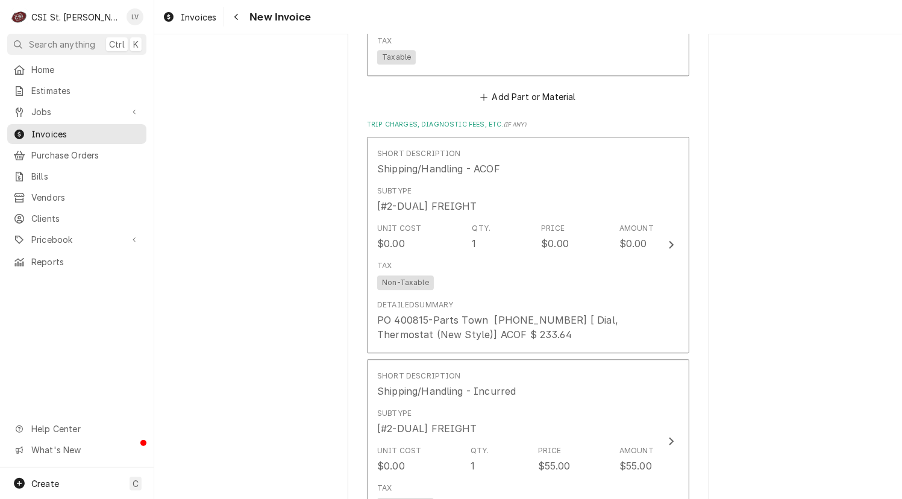
scroll to position [2169, 0]
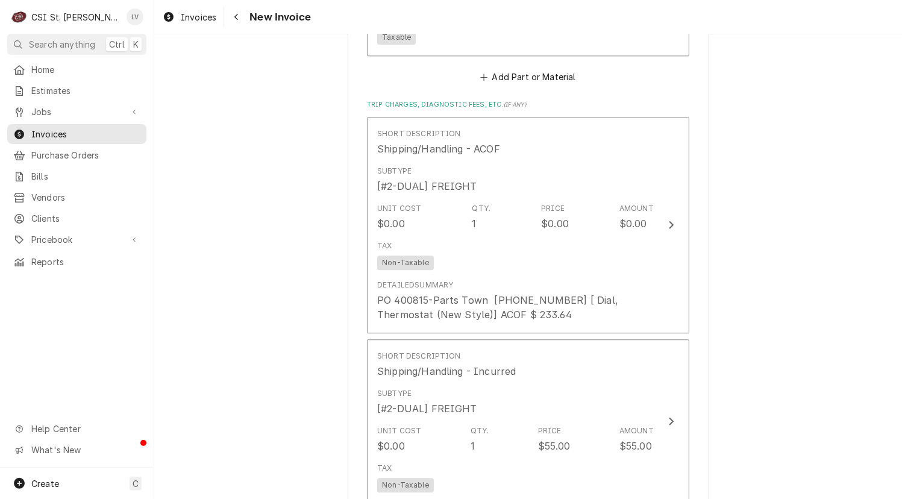
drag, startPoint x: 185, startPoint y: 17, endPoint x: 186, endPoint y: 27, distance: 9.1
click at [185, 17] on span "Invoices" at bounding box center [199, 17] width 36 height 13
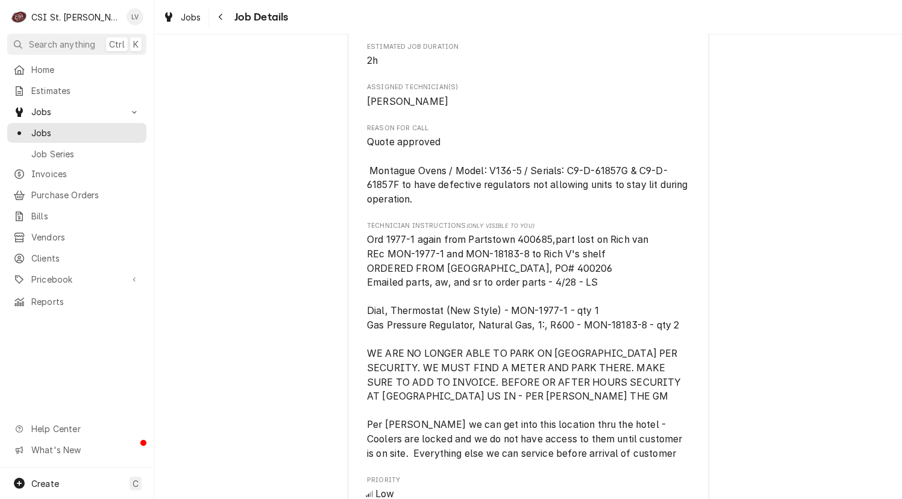
scroll to position [964, 0]
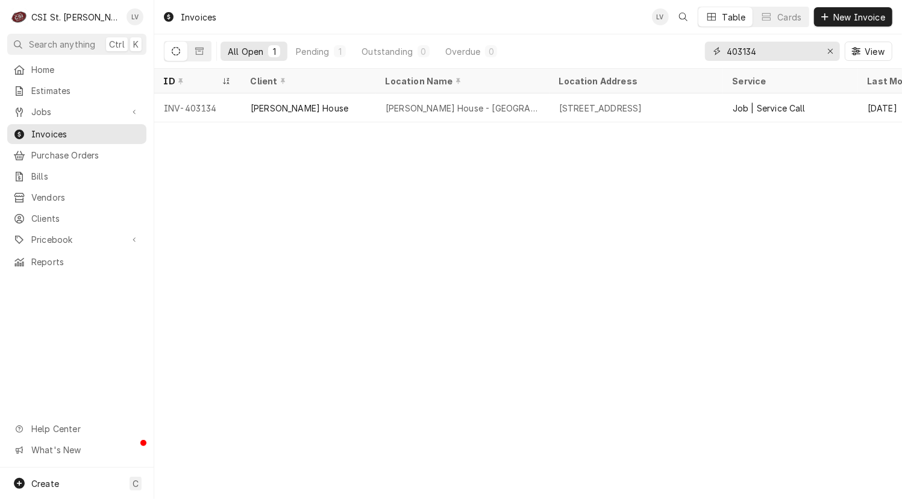
click at [770, 49] on input "403134" at bounding box center [772, 51] width 90 height 19
type input "403131"
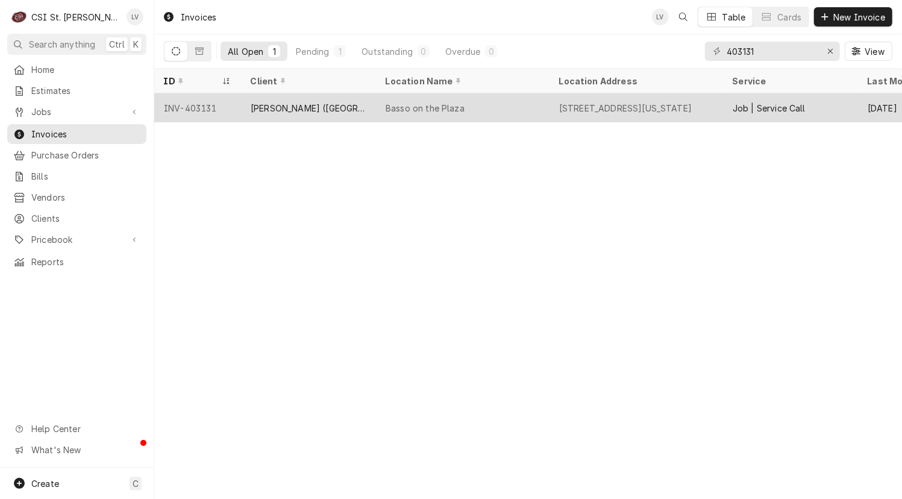
click at [318, 104] on div "[PERSON_NAME] ([GEOGRAPHIC_DATA])" at bounding box center [309, 108] width 116 height 13
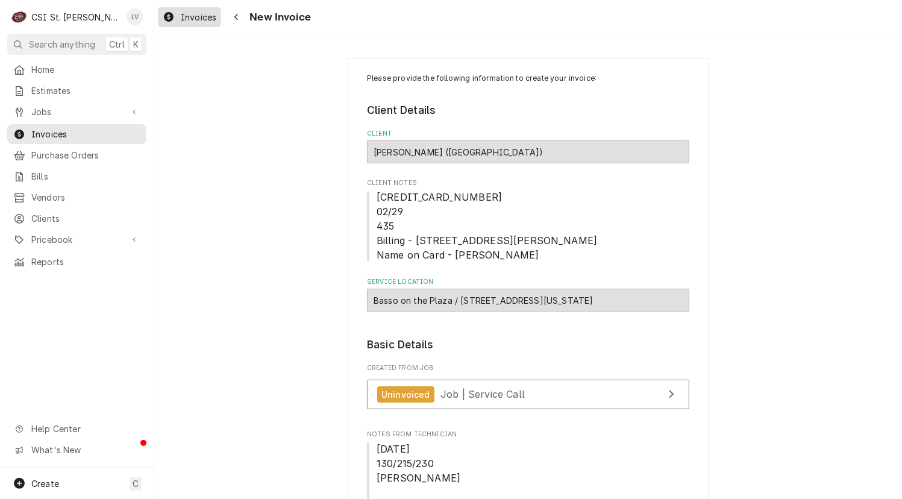
click at [187, 17] on span "Invoices" at bounding box center [199, 17] width 36 height 13
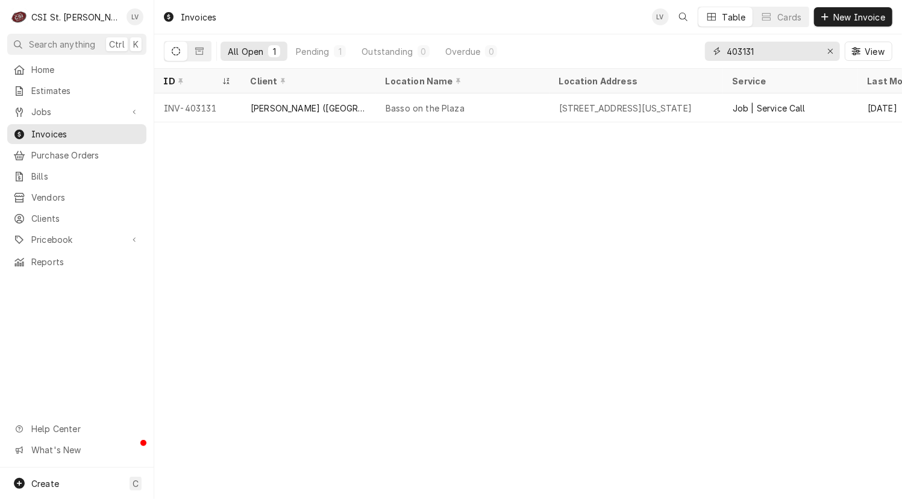
drag, startPoint x: 829, startPoint y: 52, endPoint x: 647, endPoint y: 125, distance: 196.0
click at [829, 52] on icon "Erase input" at bounding box center [830, 51] width 7 height 8
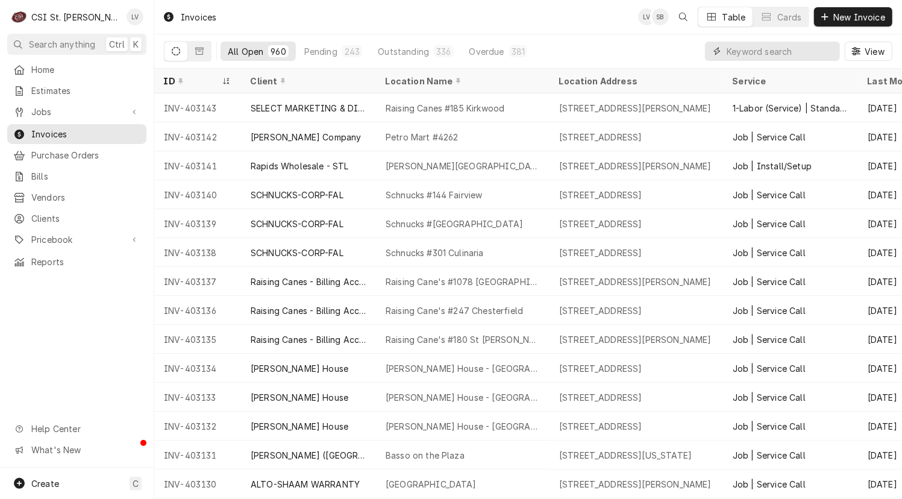
click at [749, 52] on input "Dynamic Content Wrapper" at bounding box center [780, 51] width 107 height 19
type input "401046"
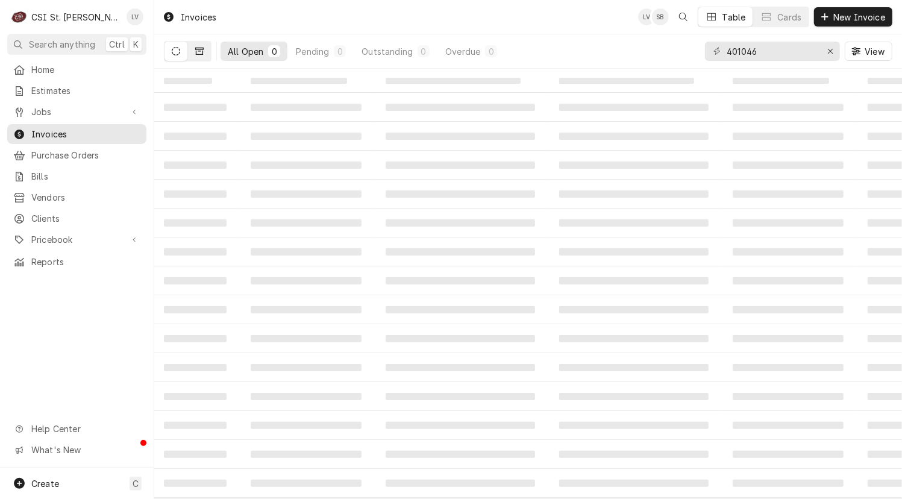
click at [204, 50] on button "Dynamic Content Wrapper" at bounding box center [199, 51] width 23 height 19
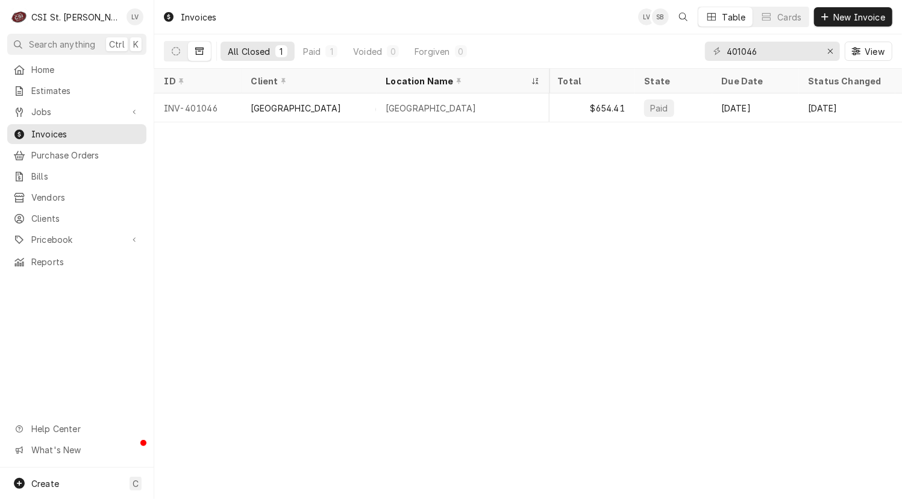
scroll to position [0, 402]
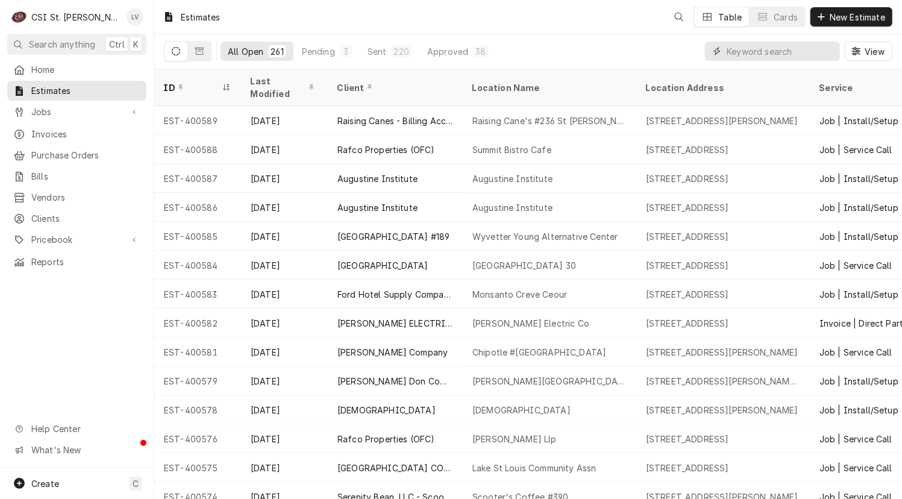
click at [760, 51] on input "Dynamic Content Wrapper" at bounding box center [780, 51] width 107 height 19
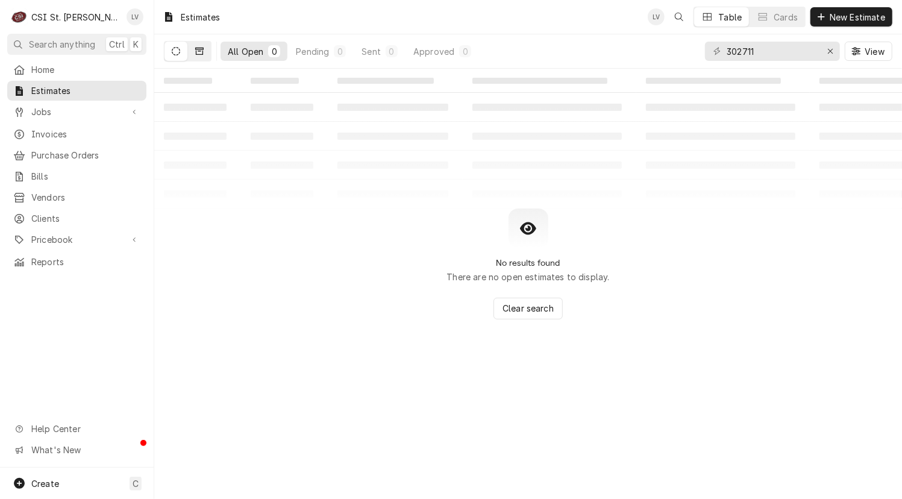
click at [189, 48] on button "Dynamic Content Wrapper" at bounding box center [199, 51] width 23 height 19
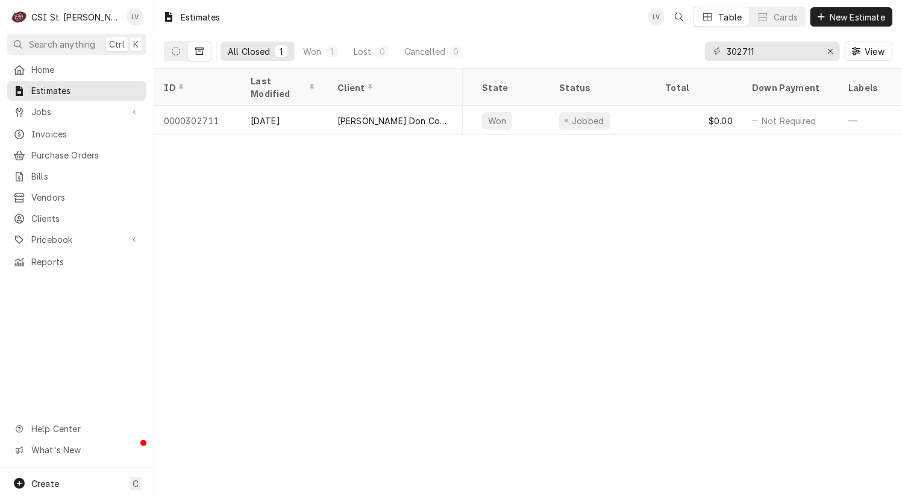
scroll to position [0, 480]
click at [540, 144] on div "Estimates LV Table Cards New Estimate All Closed 1 Won 1 Lost 0 Cancelled 0 302…" at bounding box center [528, 249] width 748 height 499
drag, startPoint x: 544, startPoint y: 144, endPoint x: 397, endPoint y: 139, distance: 147.1
click at [397, 139] on div "Estimates LV Table Cards New Estimate All Closed 1 Won 1 Lost 0 Cancelled 0 302…" at bounding box center [528, 249] width 748 height 499
drag, startPoint x: 763, startPoint y: 51, endPoint x: 711, endPoint y: 43, distance: 53.0
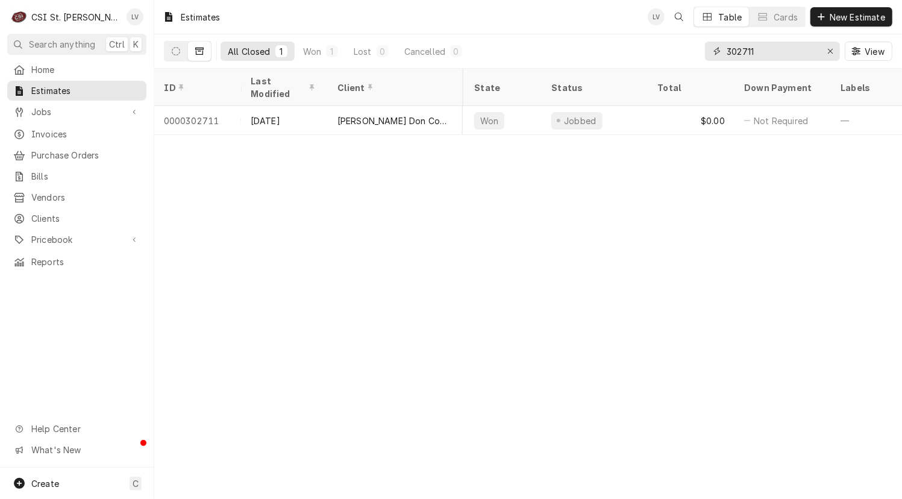
click at [711, 43] on div "302711" at bounding box center [772, 51] width 135 height 19
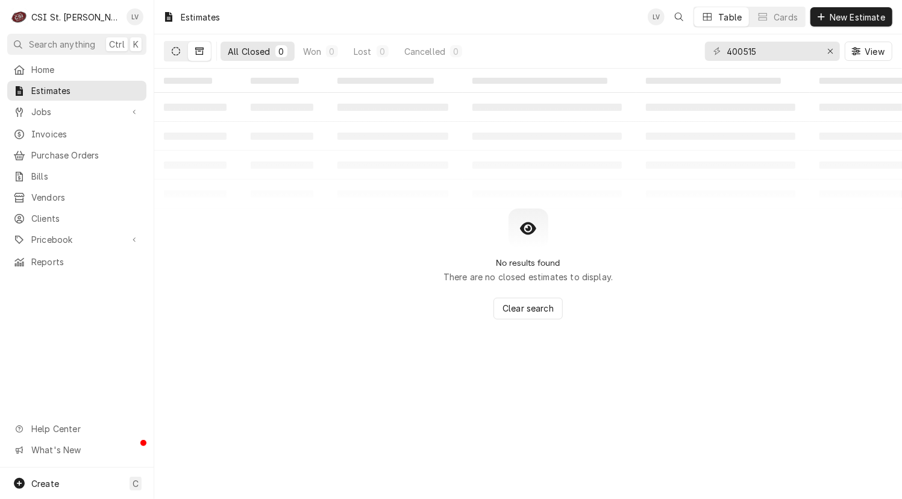
click at [181, 54] on button "Dynamic Content Wrapper" at bounding box center [175, 51] width 23 height 19
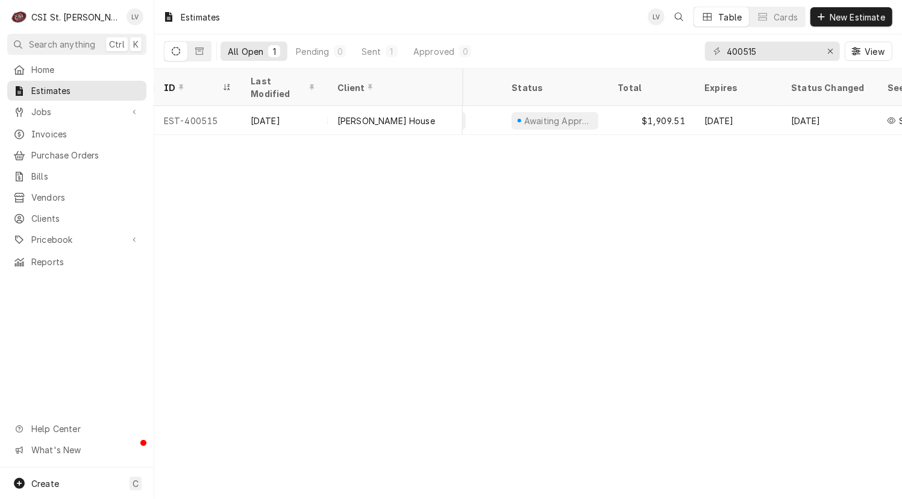
scroll to position [0, 554]
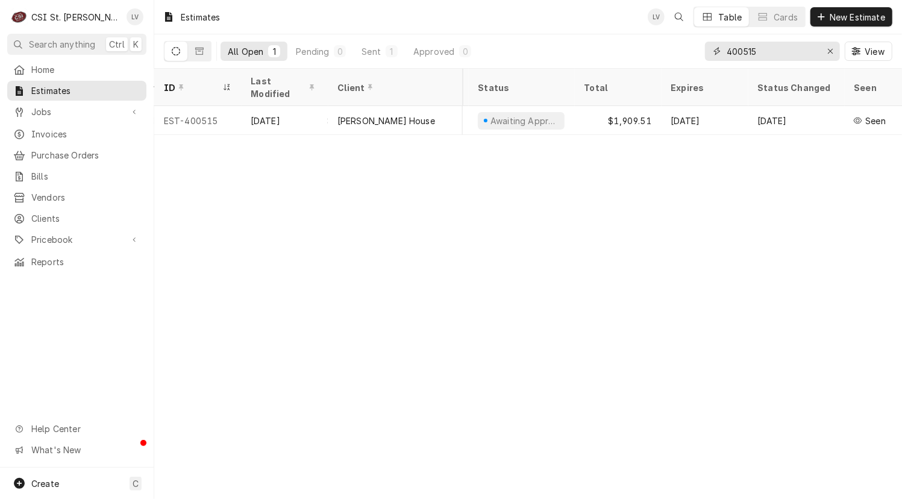
drag, startPoint x: 749, startPoint y: 49, endPoint x: 778, endPoint y: 56, distance: 29.7
click at [778, 56] on input "400515" at bounding box center [772, 51] width 90 height 19
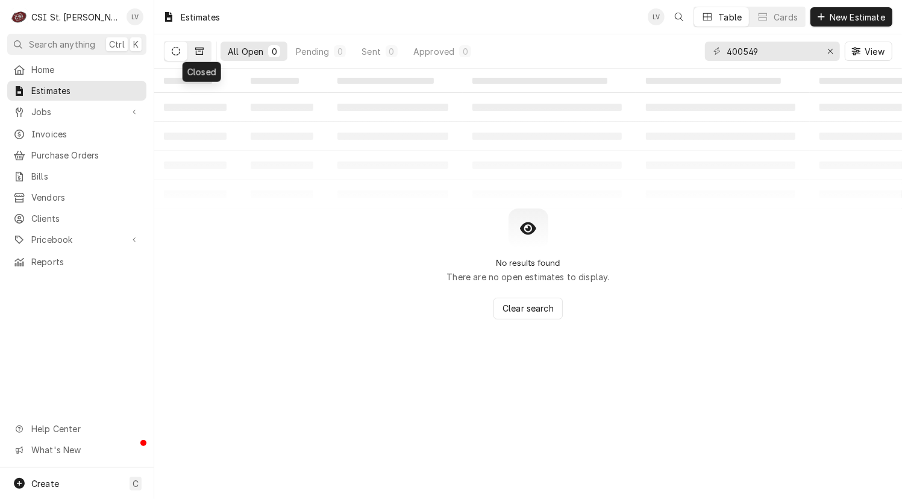
click at [198, 48] on icon "Dynamic Content Wrapper" at bounding box center [199, 51] width 8 height 8
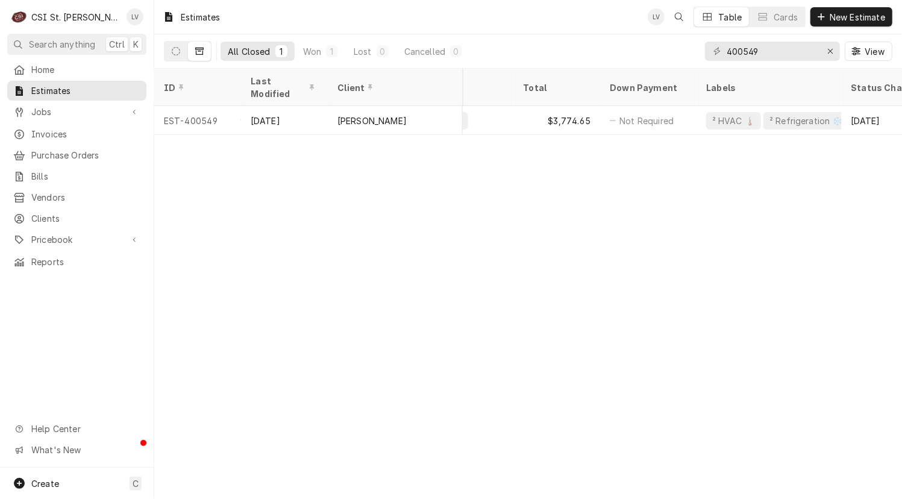
scroll to position [0, 707]
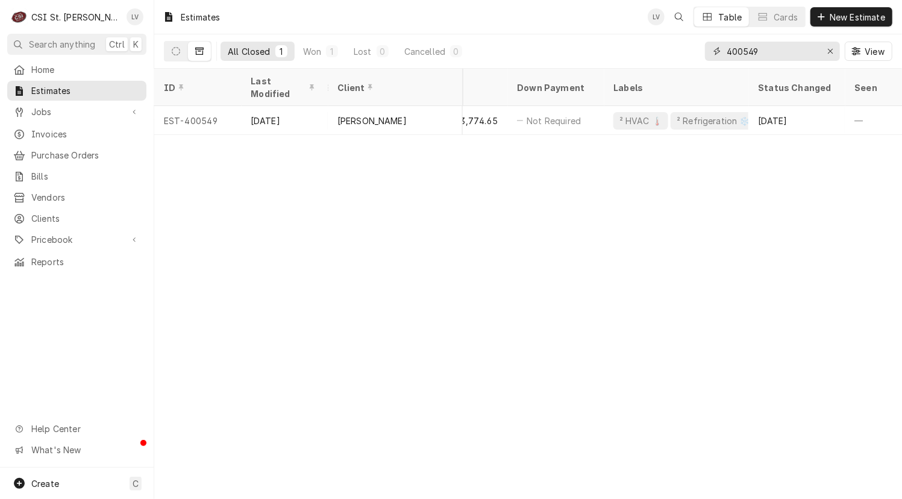
drag, startPoint x: 743, startPoint y: 50, endPoint x: 777, endPoint y: 51, distance: 33.2
click at [777, 51] on input "400549" at bounding box center [772, 51] width 90 height 19
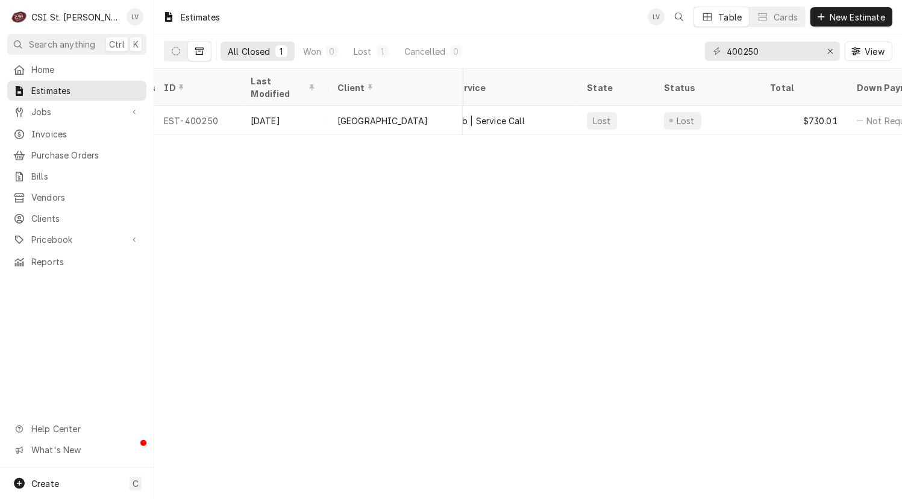
scroll to position [0, 369]
drag, startPoint x: 515, startPoint y: 155, endPoint x: 636, endPoint y: 163, distance: 121.9
click at [636, 163] on div "Estimates LV Table Cards New Estimate All Closed 1 Won 0 Lost 1 Cancelled 0 400…" at bounding box center [528, 249] width 748 height 499
drag, startPoint x: 742, startPoint y: 49, endPoint x: 786, endPoint y: 50, distance: 43.4
click at [786, 50] on input "400250" at bounding box center [772, 51] width 90 height 19
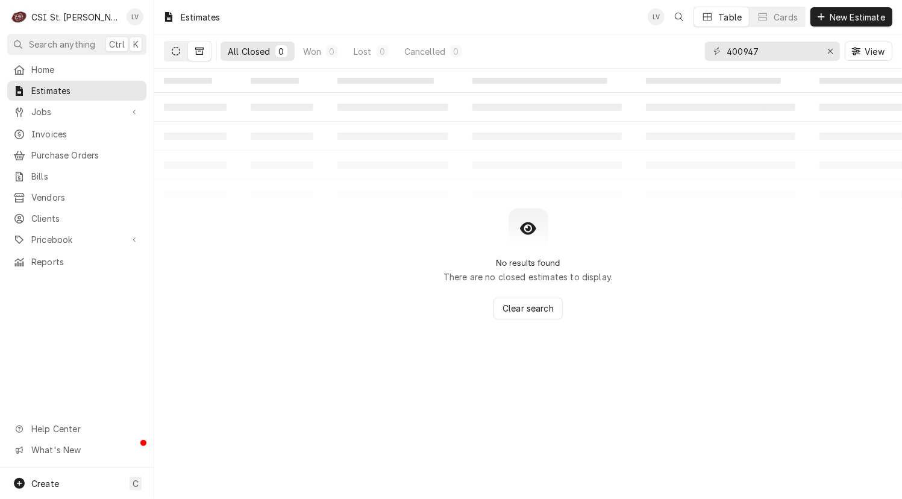
click at [174, 55] on icon "Dynamic Content Wrapper" at bounding box center [176, 51] width 8 height 8
drag, startPoint x: 743, startPoint y: 52, endPoint x: 776, endPoint y: 52, distance: 32.5
click at [776, 52] on input "400947" at bounding box center [772, 51] width 90 height 19
type input "400228"
click at [200, 54] on icon "Dynamic Content Wrapper" at bounding box center [199, 51] width 8 height 7
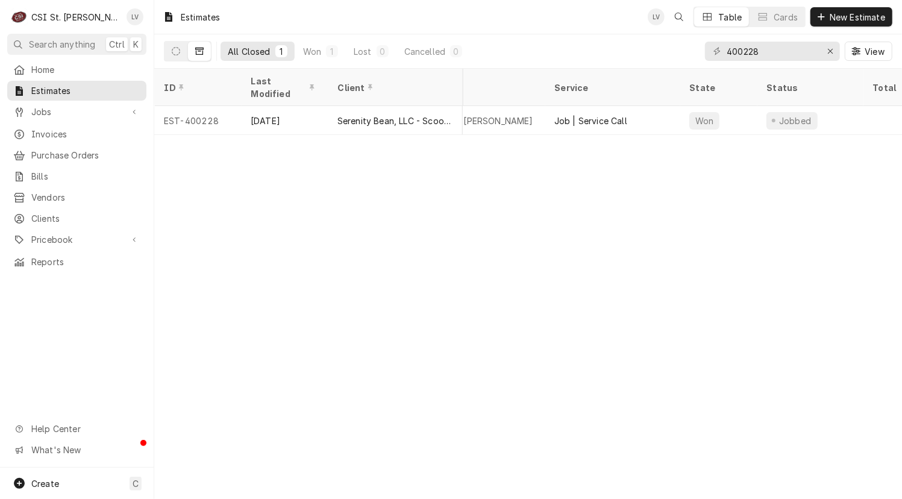
scroll to position [0, 267]
drag, startPoint x: 742, startPoint y: 49, endPoint x: 776, endPoint y: 54, distance: 34.0
click at [776, 54] on input "400228" at bounding box center [772, 51] width 90 height 19
click at [830, 51] on icon "Erase input" at bounding box center [830, 51] width 5 height 5
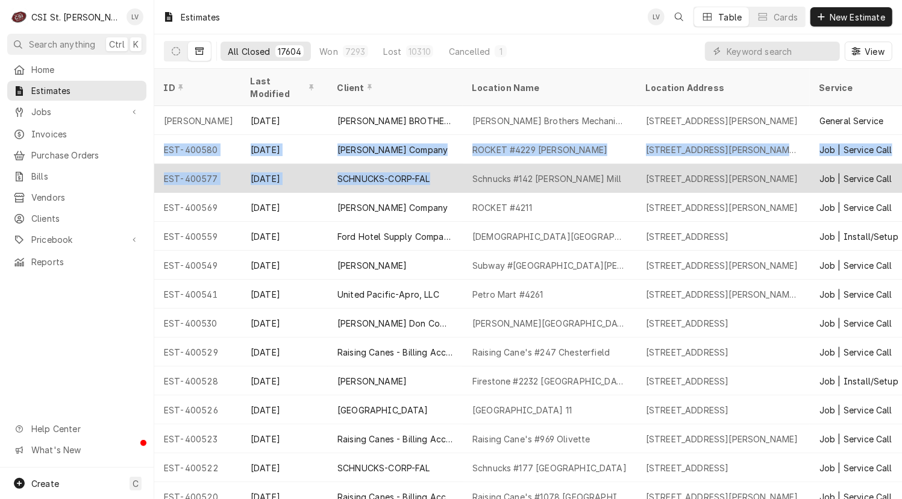
drag, startPoint x: 160, startPoint y: 134, endPoint x: 479, endPoint y: 153, distance: 319.9
click at [475, 153] on tbody "NICK [DATE] [PERSON_NAME] BROTHERS MECHANICAL [PERSON_NAME] Brothers Mechanical…" at bounding box center [528, 302] width 748 height 393
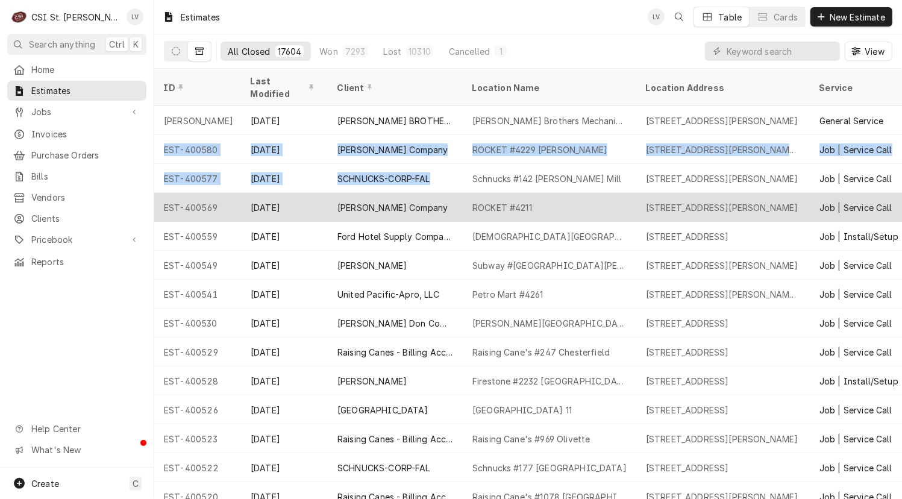
drag, startPoint x: 582, startPoint y: 161, endPoint x: 775, endPoint y: 179, distance: 194.2
click at [775, 179] on tbody "NICK [DATE] [PERSON_NAME] BROTHERS MECHANICAL [PERSON_NAME] Brothers Mechanical…" at bounding box center [528, 302] width 748 height 393
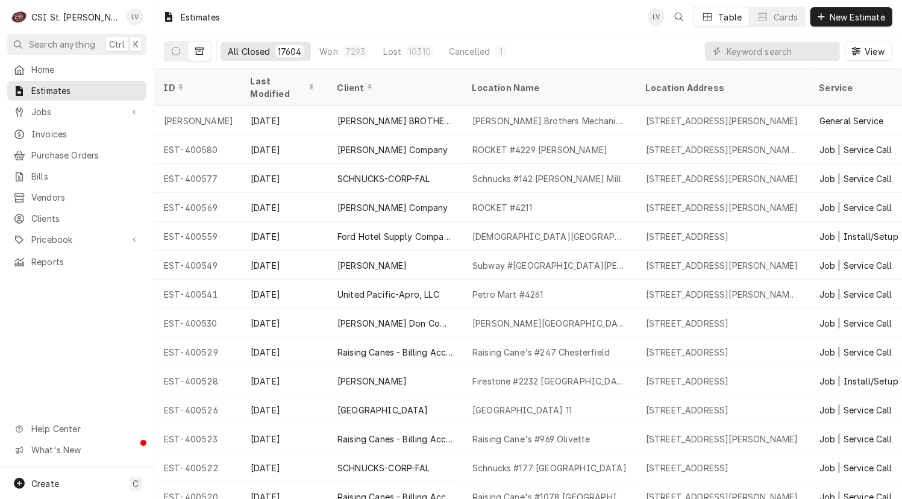
click at [91, 313] on div "Home Estimates Jobs Jobs Job Series Invoices Purchase Orders Bills Vendors Clie…" at bounding box center [77, 264] width 154 height 408
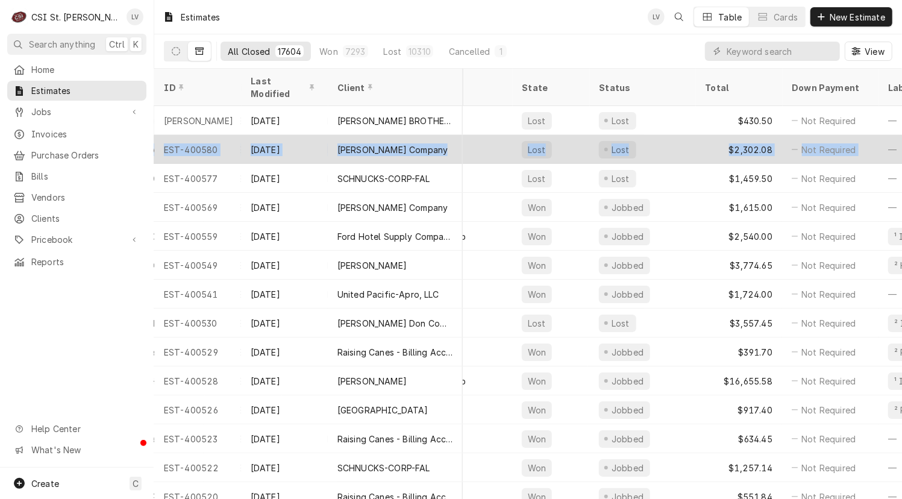
scroll to position [0, 455]
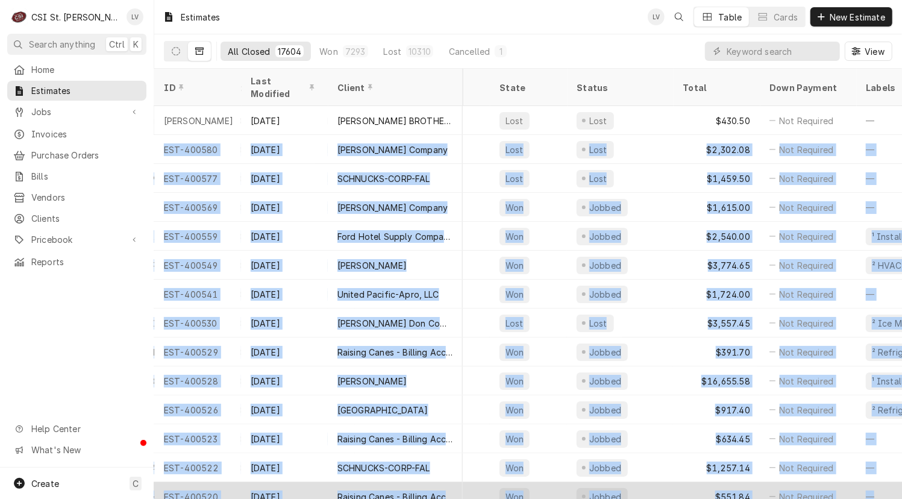
drag, startPoint x: 161, startPoint y: 134, endPoint x: 874, endPoint y: 469, distance: 787.8
click at [447, 469] on tbody "NICK [DATE] [PERSON_NAME] BROTHERS MECHANICAL [PERSON_NAME] Brothers Mechanical…" at bounding box center [73, 302] width 748 height 393
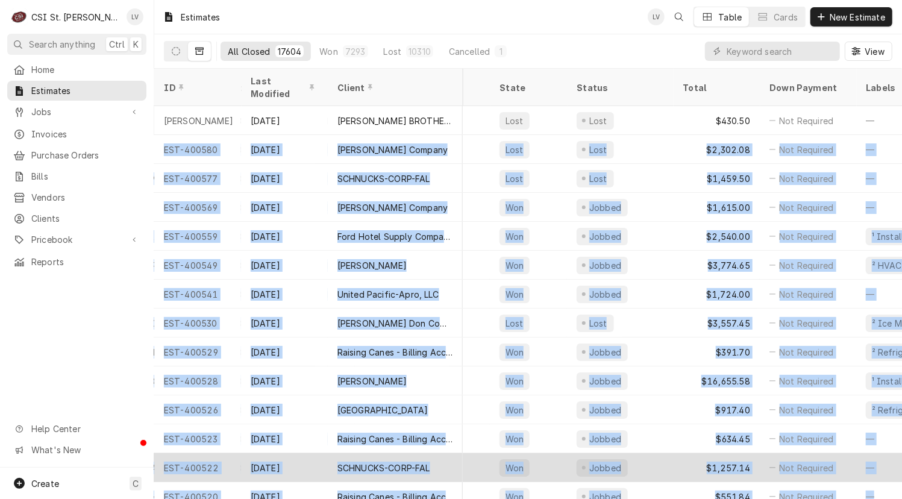
copy tbody "LOR-933183 Ips 16 Dolors Ametcon ADIPIS #3790 Elitse 670 Doeiusmod Te, Incidi, …"
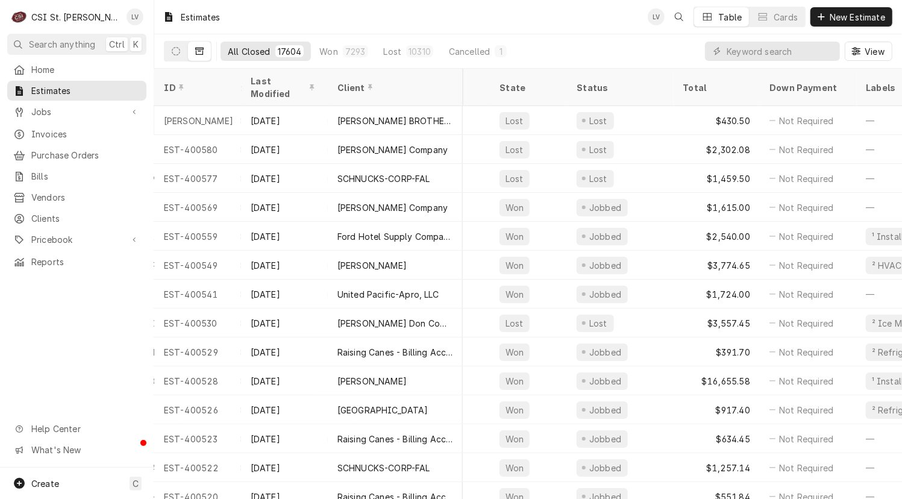
click at [66, 351] on div "Home Estimates Jobs Jobs Job Series Invoices Purchase Orders Bills Vendors Clie…" at bounding box center [77, 264] width 154 height 408
click at [873, 53] on span "View" at bounding box center [874, 51] width 25 height 13
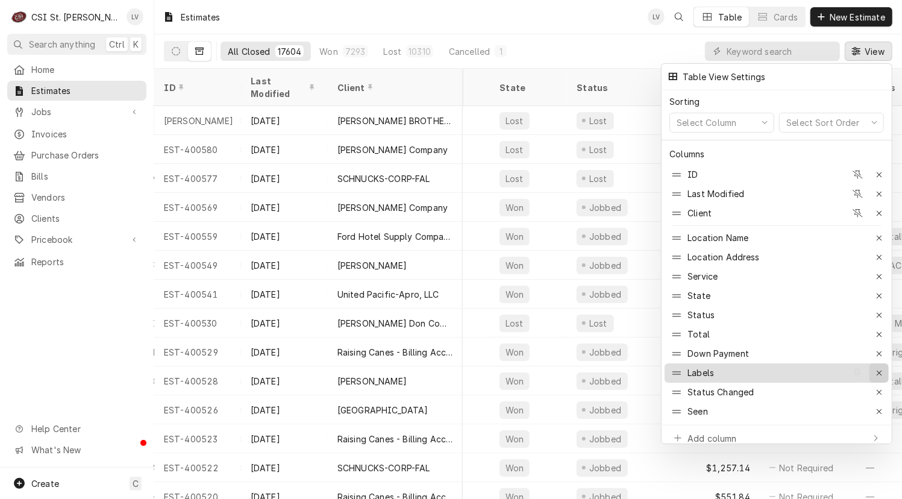
click at [880, 369] on icon "button" at bounding box center [879, 373] width 7 height 8
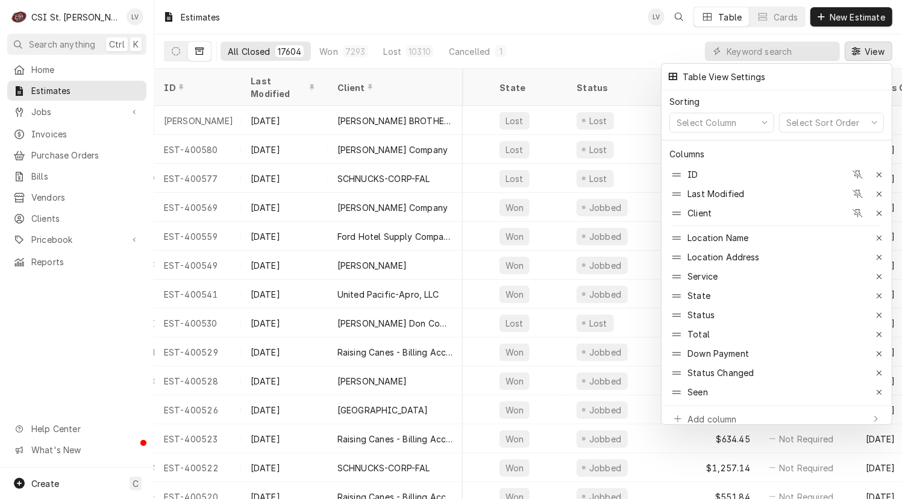
click at [80, 349] on div at bounding box center [451, 249] width 902 height 499
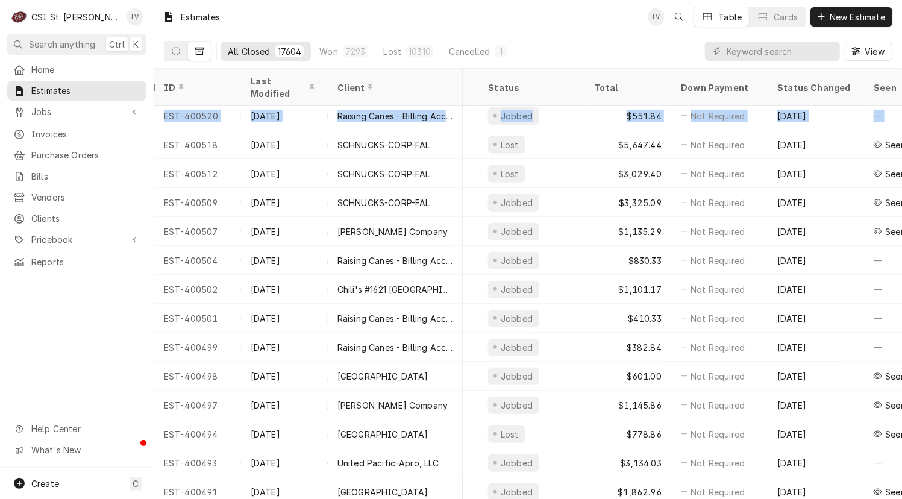
scroll to position [381, 572]
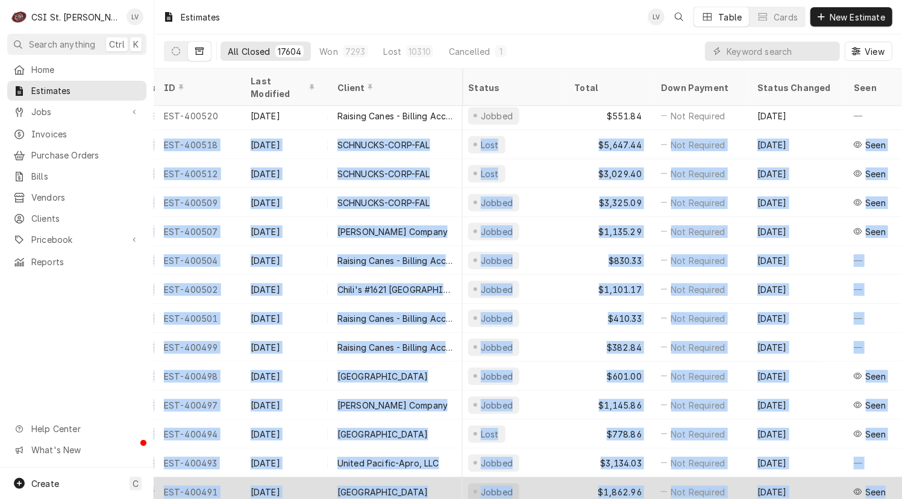
drag, startPoint x: 158, startPoint y: 127, endPoint x: 881, endPoint y: 468, distance: 798.5
copy tbody "LOR-477651 Ips 28 DOLORSIT-AMET-CON Adipisci #926 Elitsed 2623 Doe Temp Inci, U…"
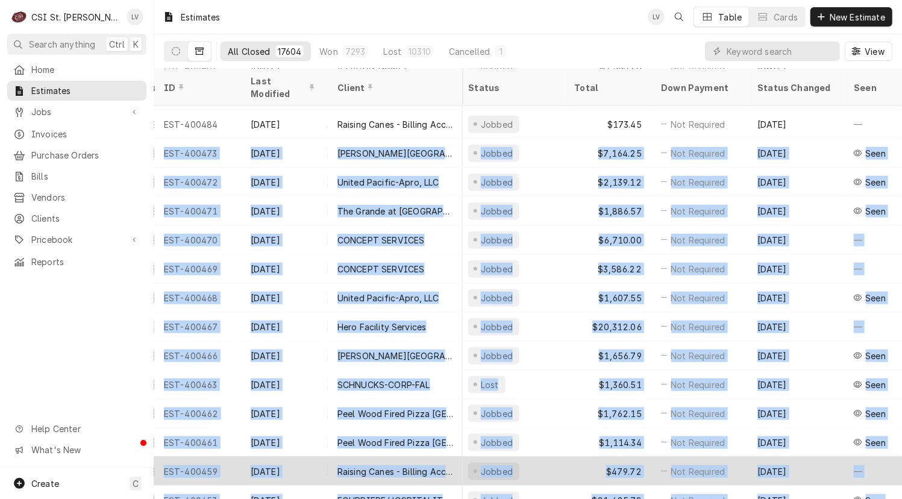
scroll to position [923, 572]
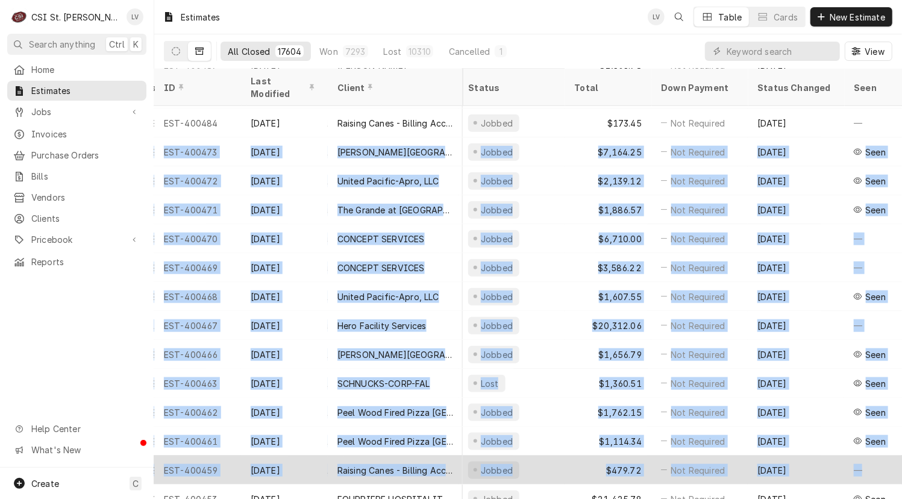
drag, startPoint x: 158, startPoint y: 126, endPoint x: 884, endPoint y: 446, distance: 793.6
copy tbody "— LOR-650162 Ips 12 Dolorsi Ametconsec Adipisc Elit Seddoeius 701 Temp Incididu…"
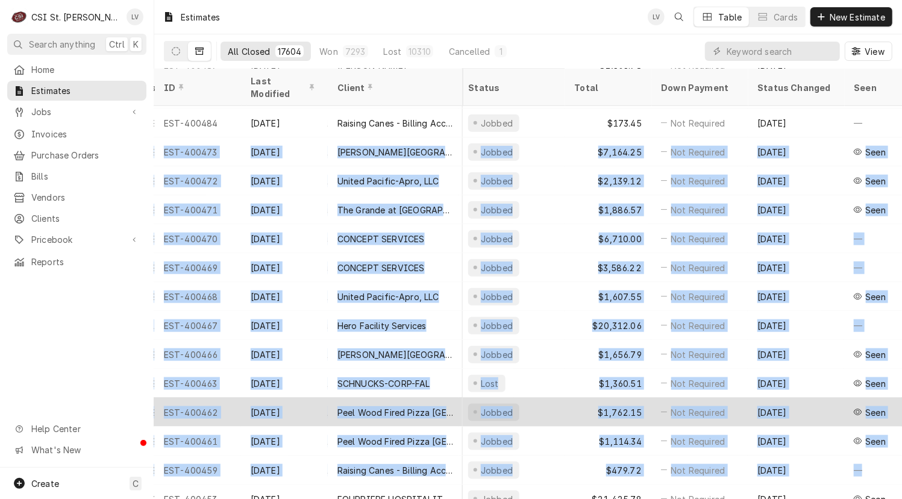
copy tbody "— LOR-650162 Ips 12 Dolorsi Ametconsec Adipisc Elit Seddoeius 701 Temp Incididu…"
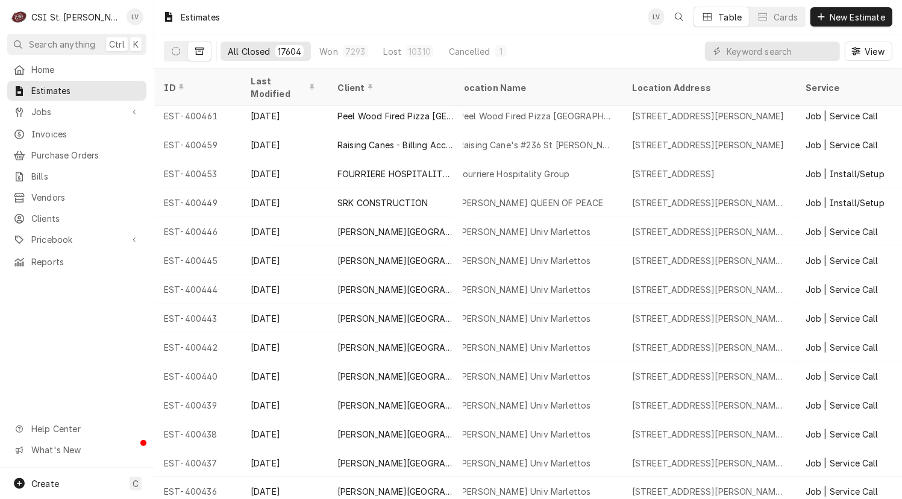
scroll to position [1248, 0]
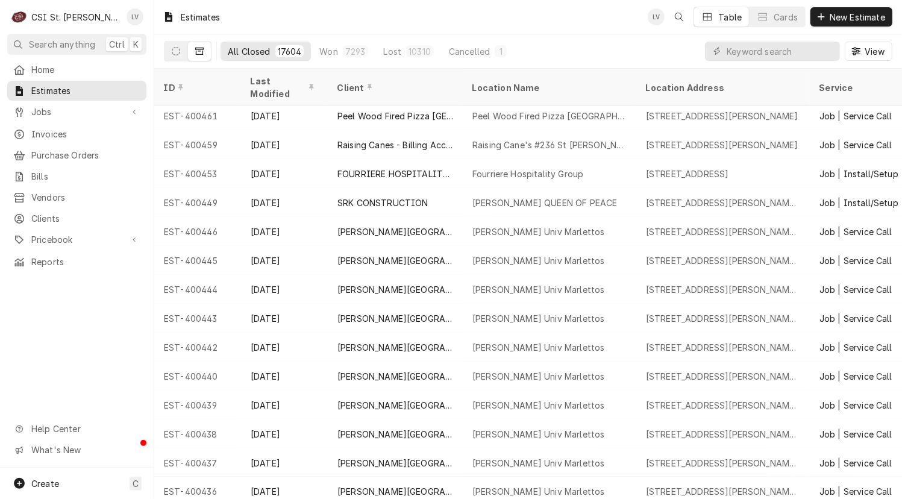
drag, startPoint x: 160, startPoint y: 156, endPoint x: 96, endPoint y: 337, distance: 191.7
click at [96, 337] on div "C CSI [GEOGRAPHIC_DATA] LV Search anything Ctrl K Home Estimates Jobs Jobs Job …" at bounding box center [451, 249] width 902 height 499
drag, startPoint x: 162, startPoint y: 155, endPoint x: 57, endPoint y: 368, distance: 237.9
click at [57, 368] on div "C CSI [GEOGRAPHIC_DATA] LV Search anything Ctrl K Home Estimates Jobs Jobs Job …" at bounding box center [451, 249] width 902 height 499
click at [57, 368] on div "Home Estimates Jobs Jobs Job Series Invoices Purchase Orders Bills Vendors Clie…" at bounding box center [77, 264] width 154 height 408
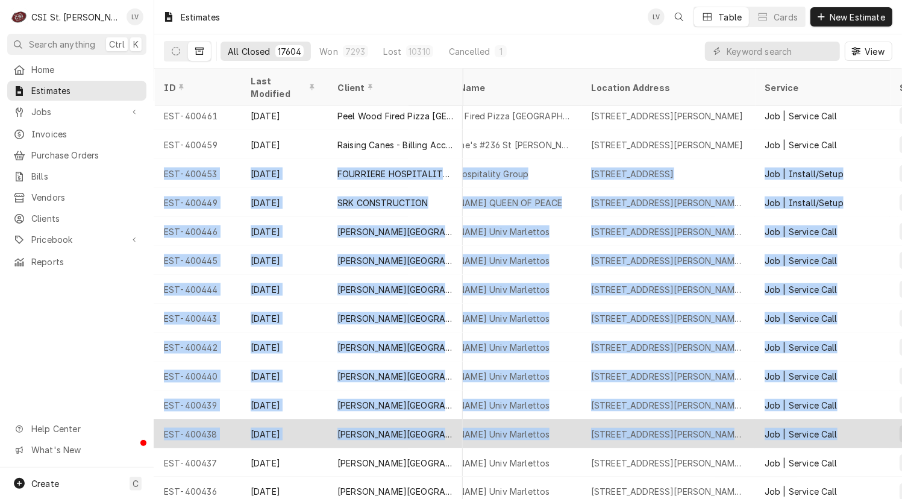
scroll to position [1248, 59]
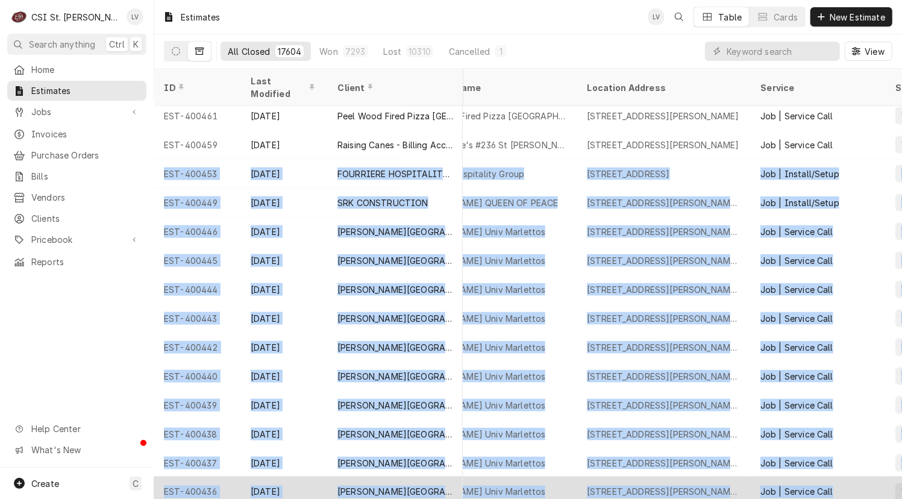
drag, startPoint x: 160, startPoint y: 155, endPoint x: 865, endPoint y: 463, distance: 768.9
copy tbody "LOR-932673 Ips 9 DOLORSITA CONSECTETUR ADIPI Elitseddo Eiusmodtemp Incid 7852 U…"
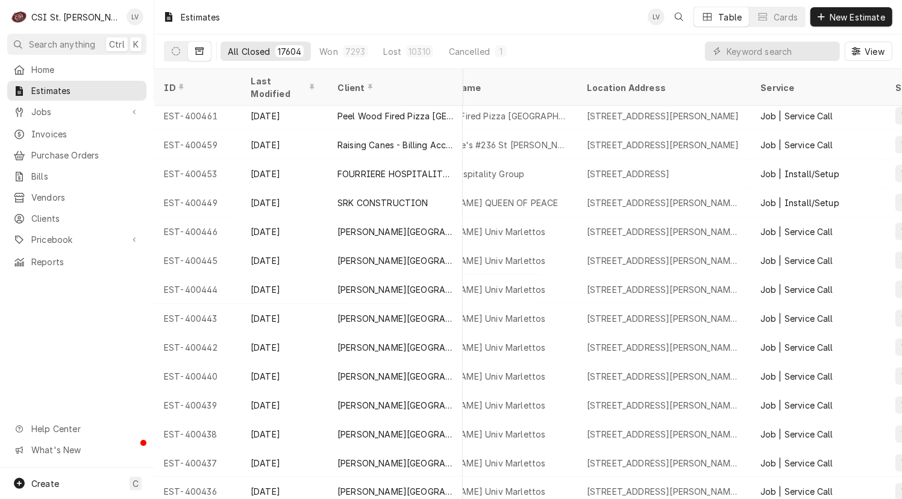
click at [25, 366] on div "Home Estimates Jobs Jobs Job Series Invoices Purchase Orders Bills Vendors Clie…" at bounding box center [77, 264] width 154 height 408
click at [172, 56] on button "Dynamic Content Wrapper" at bounding box center [175, 51] width 23 height 19
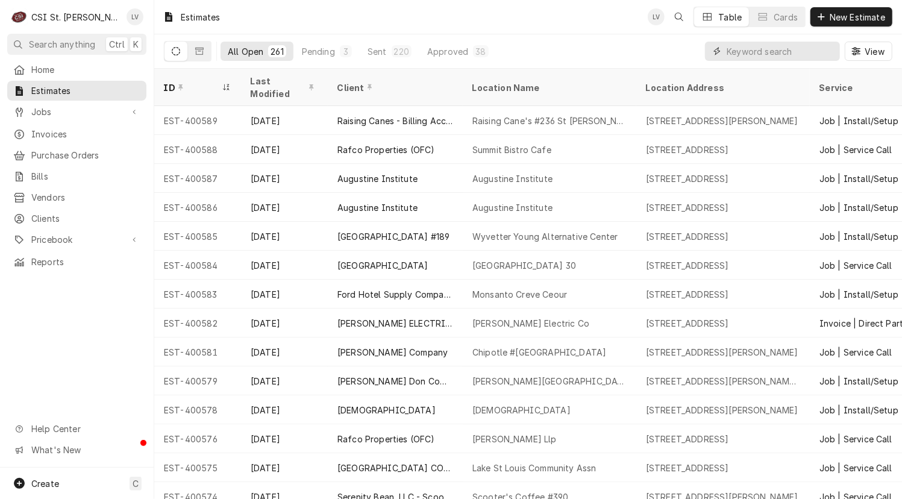
click at [742, 51] on input "Dynamic Content Wrapper" at bounding box center [780, 51] width 107 height 19
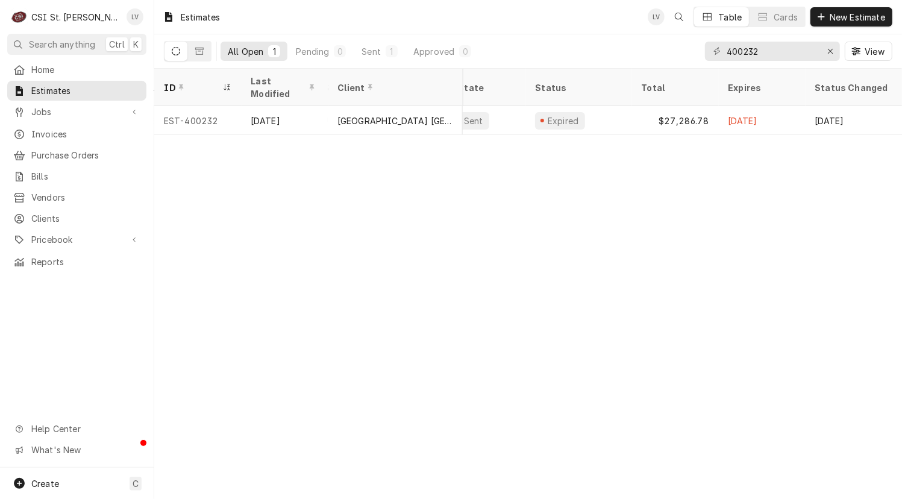
scroll to position [0, 554]
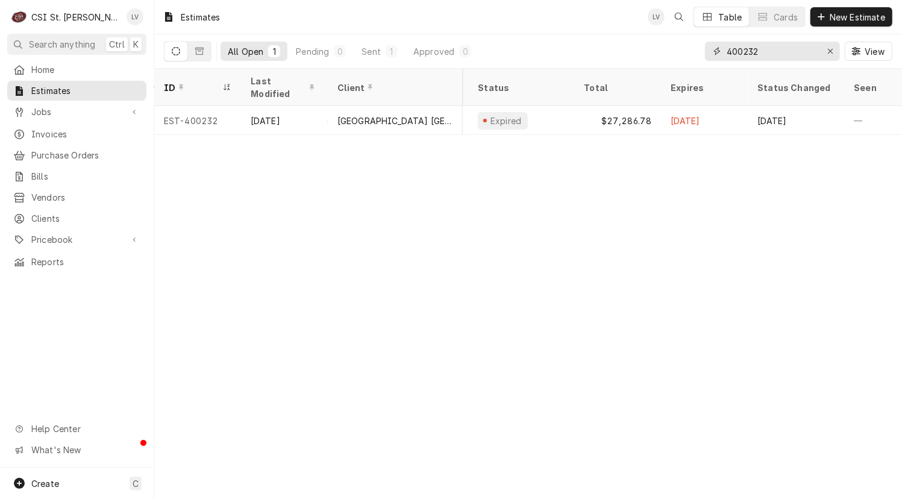
click at [766, 53] on input "400232" at bounding box center [772, 51] width 90 height 19
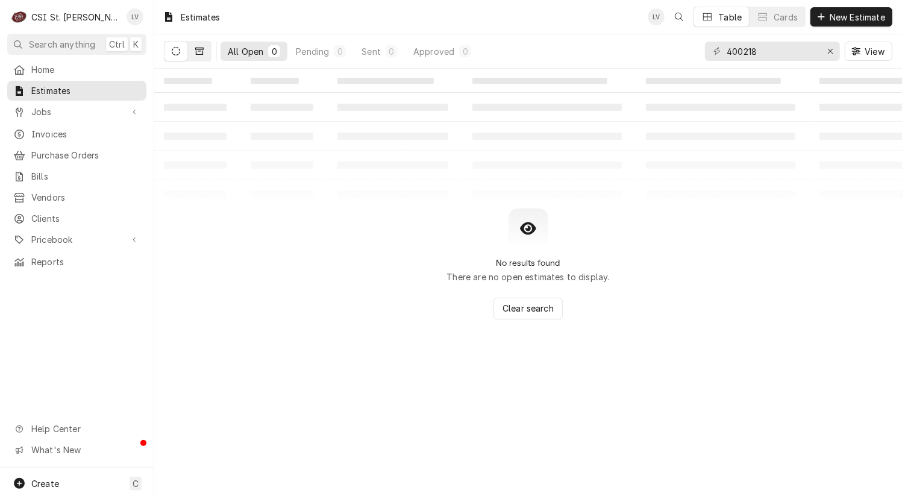
click at [199, 49] on icon "Dynamic Content Wrapper" at bounding box center [199, 51] width 8 height 7
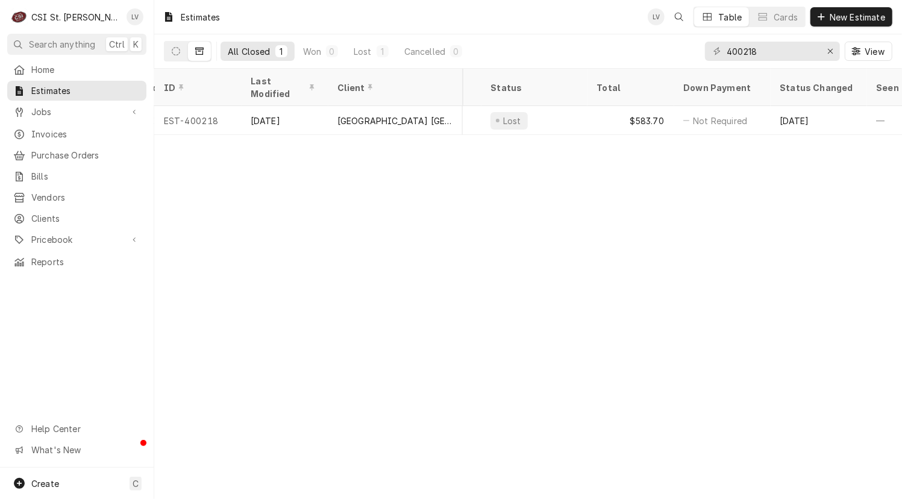
scroll to position [0, 563]
drag, startPoint x: 744, startPoint y: 49, endPoint x: 771, endPoint y: 54, distance: 27.5
click at [771, 54] on input "400218" at bounding box center [772, 51] width 90 height 19
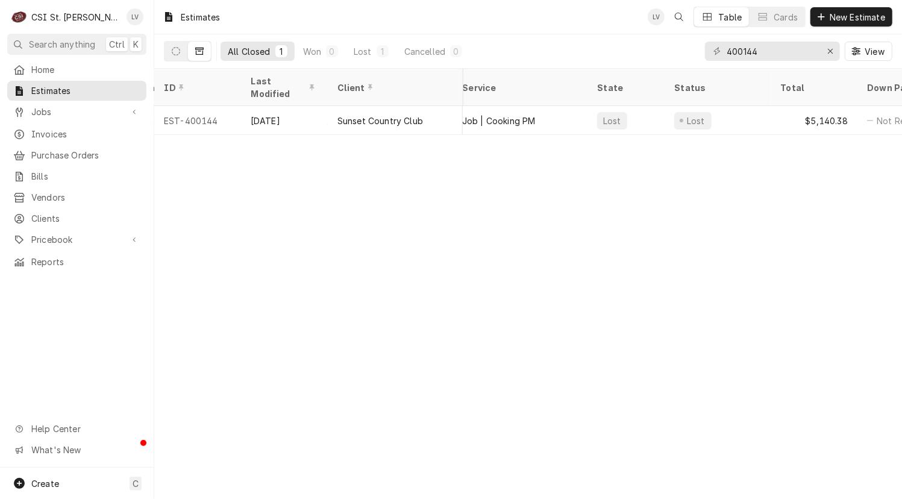
scroll to position [0, 363]
drag, startPoint x: 743, startPoint y: 52, endPoint x: 765, endPoint y: 57, distance: 22.8
click at [765, 57] on input "400144" at bounding box center [772, 51] width 90 height 19
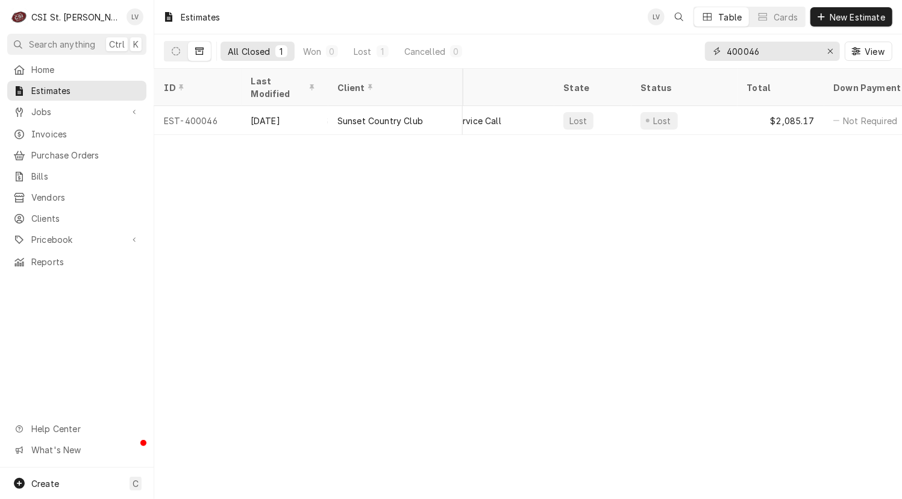
drag, startPoint x: 742, startPoint y: 51, endPoint x: 778, endPoint y: 49, distance: 35.6
click at [778, 49] on input "400046" at bounding box center [772, 51] width 90 height 19
type input "4"
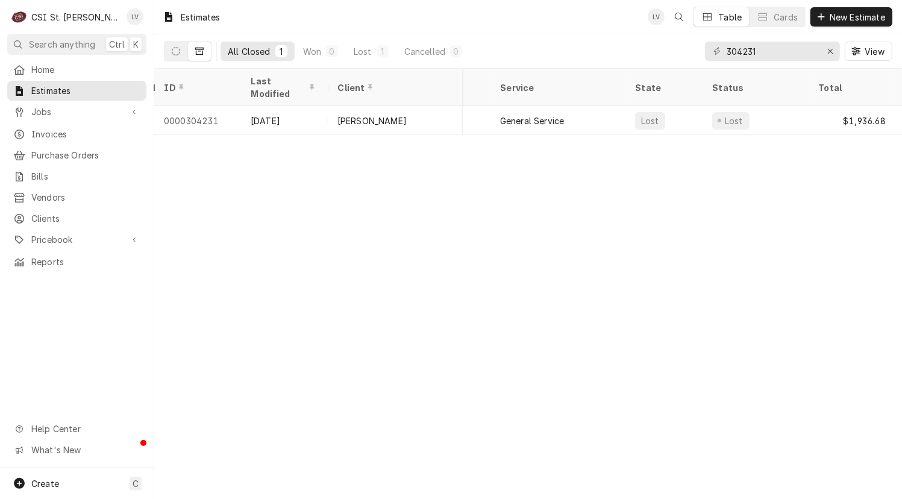
scroll to position [0, 342]
drag, startPoint x: 737, startPoint y: 52, endPoint x: 766, endPoint y: 54, distance: 28.4
click at [766, 54] on input "304231" at bounding box center [772, 51] width 90 height 19
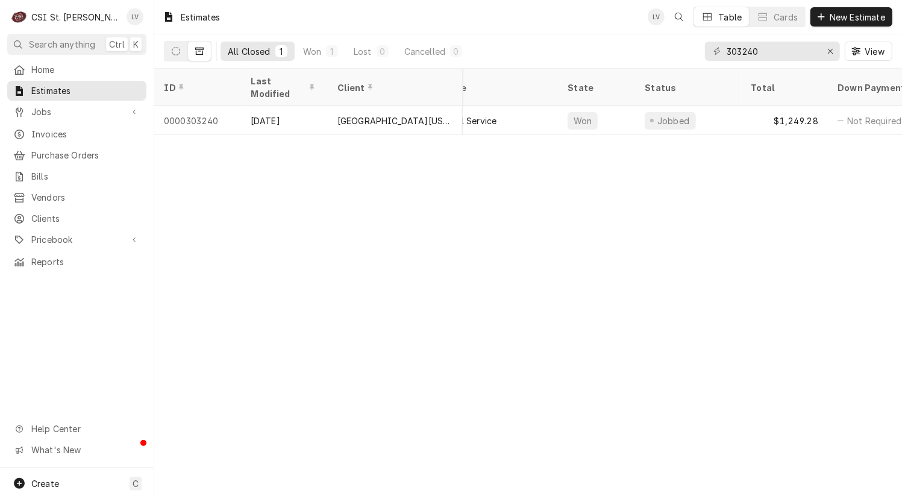
scroll to position [0, 405]
drag, startPoint x: 738, startPoint y: 49, endPoint x: 758, endPoint y: 55, distance: 20.6
click at [758, 55] on input "303240" at bounding box center [772, 51] width 90 height 19
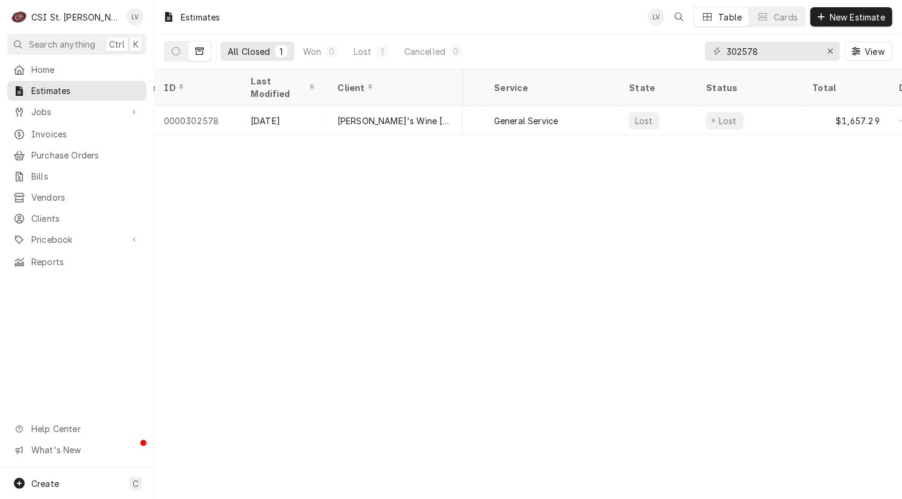
scroll to position [0, 328]
drag, startPoint x: 203, startPoint y: 128, endPoint x: 385, endPoint y: 130, distance: 182.0
click at [385, 130] on div "Estimates LV Table Cards New Estimate All Closed 1 Won 0 Lost 1 Cancelled 0 302…" at bounding box center [528, 249] width 748 height 499
drag, startPoint x: 737, startPoint y: 49, endPoint x: 784, endPoint y: 45, distance: 47.2
click at [784, 45] on input "302578" at bounding box center [772, 51] width 90 height 19
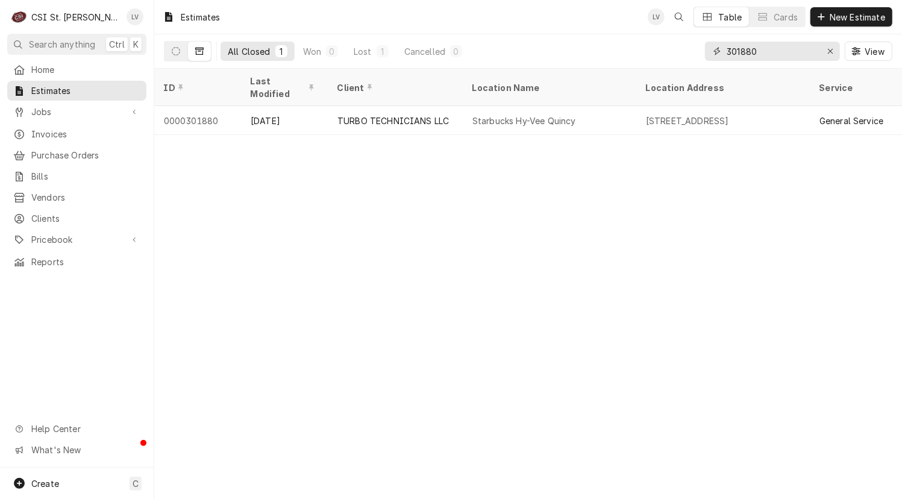
drag, startPoint x: 767, startPoint y: 49, endPoint x: 721, endPoint y: 55, distance: 46.3
click at [721, 55] on div "301880" at bounding box center [772, 51] width 135 height 19
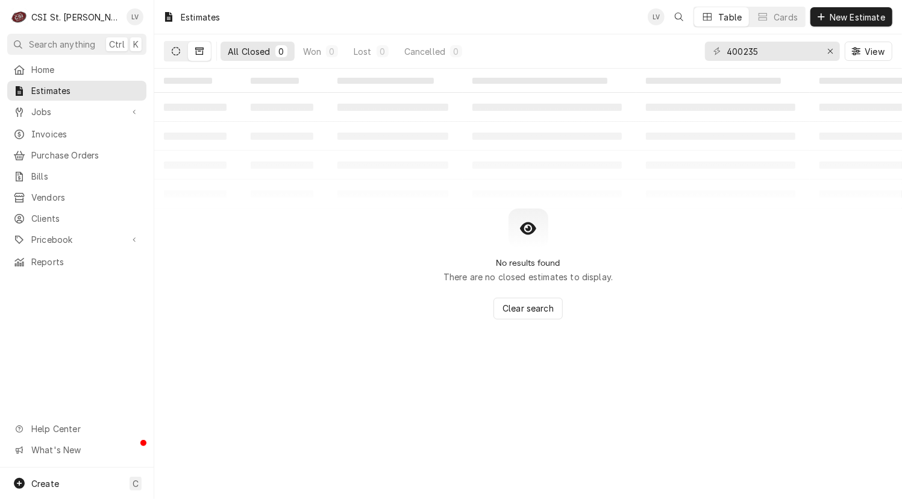
click at [170, 52] on button "Dynamic Content Wrapper" at bounding box center [175, 51] width 23 height 19
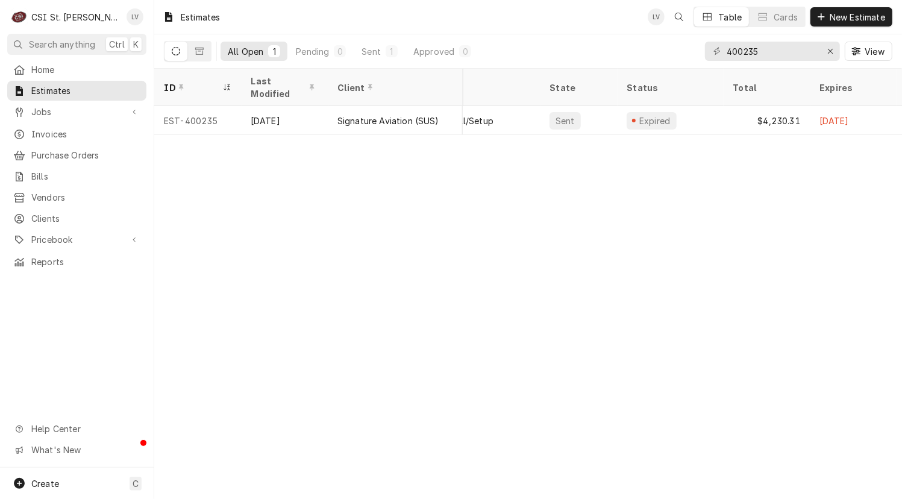
scroll to position [0, 407]
drag, startPoint x: 749, startPoint y: 53, endPoint x: 769, endPoint y: 54, distance: 20.5
click at [769, 54] on input "400235" at bounding box center [772, 51] width 90 height 19
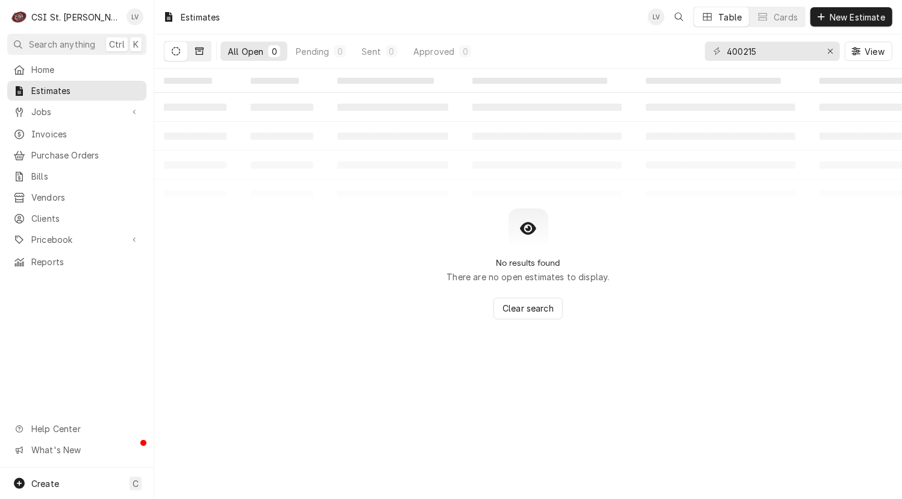
click at [198, 54] on icon "Dynamic Content Wrapper" at bounding box center [199, 51] width 8 height 8
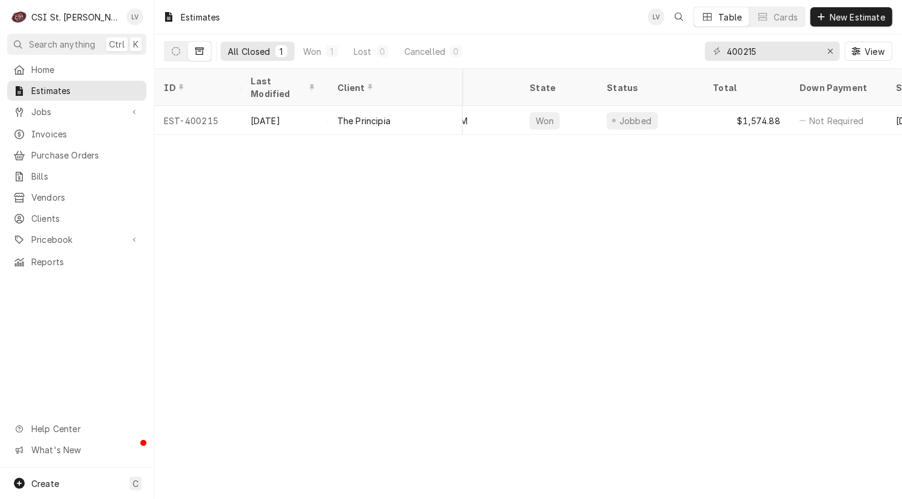
scroll to position [0, 434]
drag, startPoint x: 769, startPoint y: 46, endPoint x: 764, endPoint y: 52, distance: 7.7
click at [764, 52] on input "400215" at bounding box center [772, 51] width 90 height 19
type input "4"
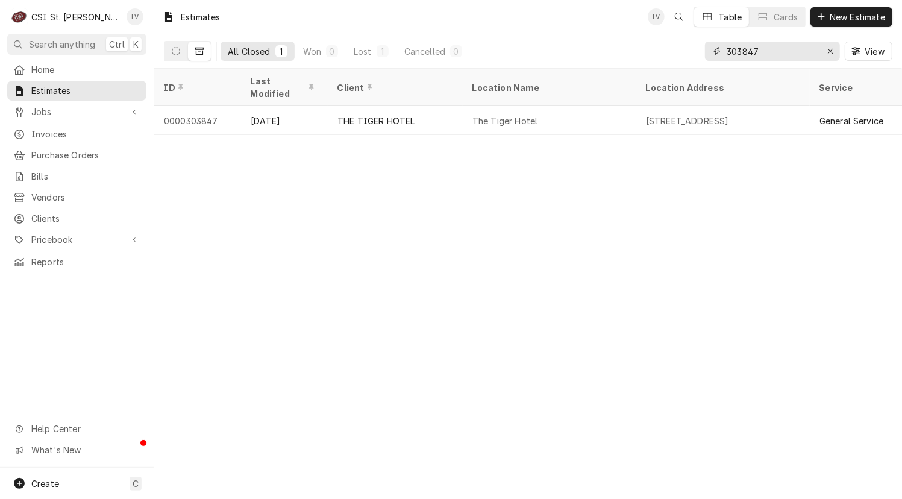
drag, startPoint x: 762, startPoint y: 53, endPoint x: 707, endPoint y: 63, distance: 55.7
click at [707, 63] on div "303847 View" at bounding box center [798, 51] width 187 height 34
drag, startPoint x: 765, startPoint y: 50, endPoint x: 713, endPoint y: 57, distance: 52.3
click at [713, 57] on div "303795" at bounding box center [772, 51] width 135 height 19
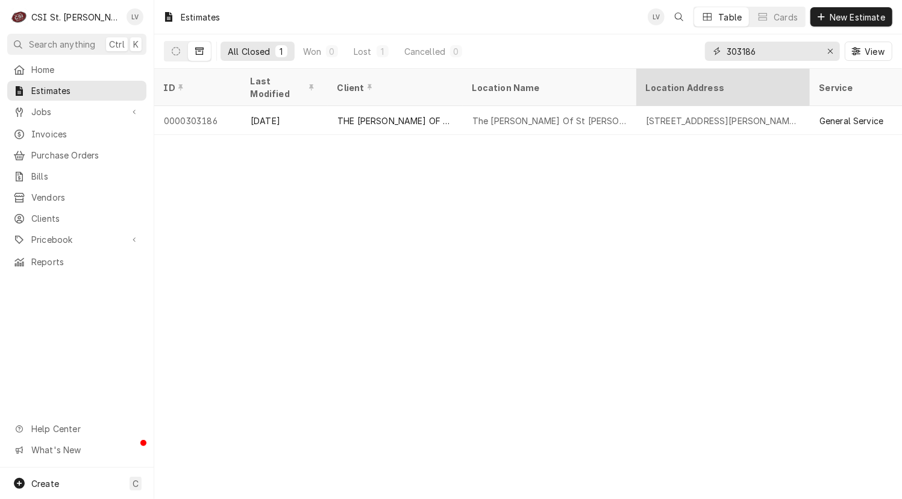
drag, startPoint x: 765, startPoint y: 51, endPoint x: 652, endPoint y: 69, distance: 114.0
click at [652, 69] on div "Estimates LV Table Cards New Estimate All Closed 1 Won 0 Lost 1 Cancelled 0 303…" at bounding box center [528, 249] width 748 height 499
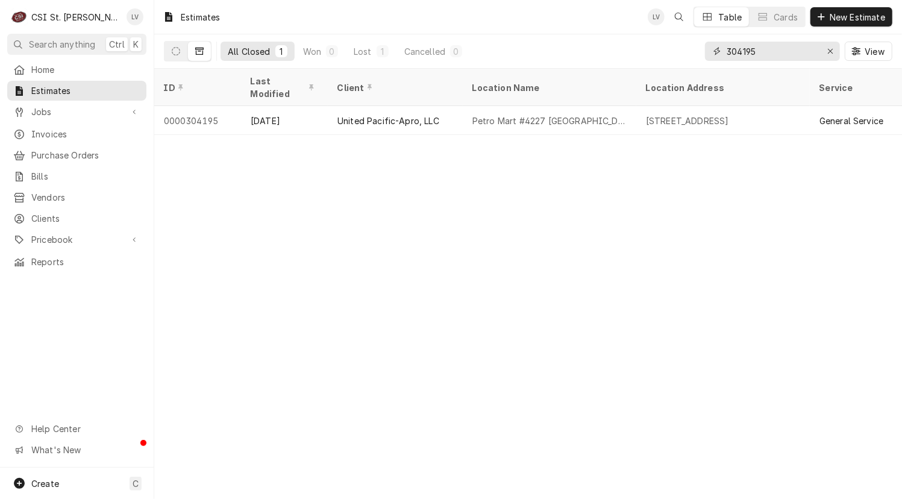
drag, startPoint x: 741, startPoint y: 51, endPoint x: 772, endPoint y: 55, distance: 31.6
click at [772, 55] on input "304195" at bounding box center [772, 51] width 90 height 19
drag, startPoint x: 762, startPoint y: 48, endPoint x: 698, endPoint y: 60, distance: 64.5
click at [698, 60] on div "All Closed 1 Won 0 Lost 1 Cancelled 0 304159 View" at bounding box center [528, 51] width 728 height 34
drag, startPoint x: 743, startPoint y: 49, endPoint x: 778, endPoint y: 51, distance: 34.4
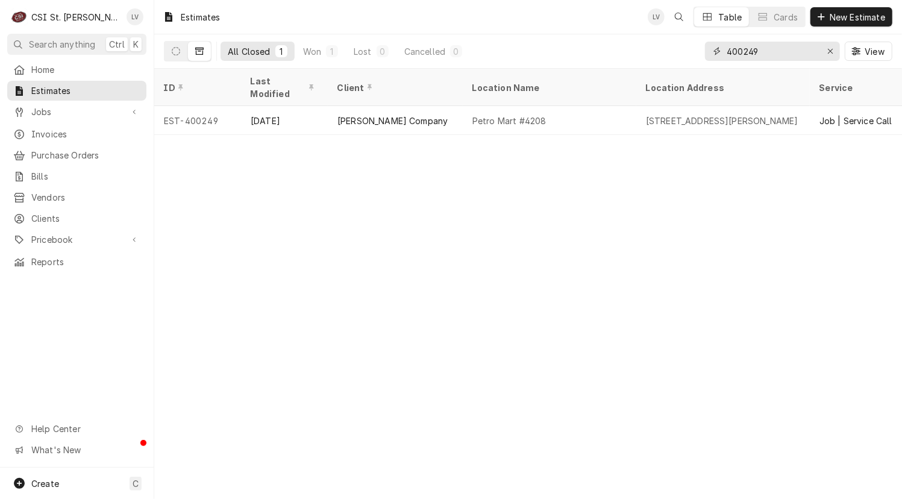
click at [778, 51] on input "400249" at bounding box center [772, 51] width 90 height 19
drag, startPoint x: 743, startPoint y: 48, endPoint x: 772, endPoint y: 54, distance: 30.0
click at [772, 54] on input "400145" at bounding box center [772, 51] width 90 height 19
drag, startPoint x: 771, startPoint y: 54, endPoint x: 707, endPoint y: 47, distance: 64.9
click at [707, 47] on div "400143" at bounding box center [772, 51] width 135 height 19
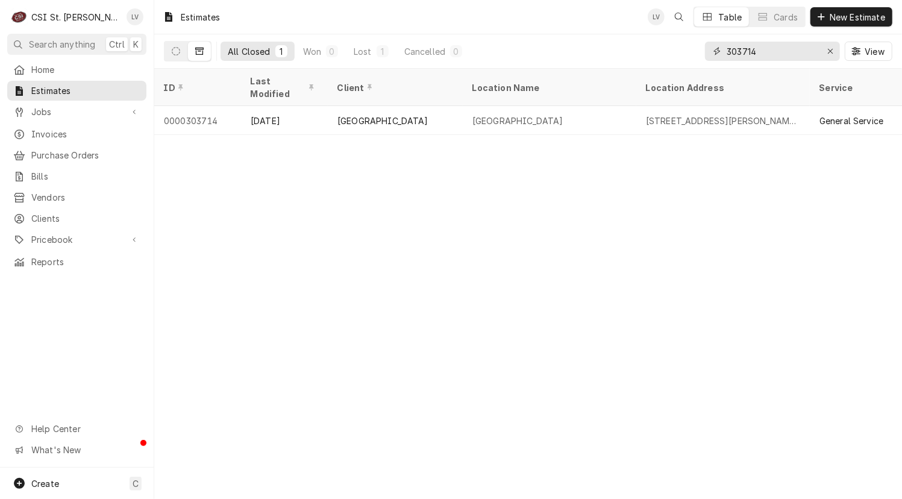
drag, startPoint x: 771, startPoint y: 54, endPoint x: 690, endPoint y: 61, distance: 81.1
click at [690, 61] on div "All Closed 1 Won 0 Lost 1 Cancelled 0 303714 View" at bounding box center [528, 51] width 728 height 34
drag, startPoint x: 690, startPoint y: 61, endPoint x: 734, endPoint y: 51, distance: 45.2
click at [725, 54] on div "All Closed 1 Won 0 Lost 1 Cancelled 0 303571 View" at bounding box center [528, 51] width 728 height 34
drag, startPoint x: 768, startPoint y: 47, endPoint x: 701, endPoint y: 49, distance: 66.9
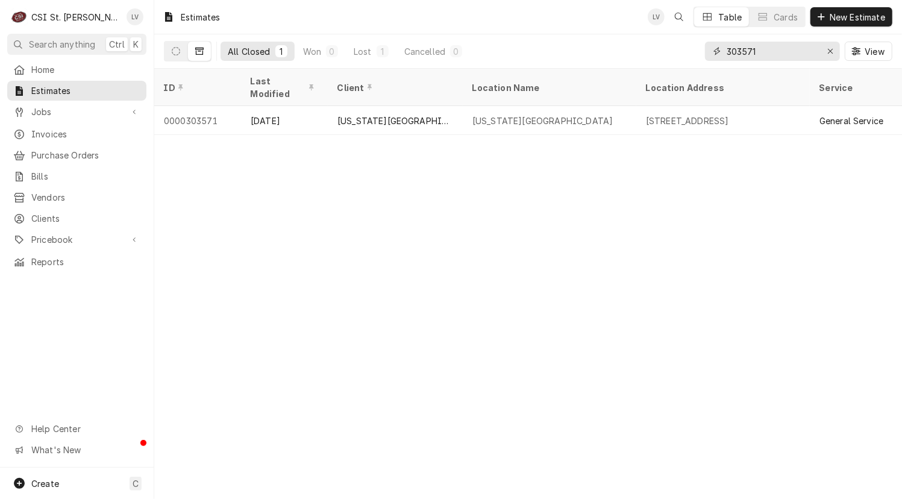
click at [701, 49] on div "All Closed 1 Won 0 Lost 1 Cancelled 0 303571 View" at bounding box center [528, 51] width 728 height 34
drag, startPoint x: 765, startPoint y: 54, endPoint x: 702, endPoint y: 61, distance: 62.5
click at [702, 61] on div "All Closed 1 Won 0 Lost 1 Cancelled 0 400229 View" at bounding box center [528, 51] width 728 height 34
drag, startPoint x: 756, startPoint y: 52, endPoint x: 693, endPoint y: 58, distance: 62.9
click at [693, 58] on div "All Closed 1 Won 0 Lost 1 Cancelled 0 400041 View" at bounding box center [528, 51] width 728 height 34
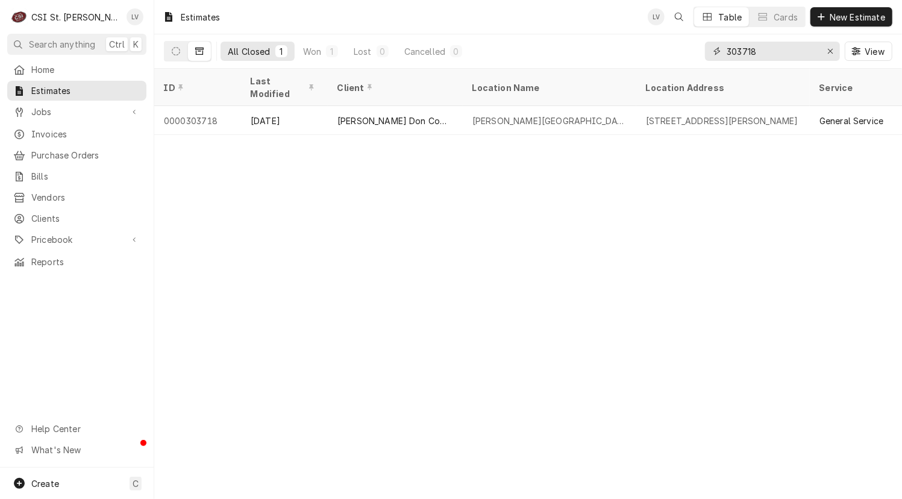
drag, startPoint x: 768, startPoint y: 48, endPoint x: 677, endPoint y: 51, distance: 91.0
click at [677, 51] on div "All Closed 1 Won 1 Lost 0 Cancelled 0 303718 View" at bounding box center [528, 51] width 728 height 34
drag, startPoint x: 743, startPoint y: 51, endPoint x: 768, endPoint y: 51, distance: 24.1
click at [768, 51] on input "400305" at bounding box center [772, 51] width 90 height 19
drag, startPoint x: 762, startPoint y: 49, endPoint x: 723, endPoint y: 49, distance: 39.2
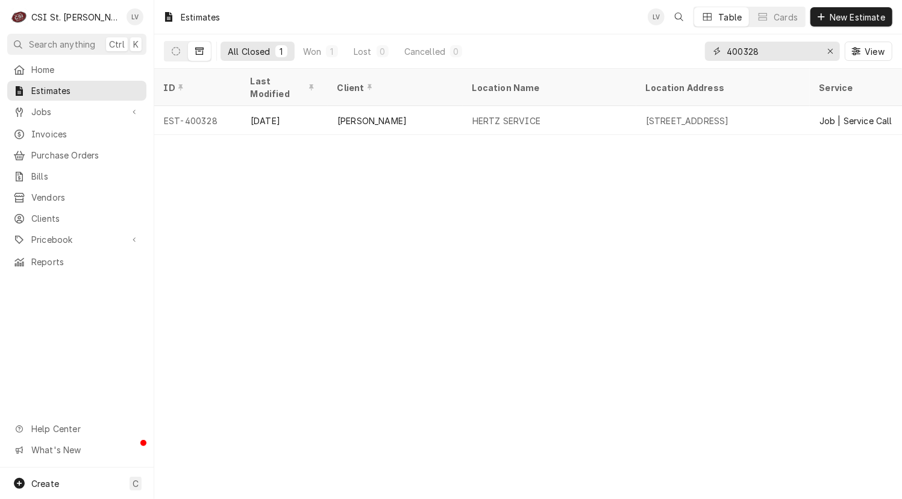
click at [723, 49] on div "400328" at bounding box center [772, 51] width 135 height 19
drag, startPoint x: 771, startPoint y: 58, endPoint x: 689, endPoint y: 68, distance: 82.0
click at [689, 68] on div "All Closed 1 Won 0 Lost 1 Cancelled 0 304211 View" at bounding box center [528, 51] width 748 height 34
drag, startPoint x: 759, startPoint y: 50, endPoint x: 725, endPoint y: 53, distance: 34.5
click at [725, 53] on div "303267" at bounding box center [772, 51] width 135 height 19
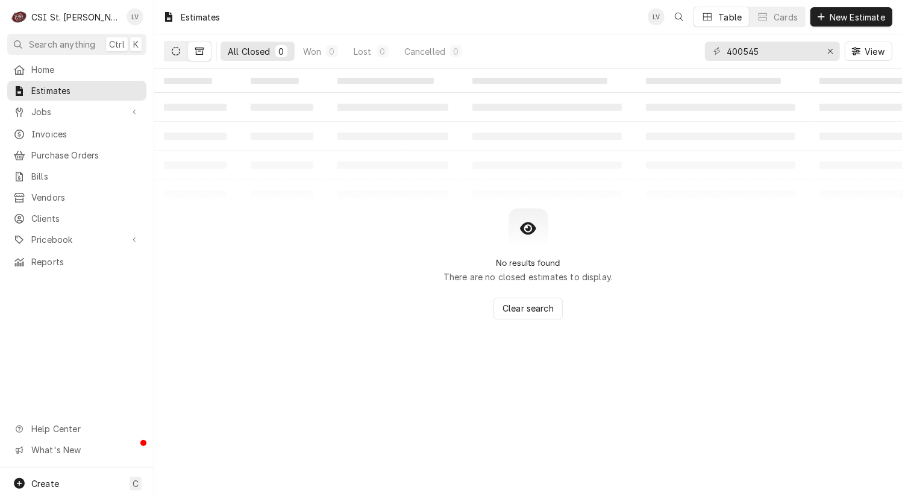
click at [174, 52] on icon "Dynamic Content Wrapper" at bounding box center [176, 51] width 8 height 8
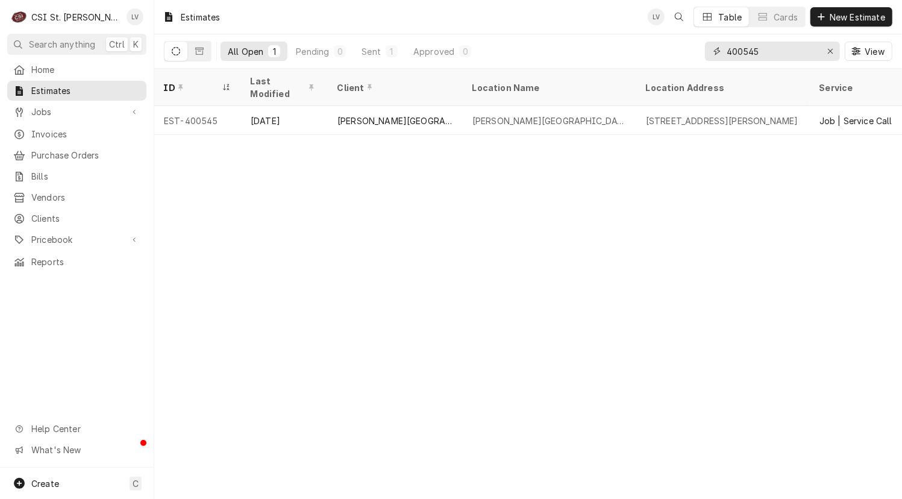
drag, startPoint x: 777, startPoint y: 52, endPoint x: 690, endPoint y: 52, distance: 86.8
click at [690, 52] on div "All Open 1 Pending 0 Sent 1 Approved 0 400545 View" at bounding box center [528, 51] width 728 height 34
drag, startPoint x: 746, startPoint y: 51, endPoint x: 801, endPoint y: 58, distance: 55.9
click at [800, 58] on input "400550" at bounding box center [772, 51] width 90 height 19
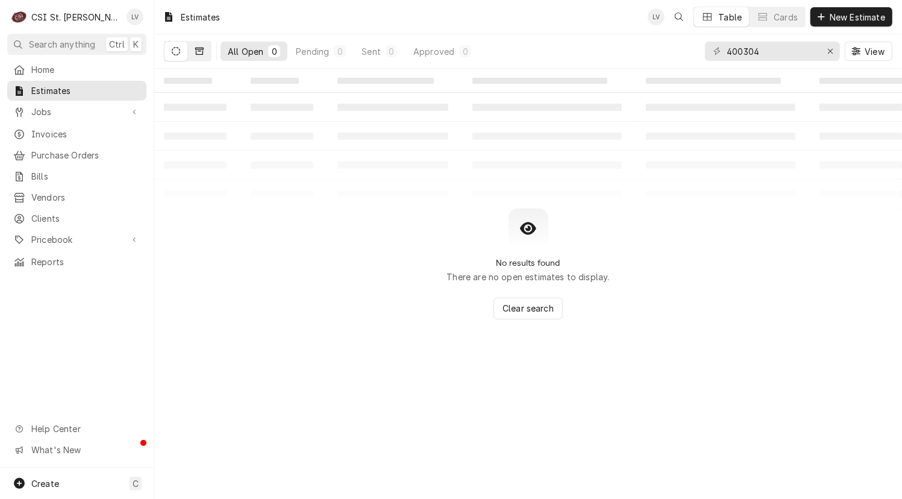
click at [198, 52] on icon "Dynamic Content Wrapper" at bounding box center [199, 51] width 8 height 8
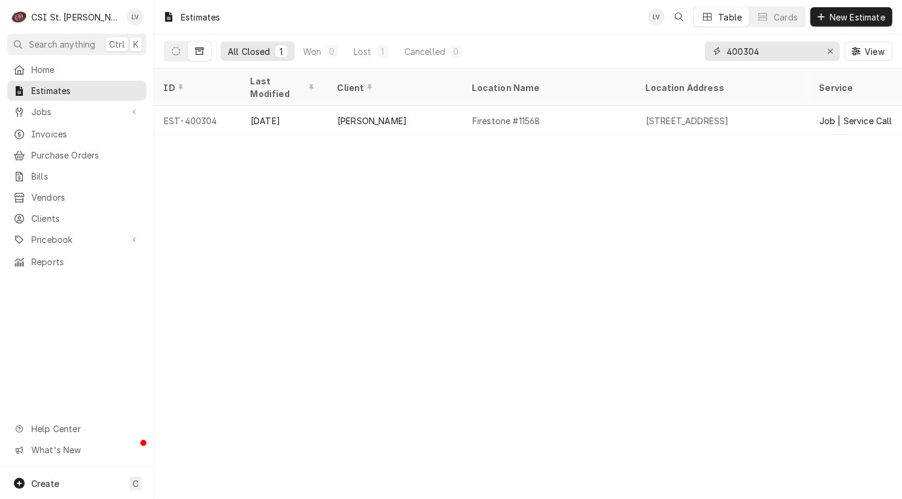
drag, startPoint x: 743, startPoint y: 49, endPoint x: 786, endPoint y: 53, distance: 42.3
click at [786, 53] on input "400304" at bounding box center [772, 51] width 90 height 19
drag, startPoint x: 742, startPoint y: 50, endPoint x: 776, endPoint y: 57, distance: 34.4
click at [776, 57] on input "400295" at bounding box center [772, 51] width 90 height 19
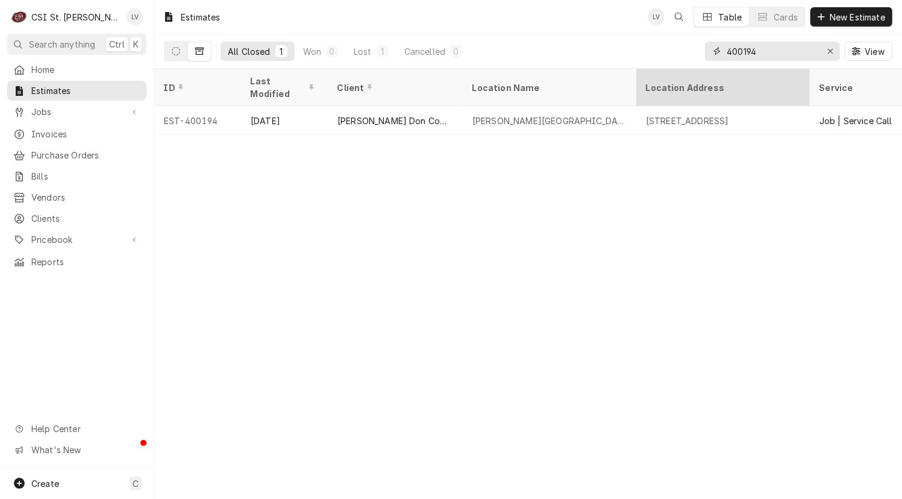
drag, startPoint x: 758, startPoint y: 51, endPoint x: 675, endPoint y: 70, distance: 85.5
click at [675, 70] on div "Estimates LV Table Cards New Estimate All Closed 1 Won 0 Lost 1 Cancelled 0 400…" at bounding box center [528, 249] width 748 height 499
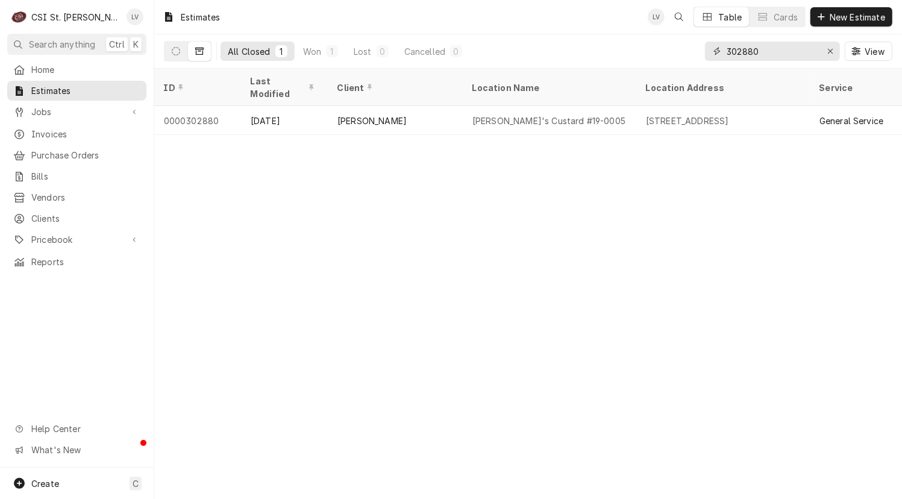
drag, startPoint x: 768, startPoint y: 49, endPoint x: 709, endPoint y: 54, distance: 58.6
click at [709, 54] on div "302880" at bounding box center [772, 51] width 135 height 19
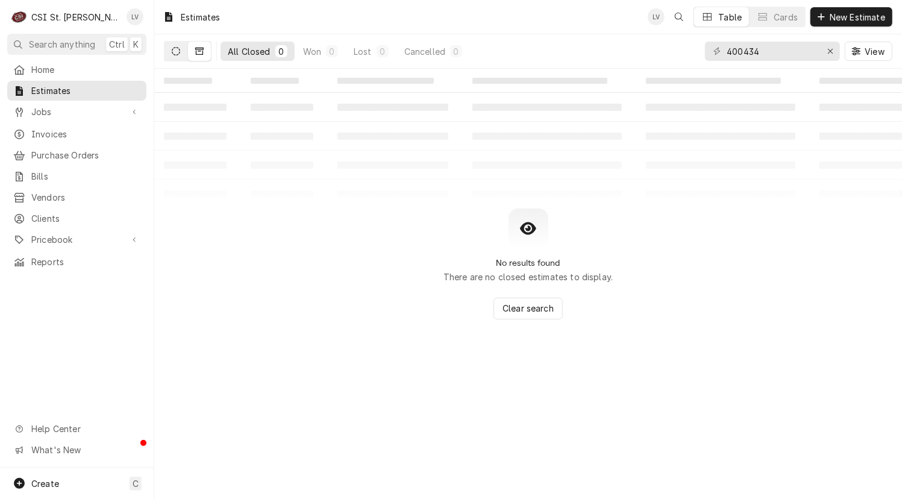
click at [175, 55] on icon "Dynamic Content Wrapper" at bounding box center [176, 51] width 8 height 8
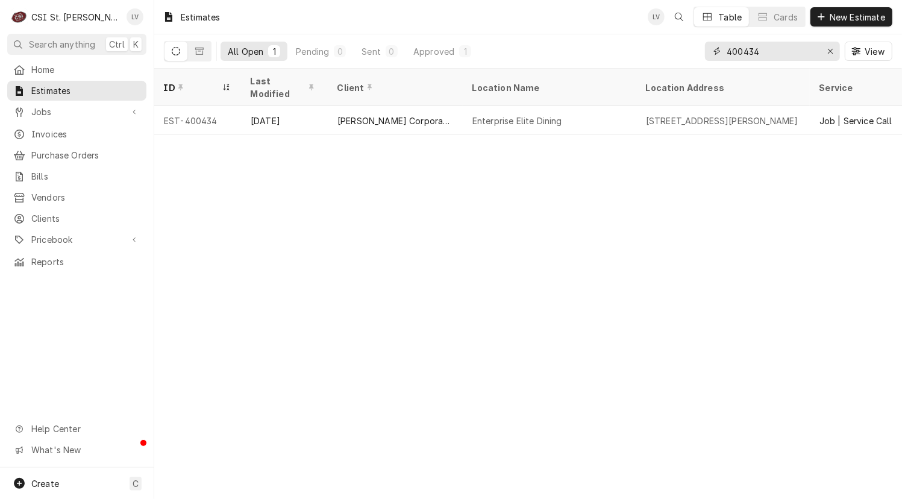
drag, startPoint x: 770, startPoint y: 52, endPoint x: 692, endPoint y: 58, distance: 78.6
click at [692, 58] on div "All Open 1 Pending 0 Sent 0 Approved 1 400434 View" at bounding box center [528, 51] width 728 height 34
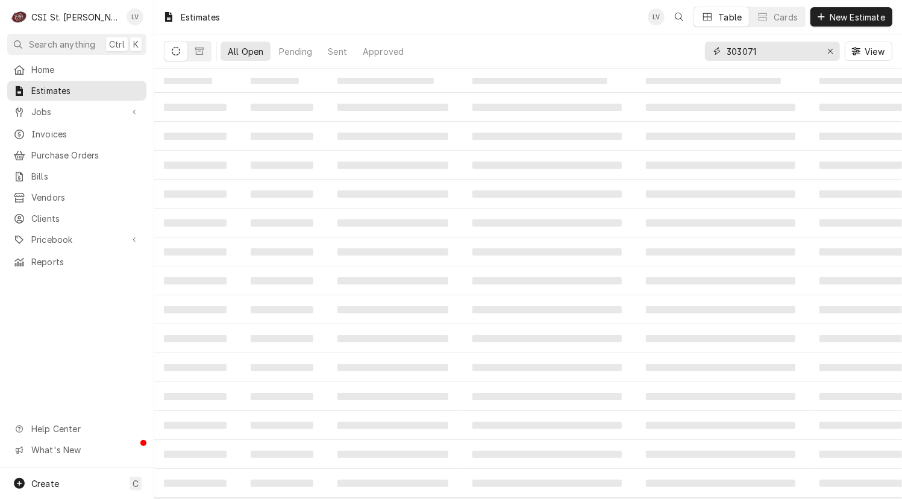
type input "303071"
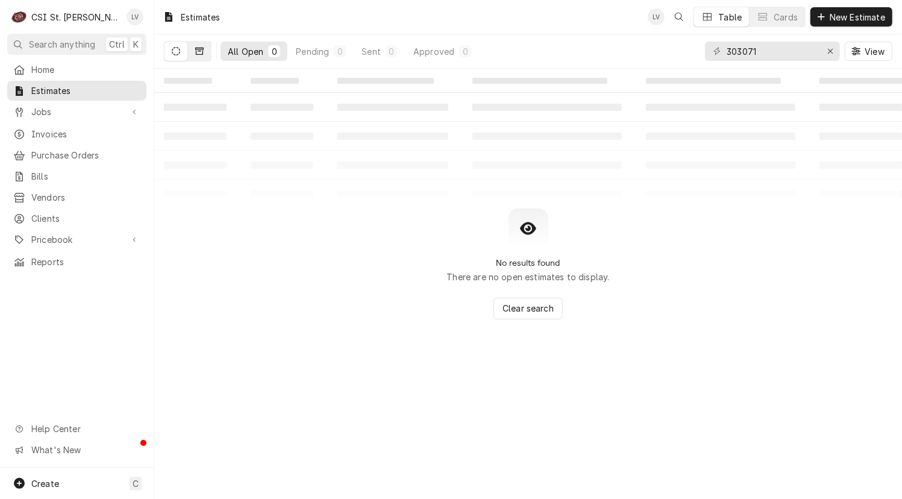
click at [198, 52] on icon "Dynamic Content Wrapper" at bounding box center [199, 51] width 8 height 8
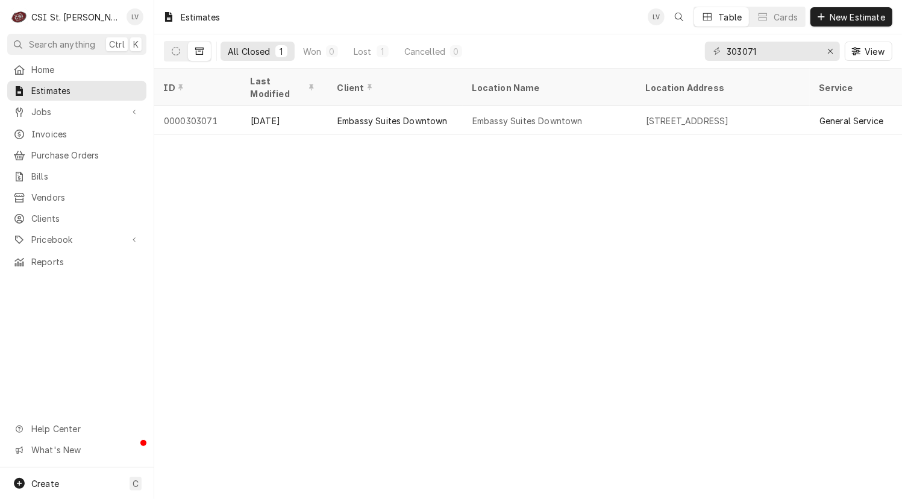
drag, startPoint x: 725, startPoint y: 54, endPoint x: 806, endPoint y: 48, distance: 80.4
click at [806, 48] on div "303071" at bounding box center [772, 51] width 135 height 19
click at [830, 53] on icon "Erase input" at bounding box center [830, 51] width 7 height 8
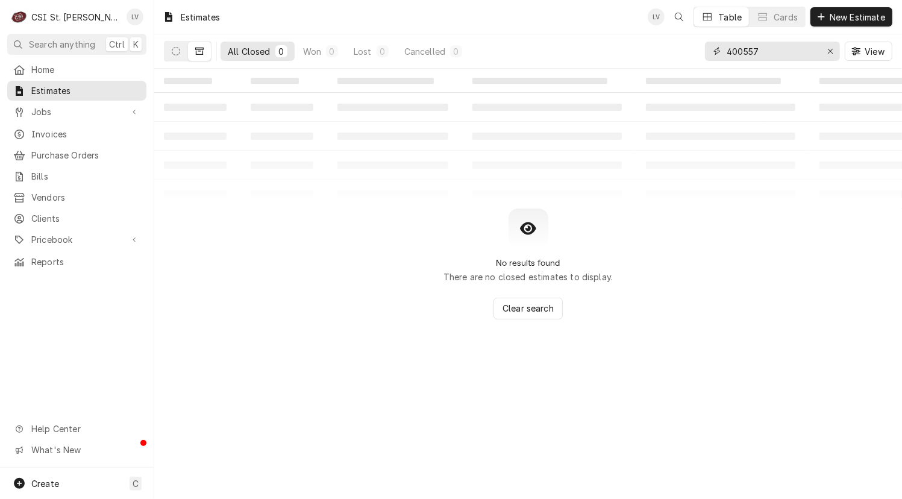
drag, startPoint x: 742, startPoint y: 51, endPoint x: 778, endPoint y: 52, distance: 36.2
click at [778, 52] on input "400557" at bounding box center [772, 51] width 90 height 19
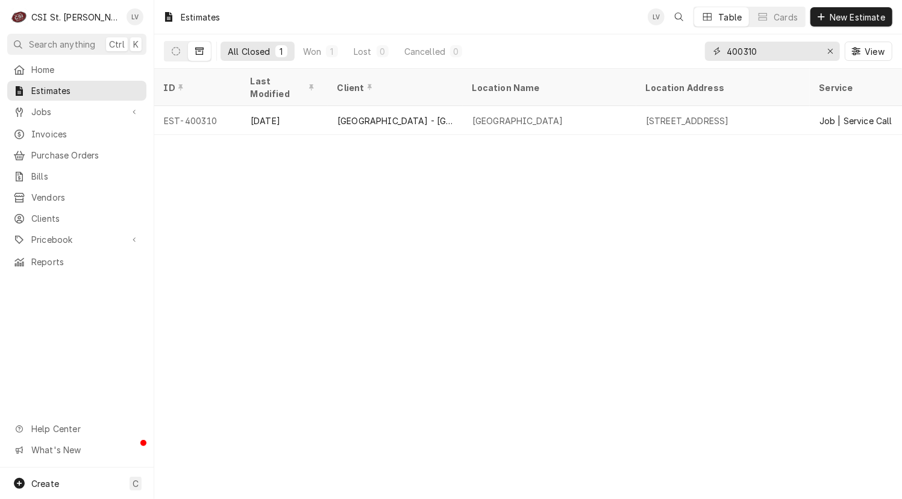
drag, startPoint x: 769, startPoint y: 54, endPoint x: 709, endPoint y: 48, distance: 60.5
click at [715, 51] on div "400310" at bounding box center [772, 51] width 135 height 19
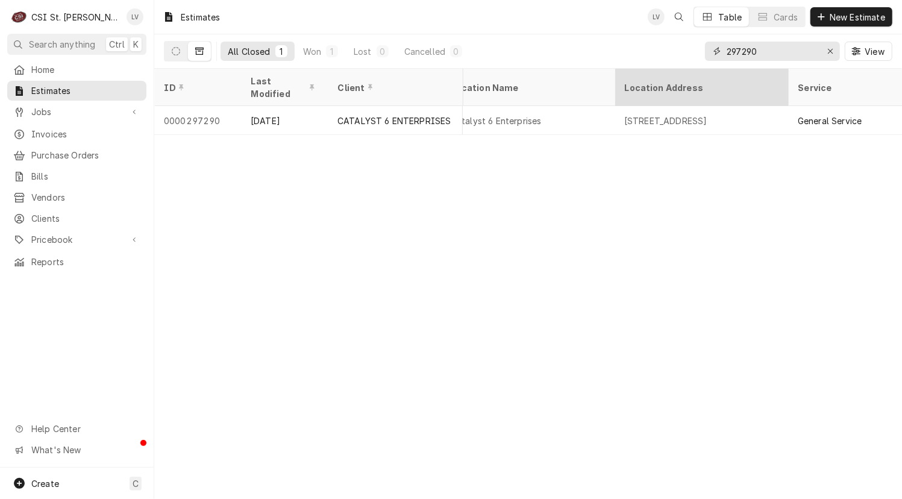
drag, startPoint x: 793, startPoint y: 46, endPoint x: 626, endPoint y: 78, distance: 169.9
click at [626, 78] on div "Estimates LV Table Cards New Estimate All Closed 1 Won 1 Lost 0 Cancelled 0 297…" at bounding box center [528, 249] width 748 height 499
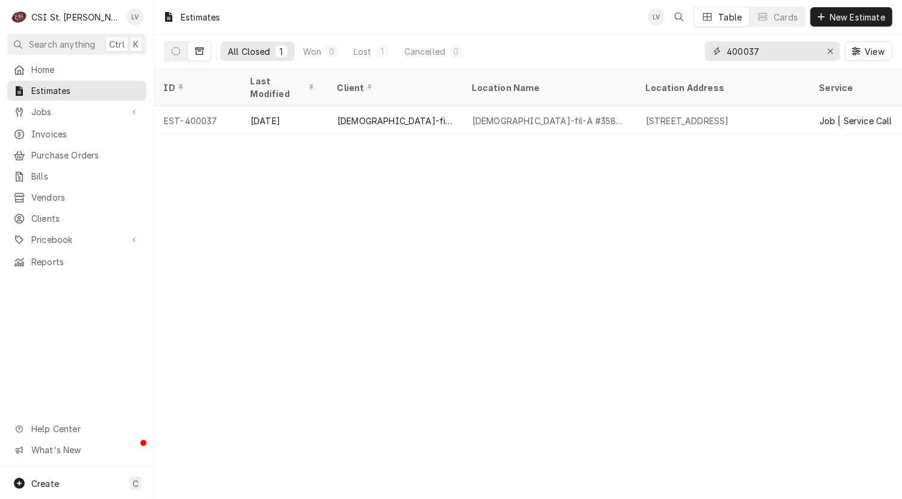
drag, startPoint x: 769, startPoint y: 51, endPoint x: 721, endPoint y: 55, distance: 47.8
click at [721, 55] on div "400037" at bounding box center [772, 51] width 135 height 19
drag, startPoint x: 760, startPoint y: 52, endPoint x: 705, endPoint y: 54, distance: 54.8
click at [705, 54] on div "303810" at bounding box center [772, 51] width 135 height 19
drag, startPoint x: 772, startPoint y: 52, endPoint x: 691, endPoint y: 47, distance: 80.9
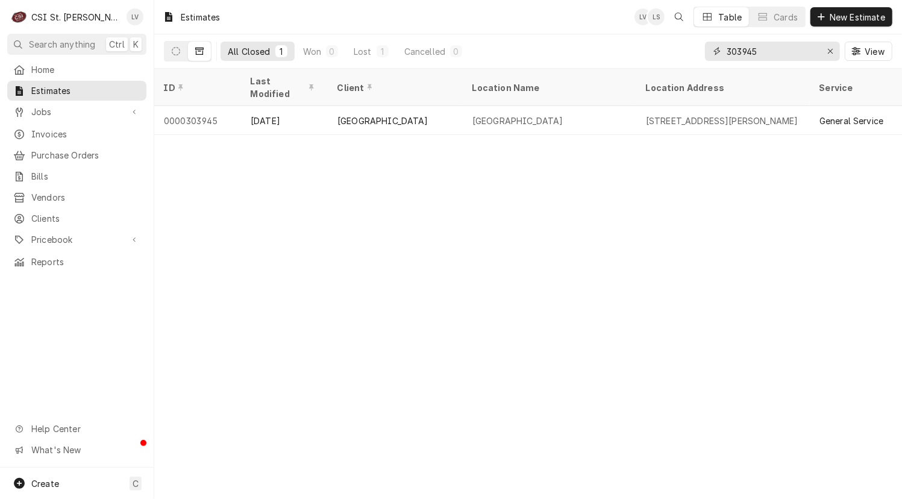
click at [691, 47] on div "All Closed 1 Won 0 Lost 1 Cancelled 0 303945 View" at bounding box center [528, 51] width 728 height 34
drag, startPoint x: 771, startPoint y: 54, endPoint x: 710, endPoint y: 55, distance: 61.5
click at [710, 55] on div "303287" at bounding box center [772, 51] width 135 height 19
drag, startPoint x: 774, startPoint y: 48, endPoint x: 700, endPoint y: 56, distance: 73.9
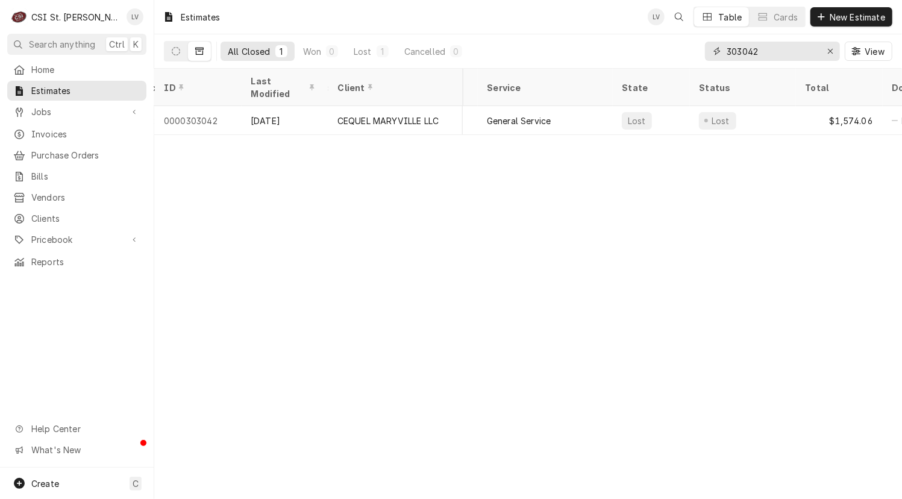
click at [700, 56] on div "All Closed 1 Won 0 Lost 1 Cancelled 0 303042 View" at bounding box center [528, 51] width 728 height 34
drag, startPoint x: 772, startPoint y: 54, endPoint x: 696, endPoint y: 57, distance: 76.0
click at [696, 57] on div "All Closed 1 Won 1 Lost 0 Cancelled 0 303017 View" at bounding box center [528, 51] width 728 height 34
drag, startPoint x: 768, startPoint y: 54, endPoint x: 694, endPoint y: 51, distance: 74.2
click at [694, 51] on div "All Closed 1 Won 0 Lost 1 Cancelled 0 400089 View" at bounding box center [528, 51] width 728 height 34
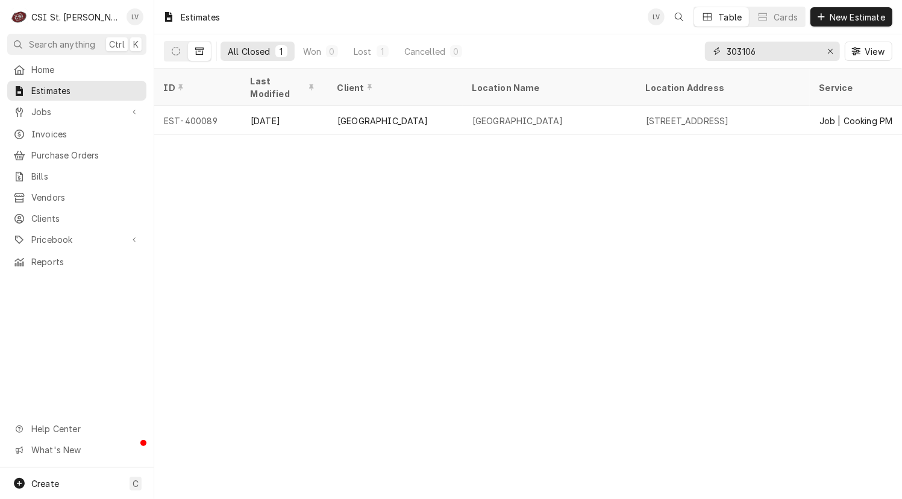
type input "303106"
click at [829, 52] on icon "Erase input" at bounding box center [830, 51] width 7 height 8
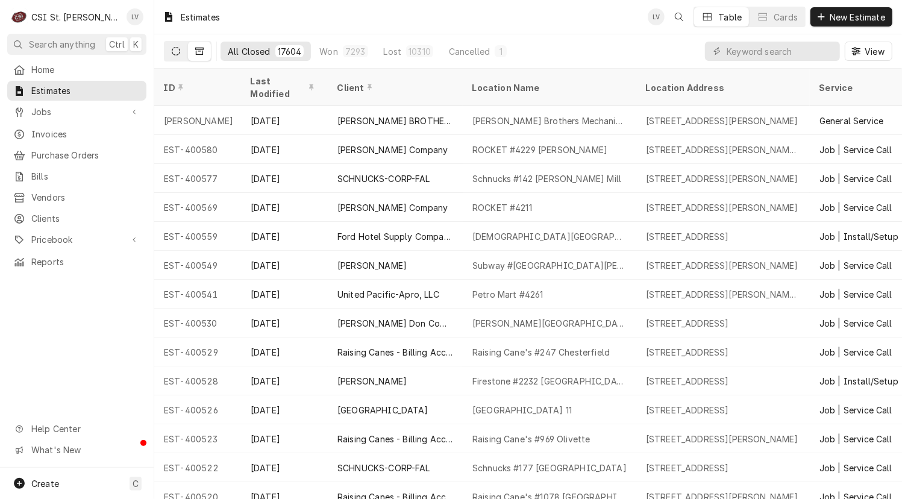
click at [175, 49] on icon "Dynamic Content Wrapper" at bounding box center [176, 51] width 8 height 8
